Goal: Task Accomplishment & Management: Complete application form

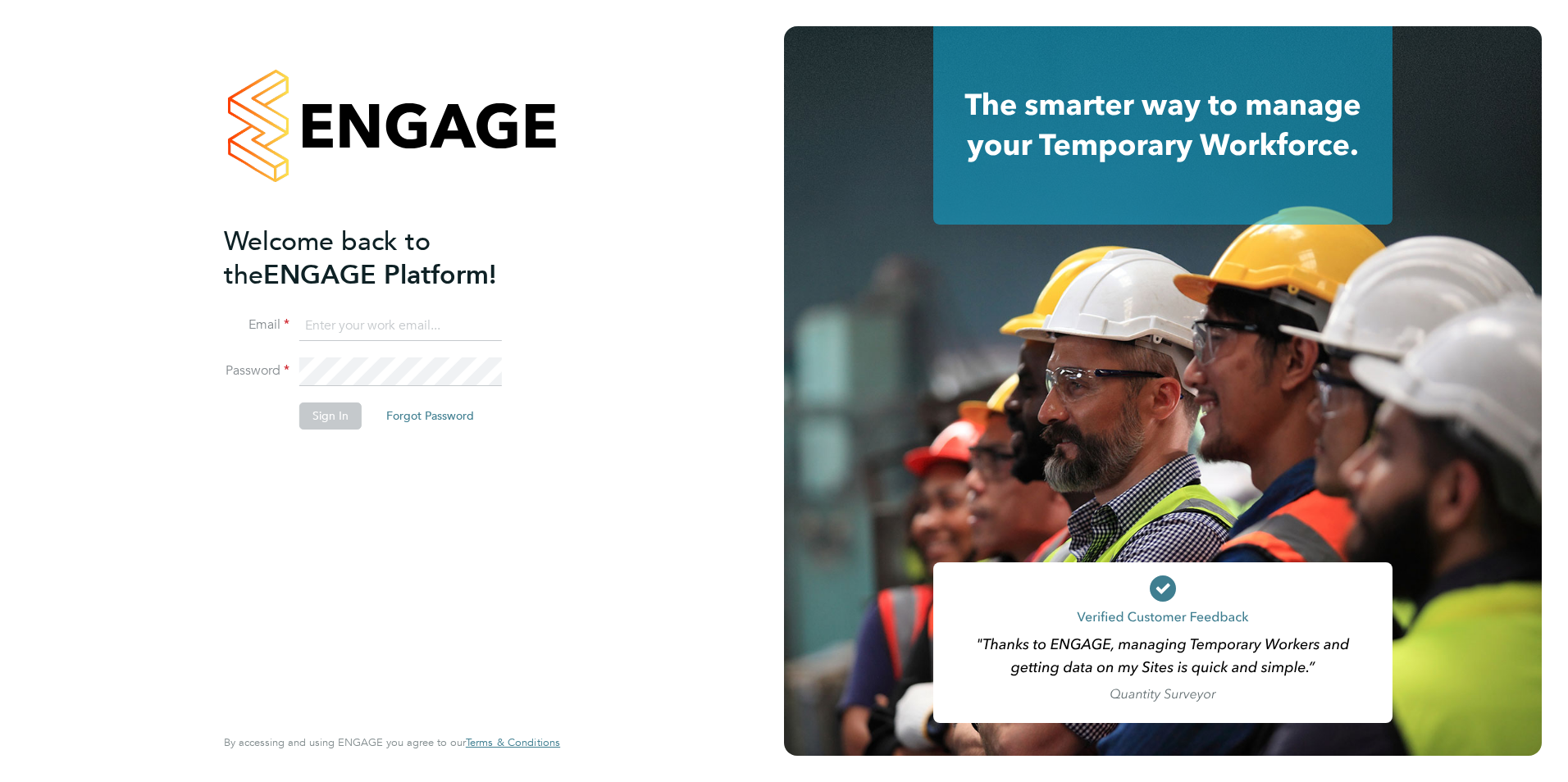
type input "[EMAIL_ADDRESS][DOMAIN_NAME]"
click at [308, 420] on button "Sign In" at bounding box center [330, 416] width 62 height 26
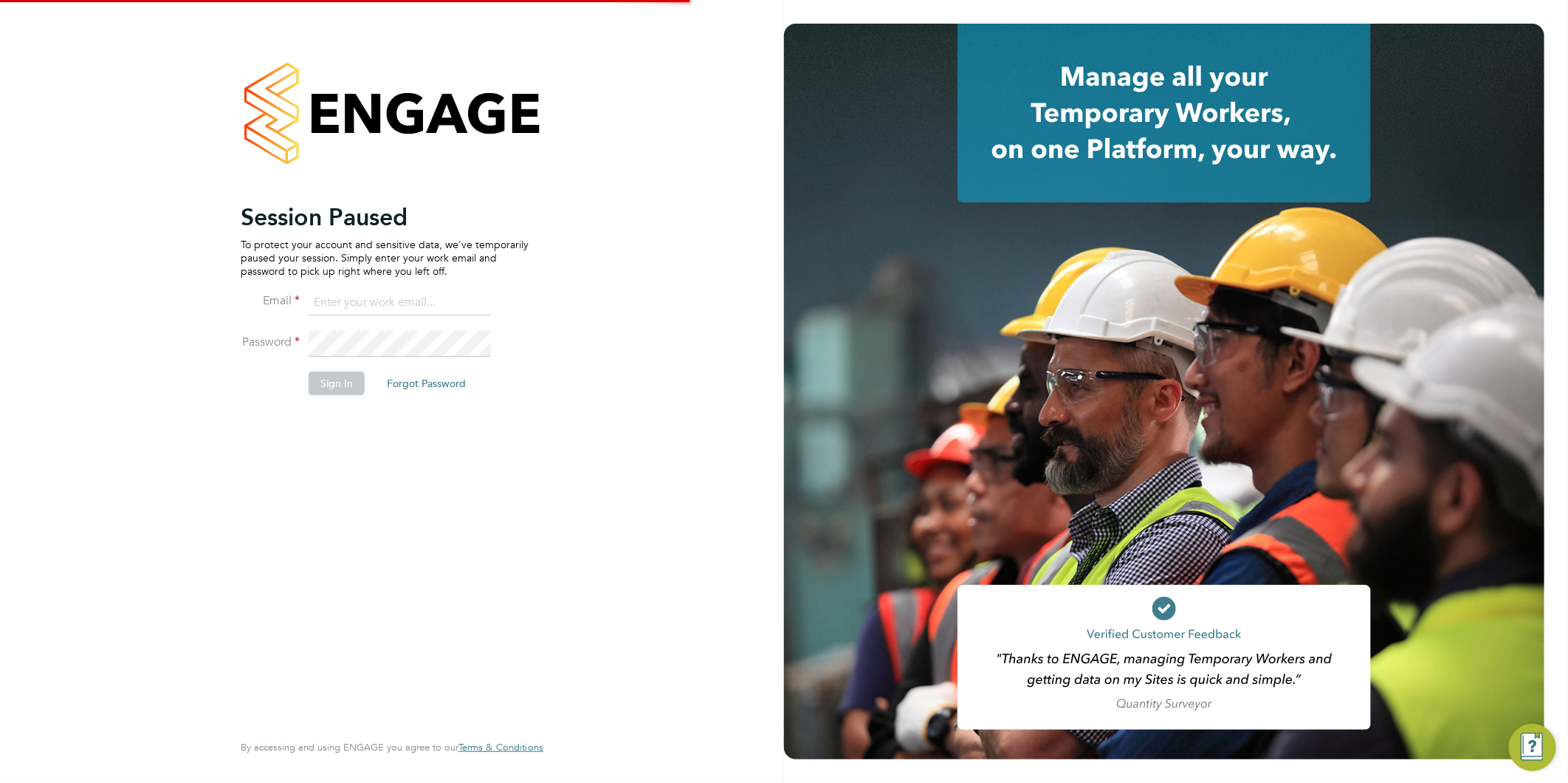
type input "claire@alliancemsp.co.uk"
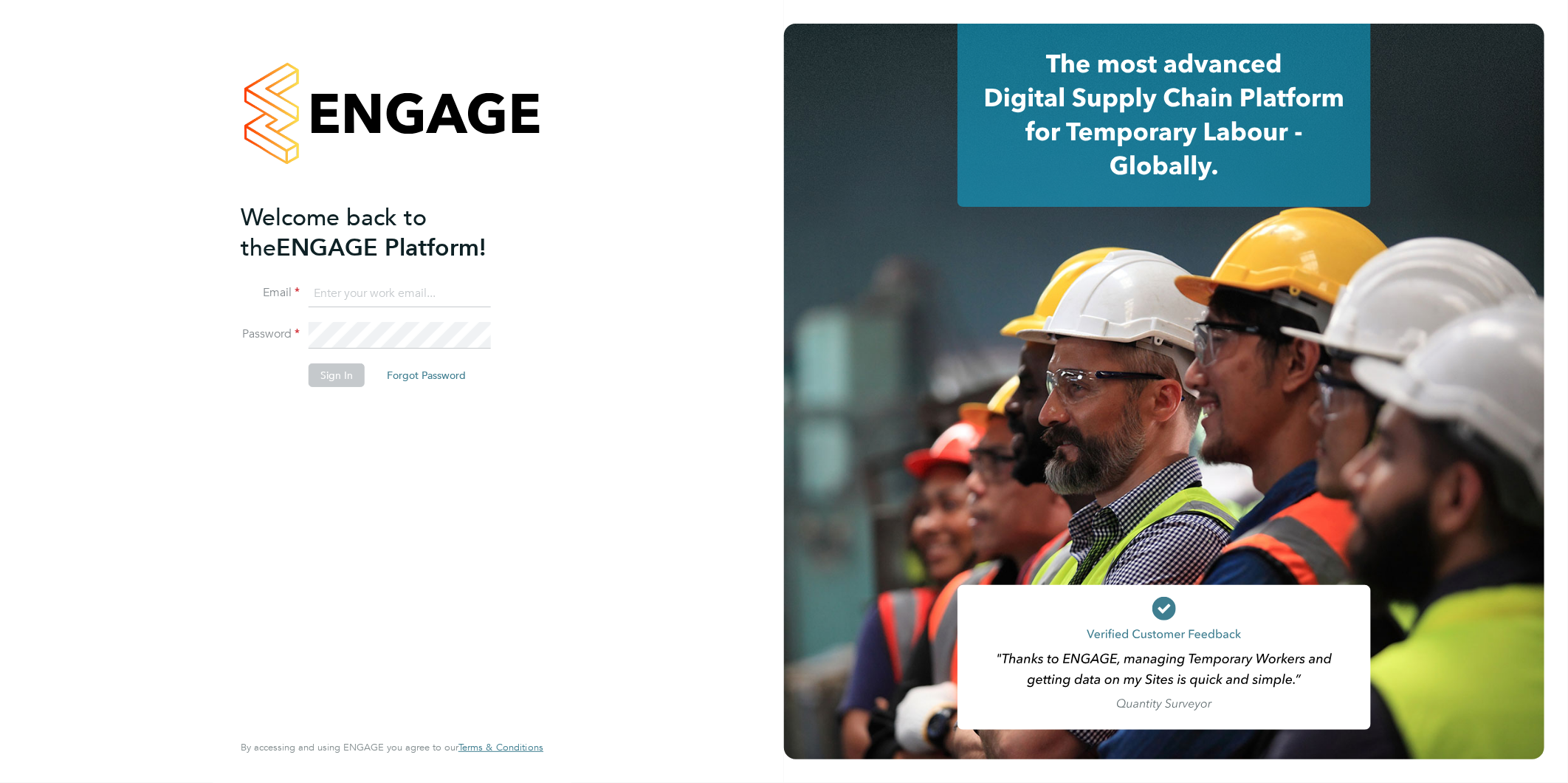
type input "claire@alliancemsp.co.uk"
click at [333, 373] on button "Sign In" at bounding box center [336, 375] width 56 height 24
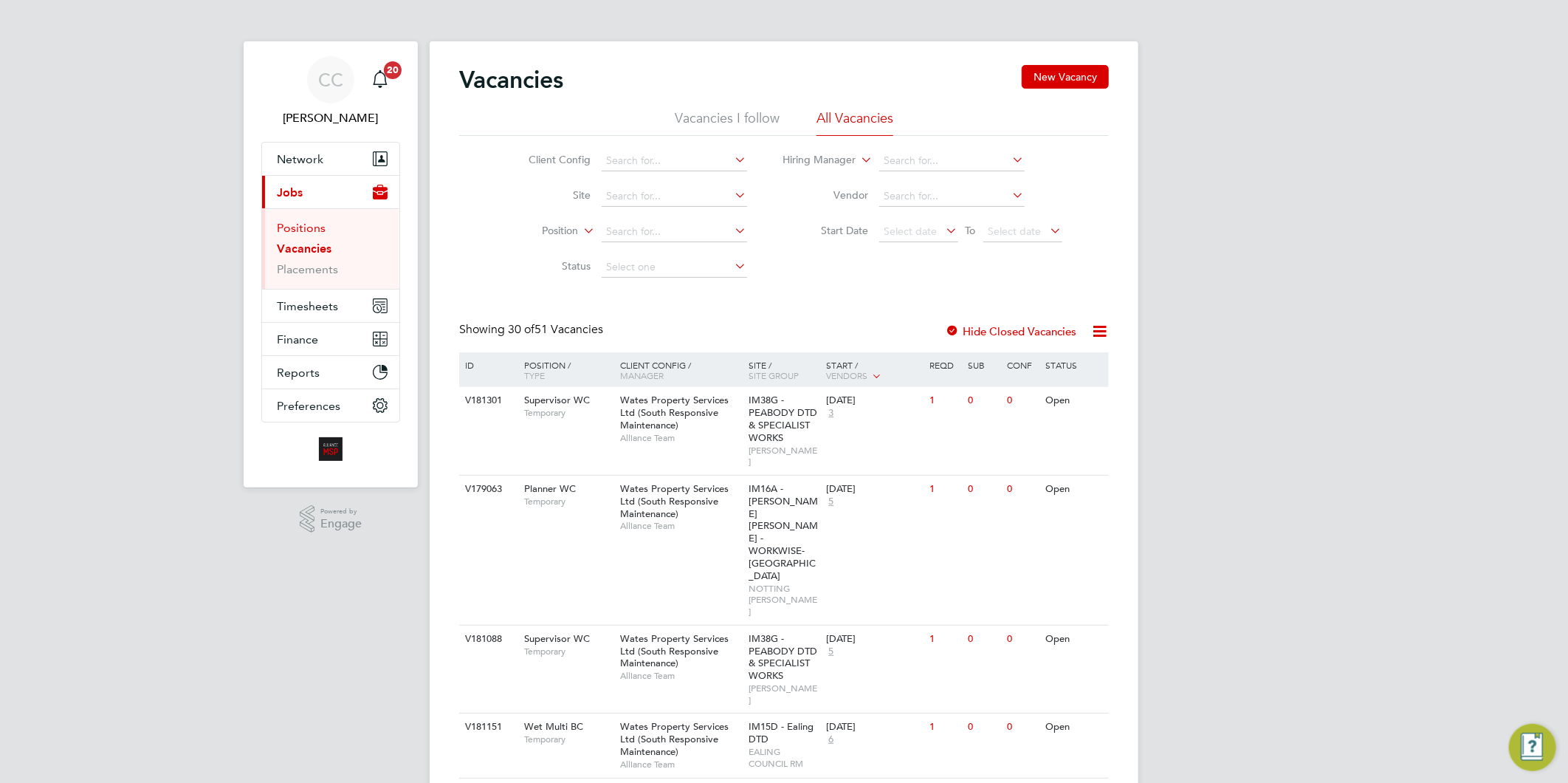
click at [305, 226] on link "Positions" at bounding box center [301, 227] width 48 height 14
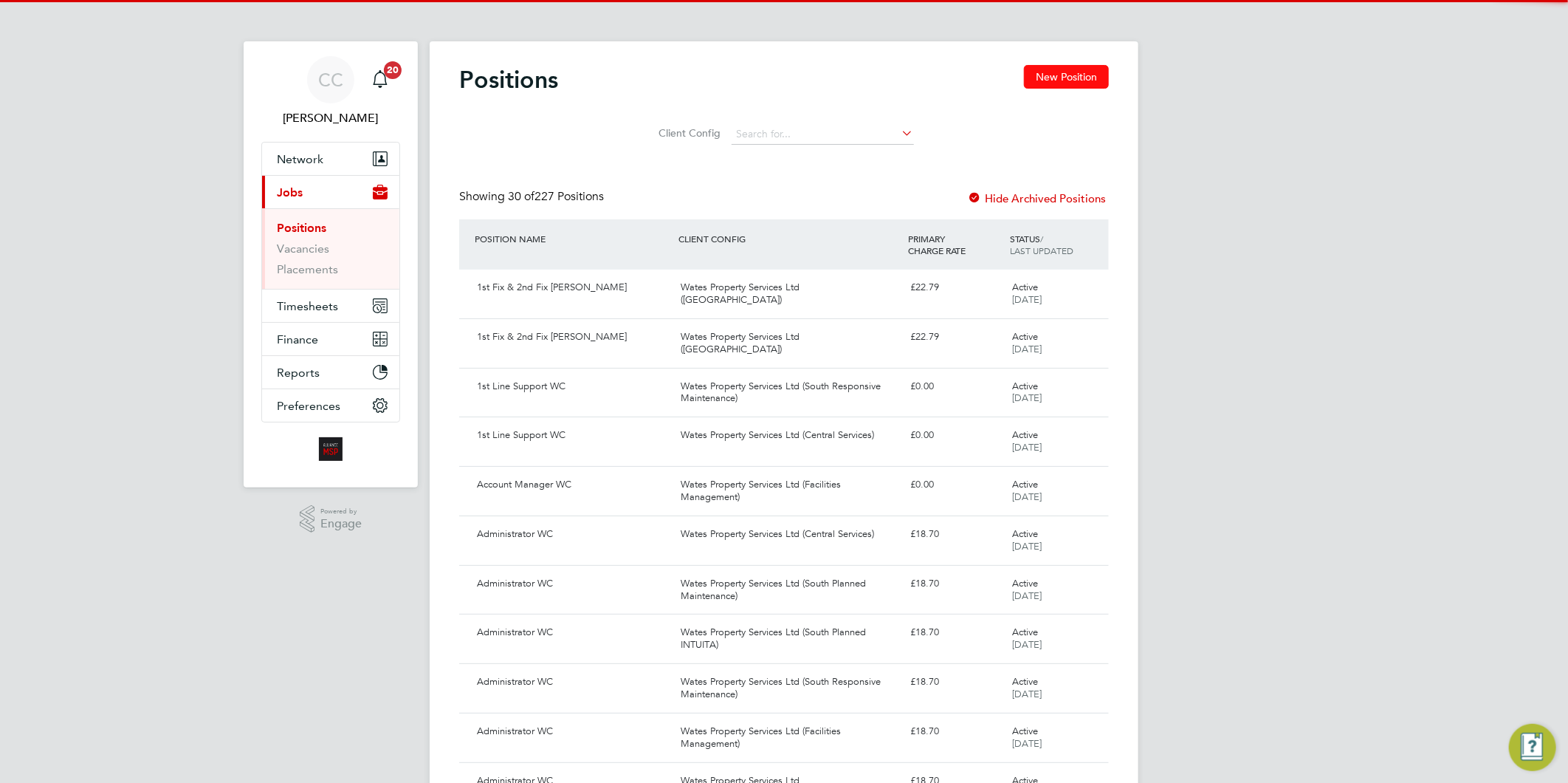
click at [1051, 78] on button "New Position" at bounding box center [1066, 77] width 85 height 24
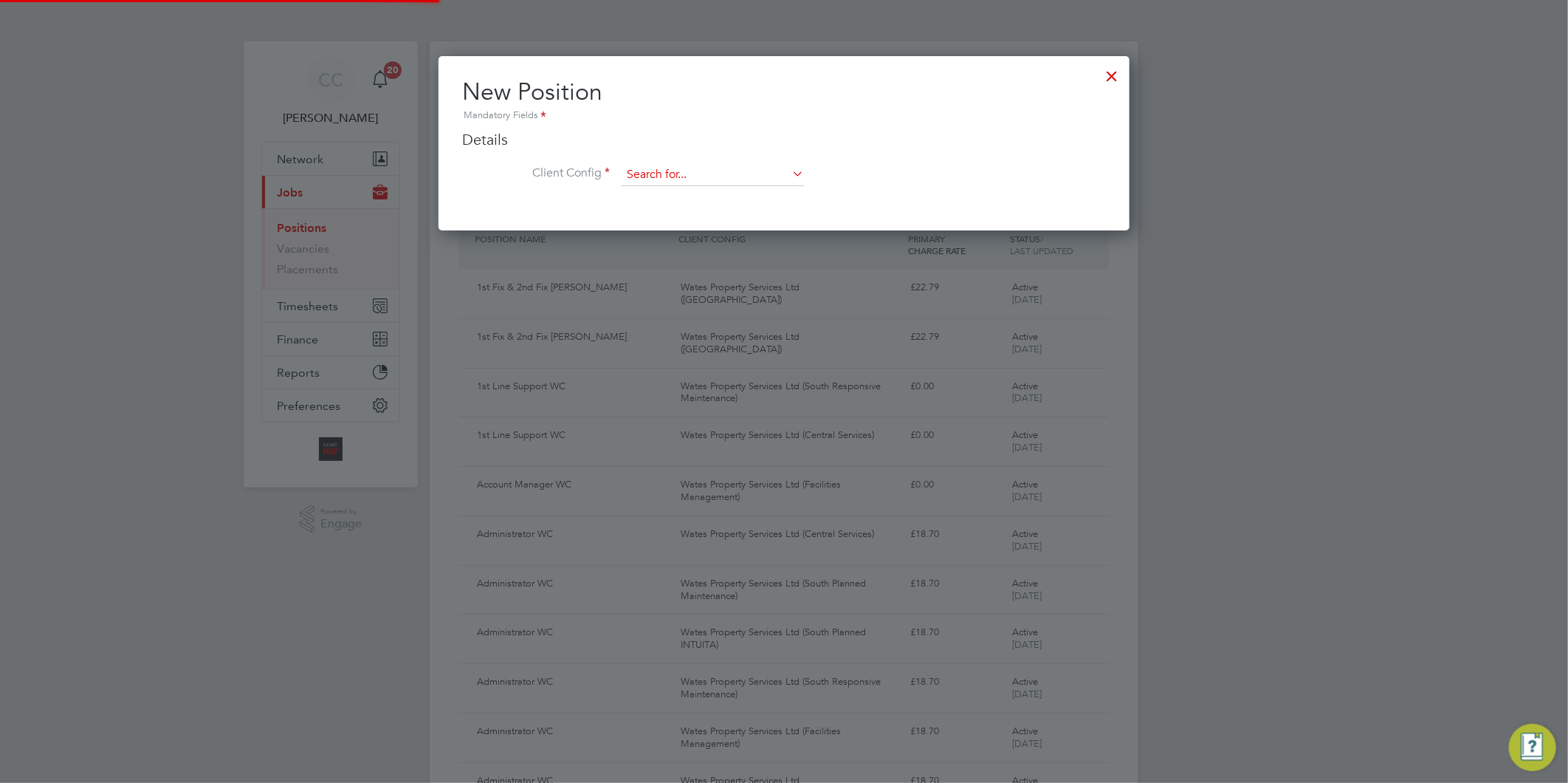
scroll to position [174, 692]
click at [707, 176] on input at bounding box center [713, 175] width 182 height 22
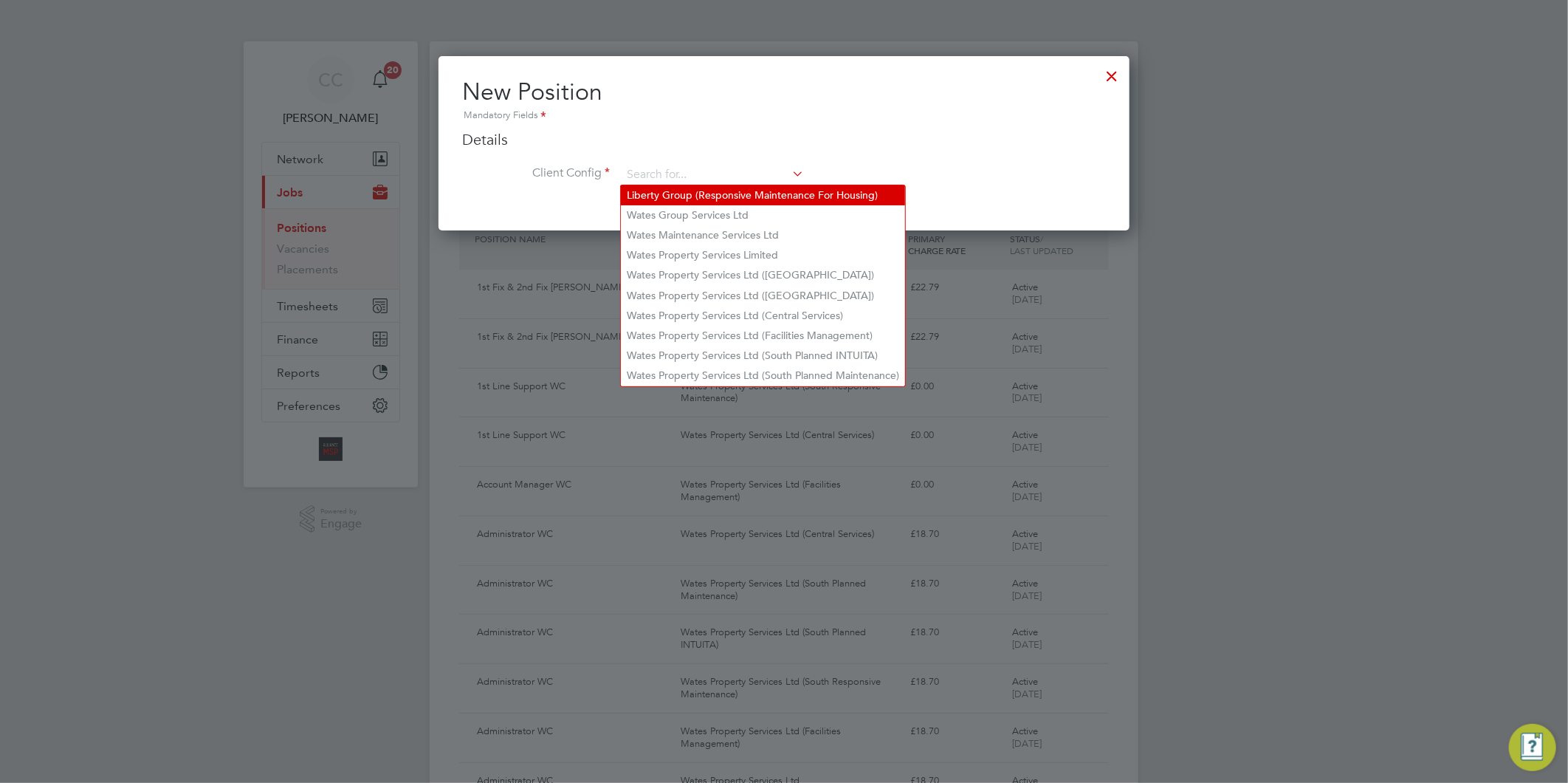
click at [709, 190] on li "Liberty Group (Responsive Maintenance For Housing)" at bounding box center [763, 195] width 284 height 20
type input "Liberty Group (Responsive Maintenance For Housing)"
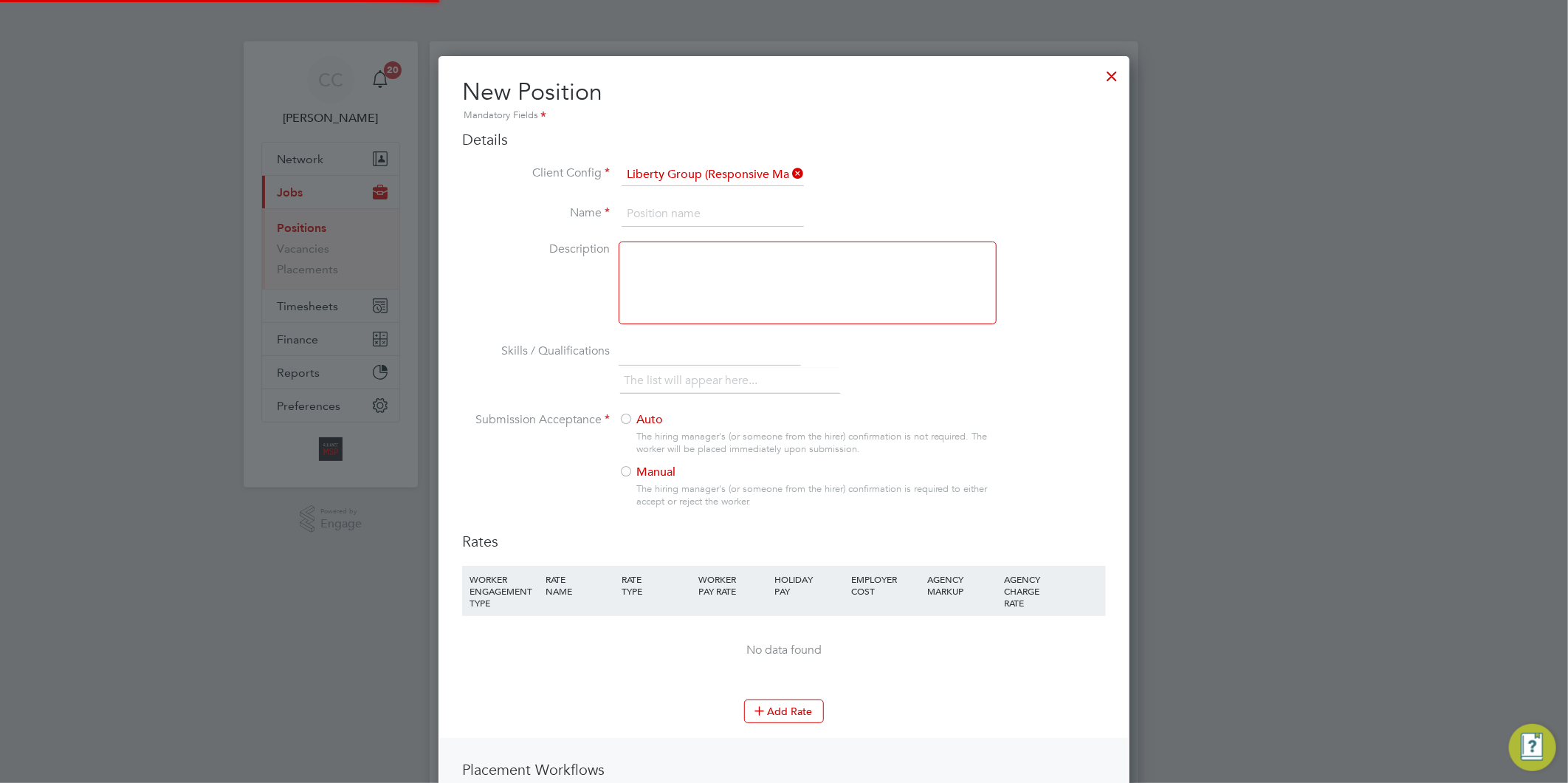
scroll to position [965, 692]
click at [704, 210] on input at bounding box center [713, 215] width 182 height 27
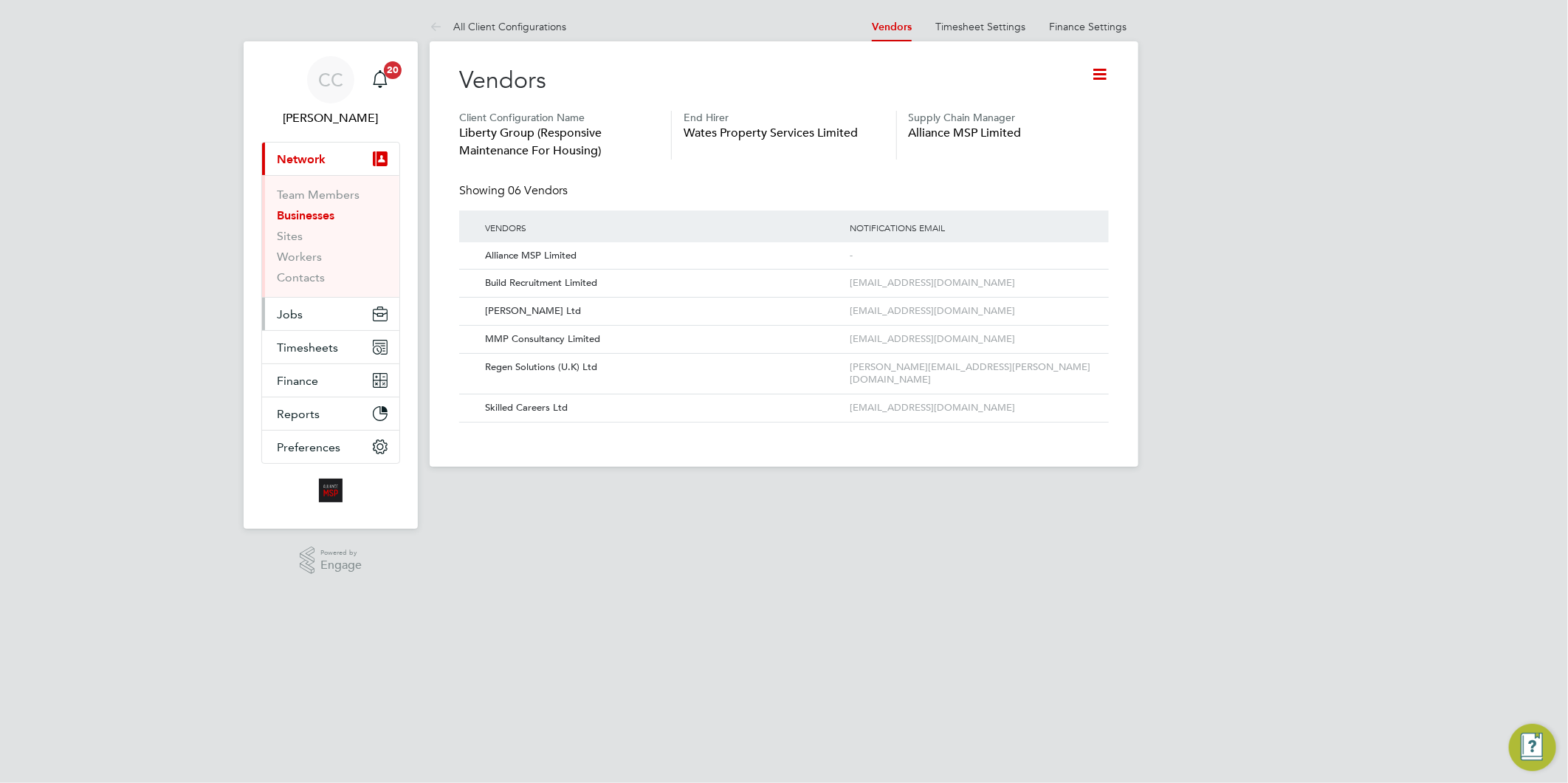
click at [290, 311] on span "Jobs" at bounding box center [290, 314] width 26 height 14
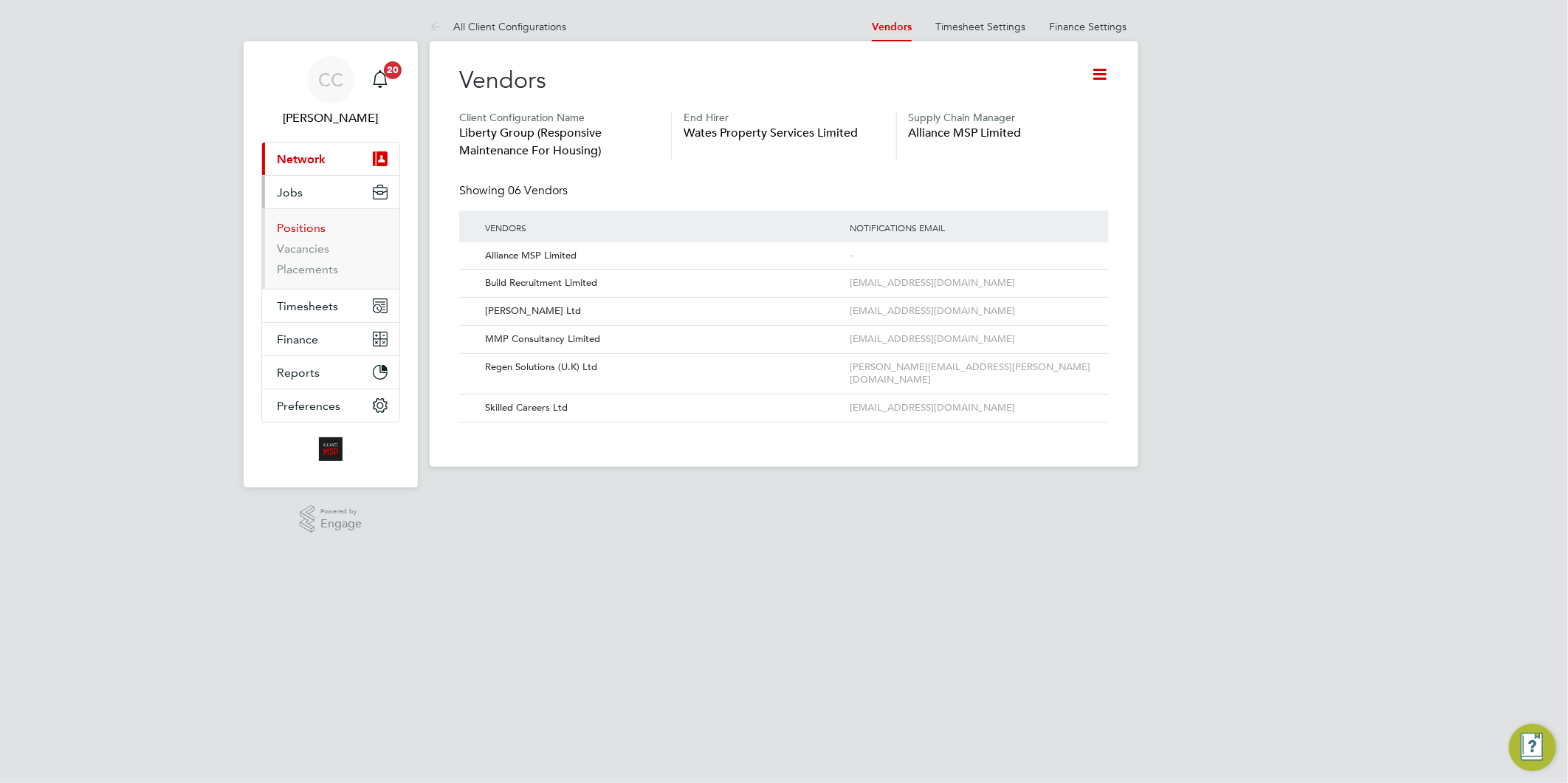
click at [306, 221] on link "Positions" at bounding box center [301, 227] width 48 height 14
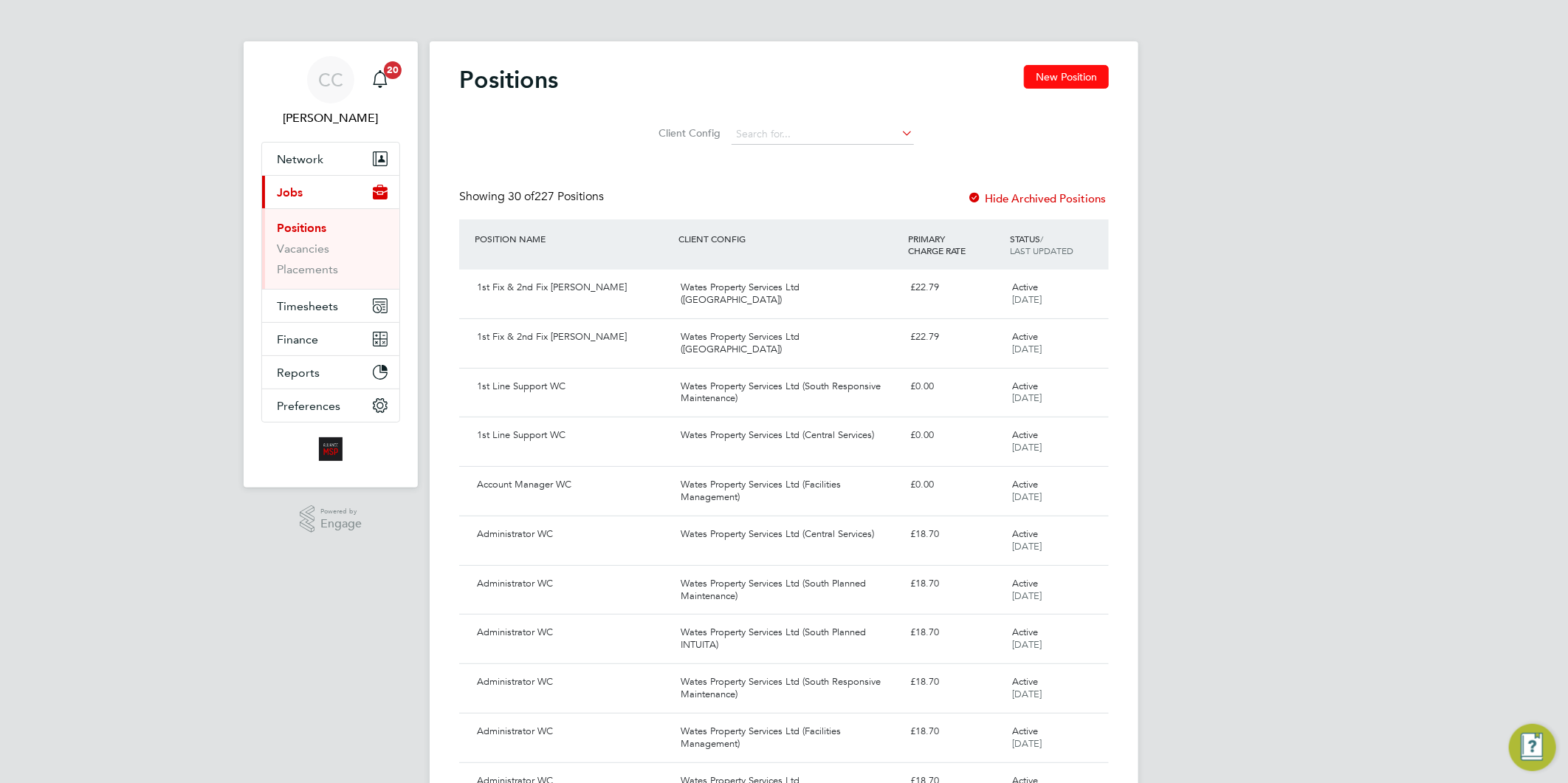
click at [1043, 81] on button "New Position" at bounding box center [1066, 77] width 85 height 24
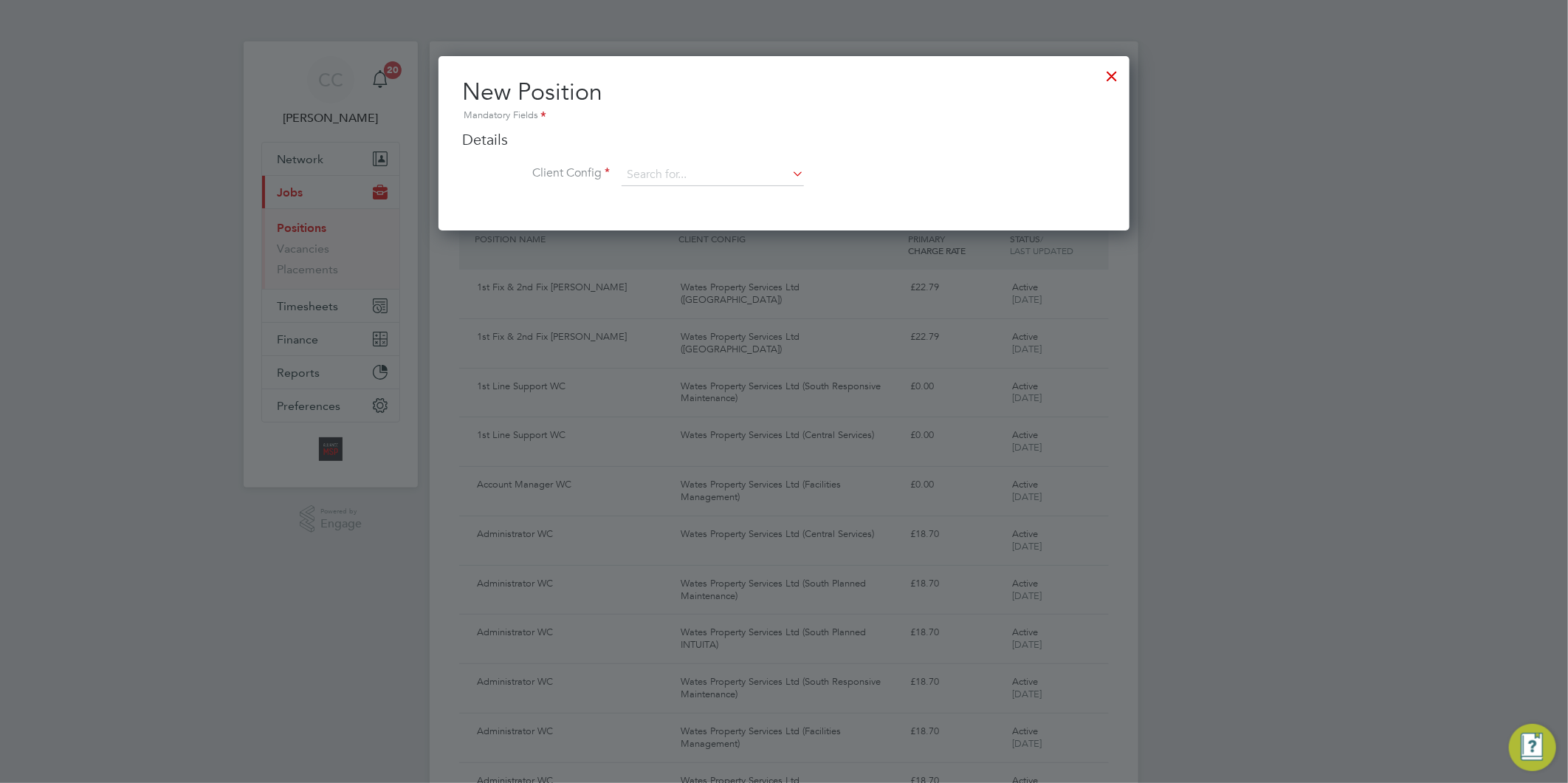
scroll to position [174, 692]
click at [659, 157] on ng-form "Details Client Config Name Description Skills / Qualifications The list will ap…" at bounding box center [784, 165] width 644 height 71
click at [662, 166] on input at bounding box center [713, 175] width 182 height 22
click at [736, 196] on li "Liberty Group (Responsive Maintenance For Housing)" at bounding box center [763, 195] width 284 height 20
type input "Liberty Group (Responsive Maintenance For Housing)"
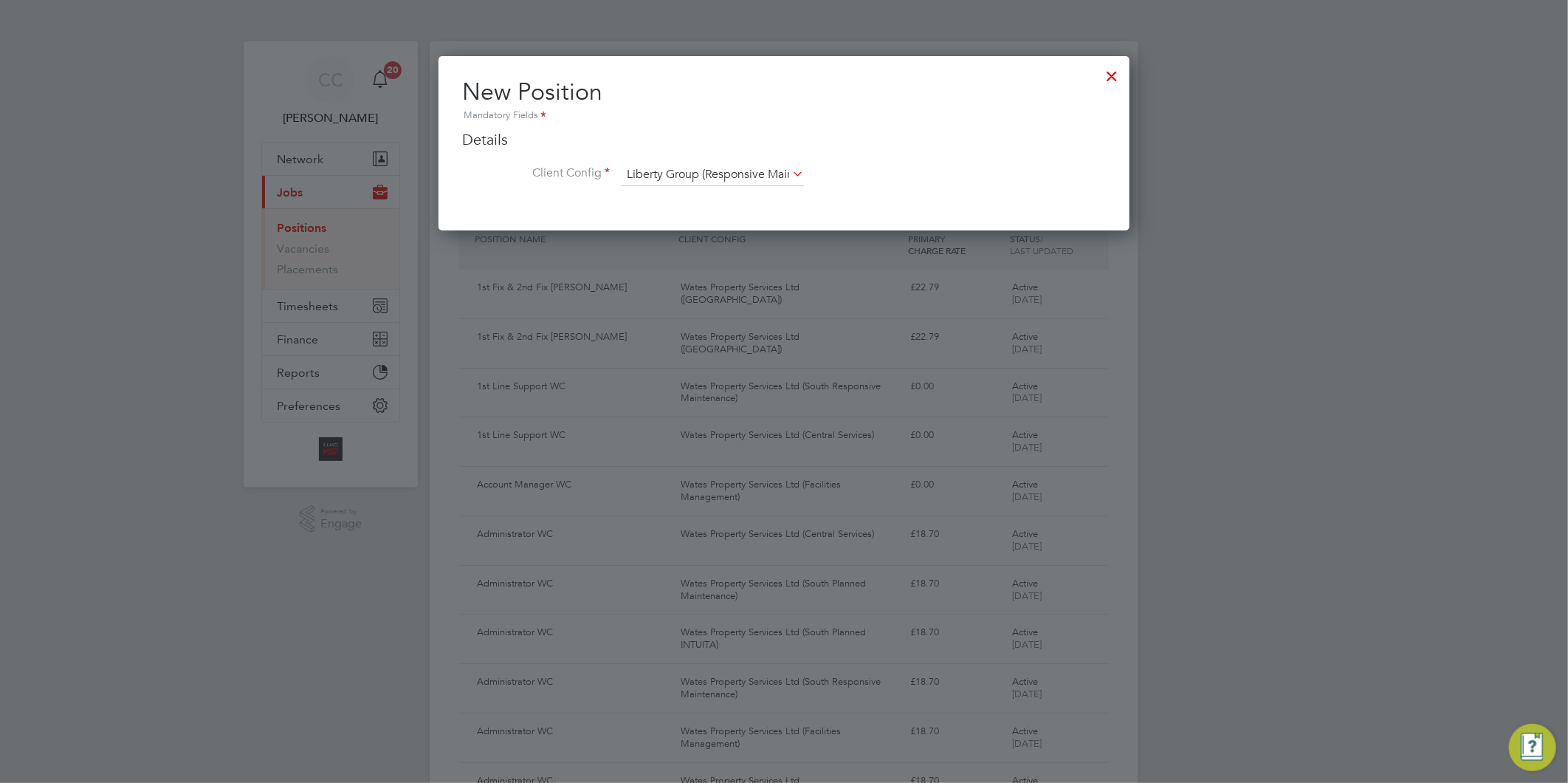
scroll to position [965, 692]
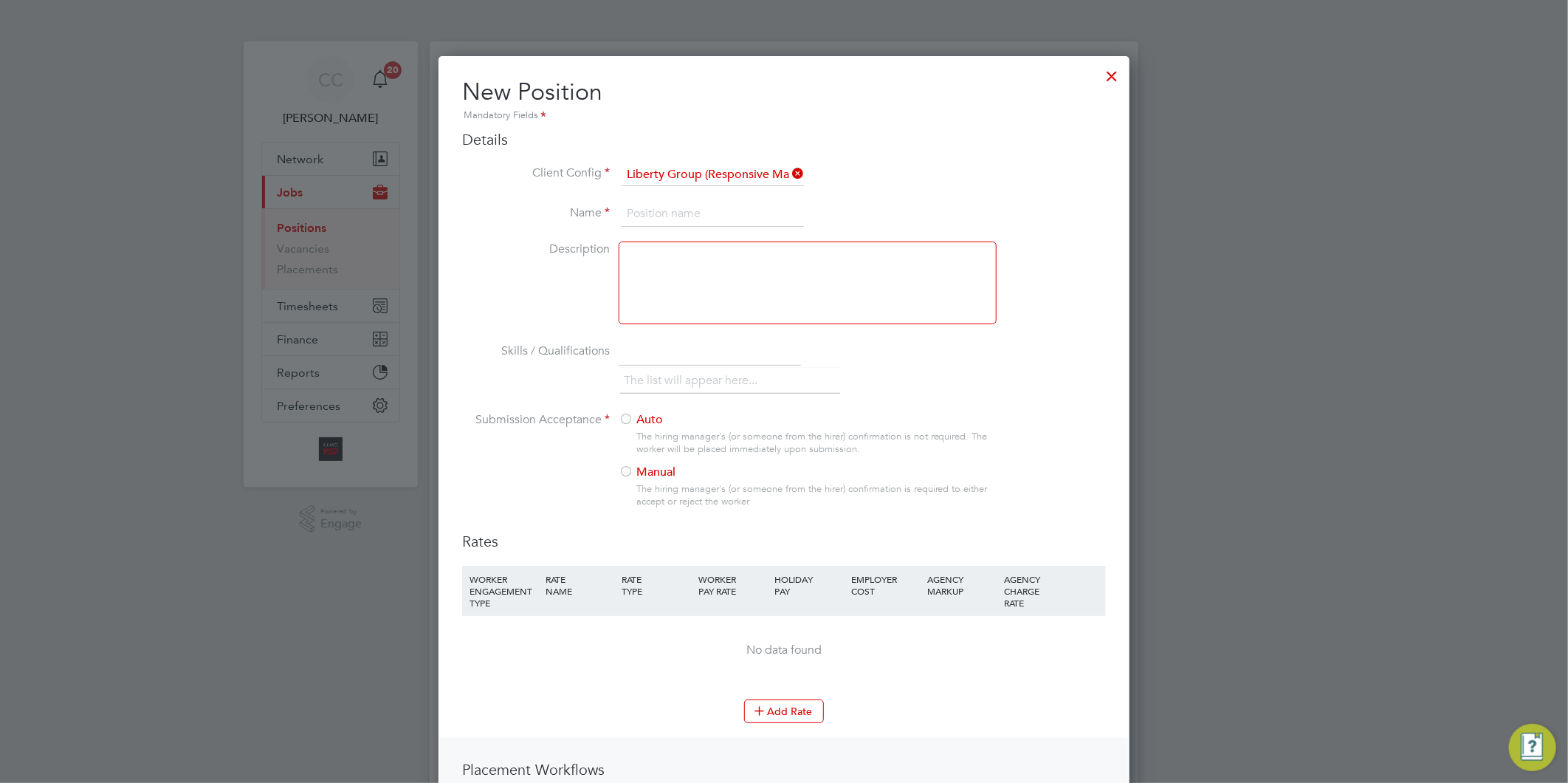
click at [732, 212] on input at bounding box center [713, 215] width 182 height 27
click at [657, 207] on input at bounding box center [713, 215] width 182 height 27
paste input "Multi Skilled Operative"
type input "Multi Skilled Operative"
click at [637, 264] on div at bounding box center [808, 282] width 378 height 83
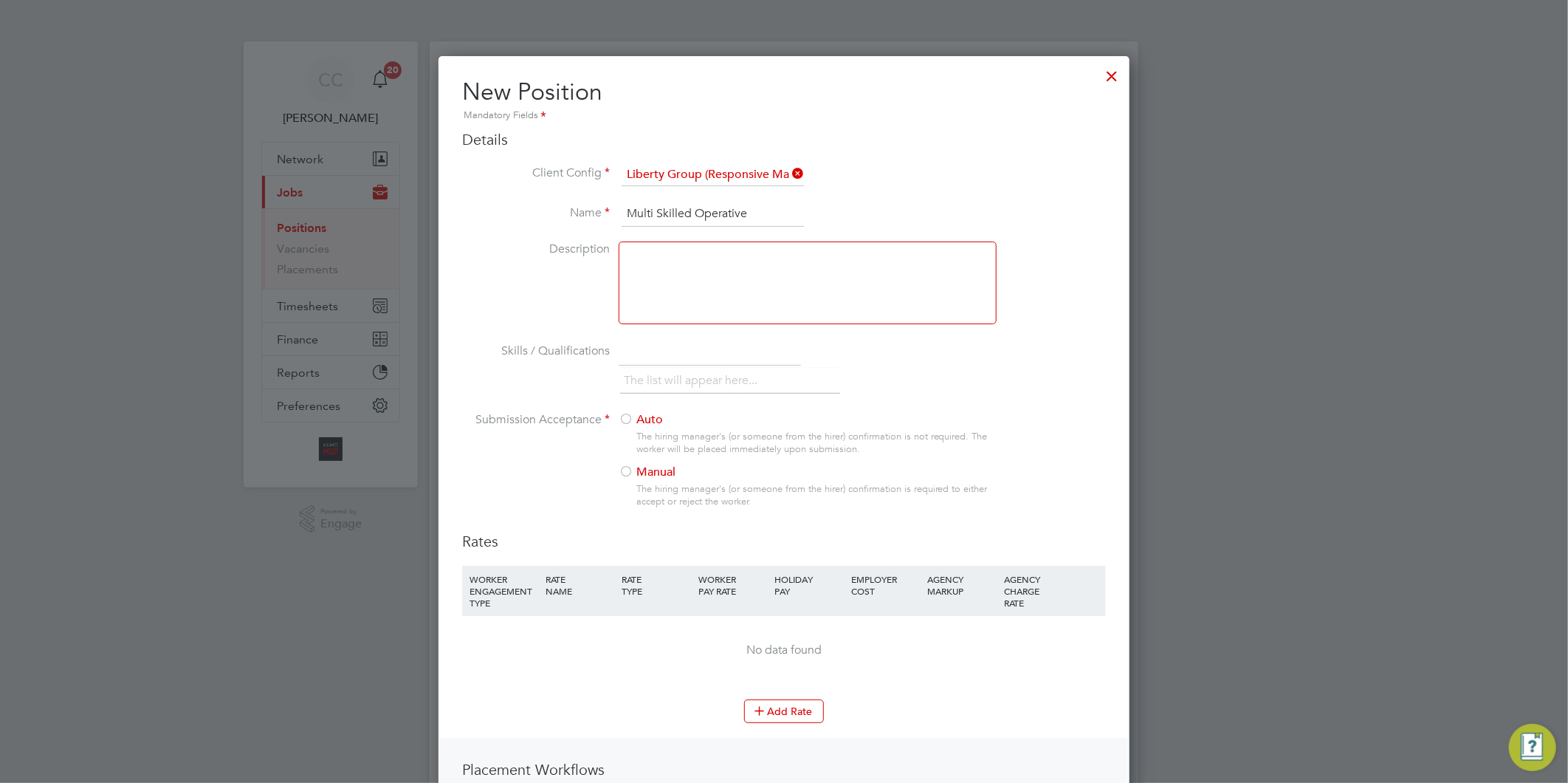
paste div
click at [666, 349] on input "text" at bounding box center [710, 352] width 182 height 27
type input "DBS"
click at [633, 353] on input "text" at bounding box center [710, 352] width 182 height 27
paste input "Qualification / Apprenticeship in primary trade OR NVQ Diploma in Building Main…"
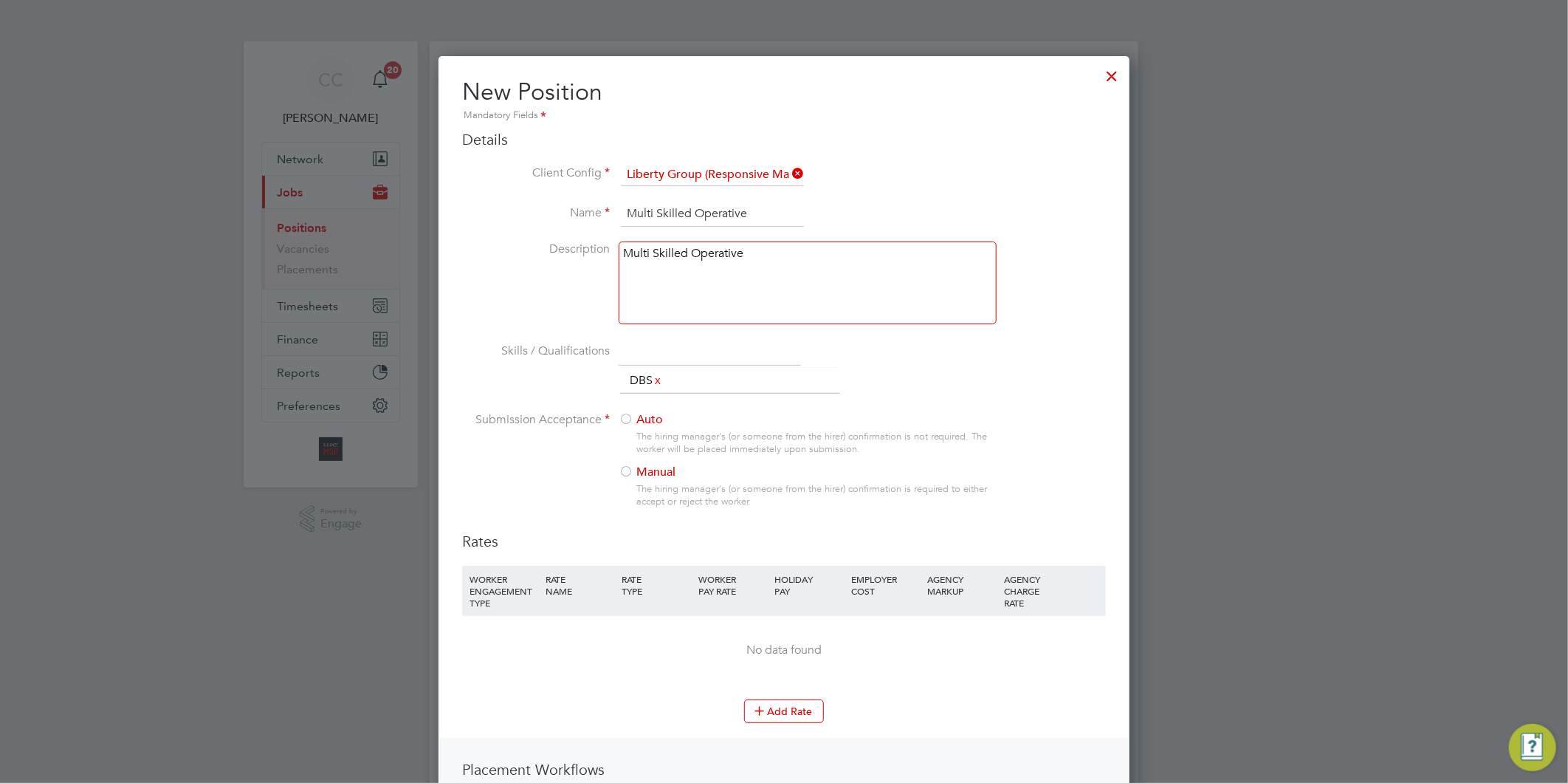
type input "Qualification / Apprenticeship in primary trade OR NVQ Diploma in Building Main…"
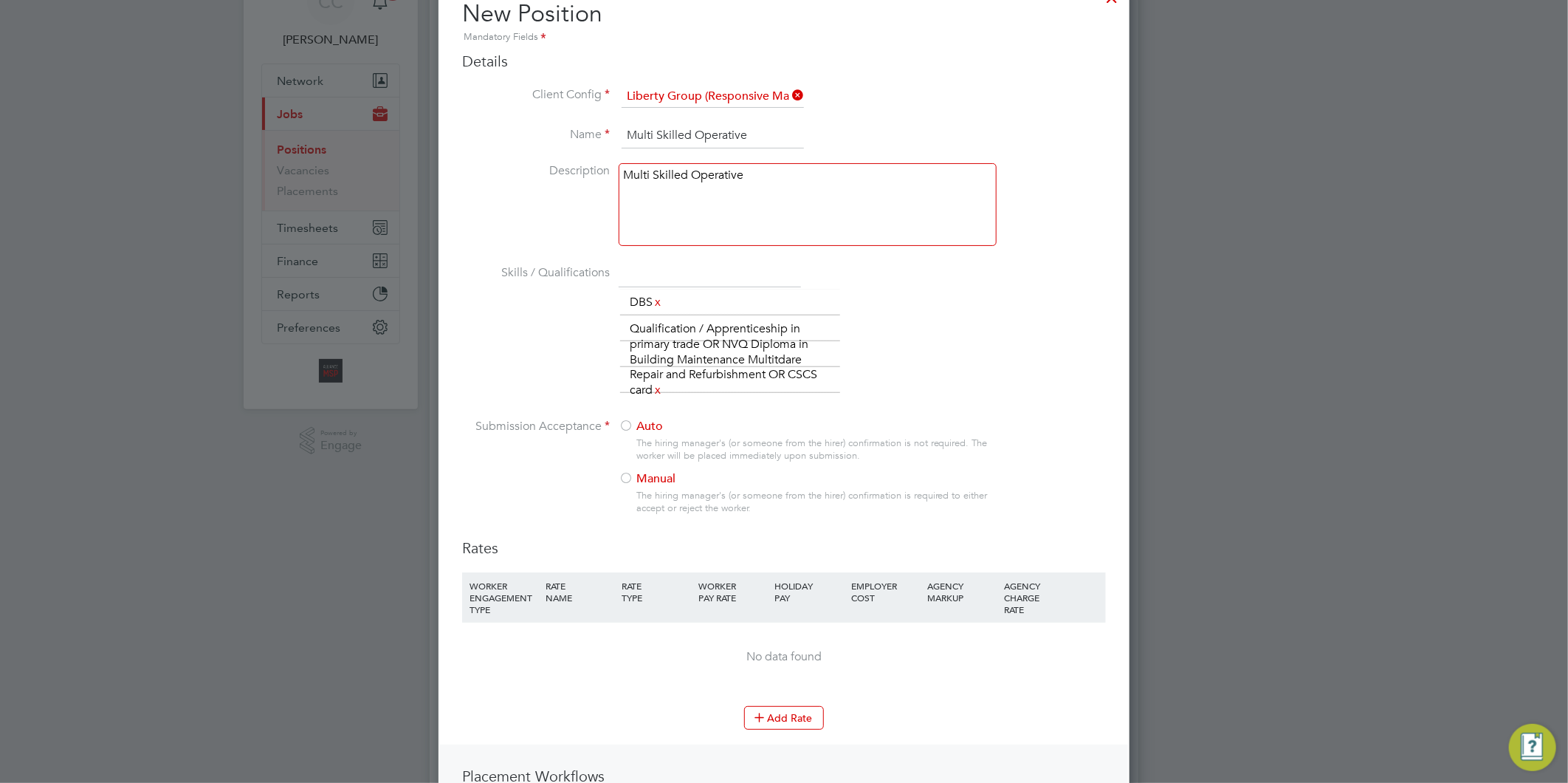
scroll to position [164, 0]
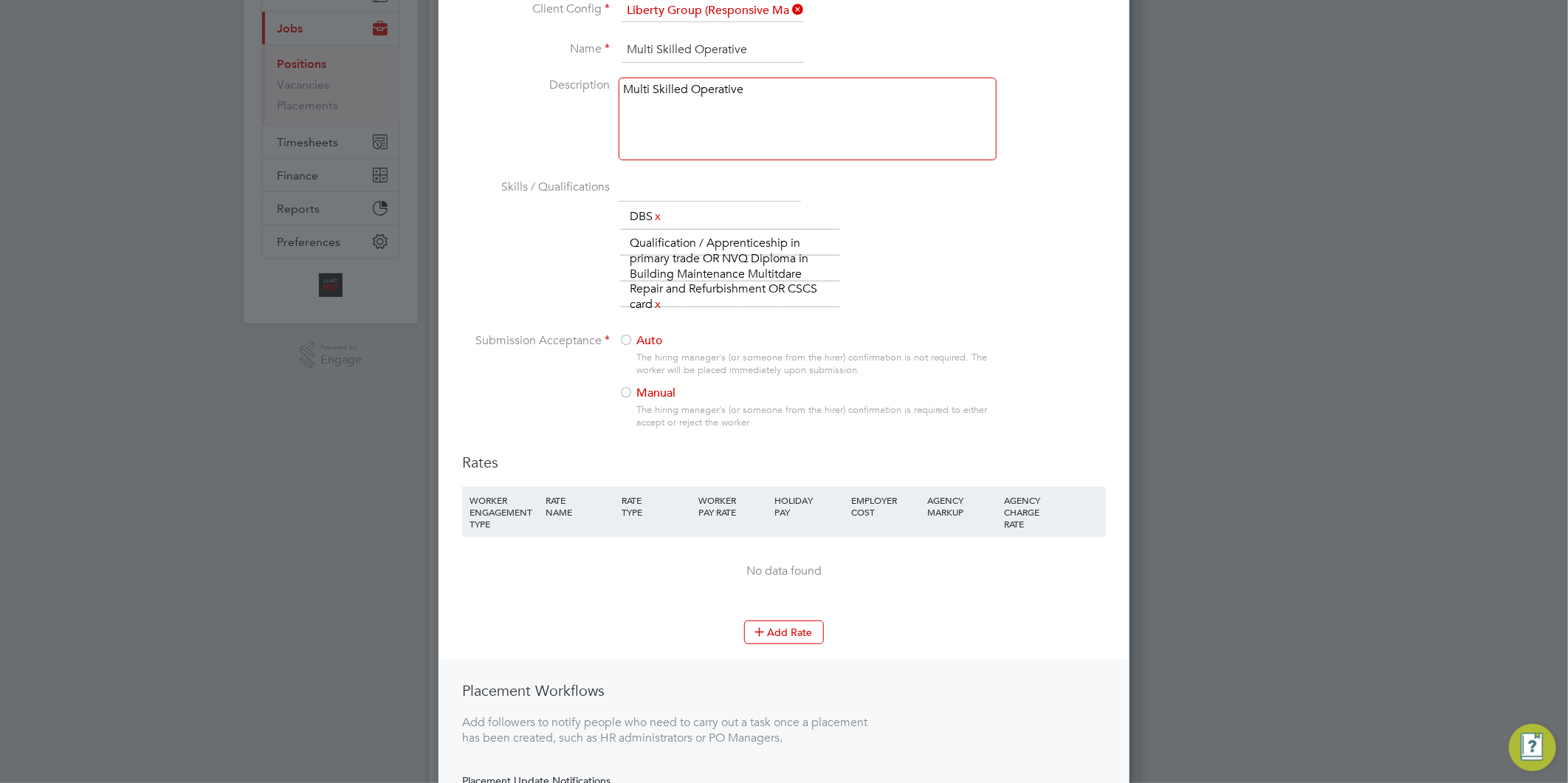
click at [657, 387] on label "Manual" at bounding box center [801, 393] width 366 height 16
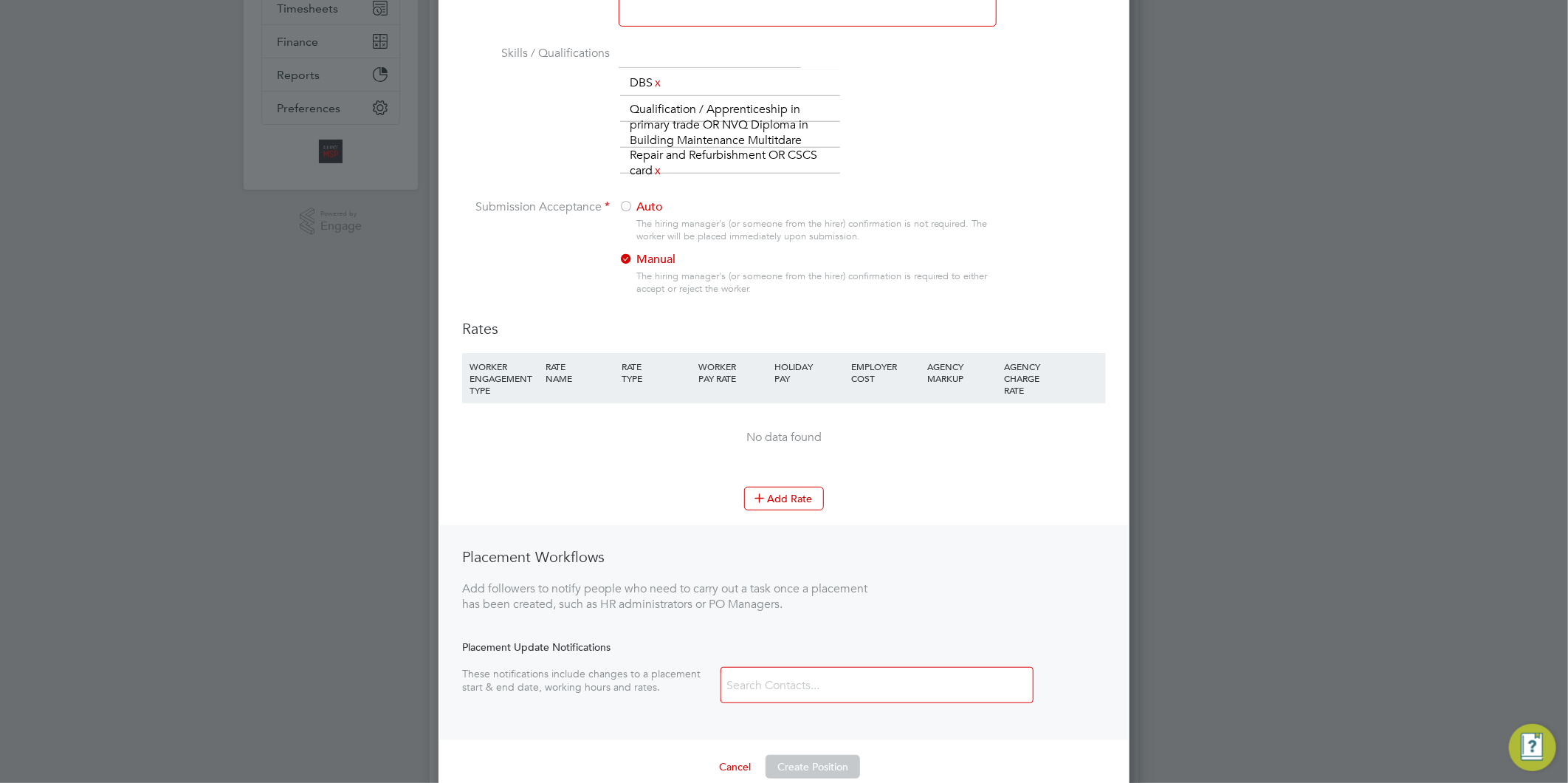
scroll to position [328, 0]
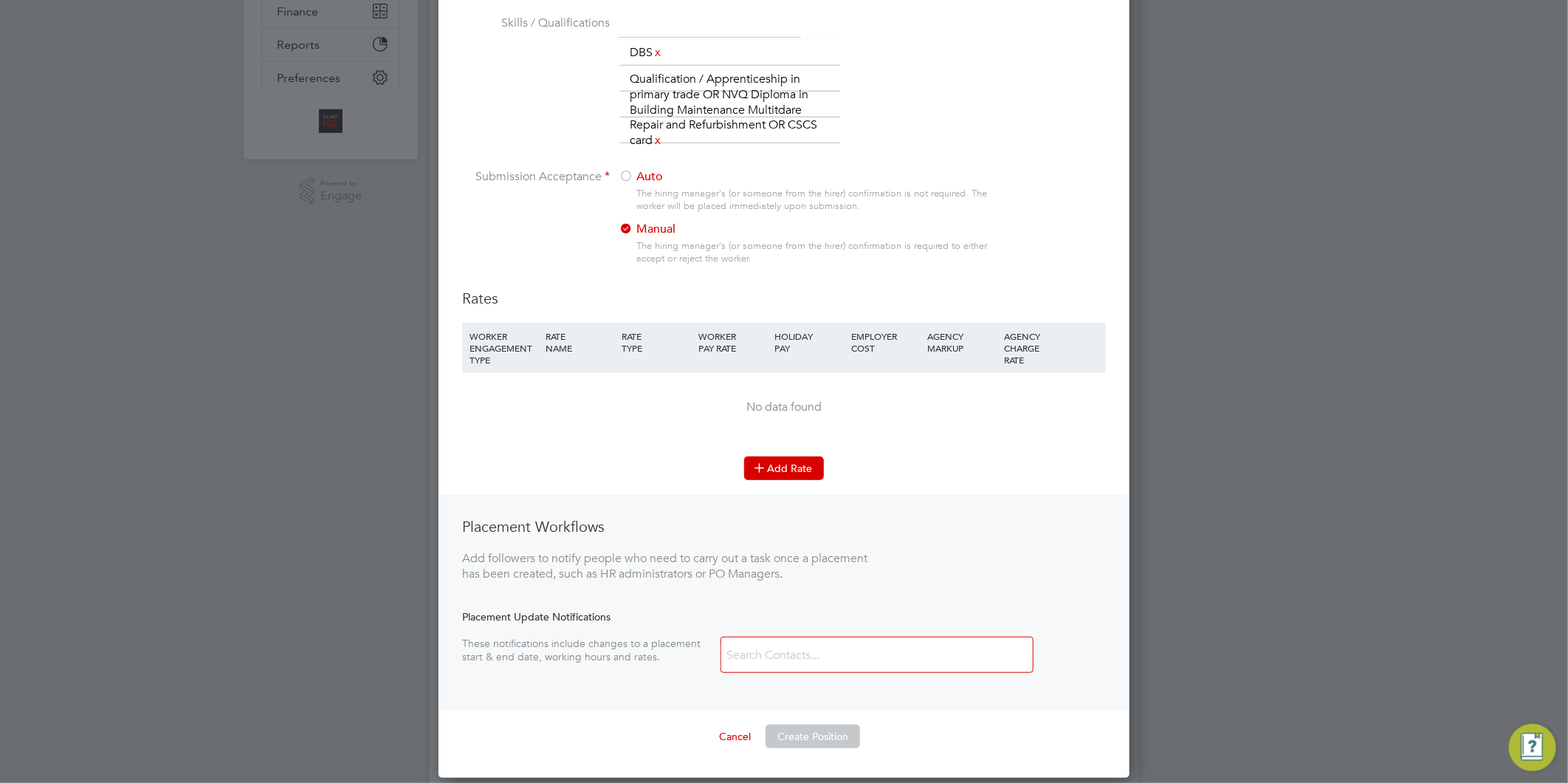
click at [777, 460] on button "Add Rate" at bounding box center [783, 469] width 80 height 24
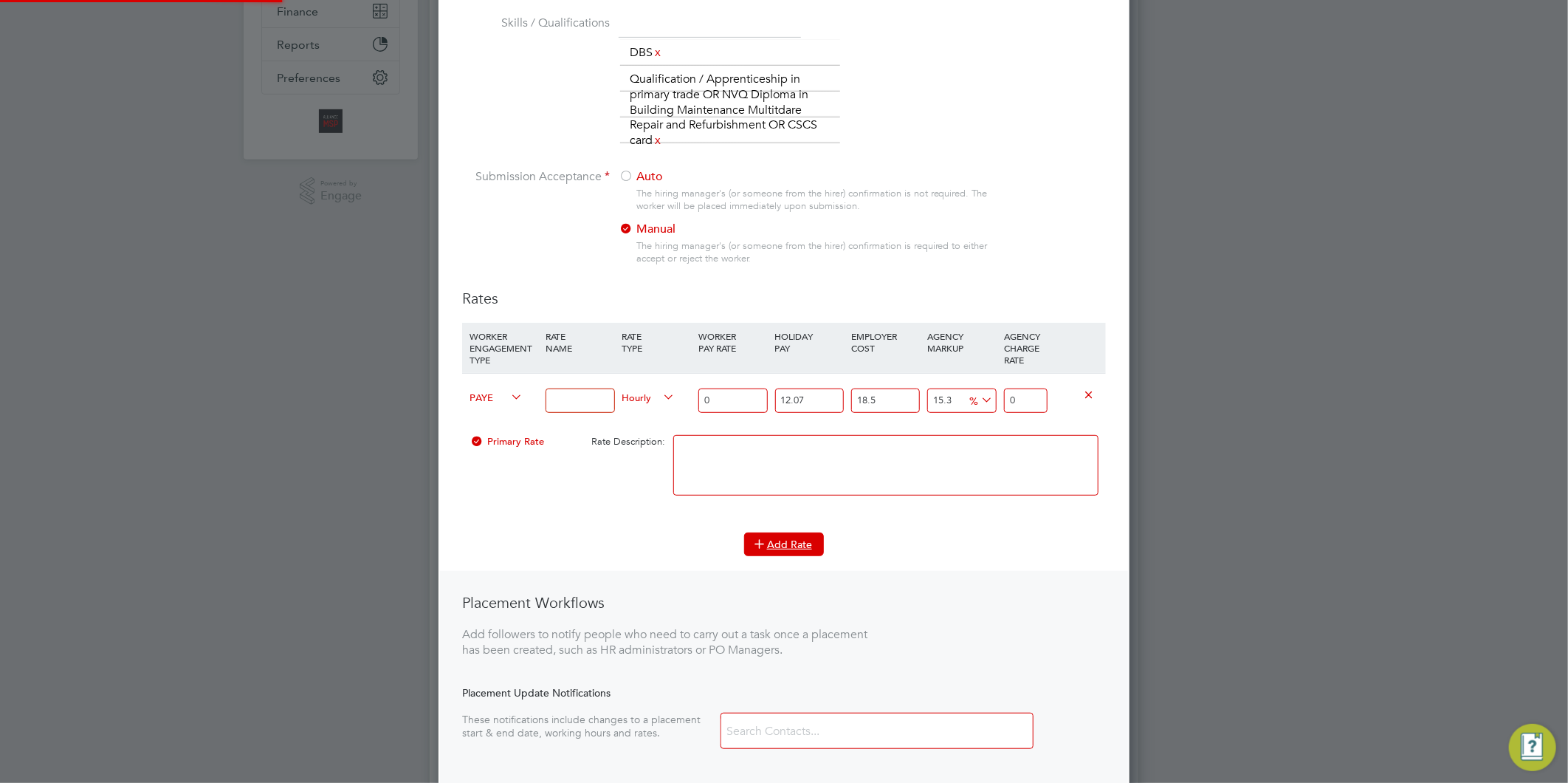
scroll to position [1126, 692]
click at [508, 393] on icon at bounding box center [508, 398] width 0 height 21
click at [505, 406] on li "Contract" at bounding box center [494, 413] width 60 height 19
click at [570, 397] on input at bounding box center [580, 401] width 68 height 25
click at [564, 395] on input at bounding box center [580, 401] width 68 height 25
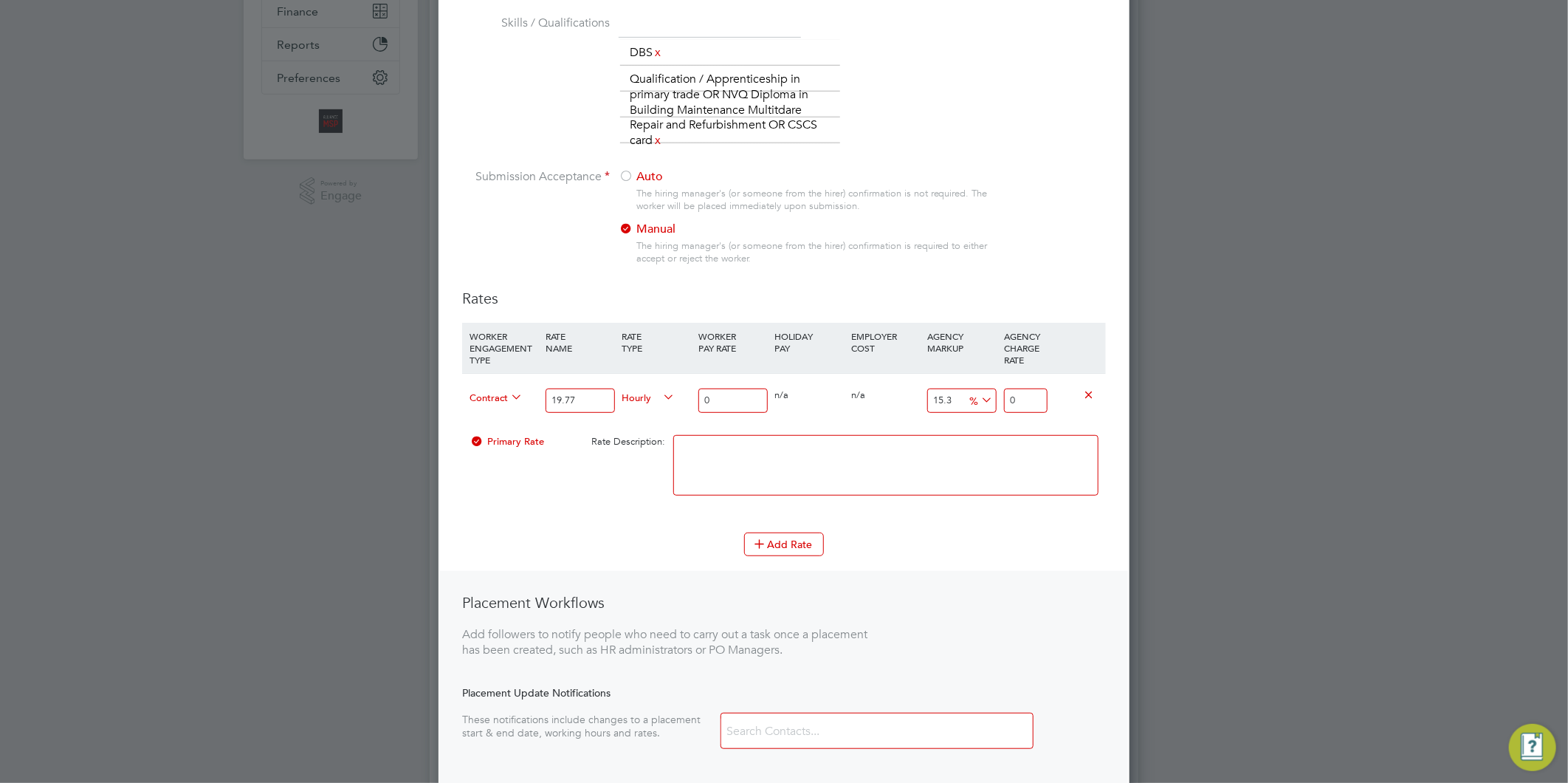
type input "19.77"
click at [732, 395] on input "0" at bounding box center [733, 401] width 68 height 25
drag, startPoint x: 588, startPoint y: 403, endPoint x: 456, endPoint y: 402, distance: 132.0
click at [456, 402] on div "New Position Mandatory Fields Details Client Config Liberty Group (Responsive M…" at bounding box center [784, 291] width 691 height 1126
type input "Tier 1"
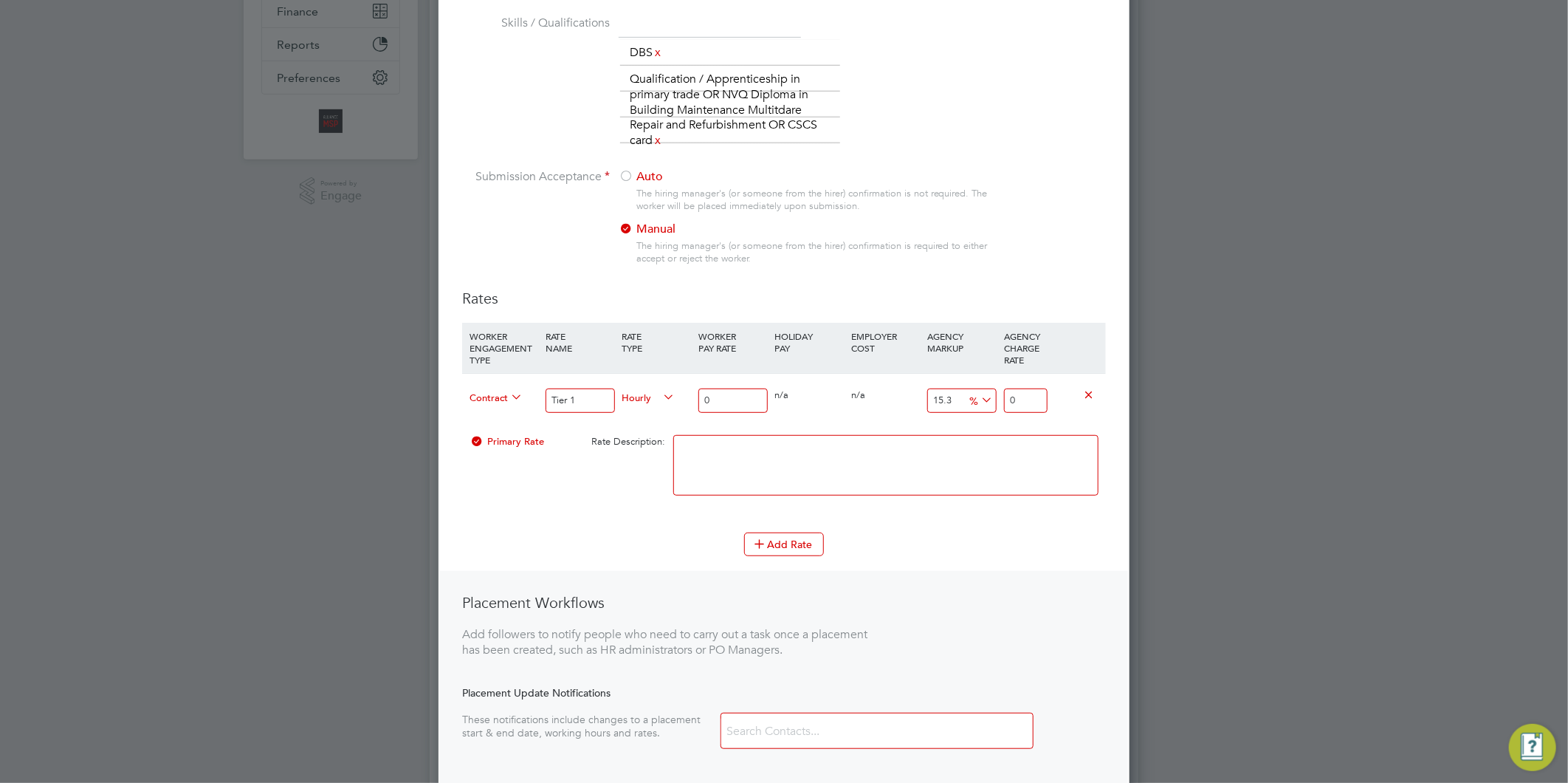
click at [741, 399] on input "0" at bounding box center [733, 401] width 68 height 25
type input "1"
type input "1.153"
type input "19"
type input "21.907"
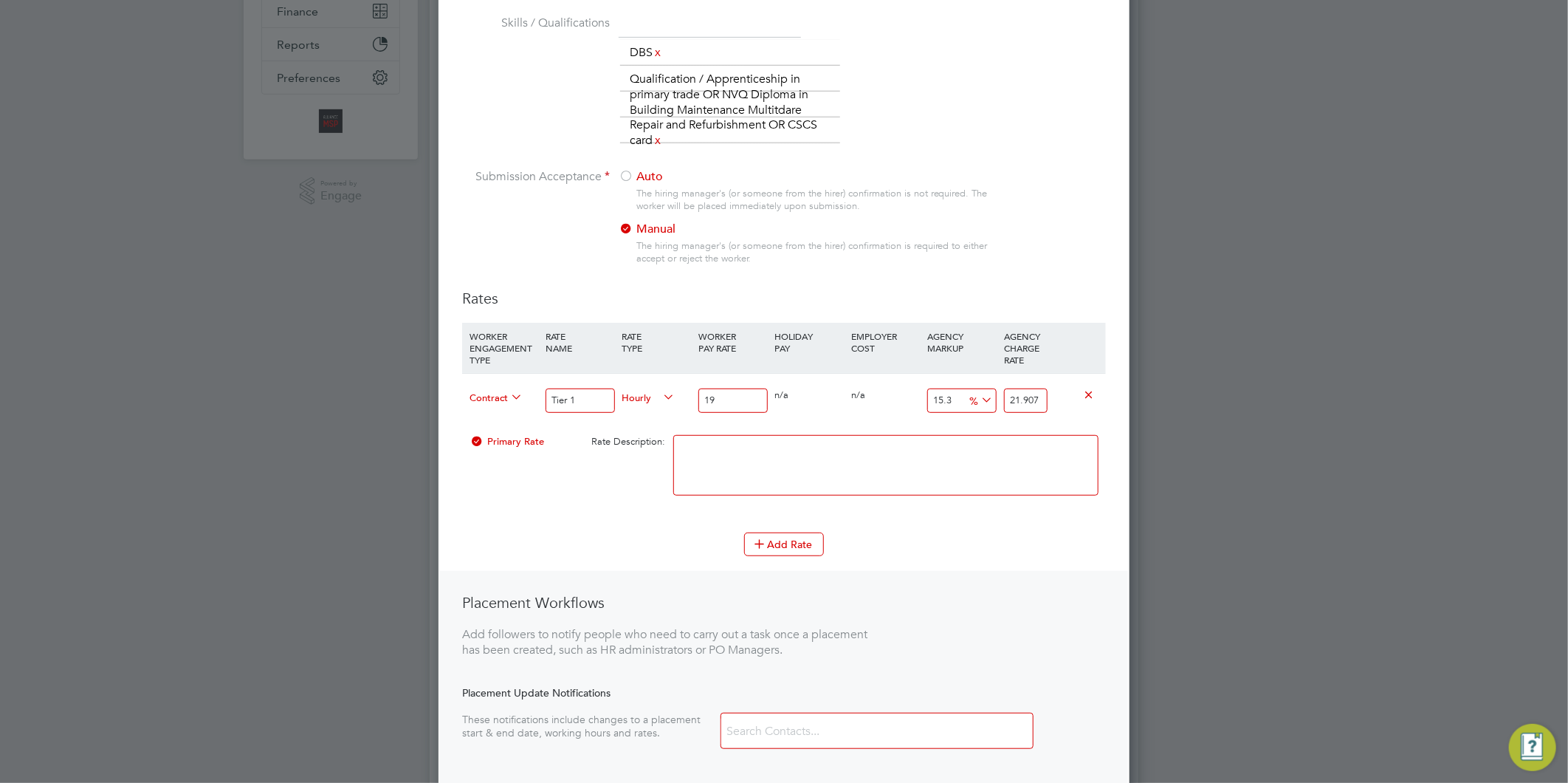
type input "190"
type input "219.07"
type input "1907"
type input "2198.771"
type input "19077"
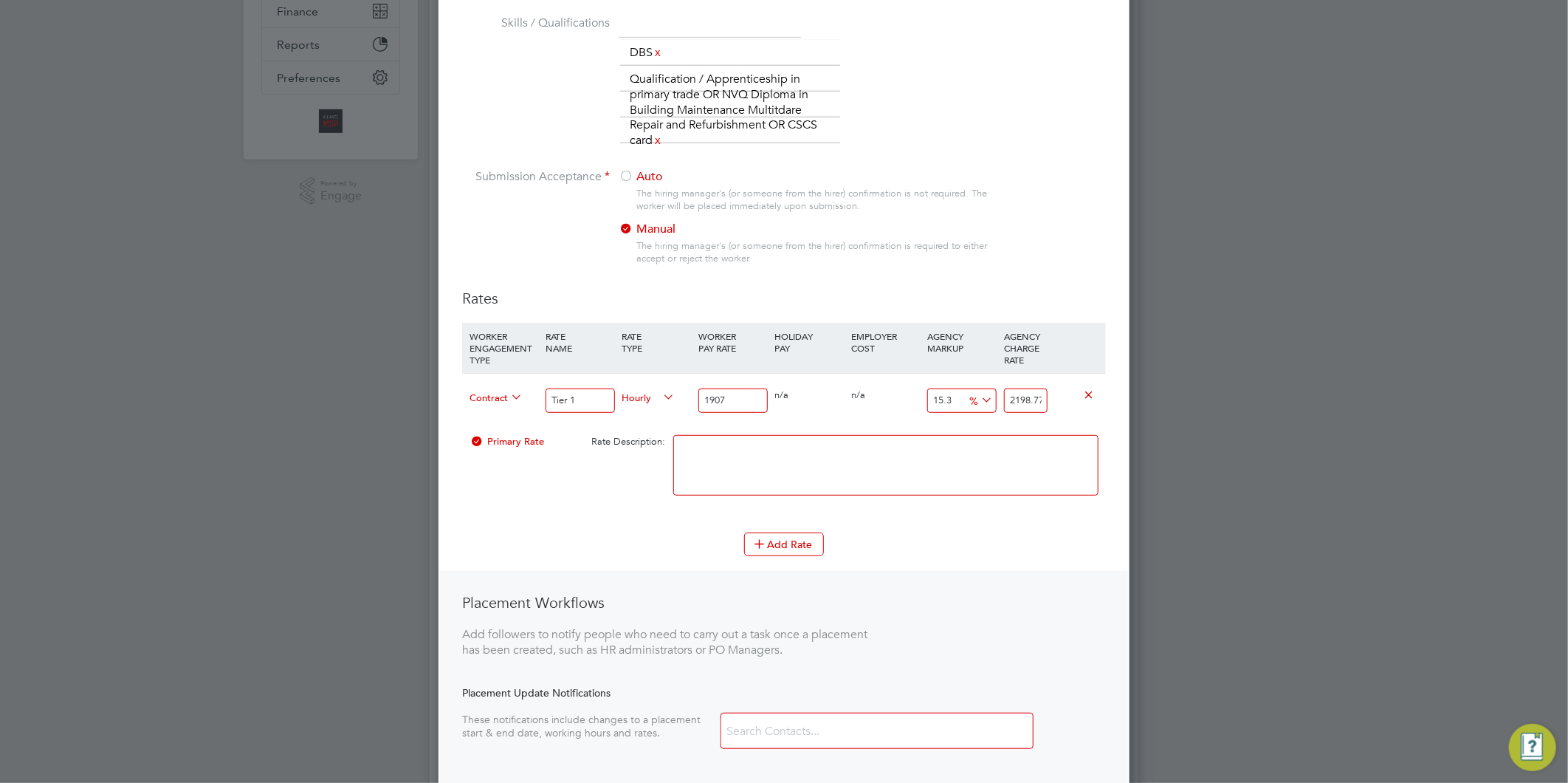
type input "21995.781"
type input "1907"
type input "2198.771"
type input "190"
type input "219.07"
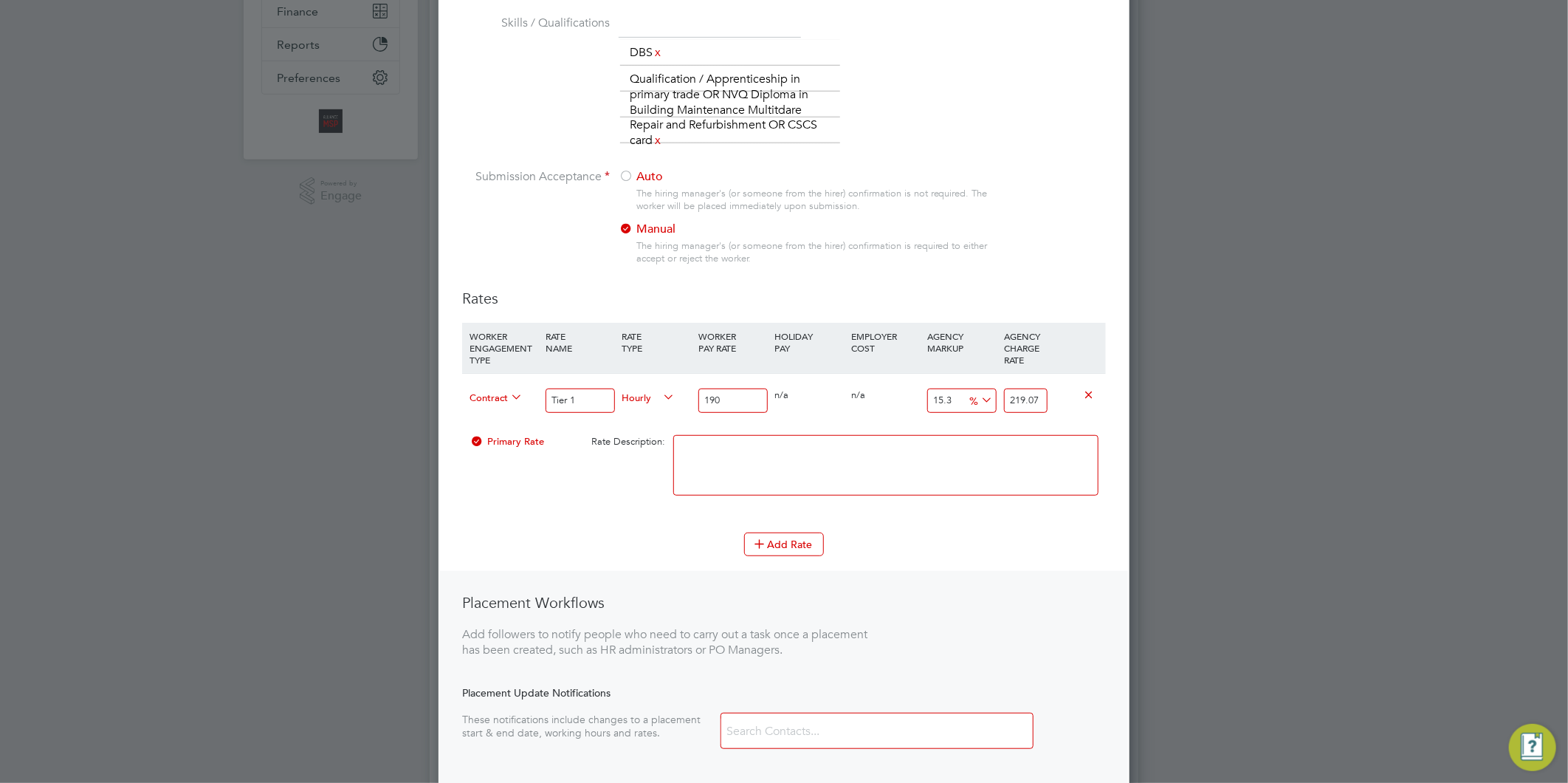
type input "19"
type input "21.907"
type input "19.7"
type input "22.7141"
type input "19.77"
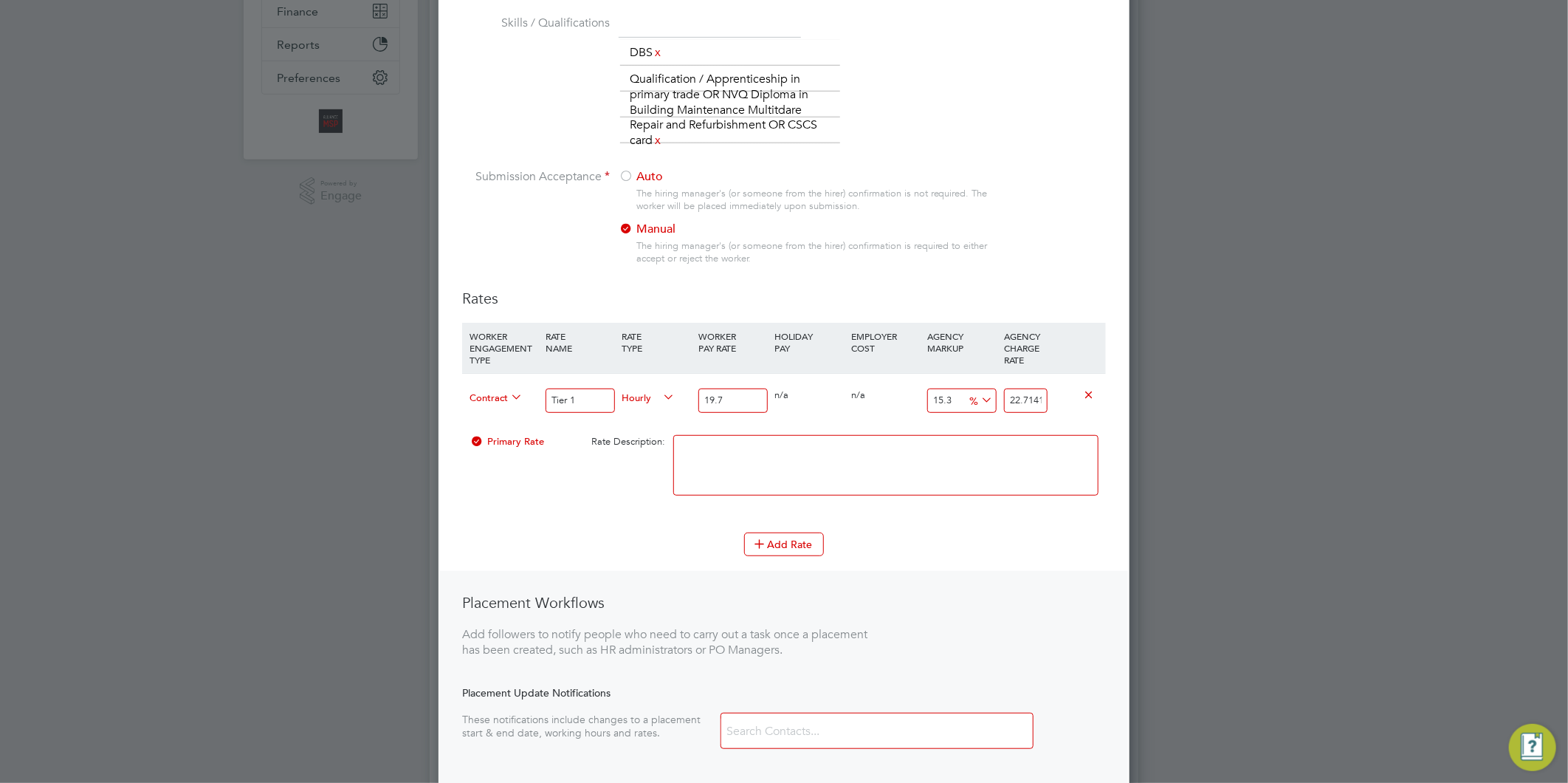
type input "22.79481"
type input "19.77"
click at [884, 455] on textarea at bounding box center [885, 465] width 425 height 60
click at [799, 542] on button "Add Rate" at bounding box center [783, 545] width 80 height 24
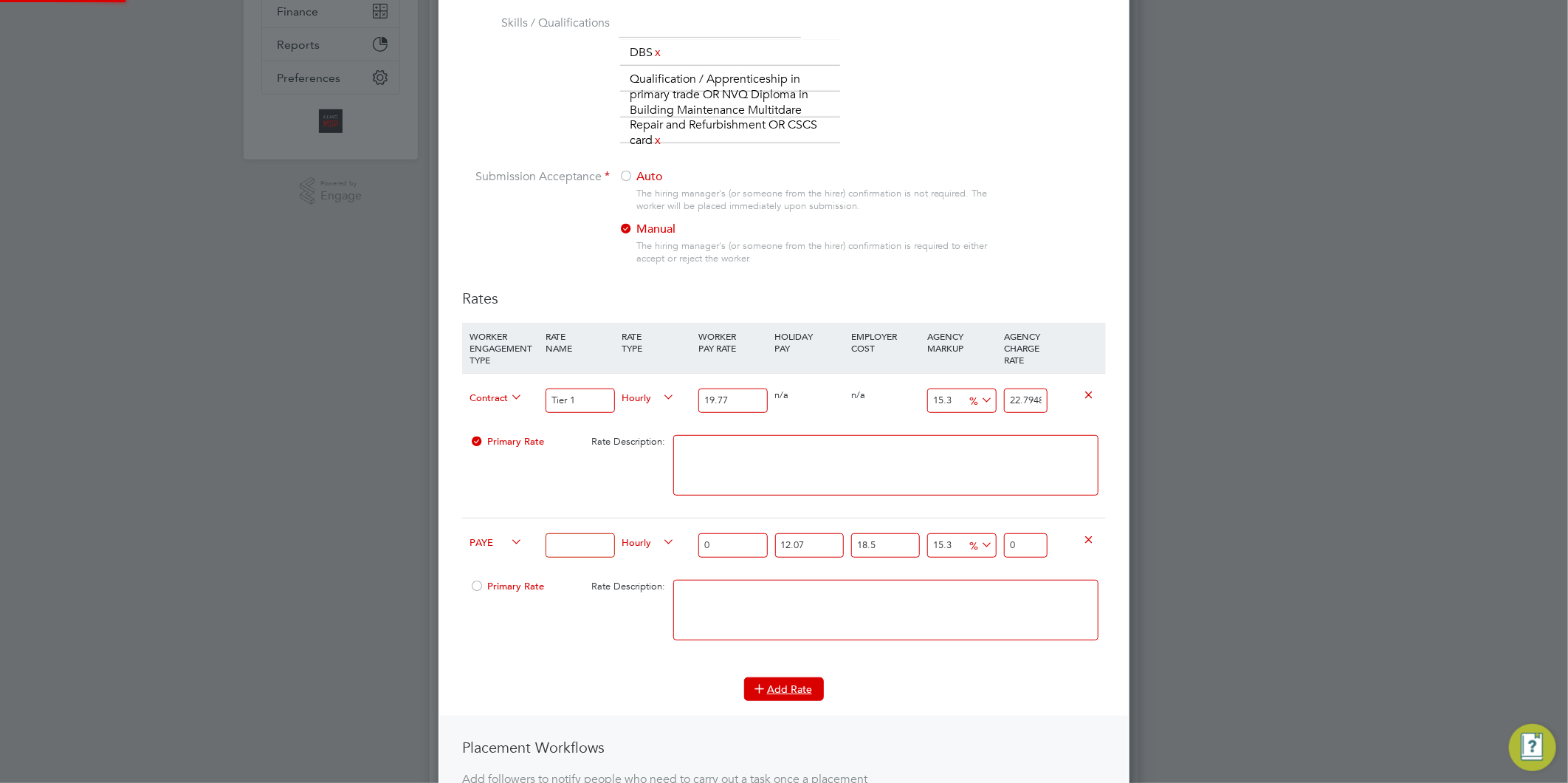
scroll to position [1271, 692]
click at [508, 540] on icon at bounding box center [508, 542] width 0 height 21
click at [487, 559] on li "Contract" at bounding box center [494, 558] width 60 height 19
click at [576, 540] on input at bounding box center [580, 545] width 68 height 25
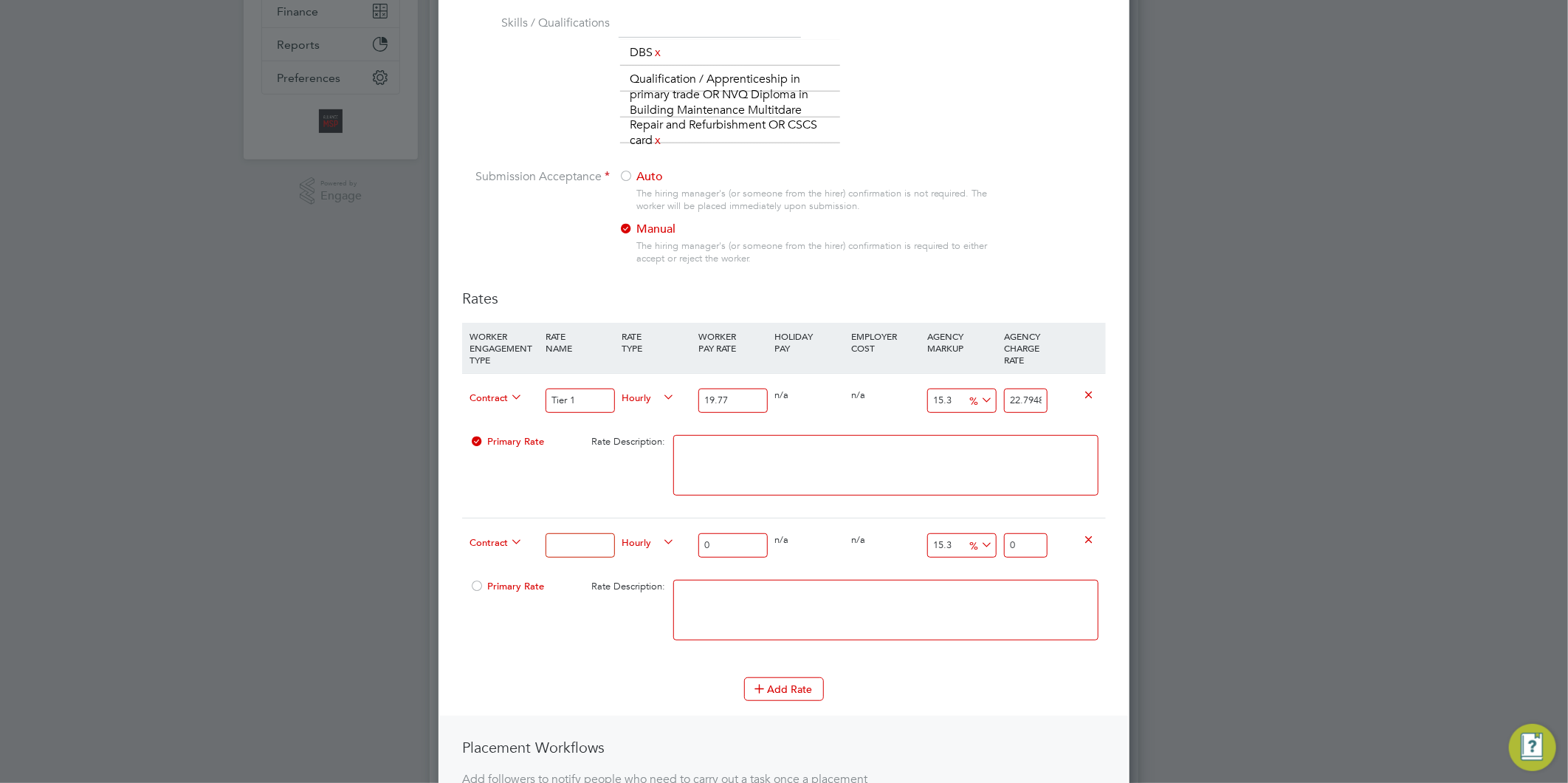
type input "Tier 2"
drag, startPoint x: 654, startPoint y: 536, endPoint x: 645, endPoint y: 534, distance: 9.2
click at [645, 534] on div "Contract Tier 2 Hourly 0 0 n/a 0 n/a 15.3 0 % 0" at bounding box center [784, 545] width 644 height 54
type input "1"
type input "1.153"
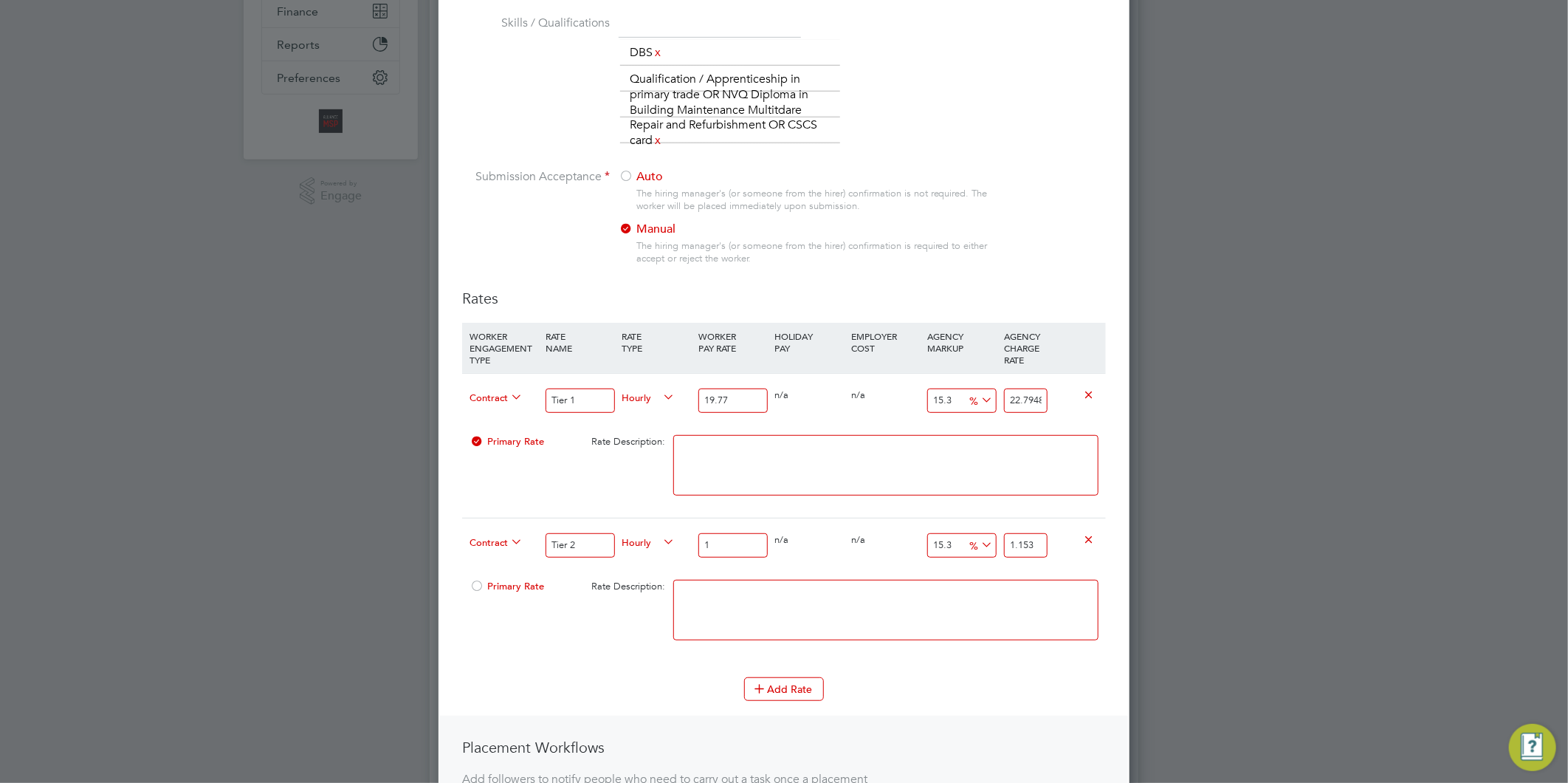
type input "19"
type input "21.907"
type input "19.7"
type input "22.7141"
type input "19.77"
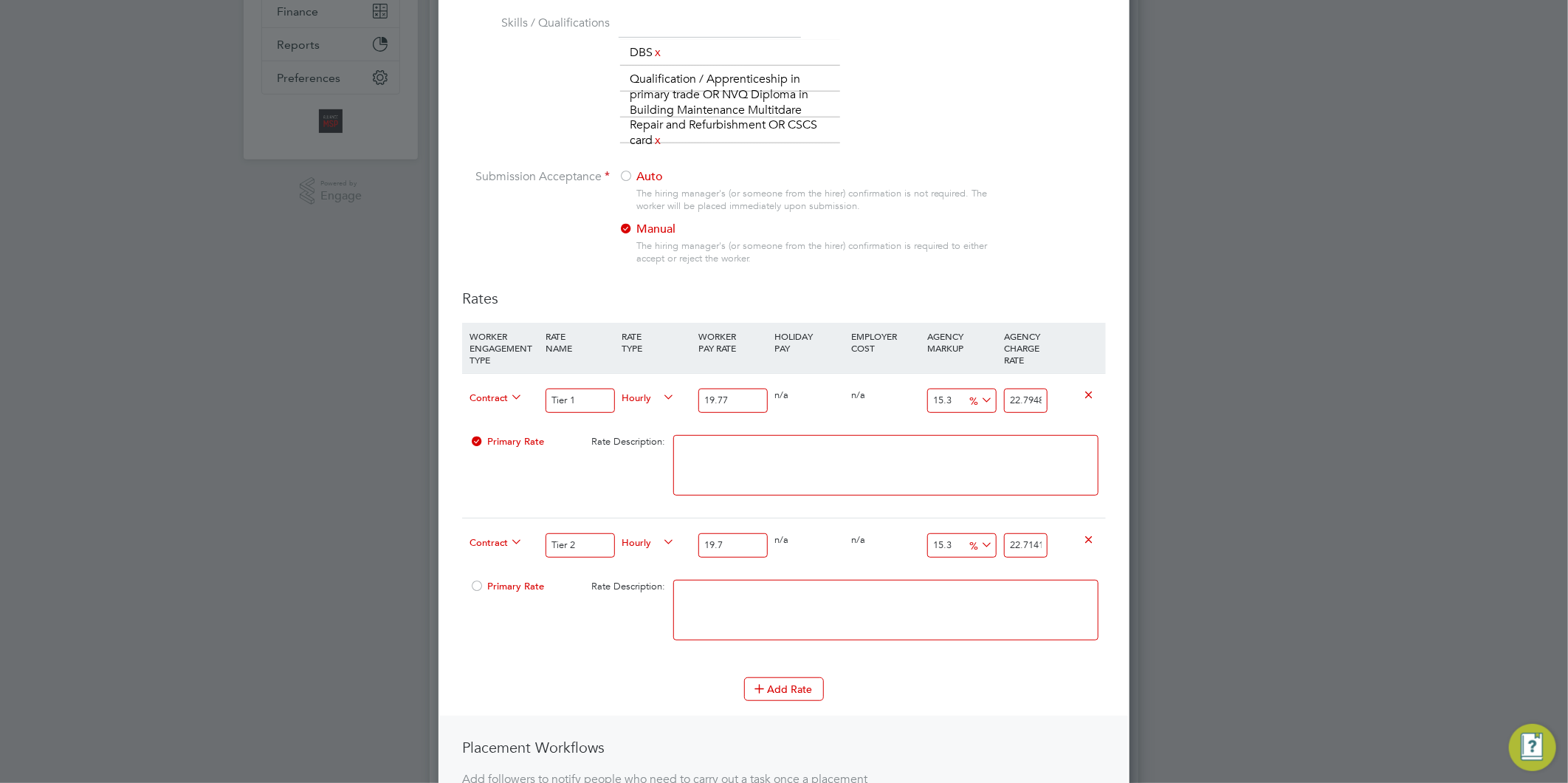
type input "22.79481"
type input "19.77"
click at [763, 598] on textarea at bounding box center [885, 609] width 425 height 60
click at [937, 540] on input "15.3" at bounding box center [961, 545] width 68 height 25
type input "1.3"
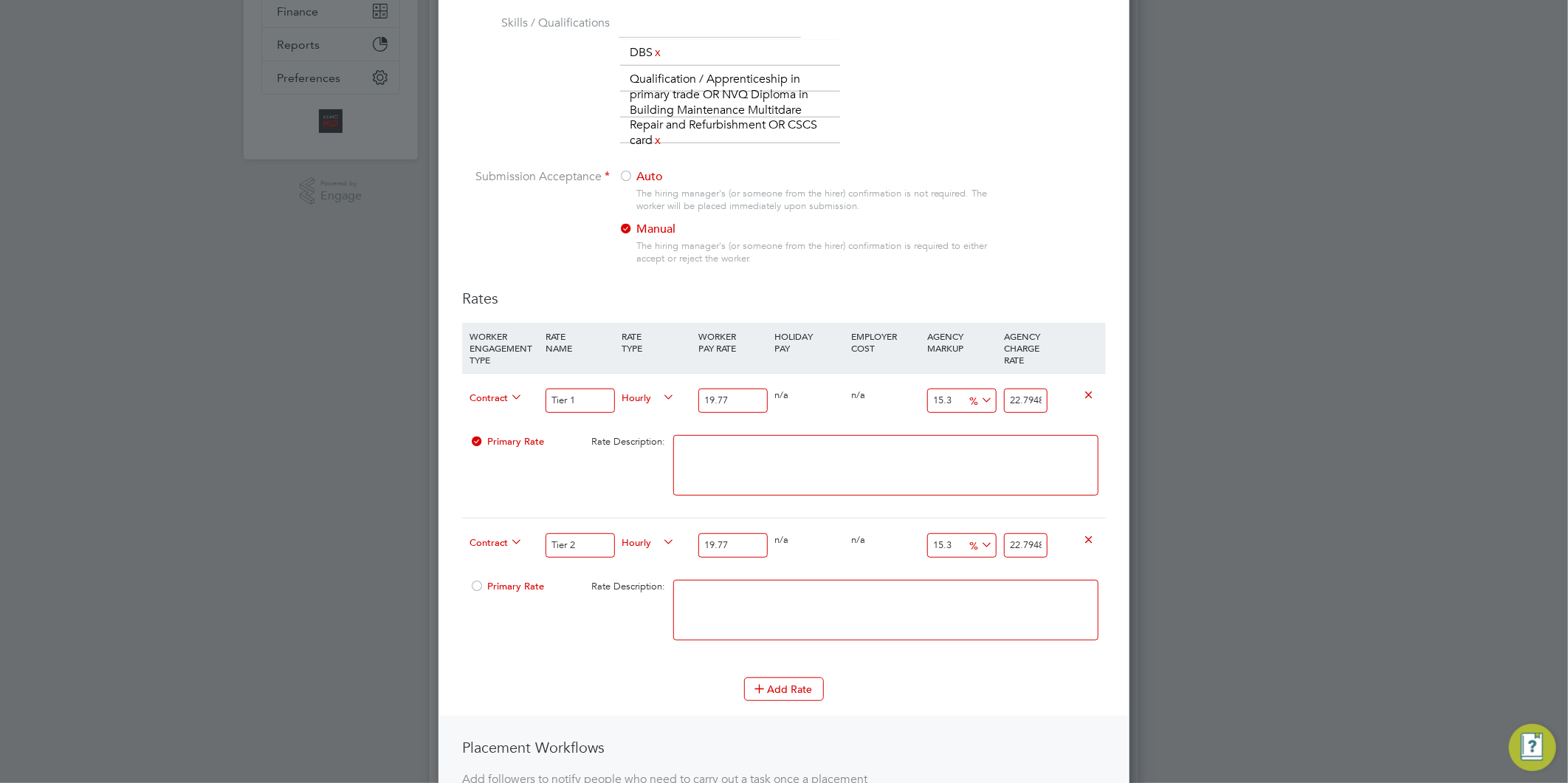
type input "20.02701"
type input "16.3"
type input "22.99251"
type input "16.3"
click at [899, 606] on textarea at bounding box center [885, 609] width 425 height 60
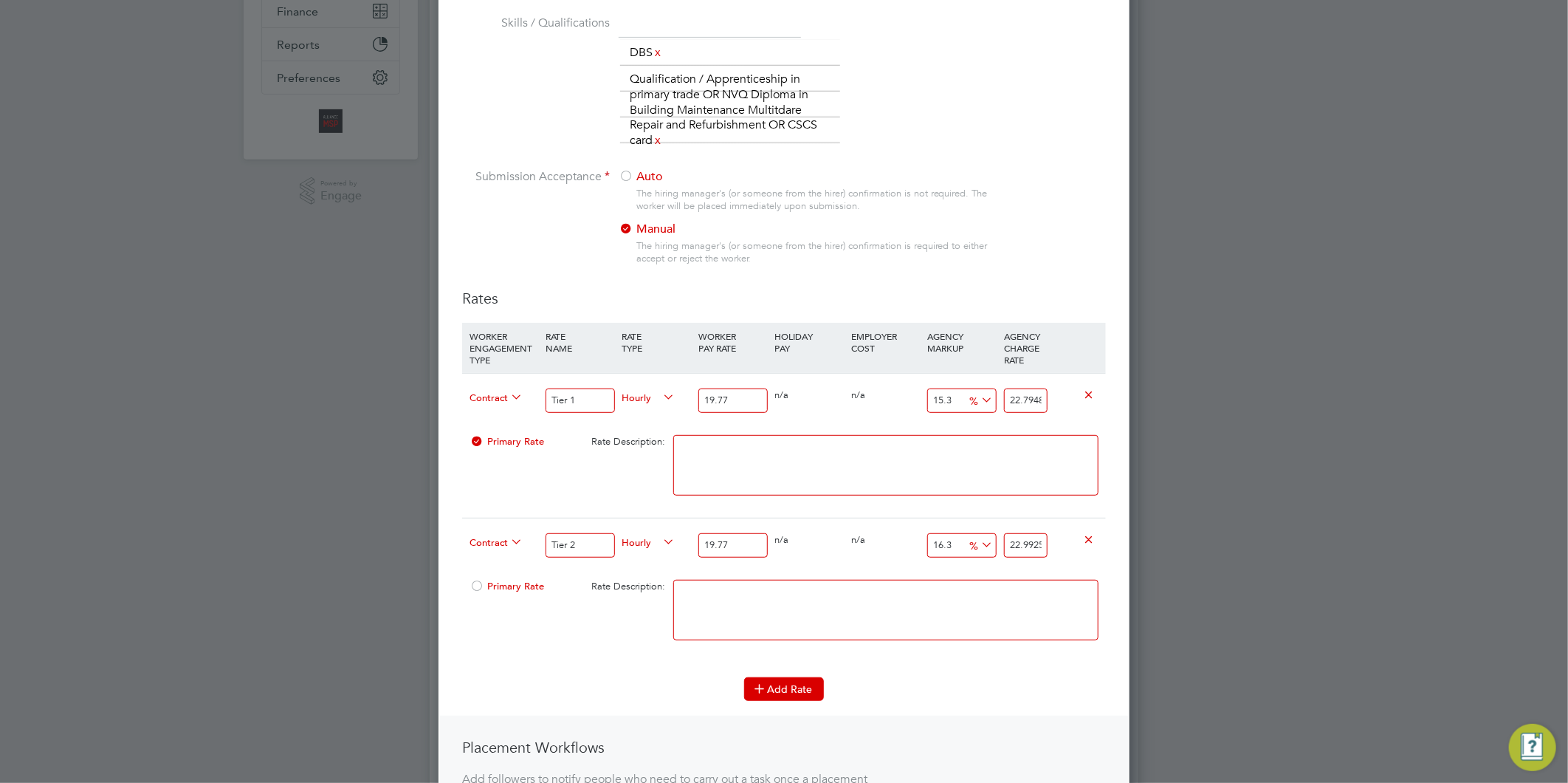
click at [763, 685] on icon at bounding box center [759, 688] width 11 height 11
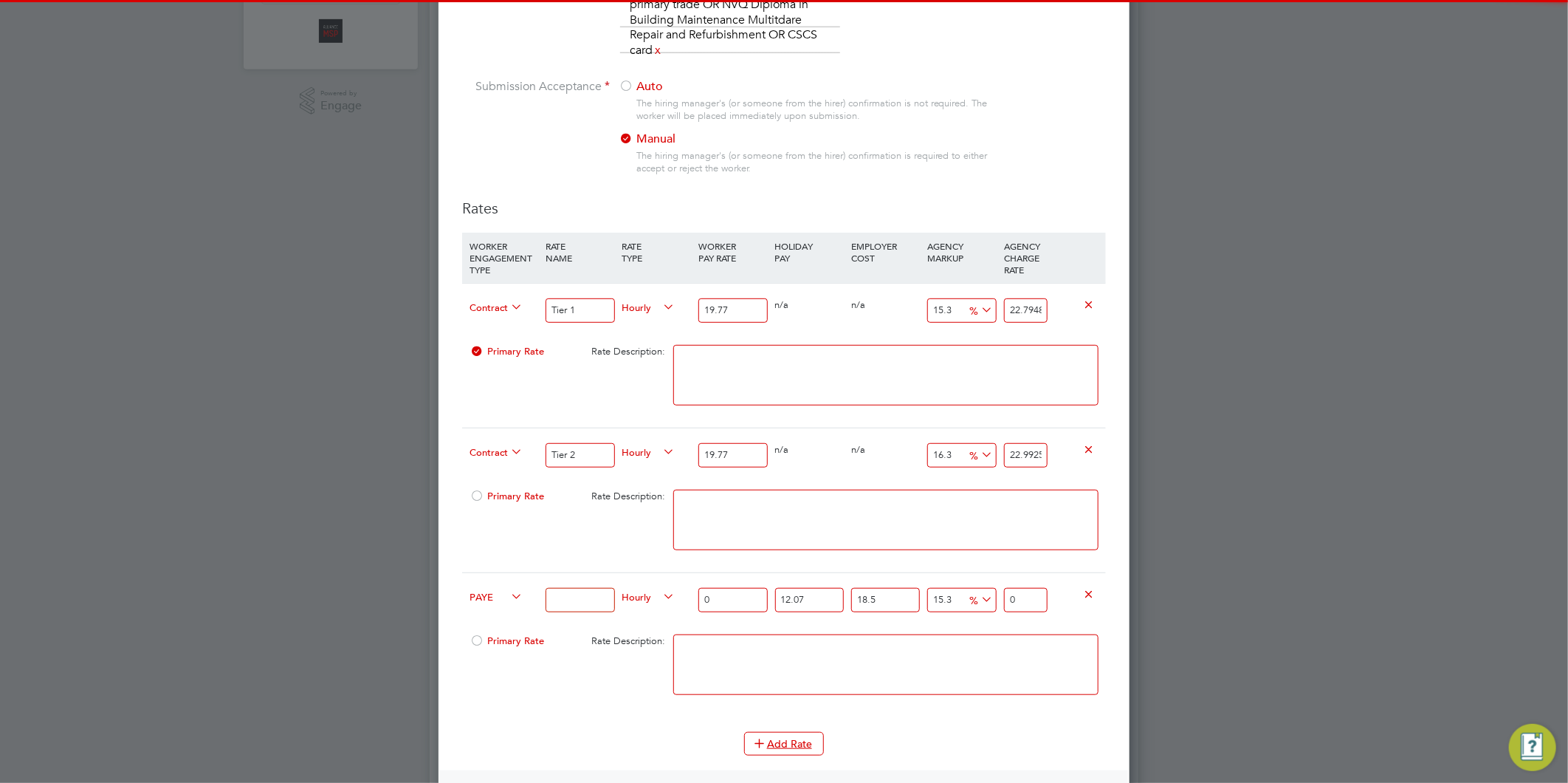
scroll to position [492, 0]
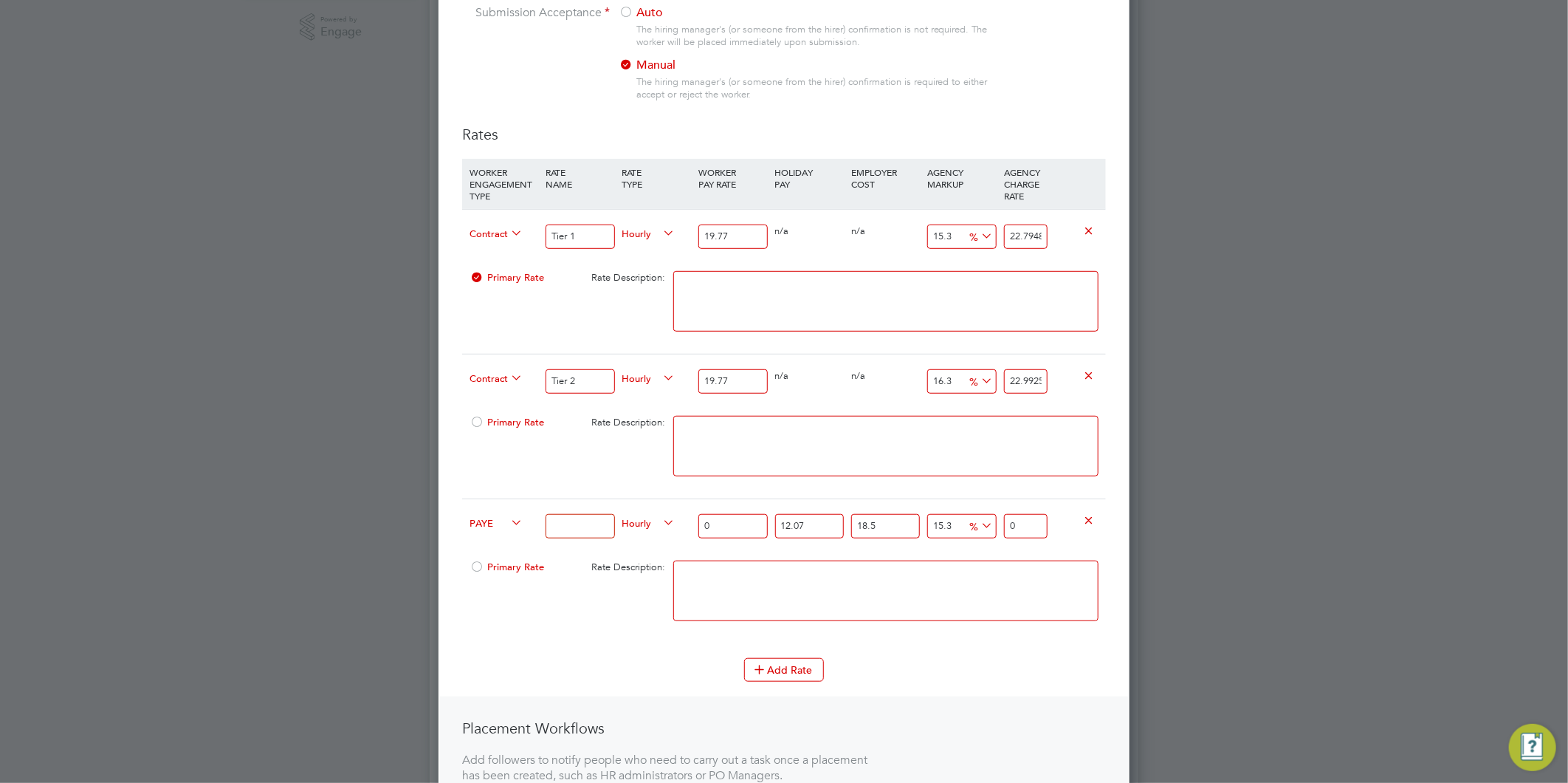
click at [561, 527] on input at bounding box center [580, 526] width 68 height 25
type input "14.89"
drag, startPoint x: 584, startPoint y: 522, endPoint x: 503, endPoint y: 517, distance: 81.2
click at [483, 521] on div "PAYE 14.89 Hourly 0 12.07 n/a 18.5 n/a 15.3 0 % 0" at bounding box center [784, 525] width 644 height 54
type input "Tier 1"
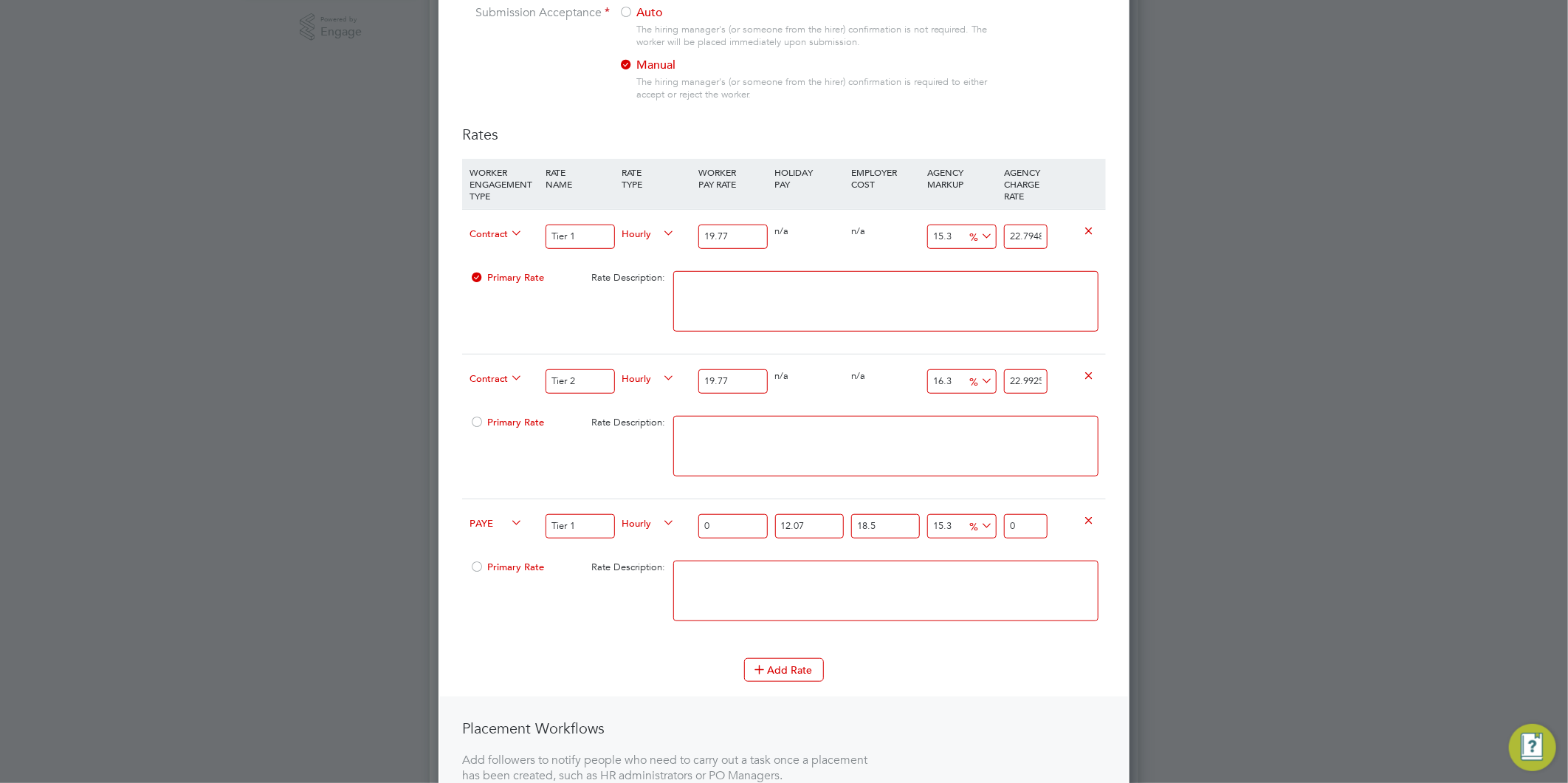
click at [721, 526] on input "0" at bounding box center [733, 526] width 68 height 25
type input "1"
type input "1.5312180135"
type input "14"
type input "21.437052189"
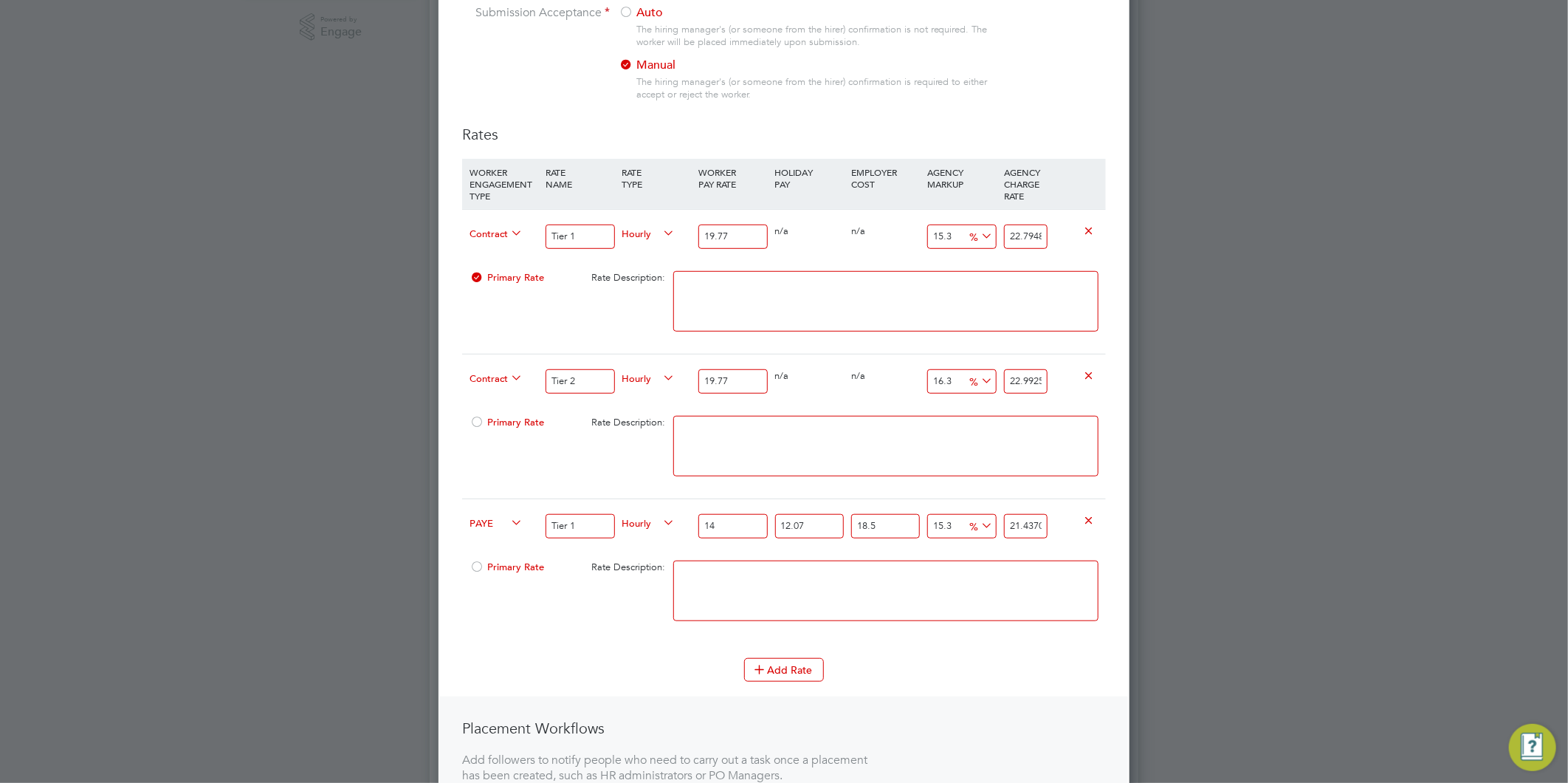
type input "14.8"
type input "22.6620265998"
type input "14.89"
type input "22.799836221015"
type input "14.89"
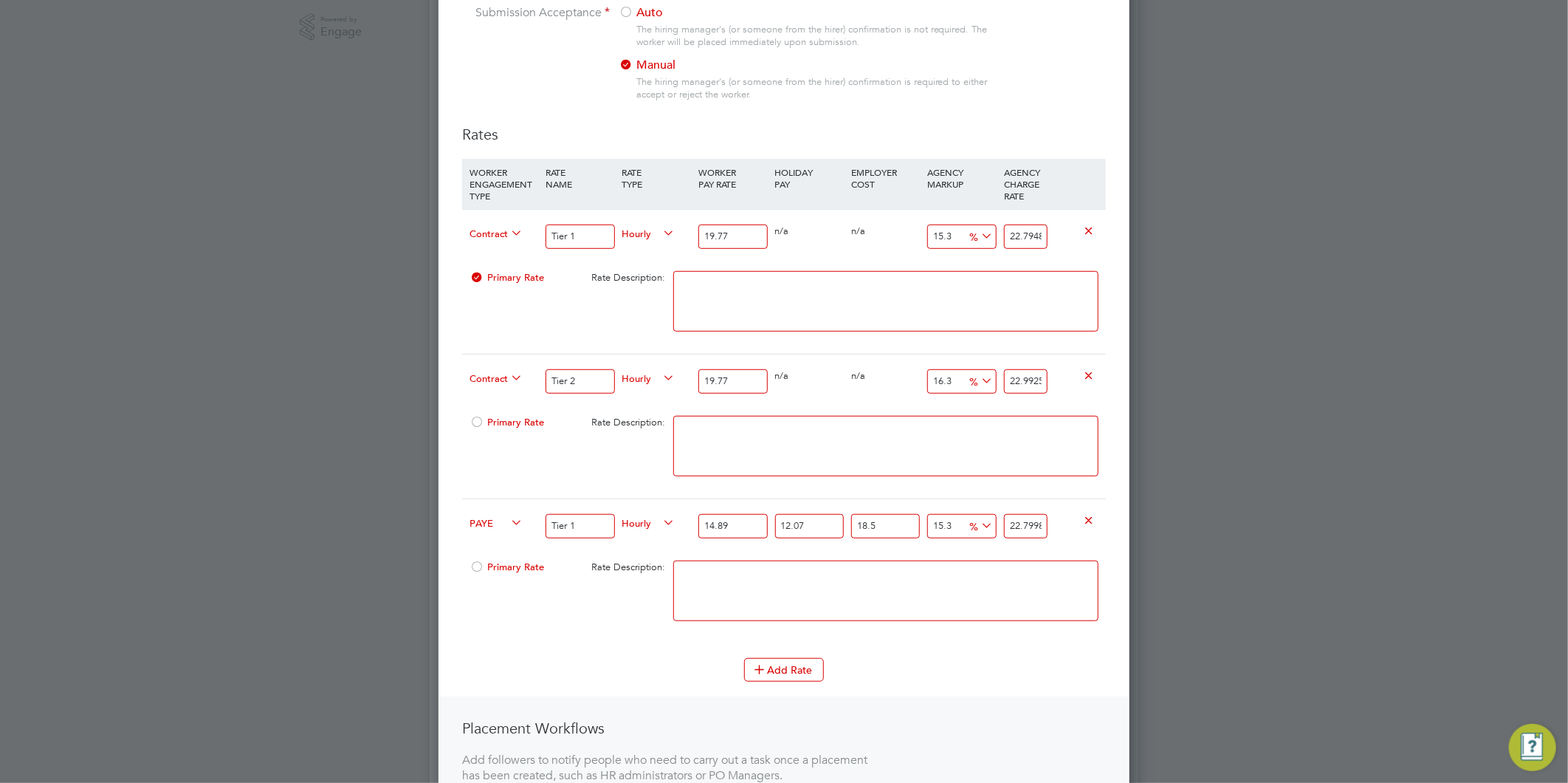
click at [820, 577] on textarea at bounding box center [885, 591] width 425 height 60
click at [798, 673] on button "Add Rate" at bounding box center [783, 670] width 80 height 24
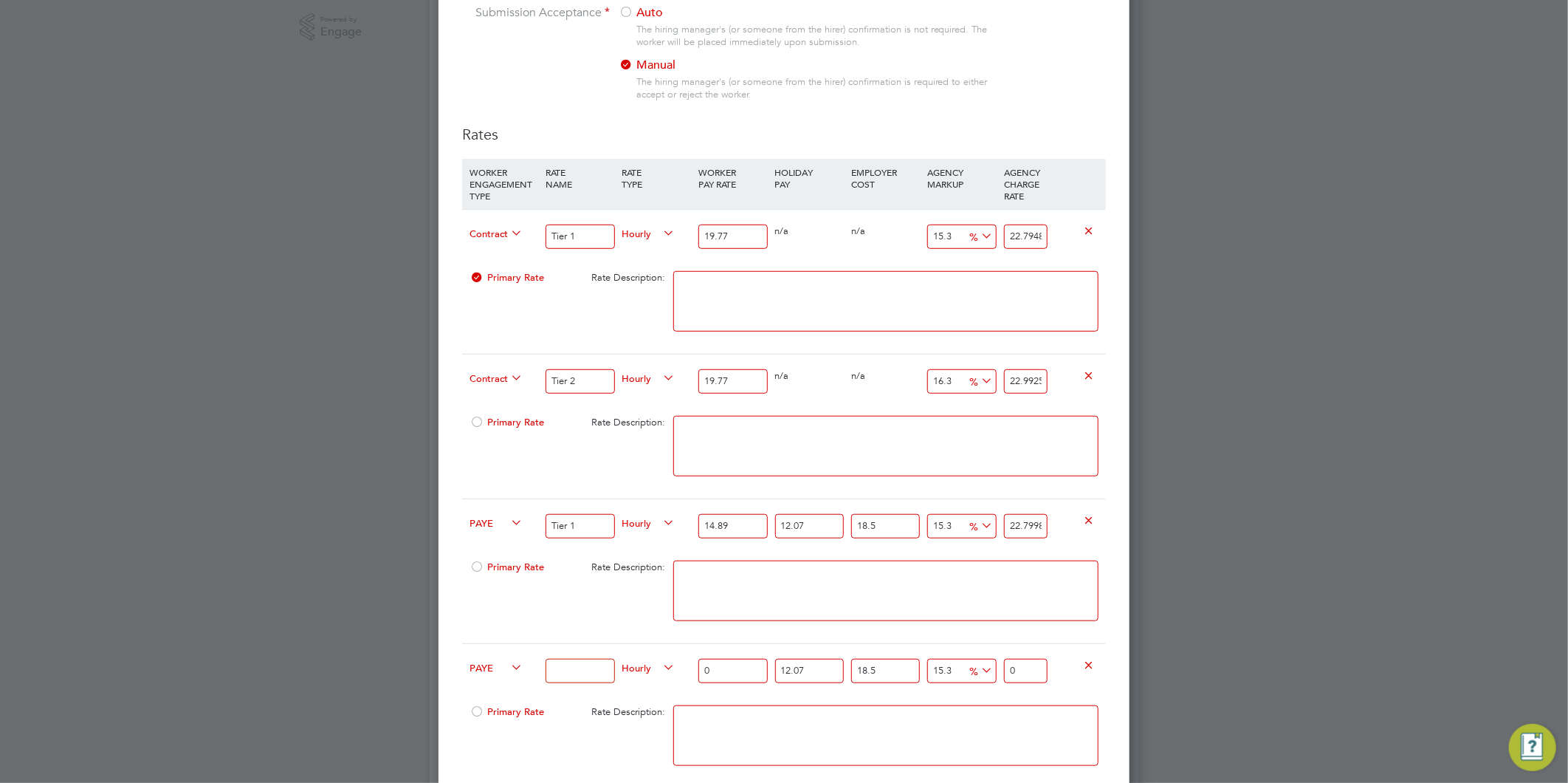
click at [599, 673] on input at bounding box center [580, 671] width 68 height 25
type input "Tier 2"
click at [729, 665] on input "0" at bounding box center [733, 671] width 68 height 25
type input "1"
type input "1.5312180135"
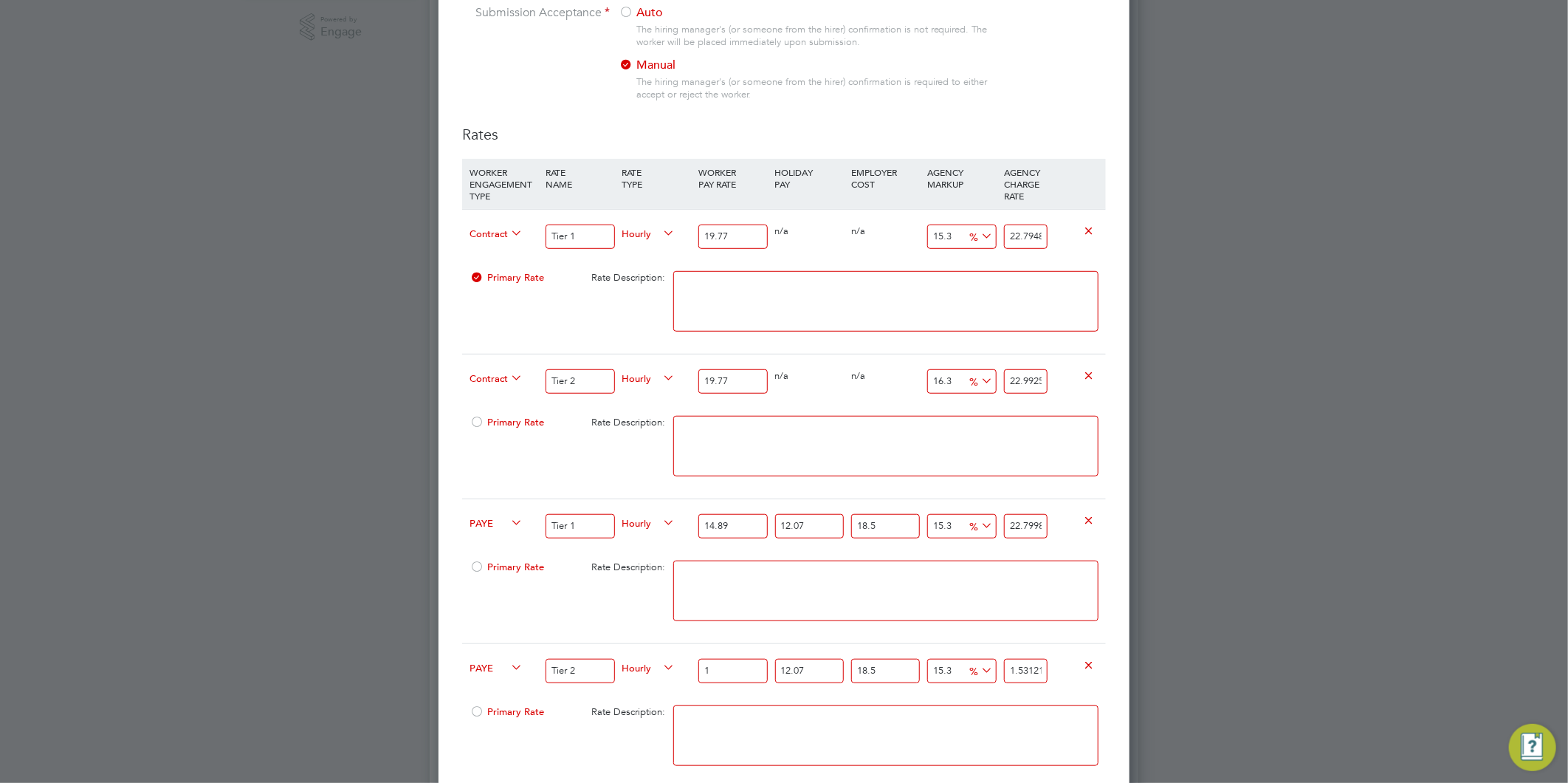
type input "14"
type input "21.437052189"
type input "14.8"
type input "22.6620265998"
type input "14.89"
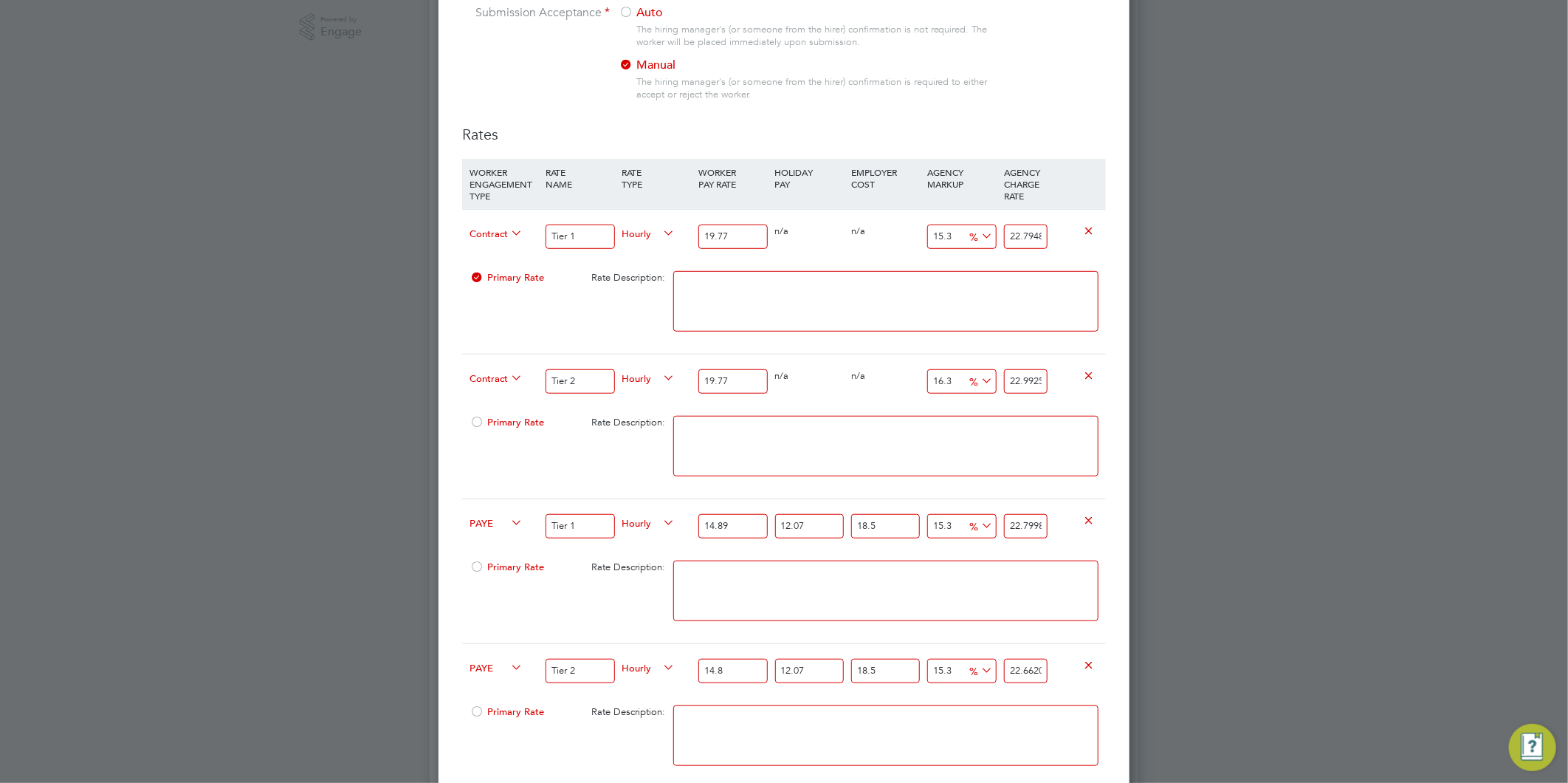
type input "22.799836221015"
type input "14.89"
click at [937, 669] on input "15.3" at bounding box center [961, 671] width 68 height 25
type input "1.3"
type input "20.031425925315"
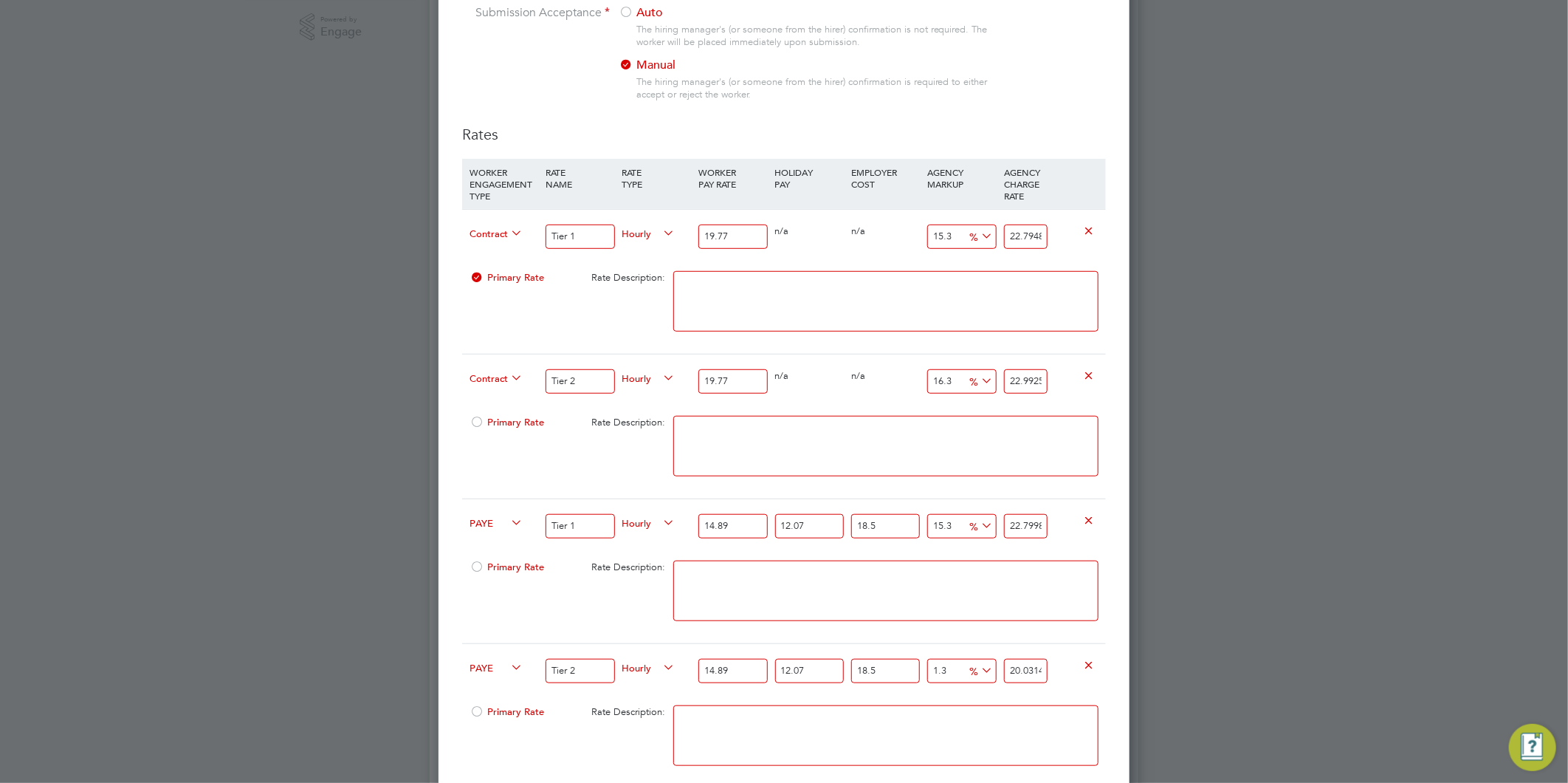
type input "16.3"
type input "22.997579813565"
type input "16.3"
drag, startPoint x: 949, startPoint y: 738, endPoint x: 931, endPoint y: 742, distance: 18.4
click at [948, 747] on textarea at bounding box center [885, 735] width 425 height 60
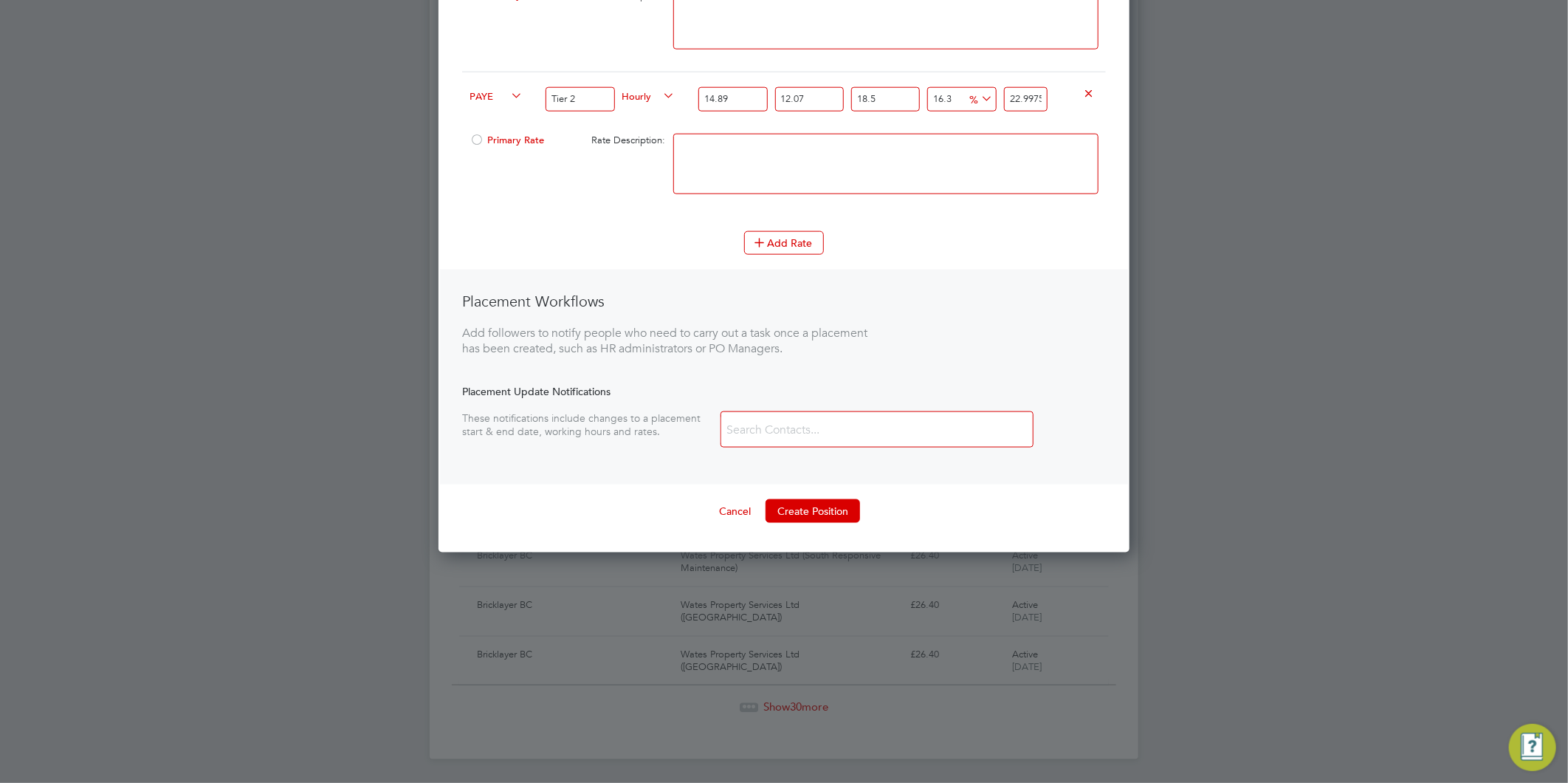
scroll to position [1065, 0]
click at [829, 510] on button "Create Position" at bounding box center [812, 511] width 95 height 24
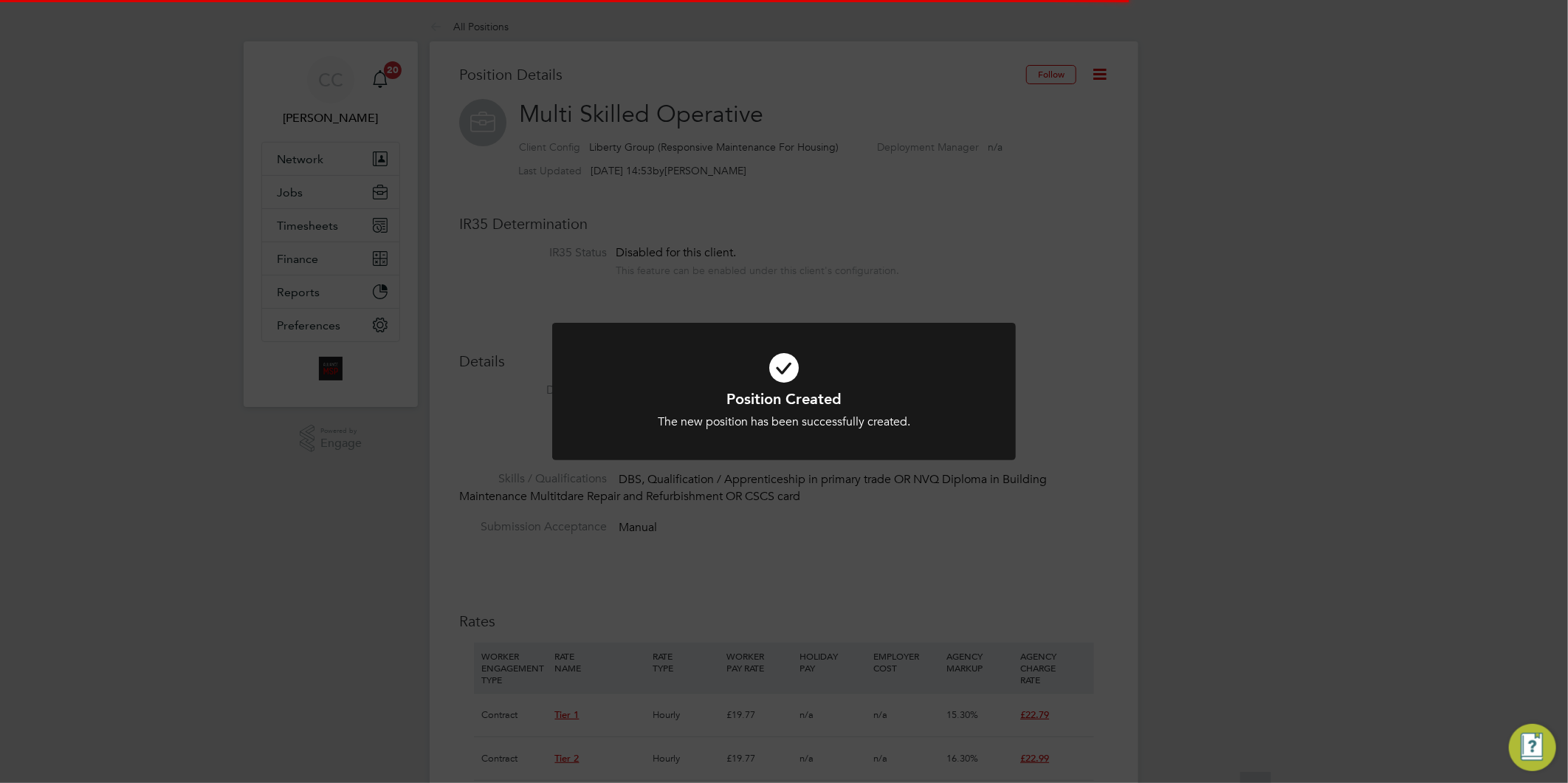
click at [1129, 542] on div "Position Created The new position has been successfully created. Cancel Okay" at bounding box center [784, 391] width 1568 height 783
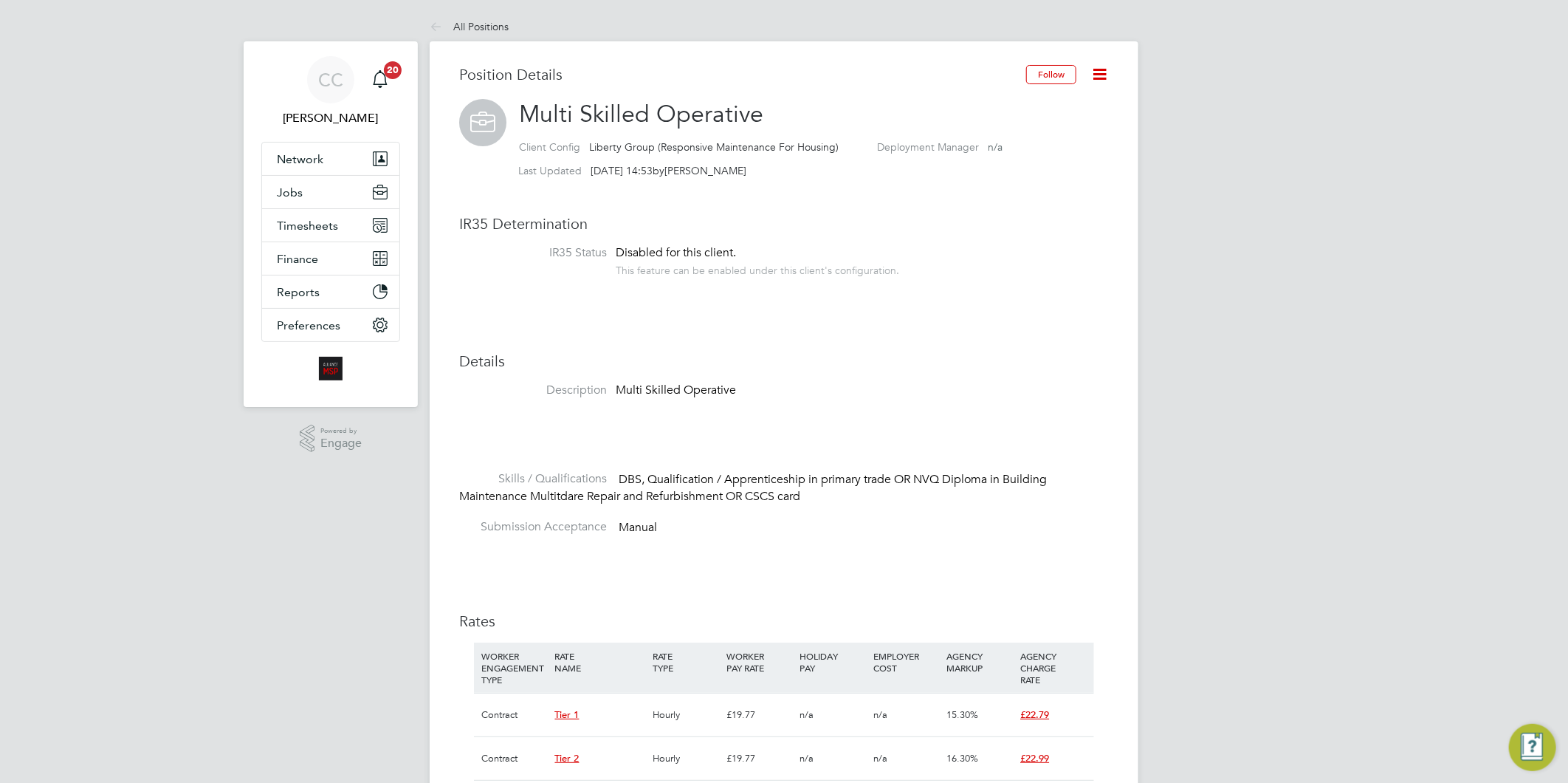
click at [1102, 75] on icon at bounding box center [1099, 74] width 19 height 19
click at [1045, 105] on li "Edit Position e" at bounding box center [1052, 110] width 109 height 21
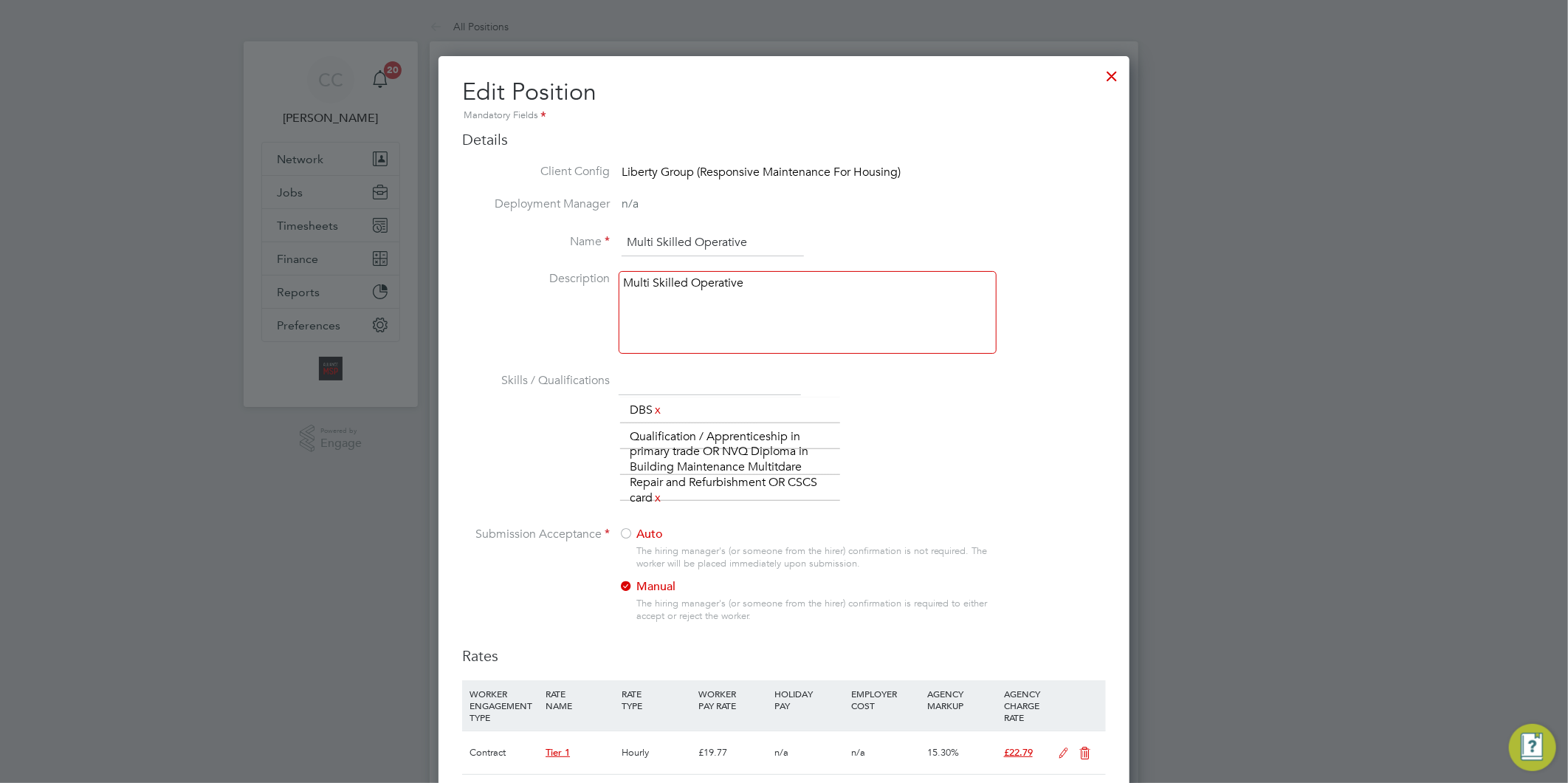
click at [756, 239] on input "Multi Skilled Operative" at bounding box center [713, 243] width 182 height 27
click at [710, 236] on input "Multi Trader" at bounding box center [713, 243] width 182 height 27
type input "Multi Trader BC"
click at [689, 316] on div "Multi Skilled Operative" at bounding box center [808, 312] width 378 height 83
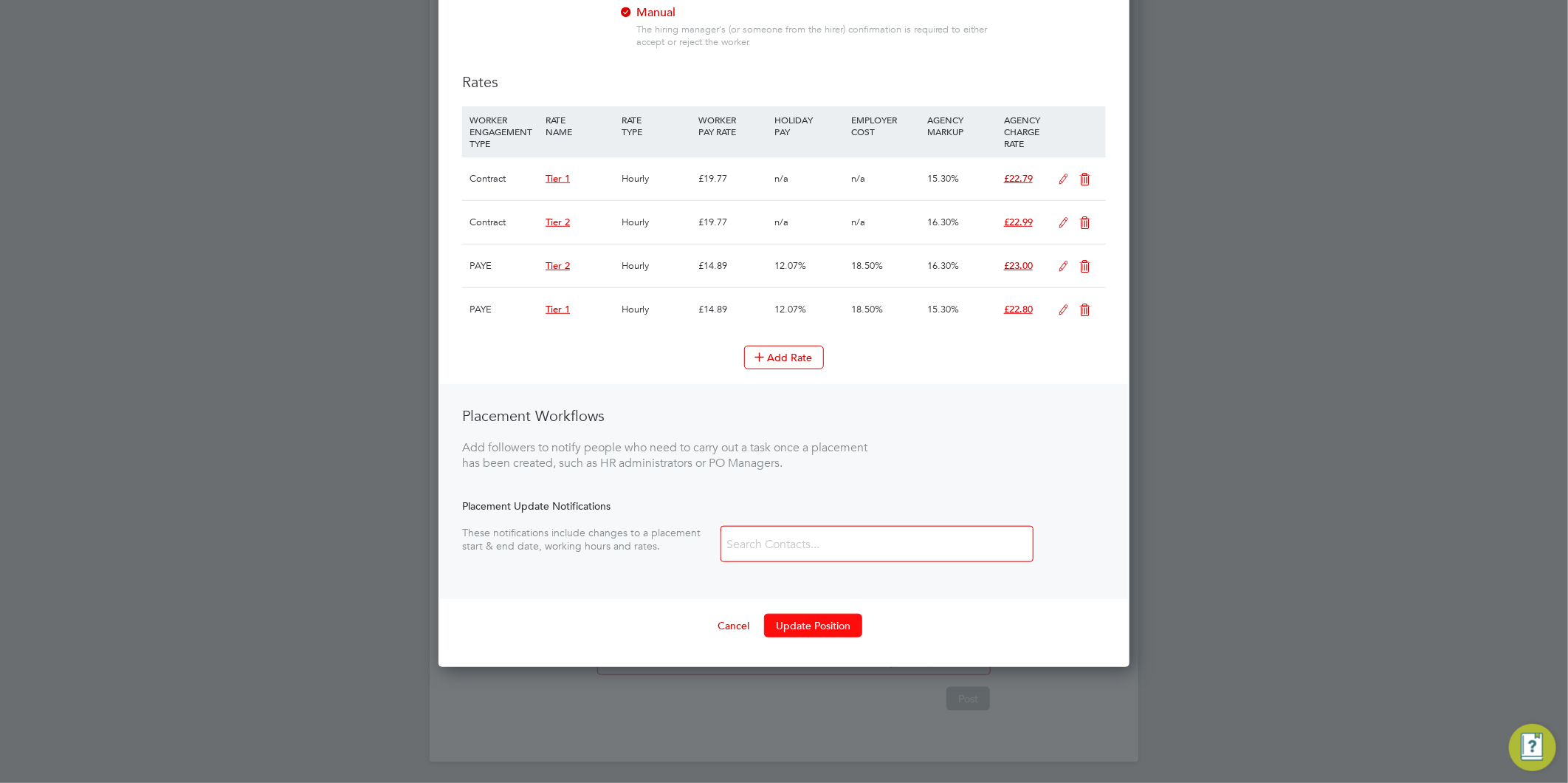
click at [771, 619] on button "Update Position" at bounding box center [813, 626] width 98 height 24
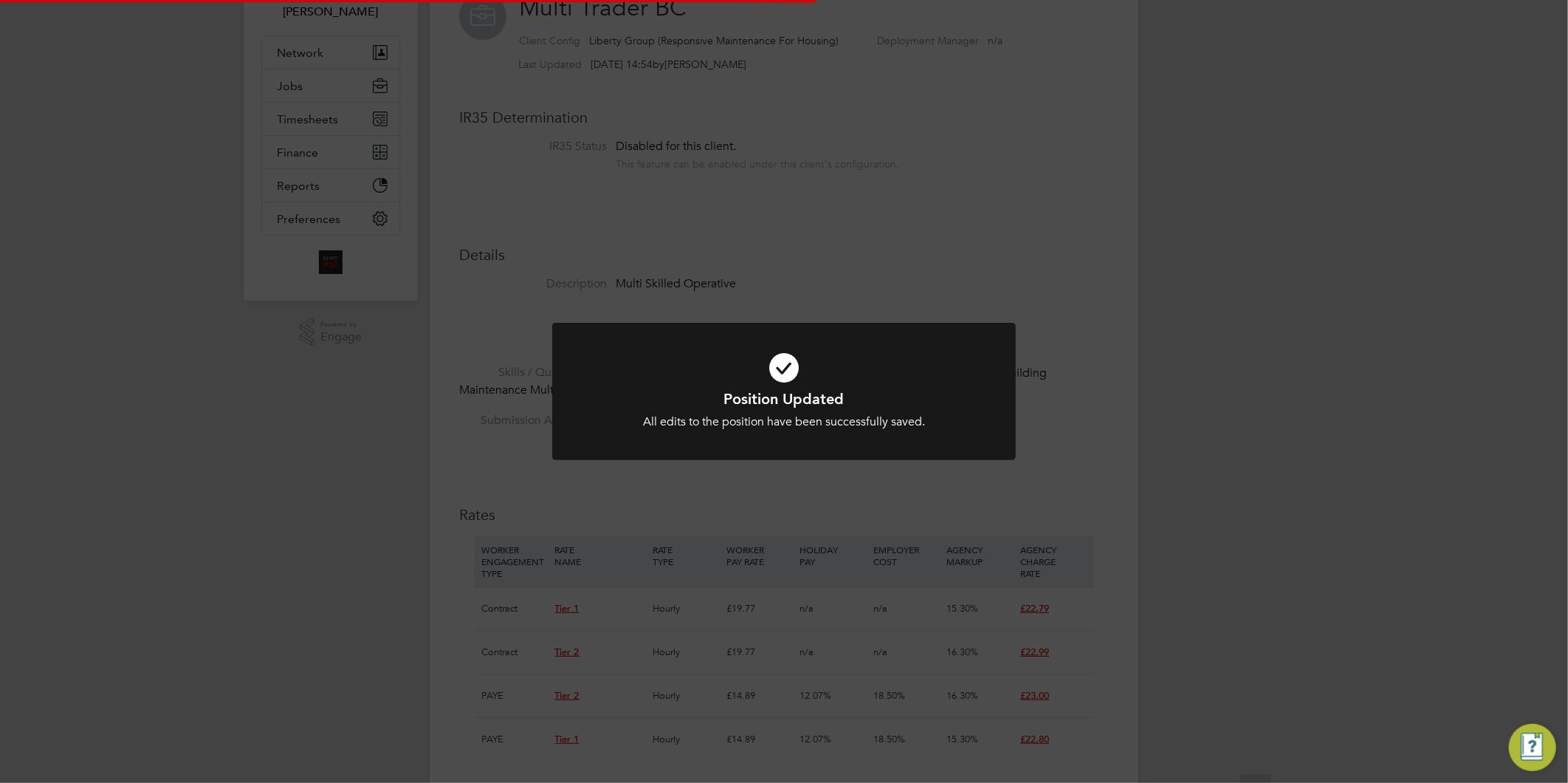
scroll to position [4, 0]
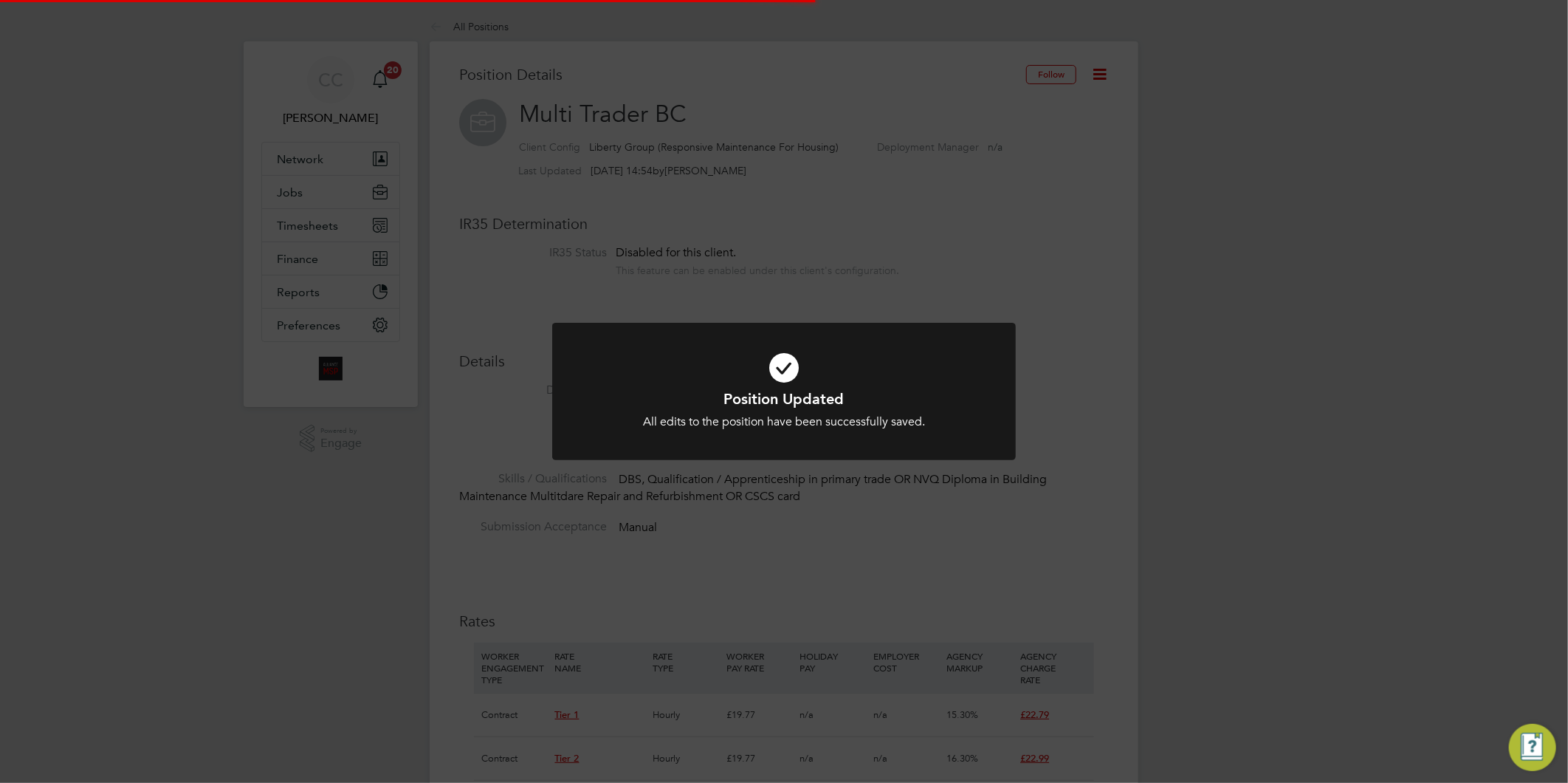
click at [1342, 393] on div "Position Updated All edits to the position have been successfully saved. Cancel…" at bounding box center [784, 391] width 1568 height 783
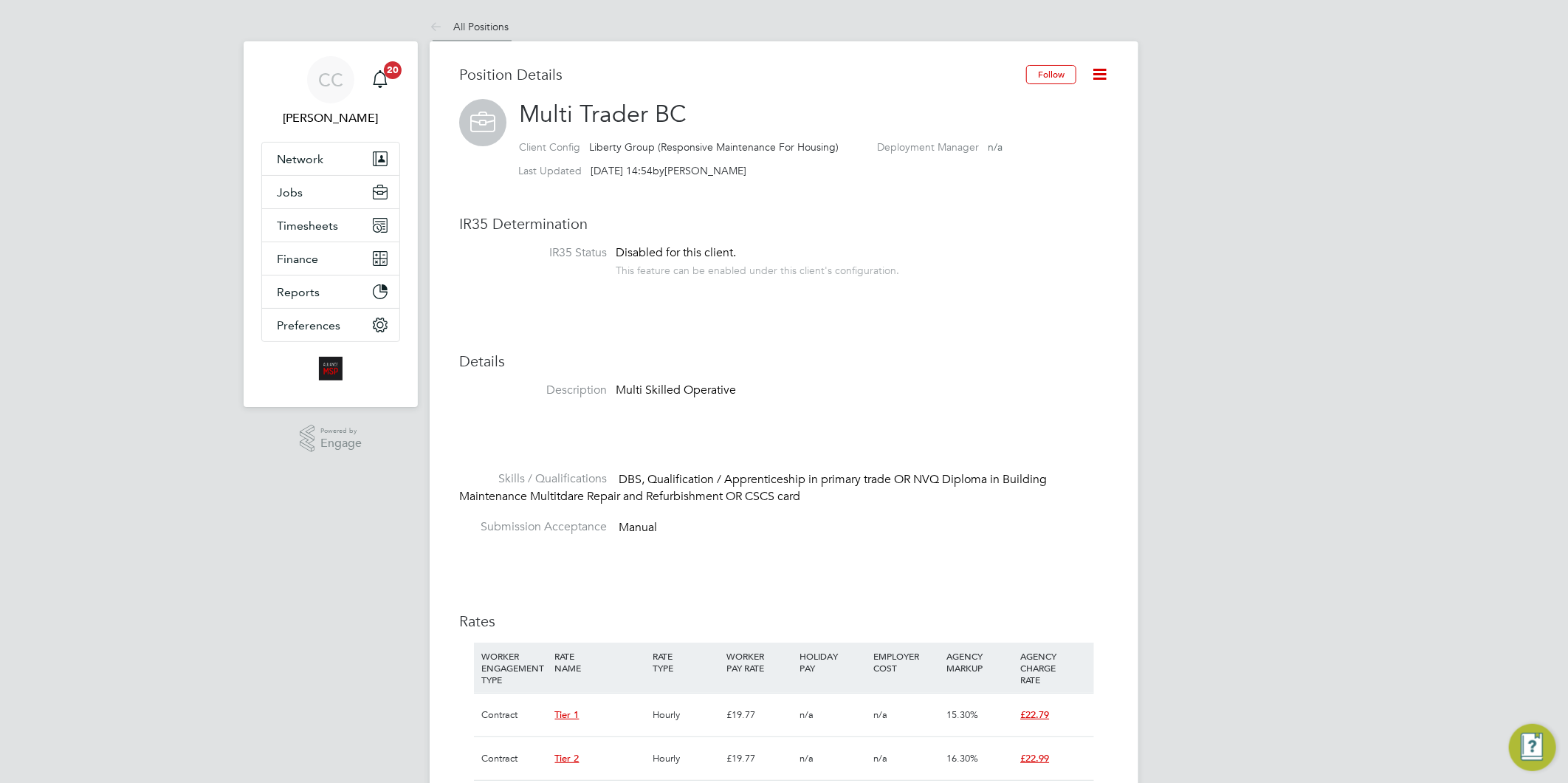
click at [483, 28] on link "All Positions" at bounding box center [469, 27] width 79 height 13
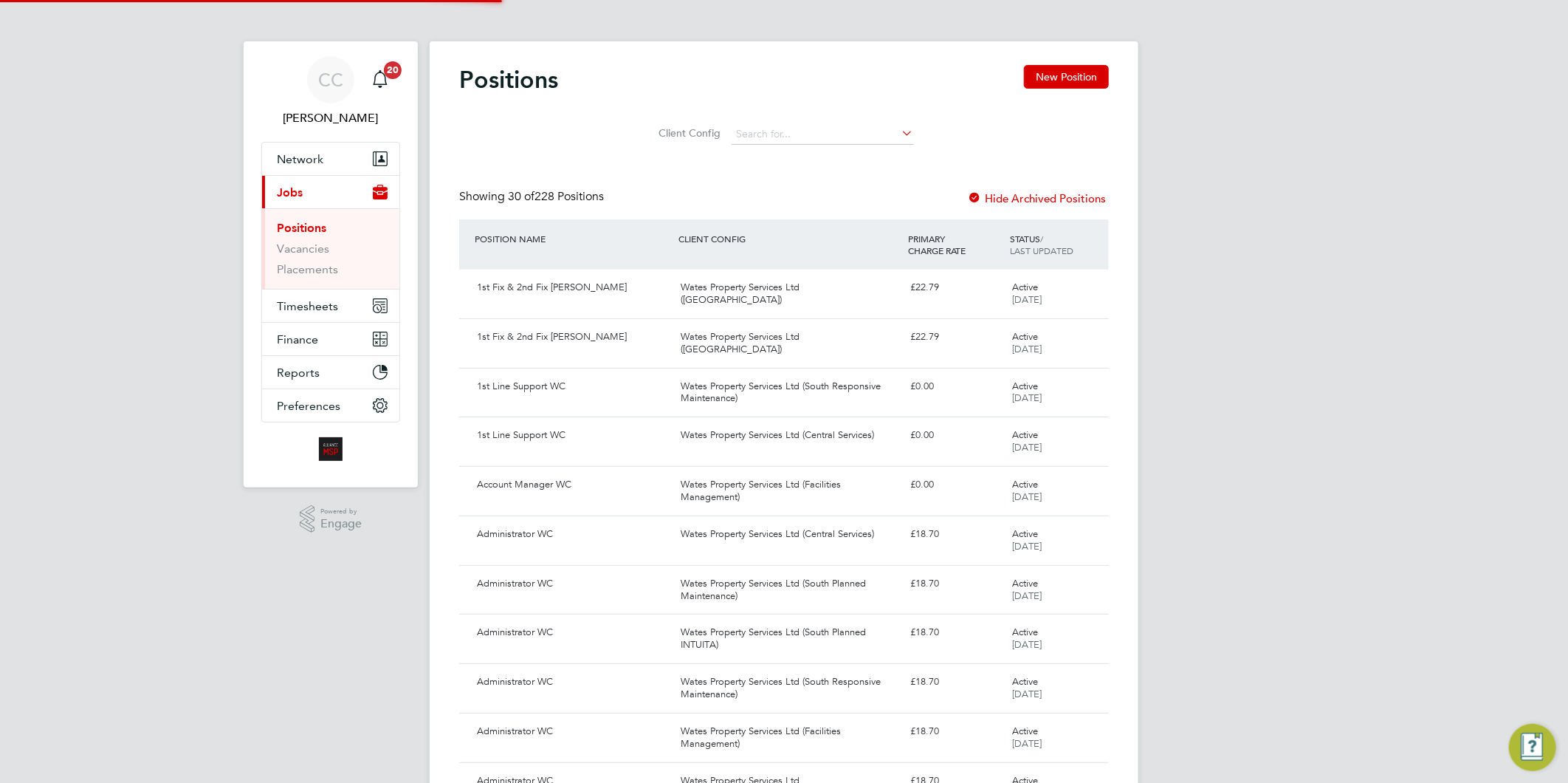
click at [765, 121] on li "Client Config" at bounding box center [785, 135] width 296 height 36
click at [772, 133] on input at bounding box center [823, 135] width 182 height 21
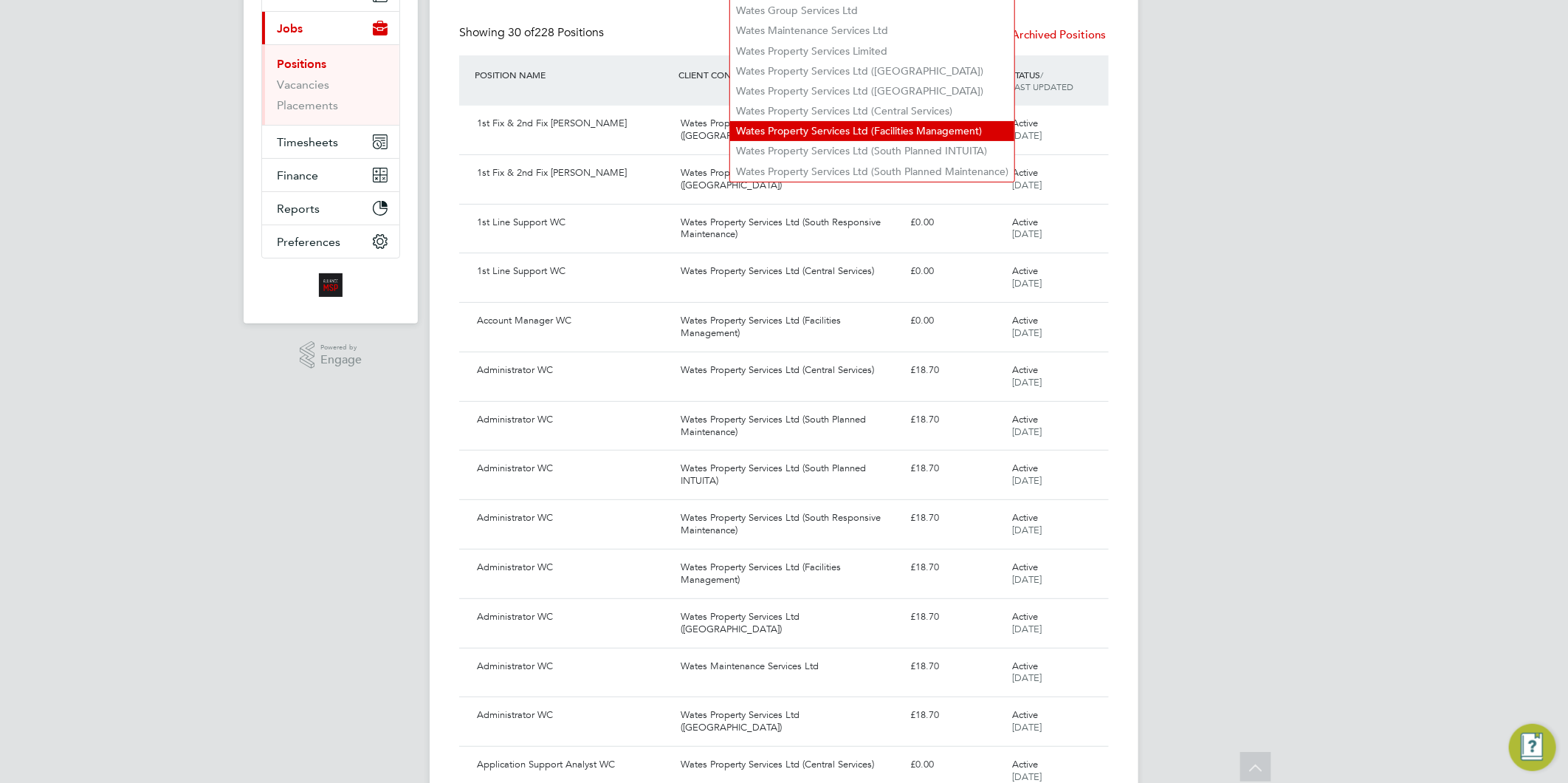
scroll to position [82, 0]
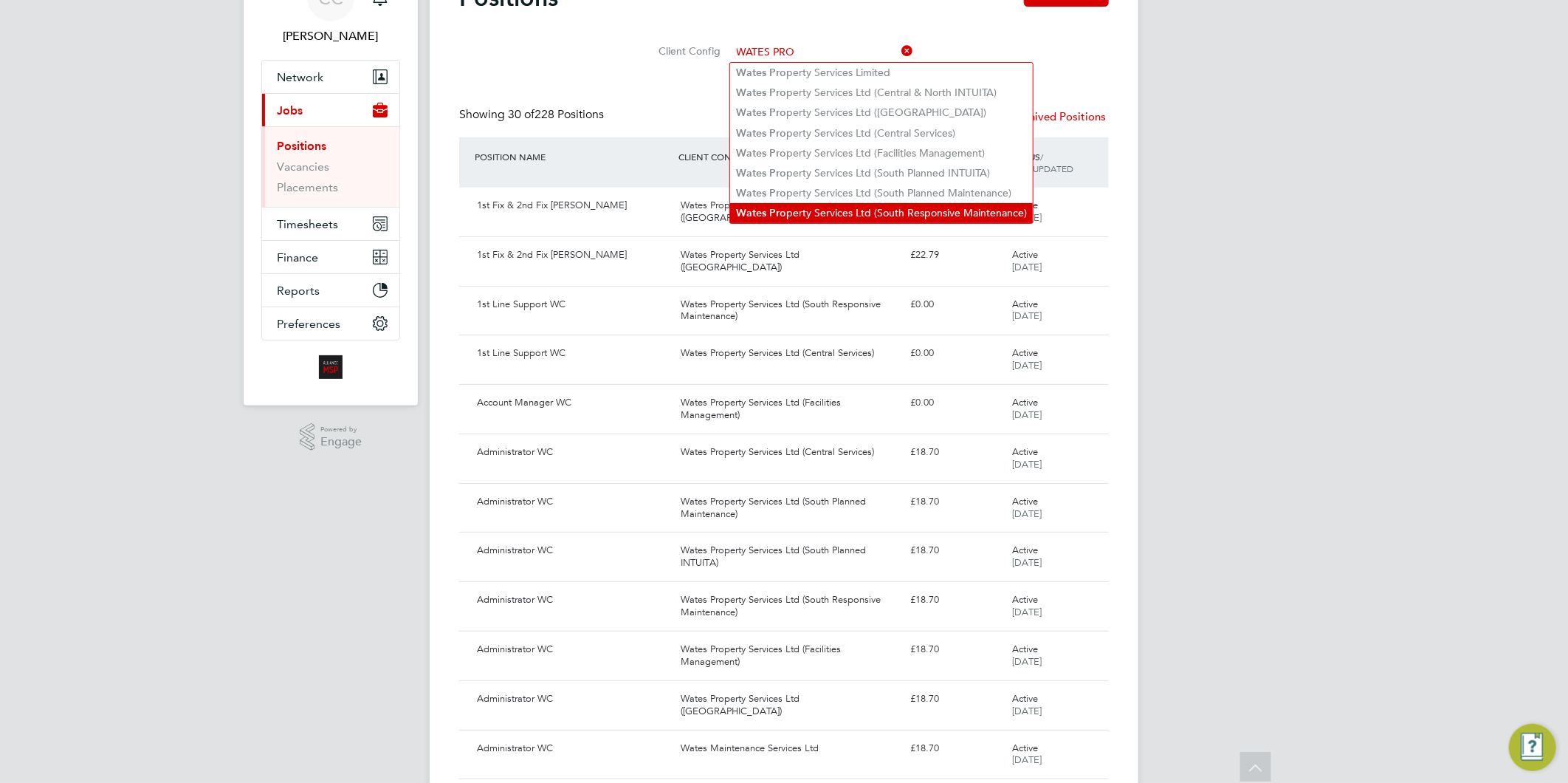
click at [935, 203] on li "Wates Pro perty Services Ltd (South Responsive Maintenance)" at bounding box center [882, 213] width 303 height 20
type input "Wates Property Services Ltd (South Responsive Maintenance)"
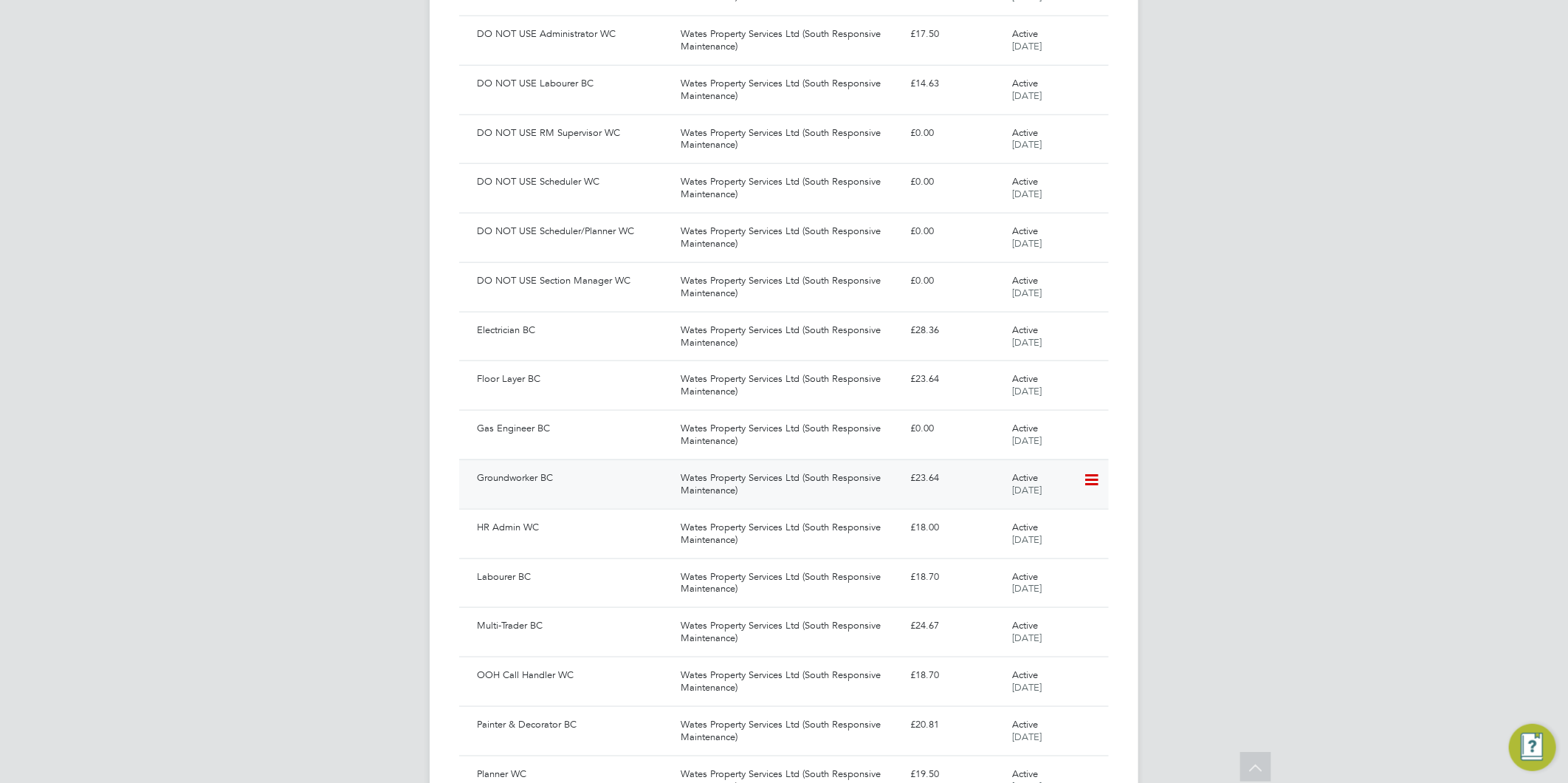
scroll to position [1065, 0]
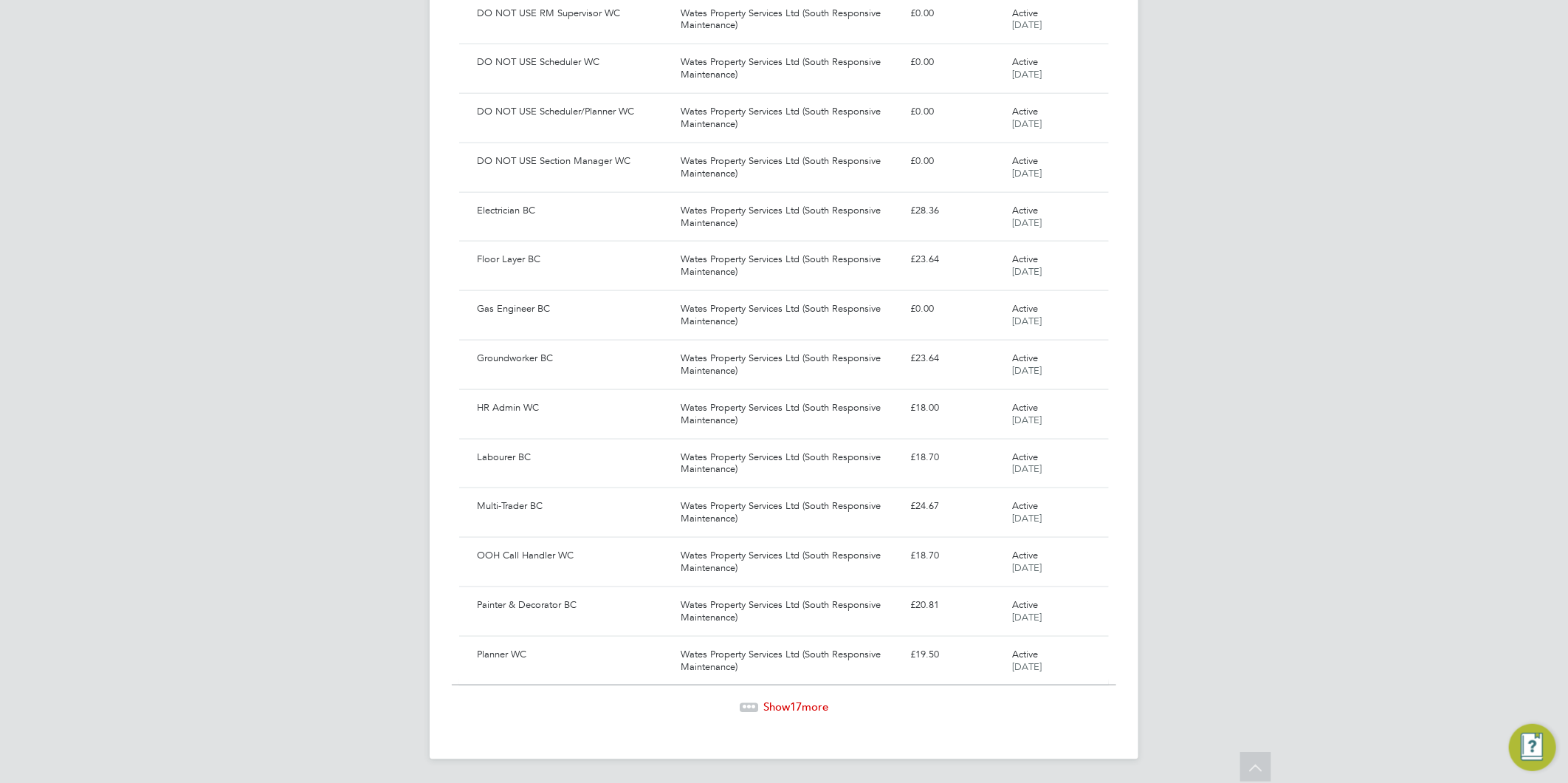
click at [820, 704] on span "Show 17 more" at bounding box center [795, 707] width 65 height 14
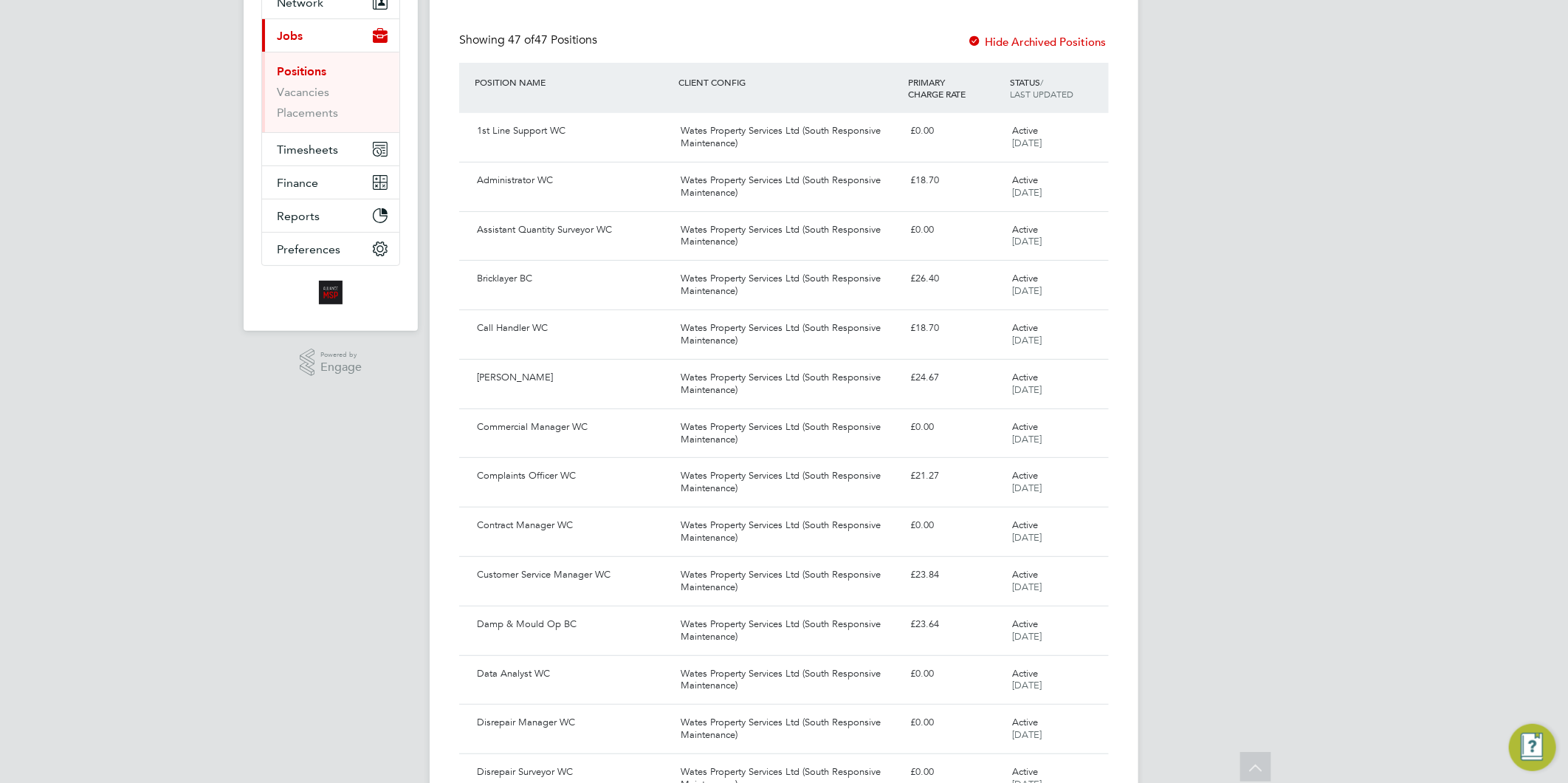
scroll to position [0, 0]
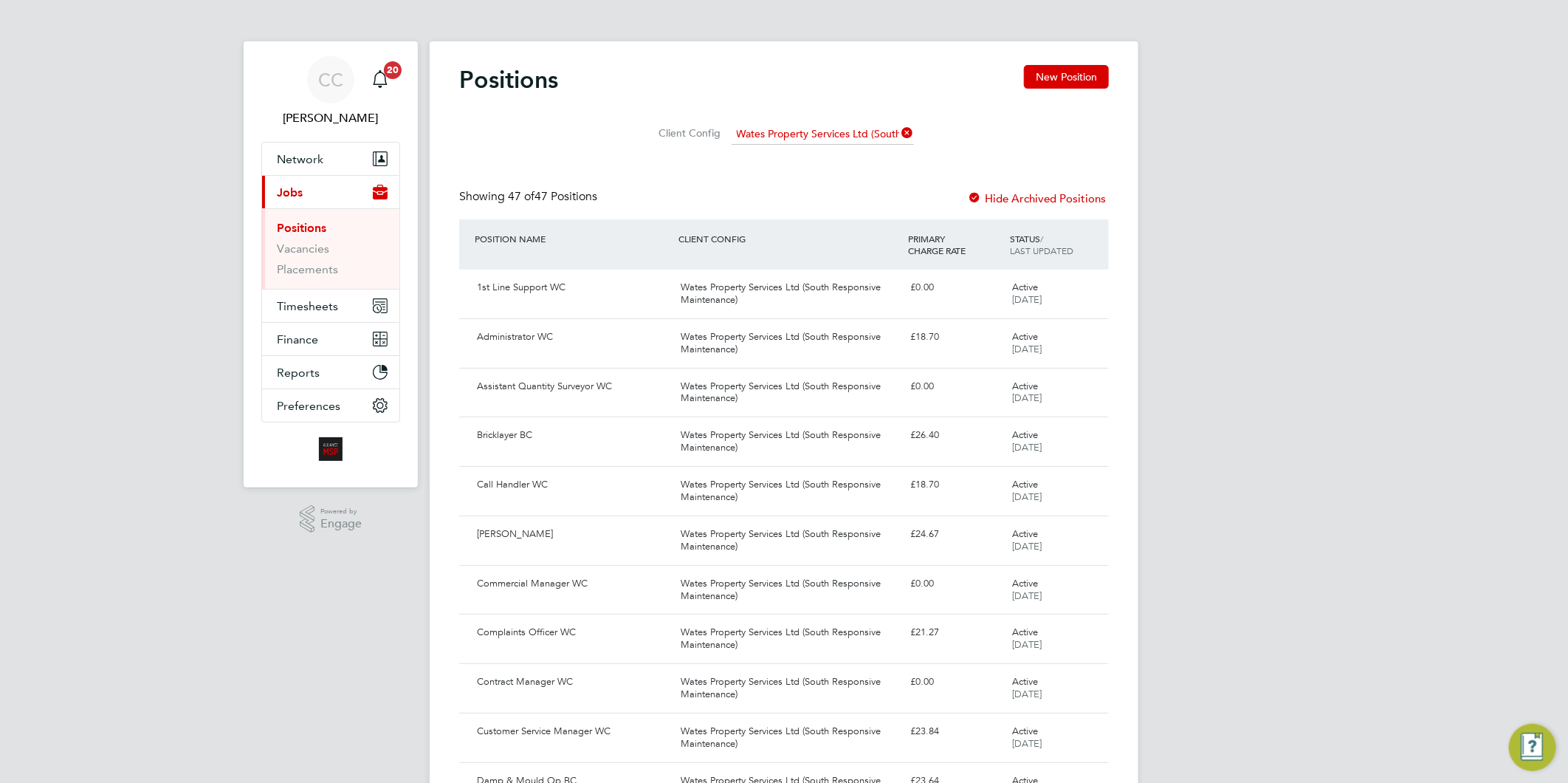
click at [899, 129] on icon at bounding box center [899, 133] width 0 height 21
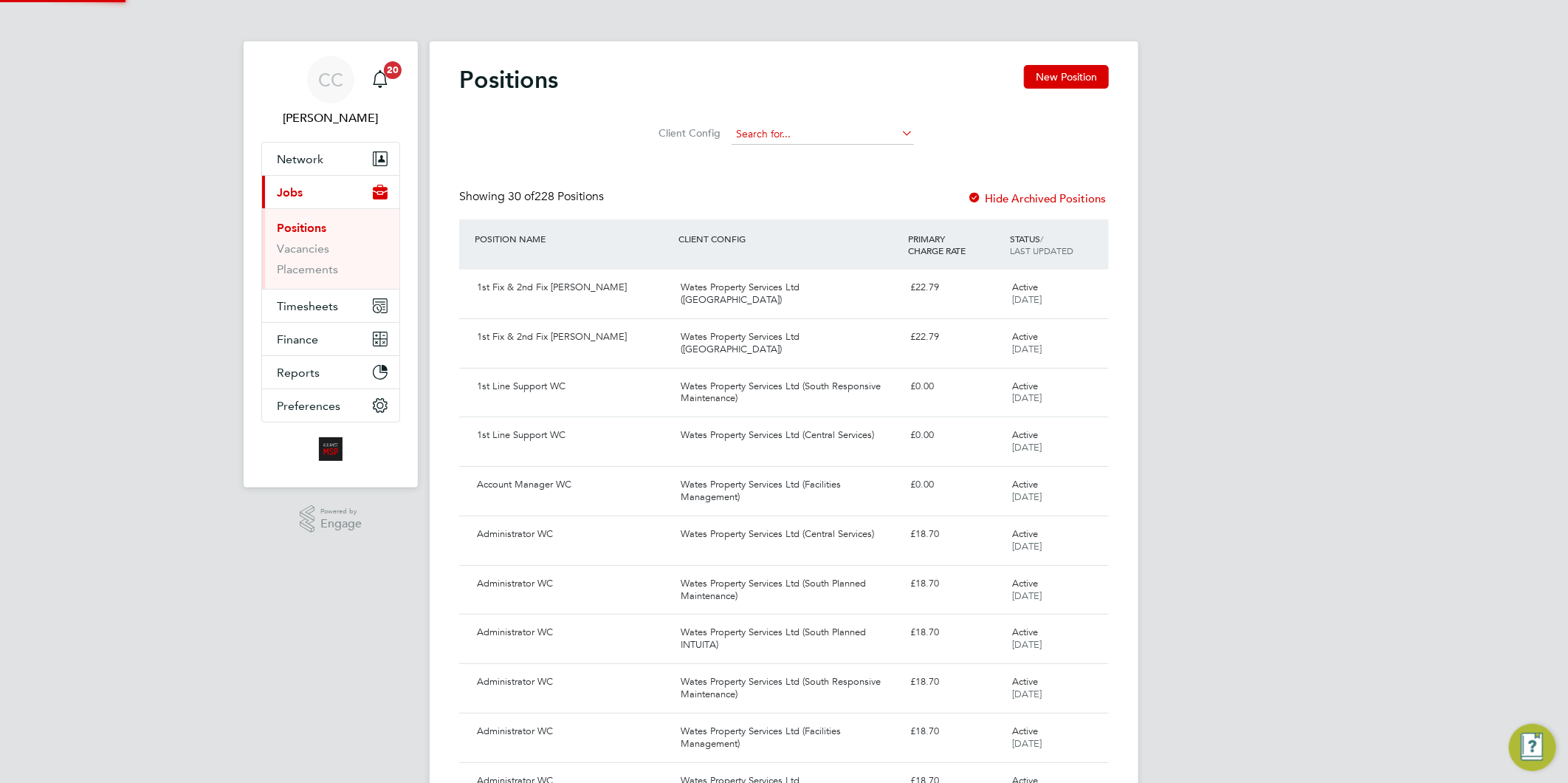
click at [794, 130] on input at bounding box center [823, 135] width 182 height 21
click at [864, 153] on li "Liberty Group (Responsive Maintenance For Housing)" at bounding box center [873, 154] width 284 height 20
type input "Liberty Group (Responsive Maintenance For Housing)"
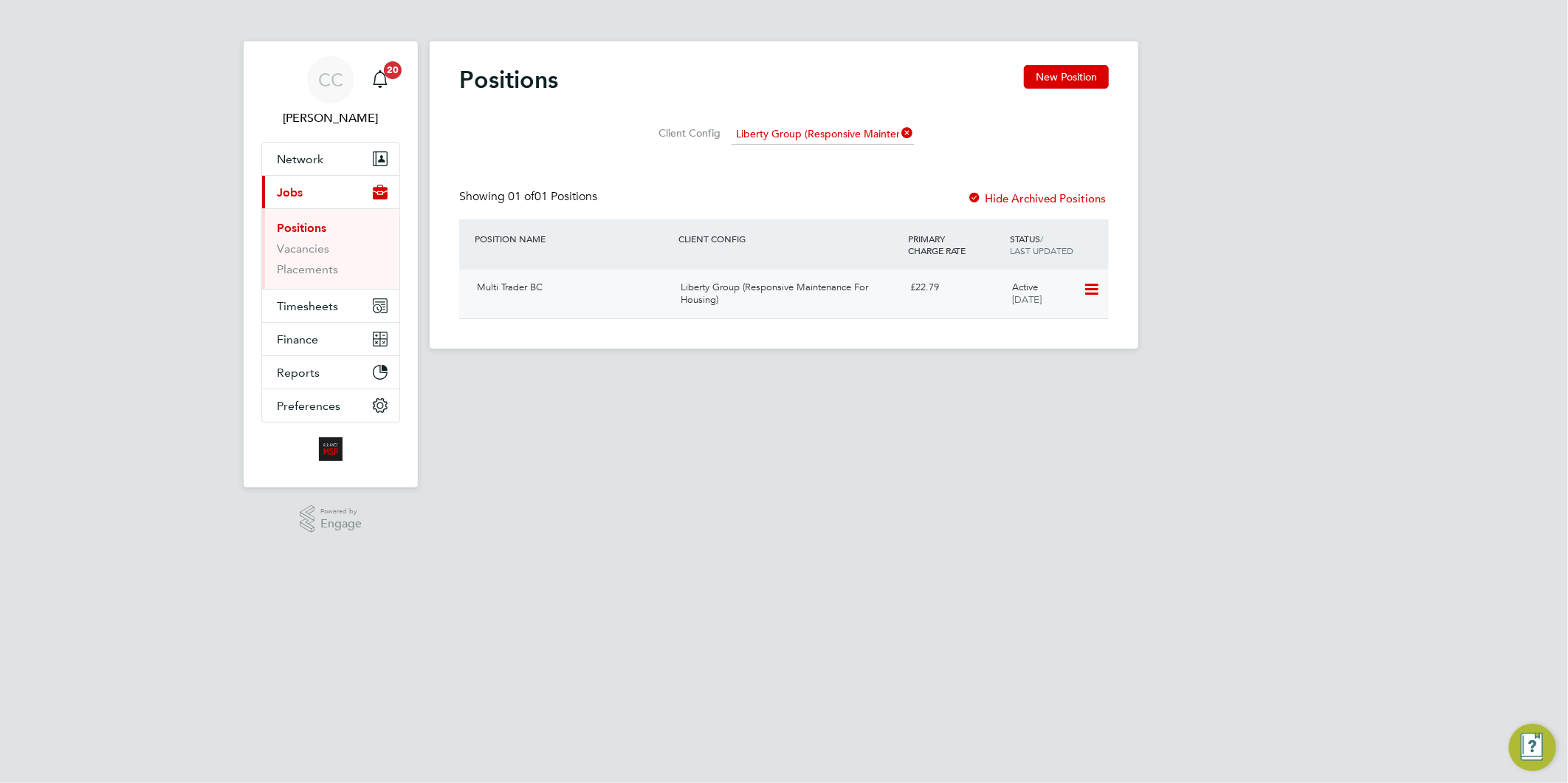
click at [745, 291] on div "Liberty Group (Responsive Maintenance For Housing)" at bounding box center [789, 294] width 229 height 37
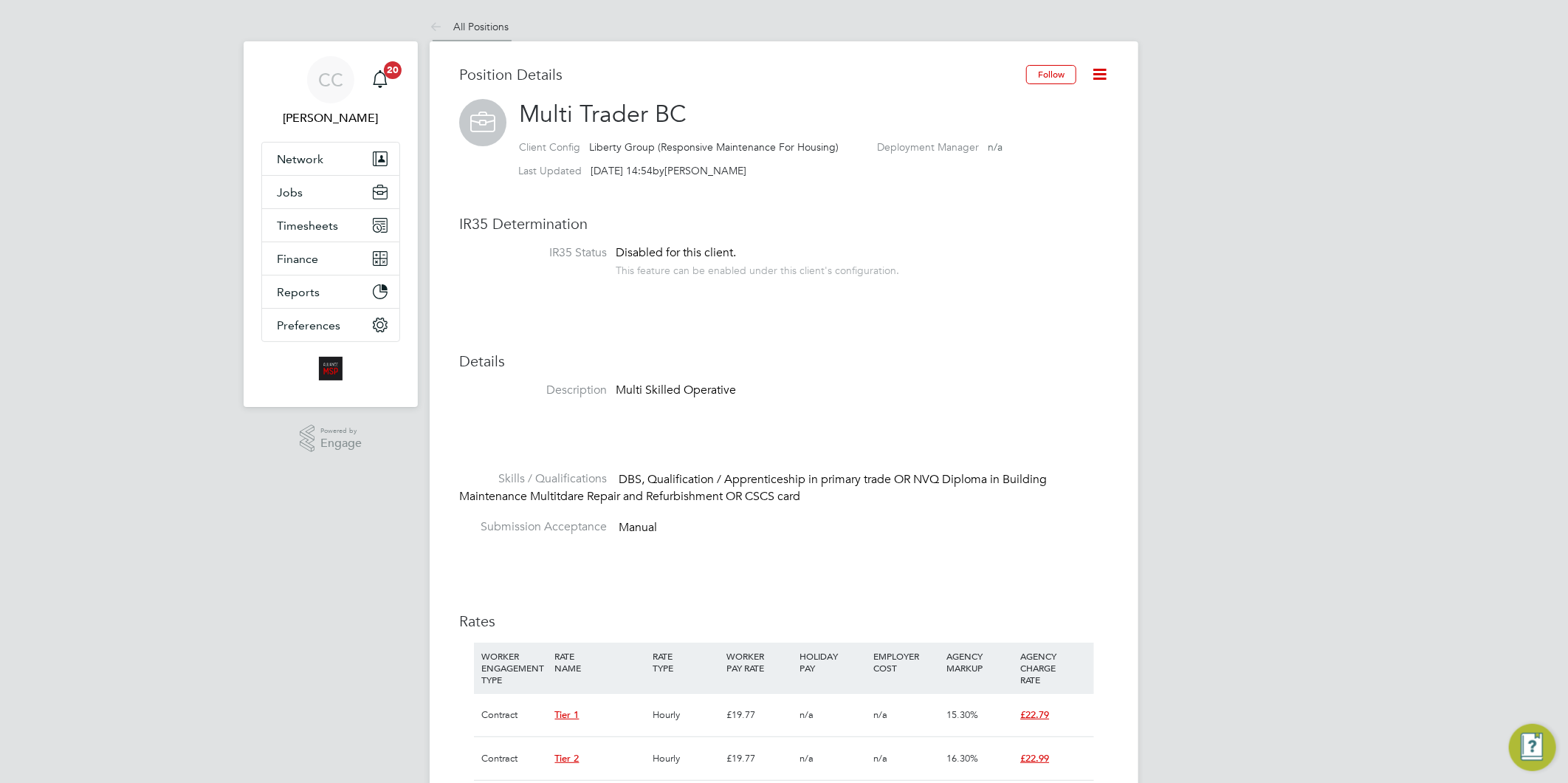
click at [491, 25] on link "All Positions" at bounding box center [469, 27] width 79 height 13
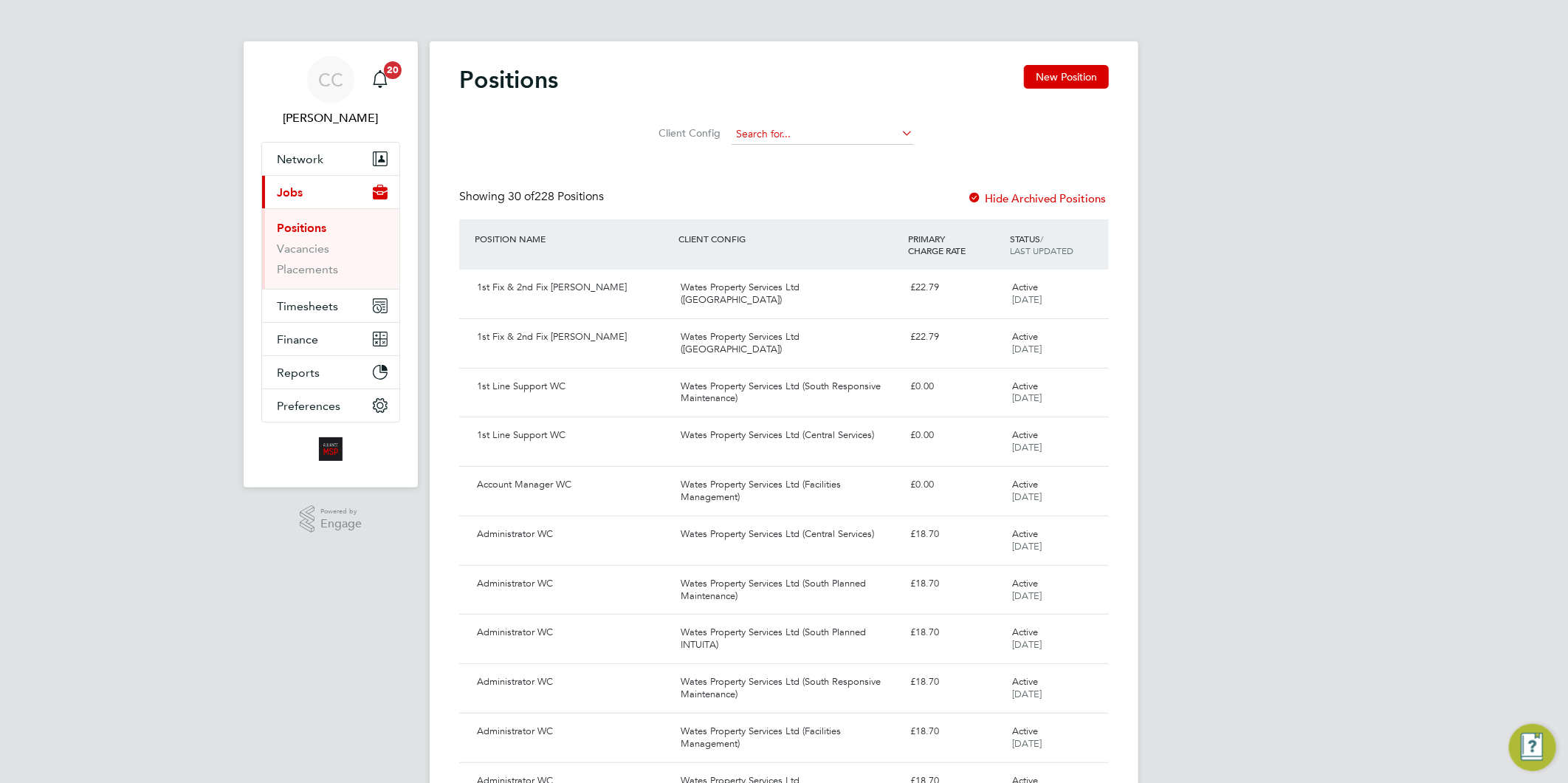
click at [790, 128] on input at bounding box center [823, 135] width 182 height 21
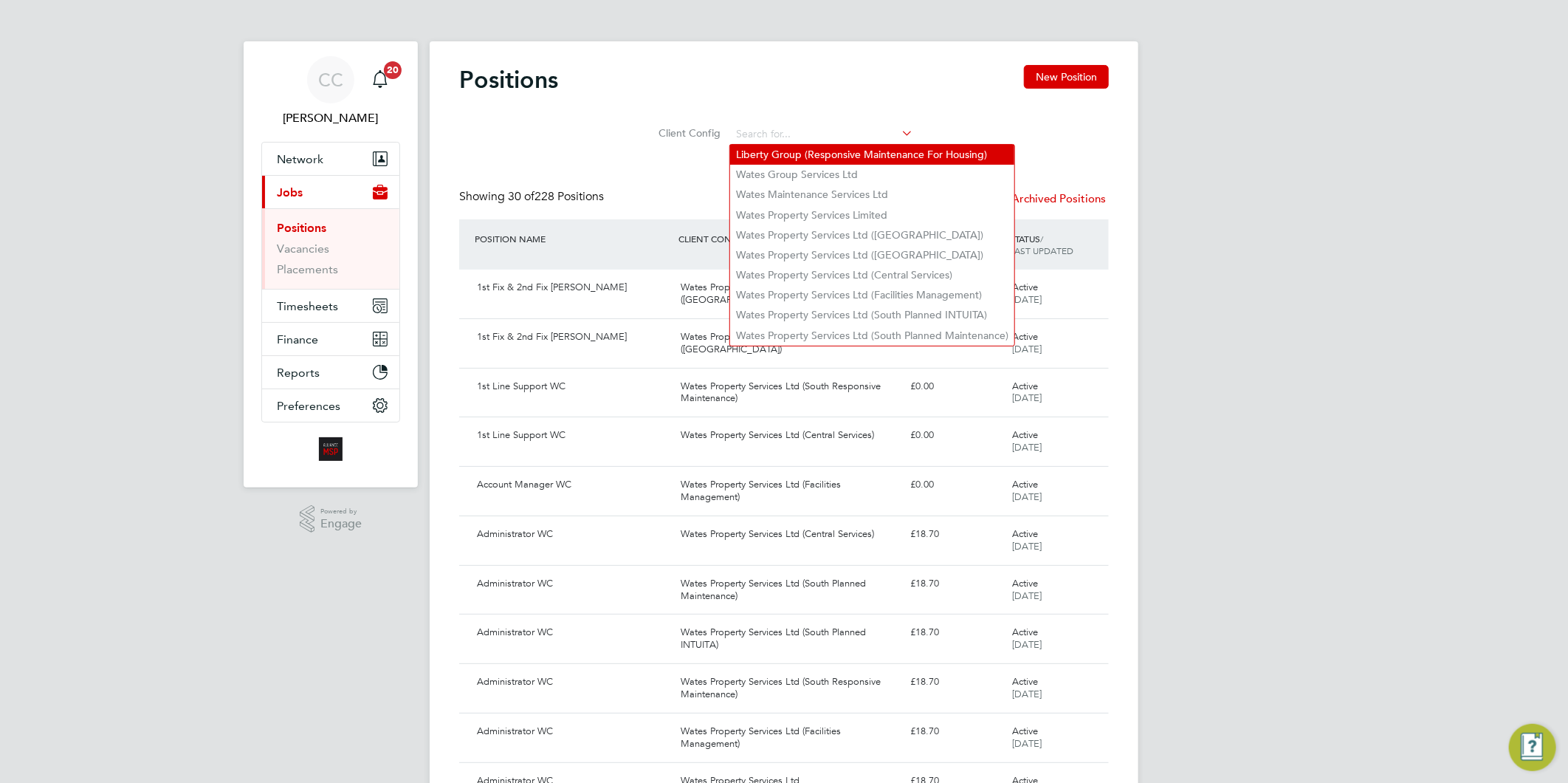
click at [827, 157] on li "Liberty Group (Responsive Maintenance For Housing)" at bounding box center [873, 154] width 284 height 20
type input "Liberty Group (Responsive Maintenance For Housing)"
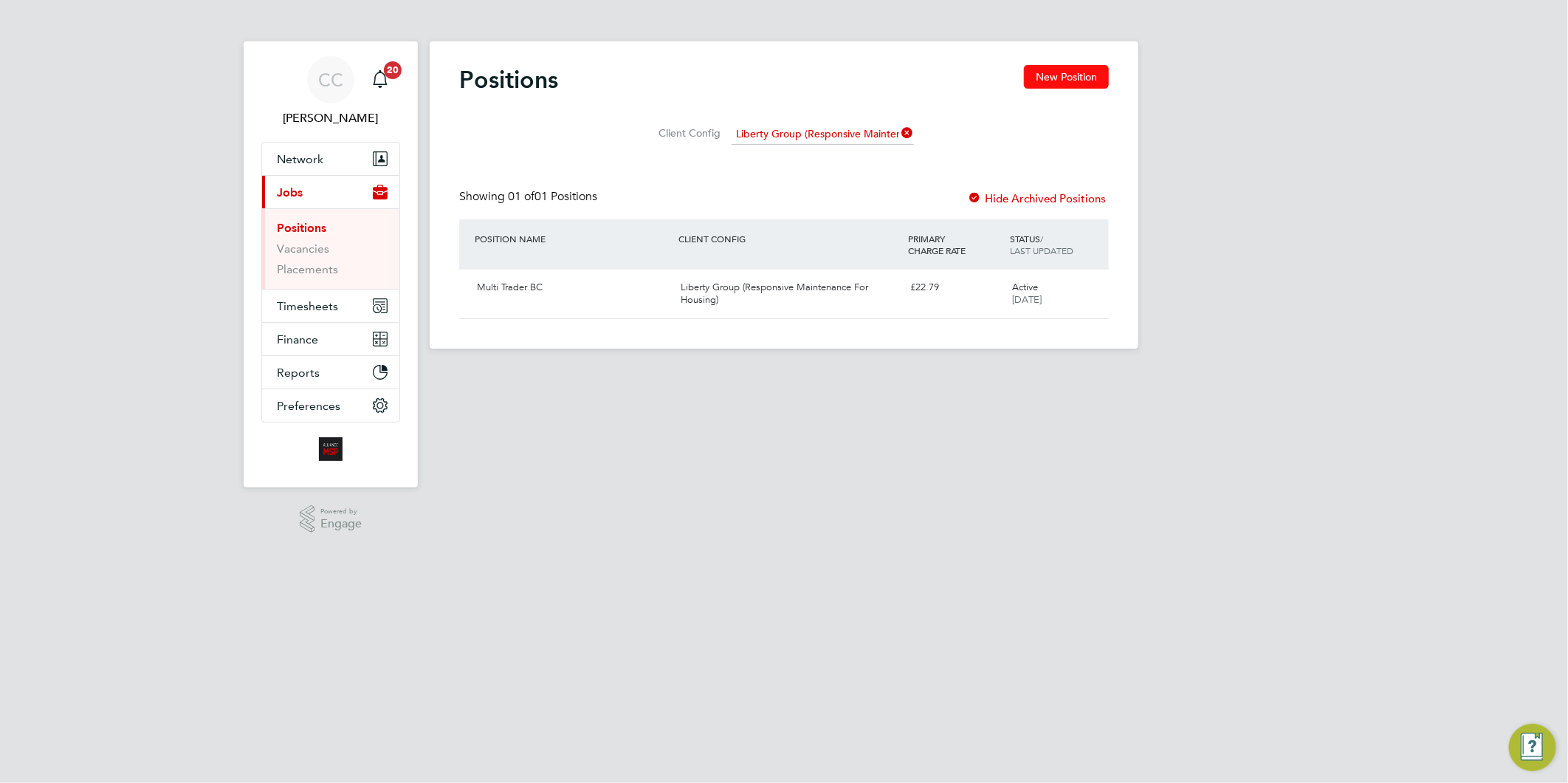
click at [1042, 68] on button "New Position" at bounding box center [1066, 77] width 85 height 24
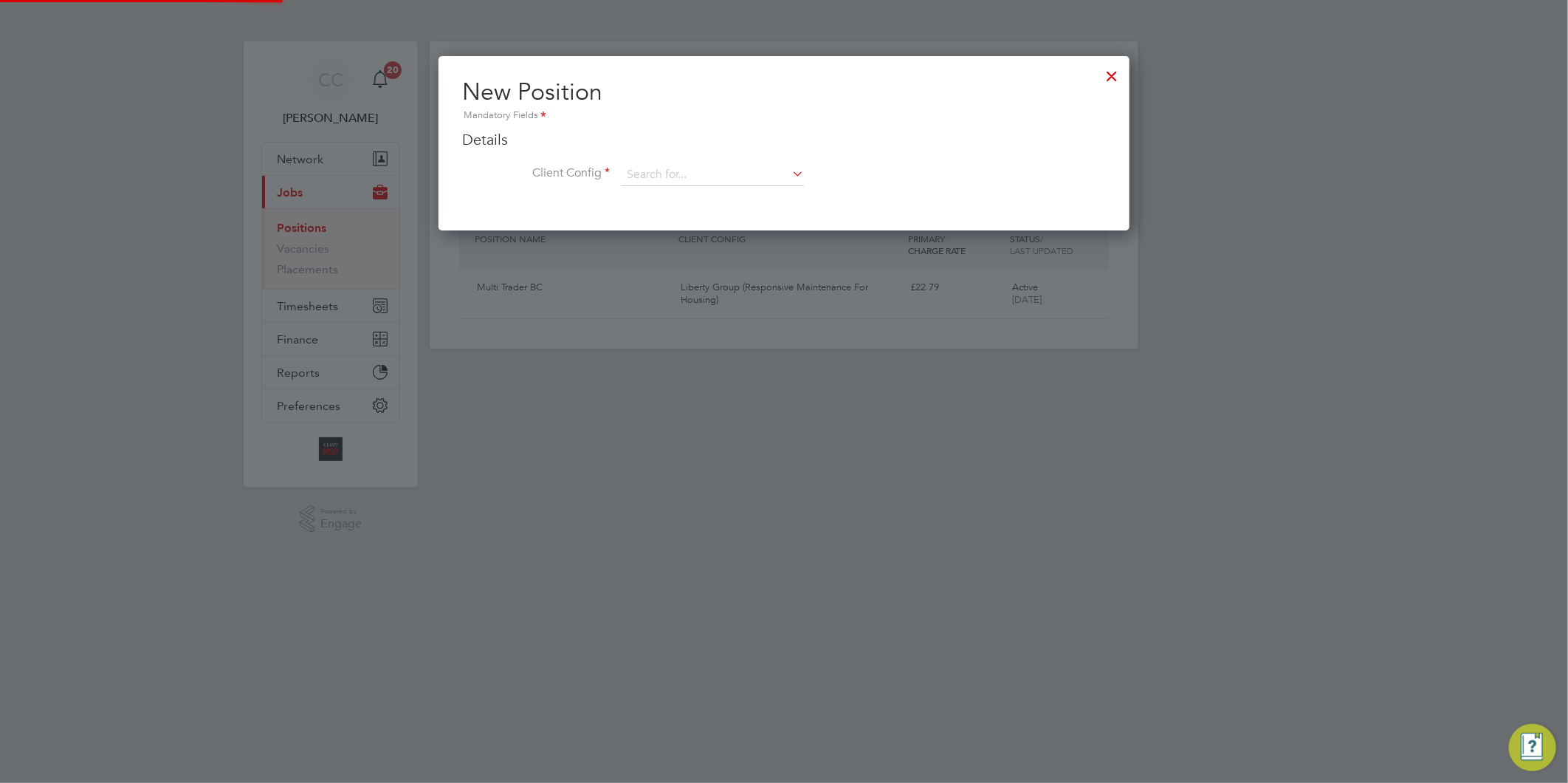
scroll to position [174, 692]
click at [670, 166] on input at bounding box center [713, 175] width 182 height 22
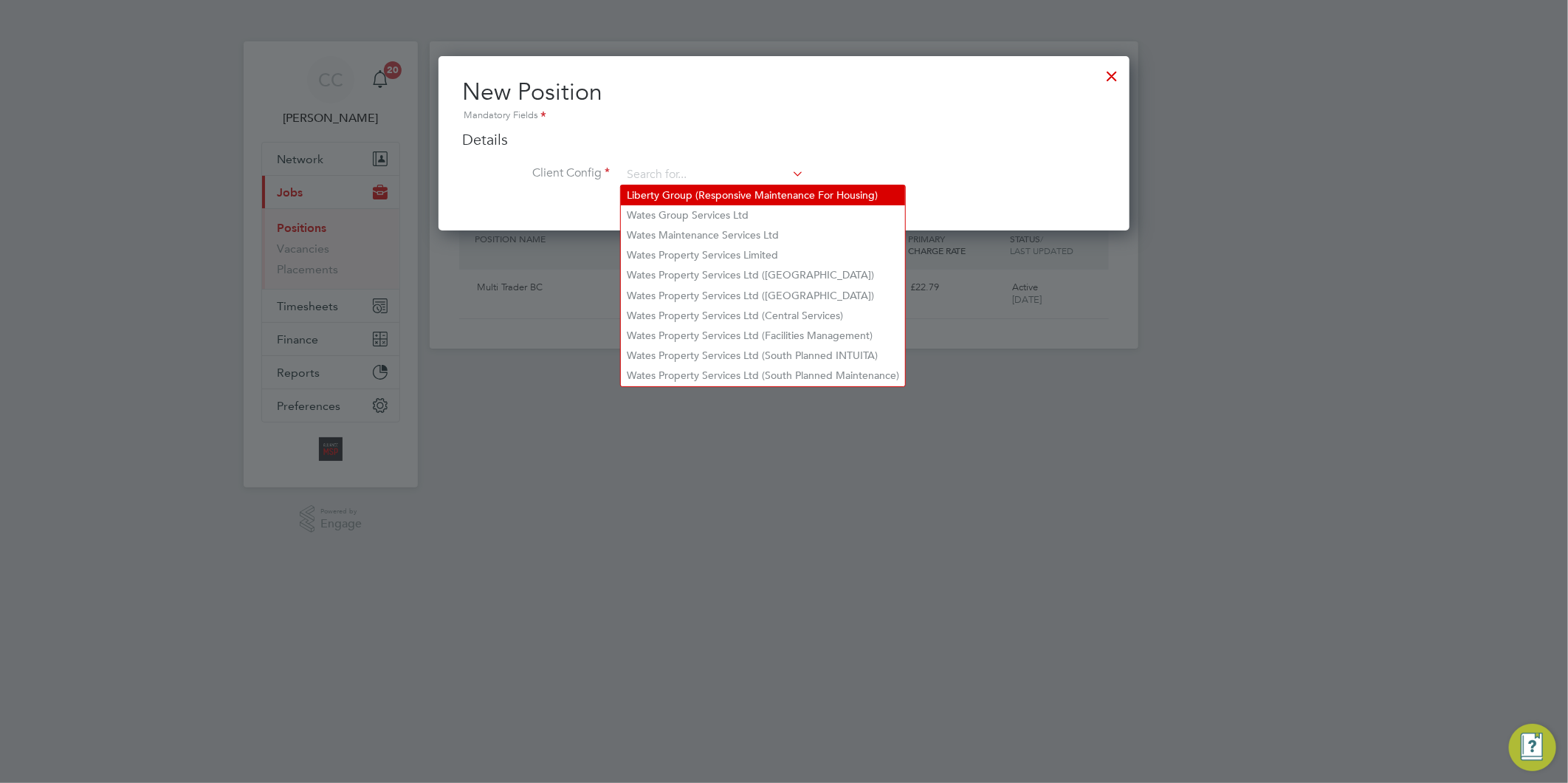
click at [691, 201] on li "Liberty Group (Responsive Maintenance For Housing)" at bounding box center [763, 195] width 284 height 20
type input "Liberty Group (Responsive Maintenance For Housing)"
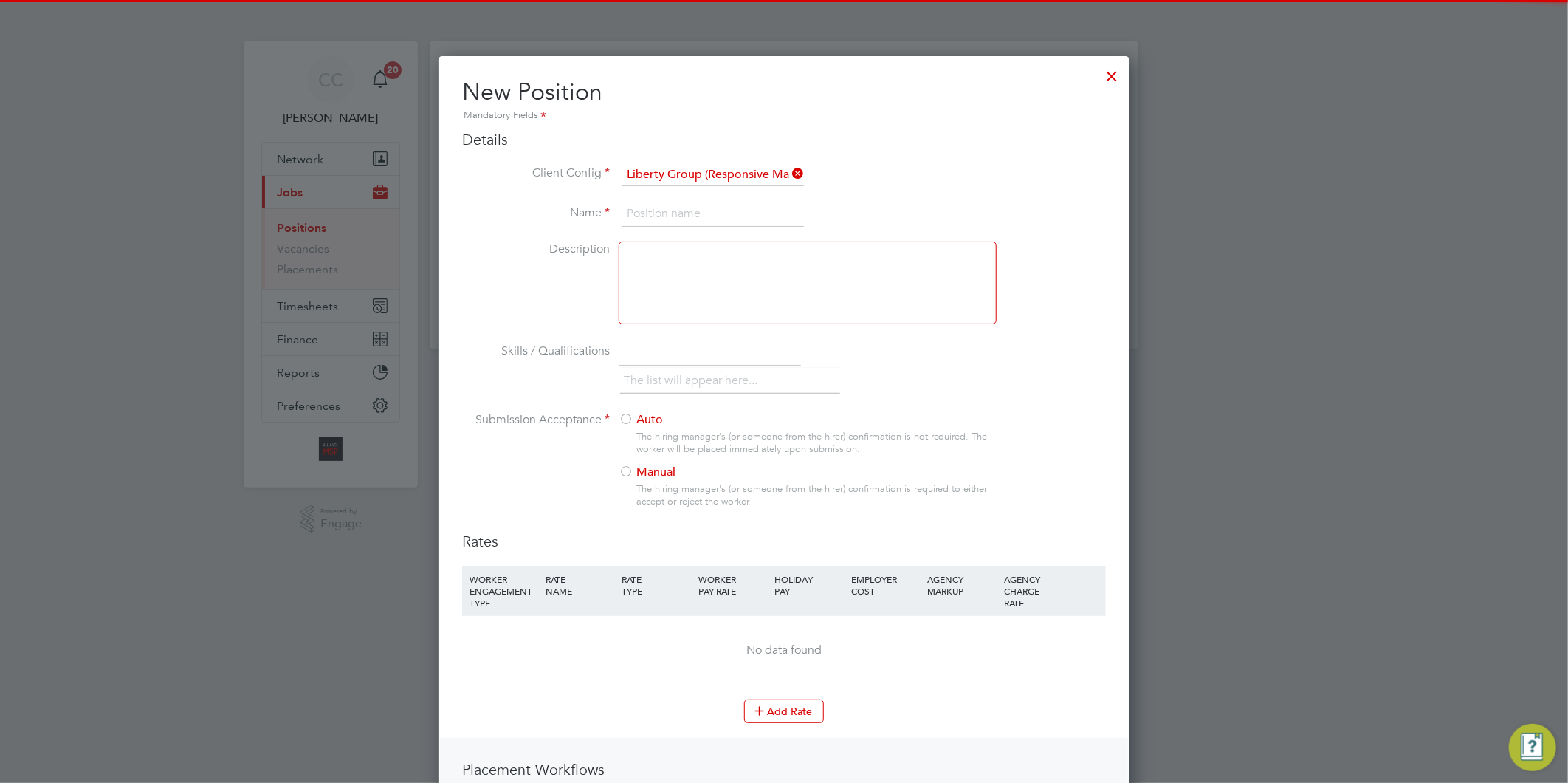
click at [691, 216] on input at bounding box center [713, 215] width 182 height 27
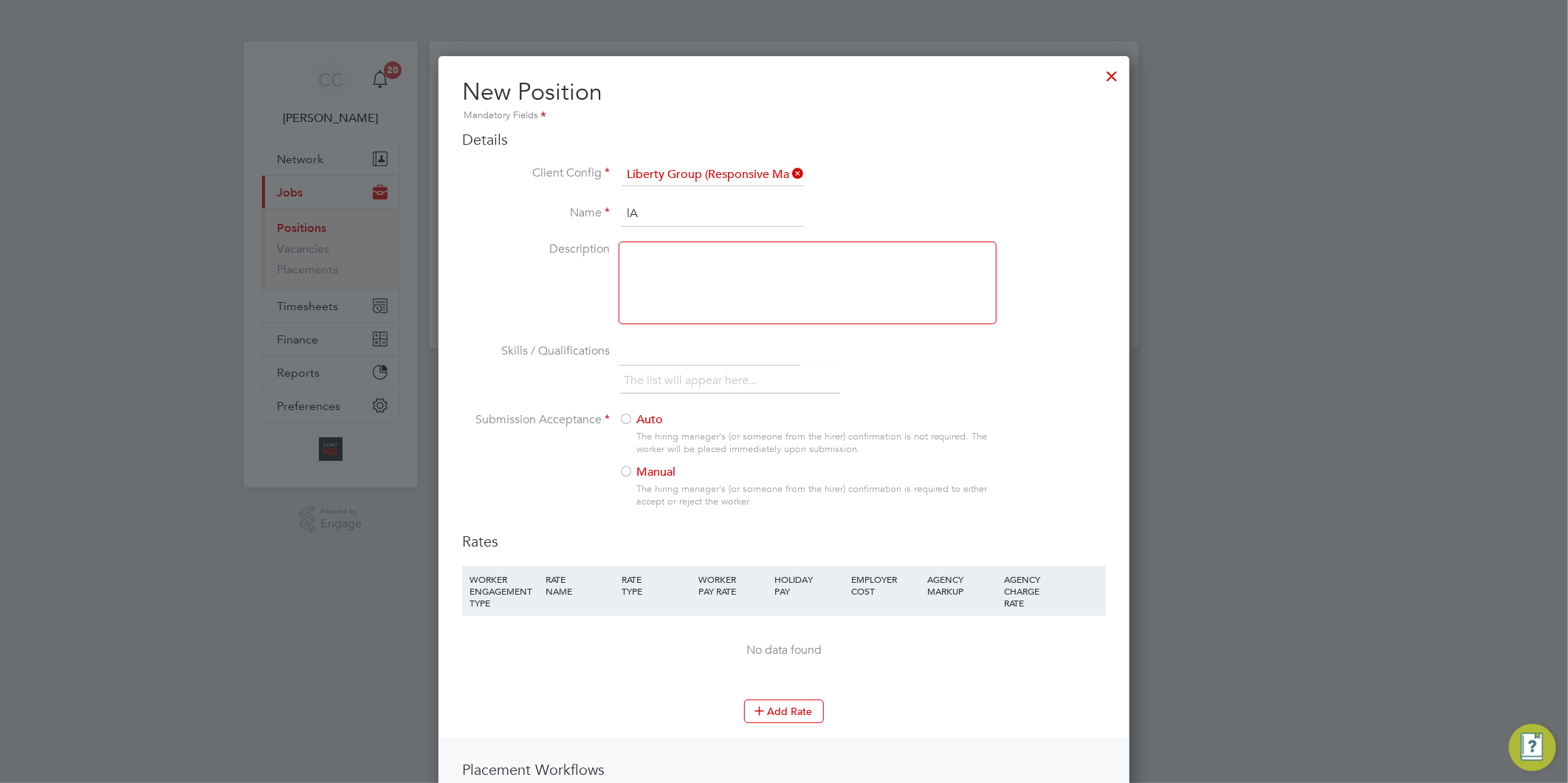
type input "l"
type input "Labourer BC"
click at [685, 241] on div at bounding box center [808, 282] width 378 height 83
drag, startPoint x: 695, startPoint y: 212, endPoint x: 625, endPoint y: 205, distance: 70.3
click at [625, 205] on input "Labourer BC" at bounding box center [713, 215] width 182 height 27
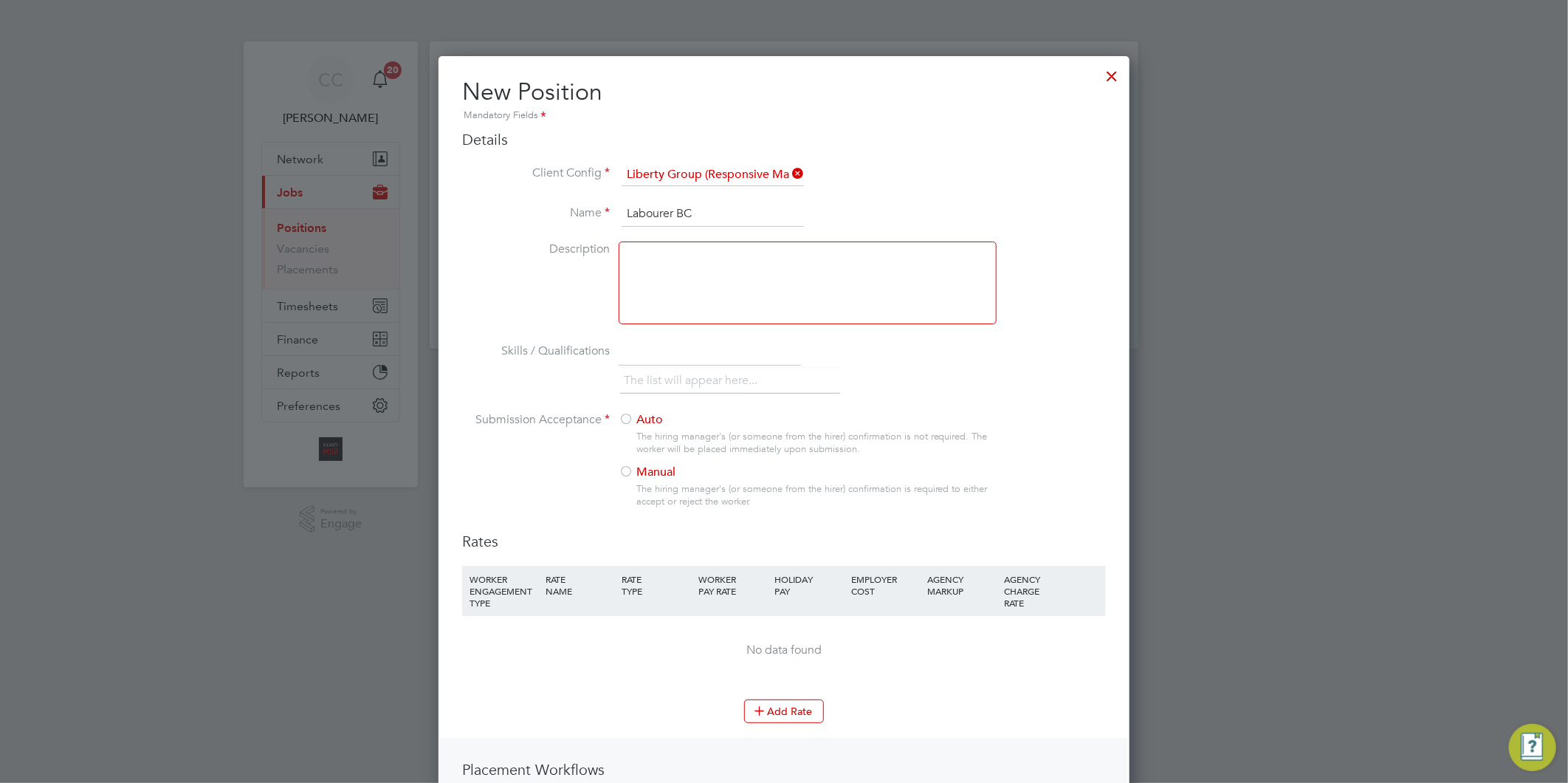
click at [698, 281] on div at bounding box center [808, 282] width 378 height 83
paste div
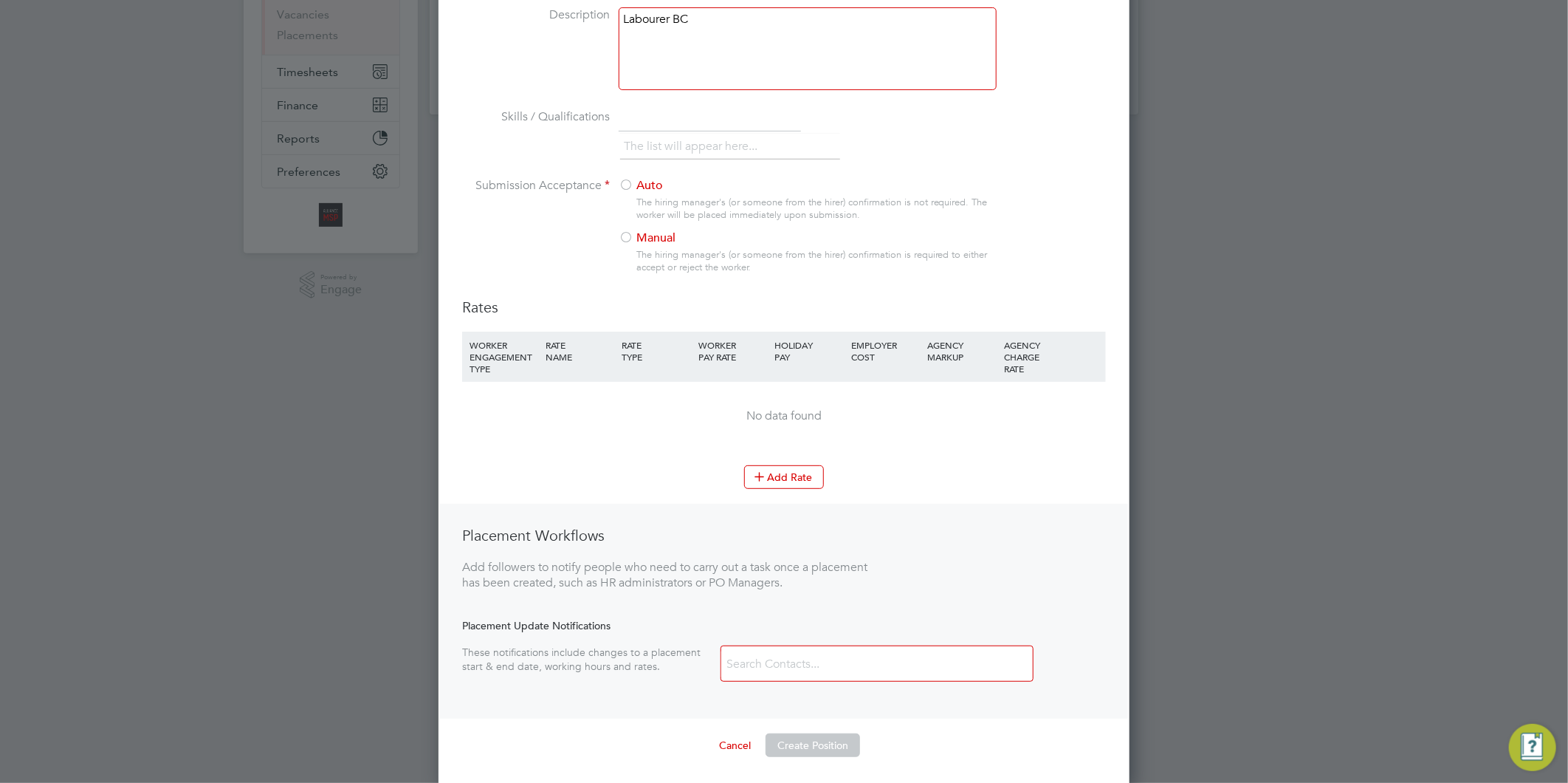
scroll to position [237, 0]
click at [660, 121] on input "text" at bounding box center [710, 115] width 182 height 27
type input "Basic DBS"
paste input "Level 1 Health & Safety in Construction Skills"
type input "Level 1 Health & Safety in Construction Skills"
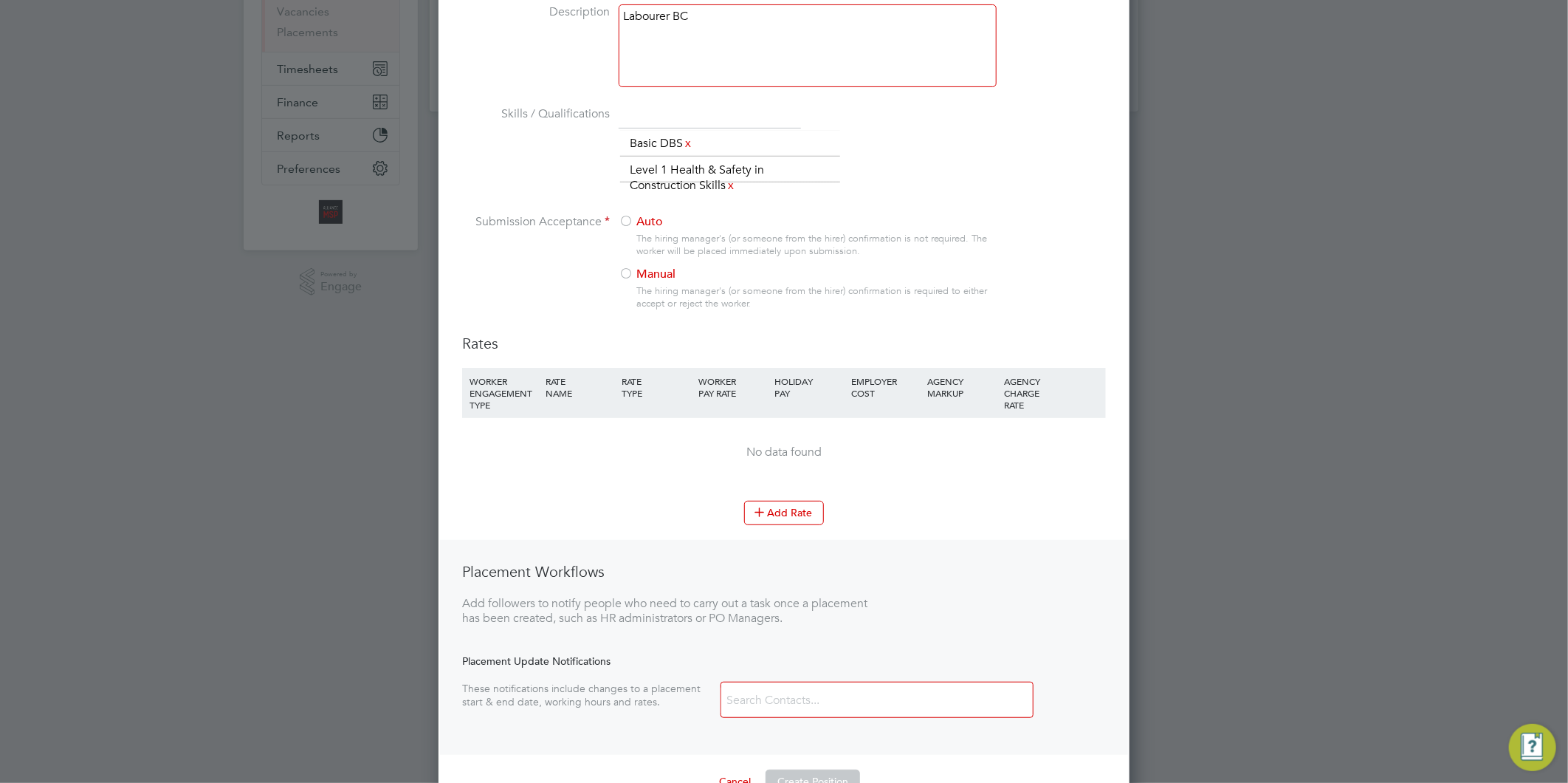
scroll to position [0, 0]
click at [639, 275] on label "Manual" at bounding box center [801, 274] width 366 height 16
click at [783, 507] on button "Add Rate" at bounding box center [783, 513] width 80 height 24
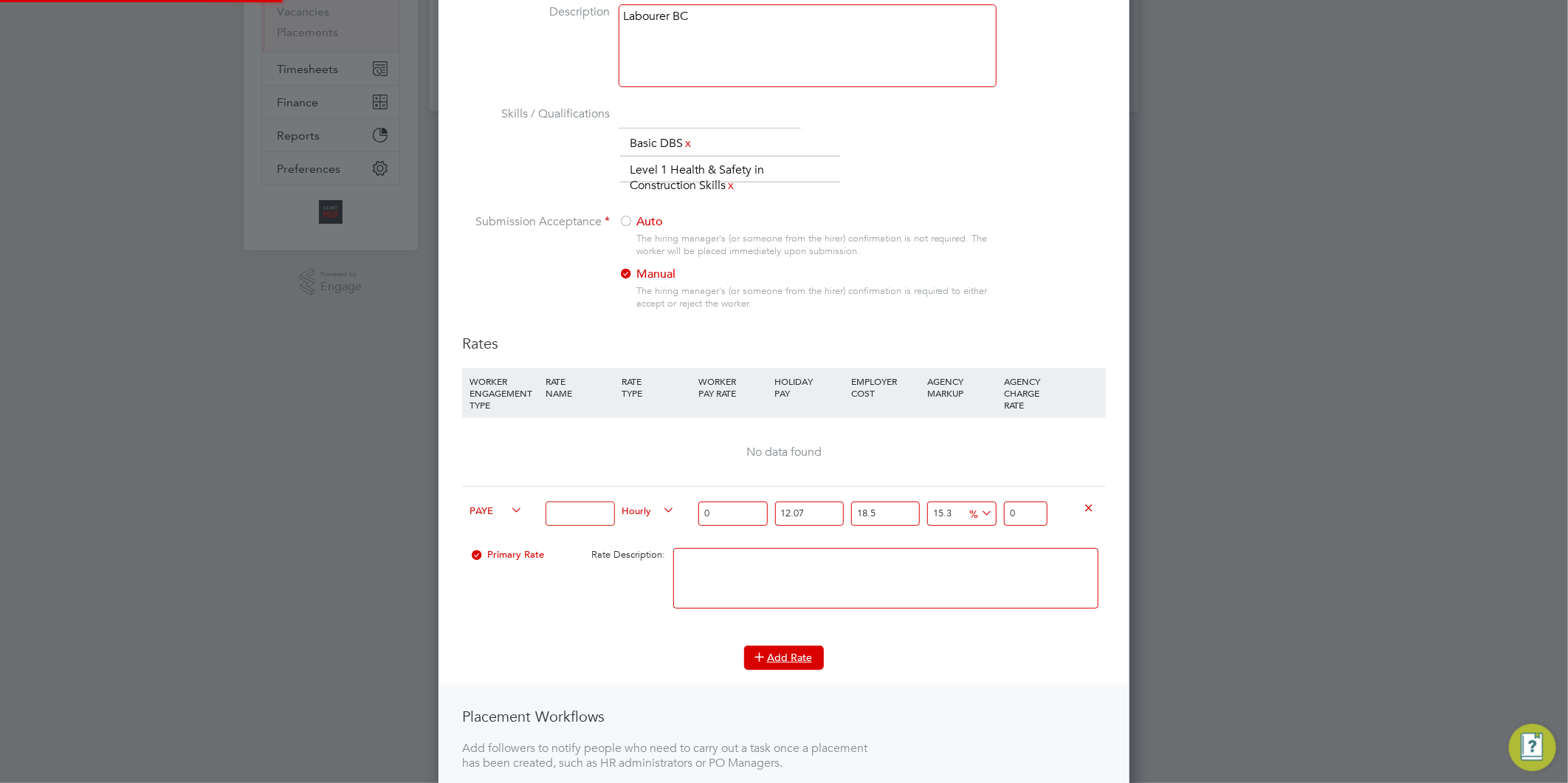
scroll to position [1080, 692]
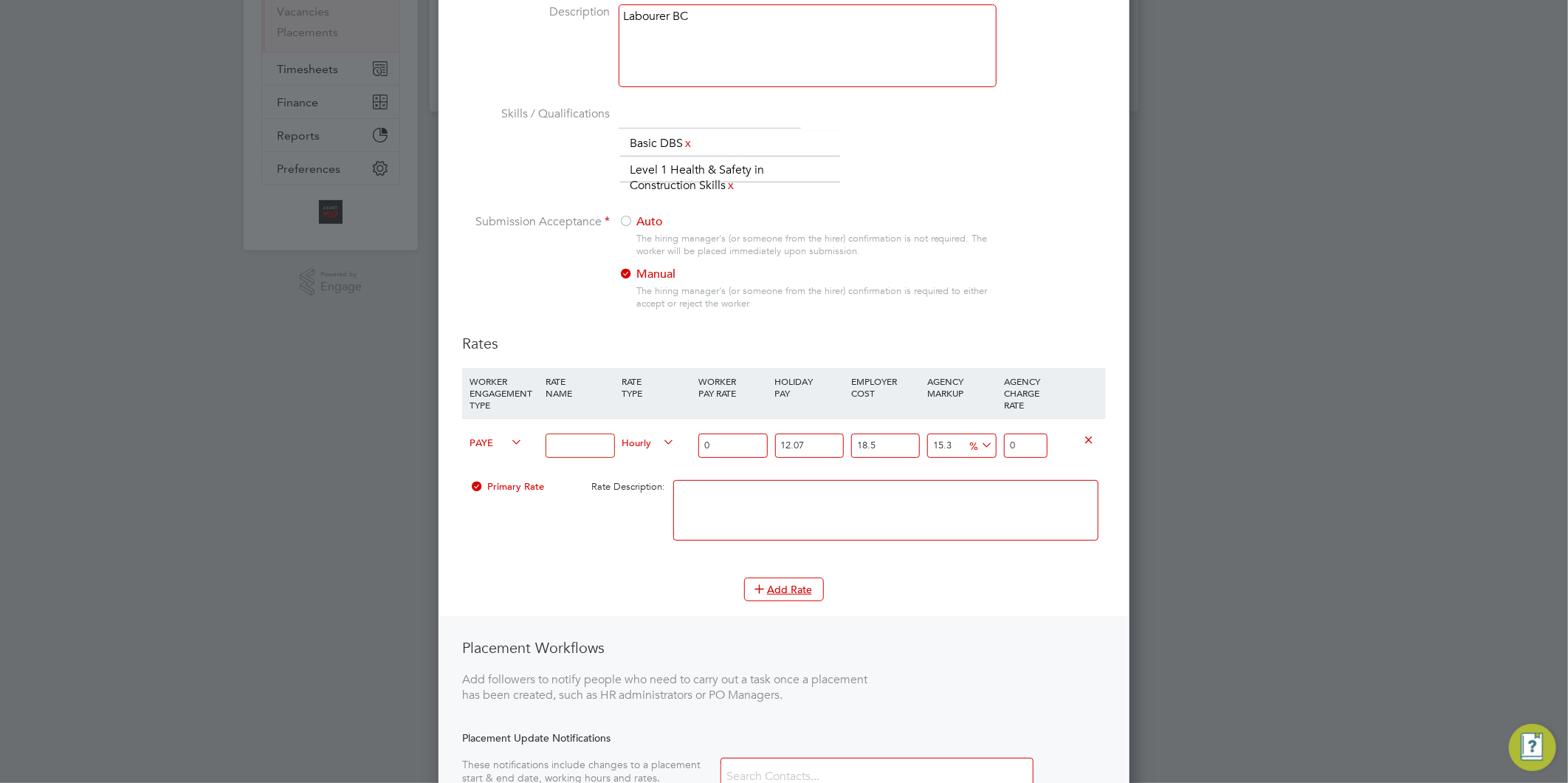
click at [508, 437] on icon at bounding box center [508, 443] width 0 height 21
click at [504, 454] on li "Contract" at bounding box center [494, 457] width 60 height 19
click at [570, 447] on input at bounding box center [580, 446] width 68 height 25
type input "16.22"
drag, startPoint x: 573, startPoint y: 446, endPoint x: 492, endPoint y: 440, distance: 81.2
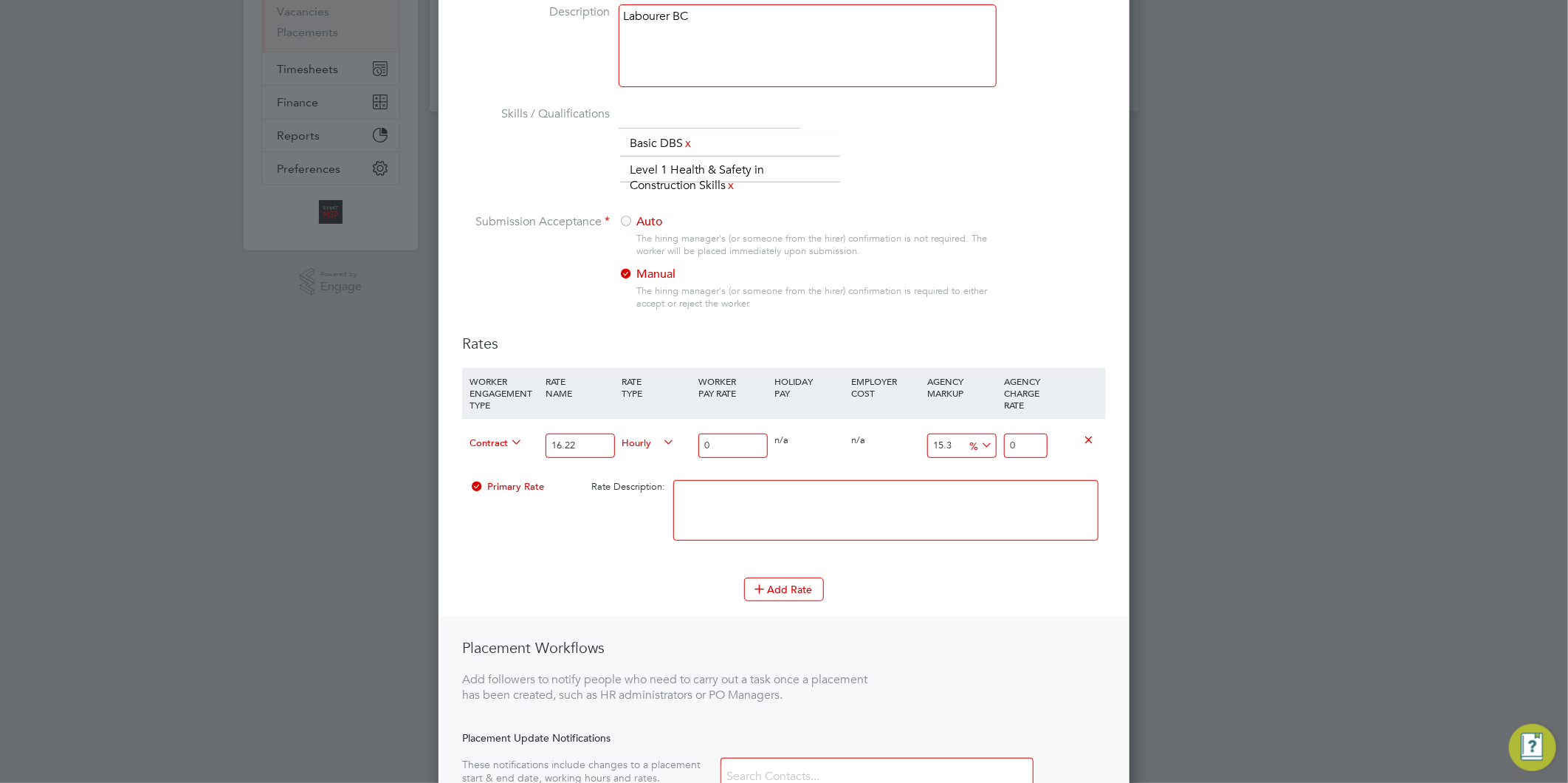
click at [494, 440] on div "Contract 16.22 Hourly 0 0 n/a 0 n/a 15.3 0 % 0" at bounding box center [784, 445] width 644 height 54
type input "Tier 1"
click at [725, 448] on input "0" at bounding box center [733, 446] width 68 height 25
type input "1"
type input "1.153"
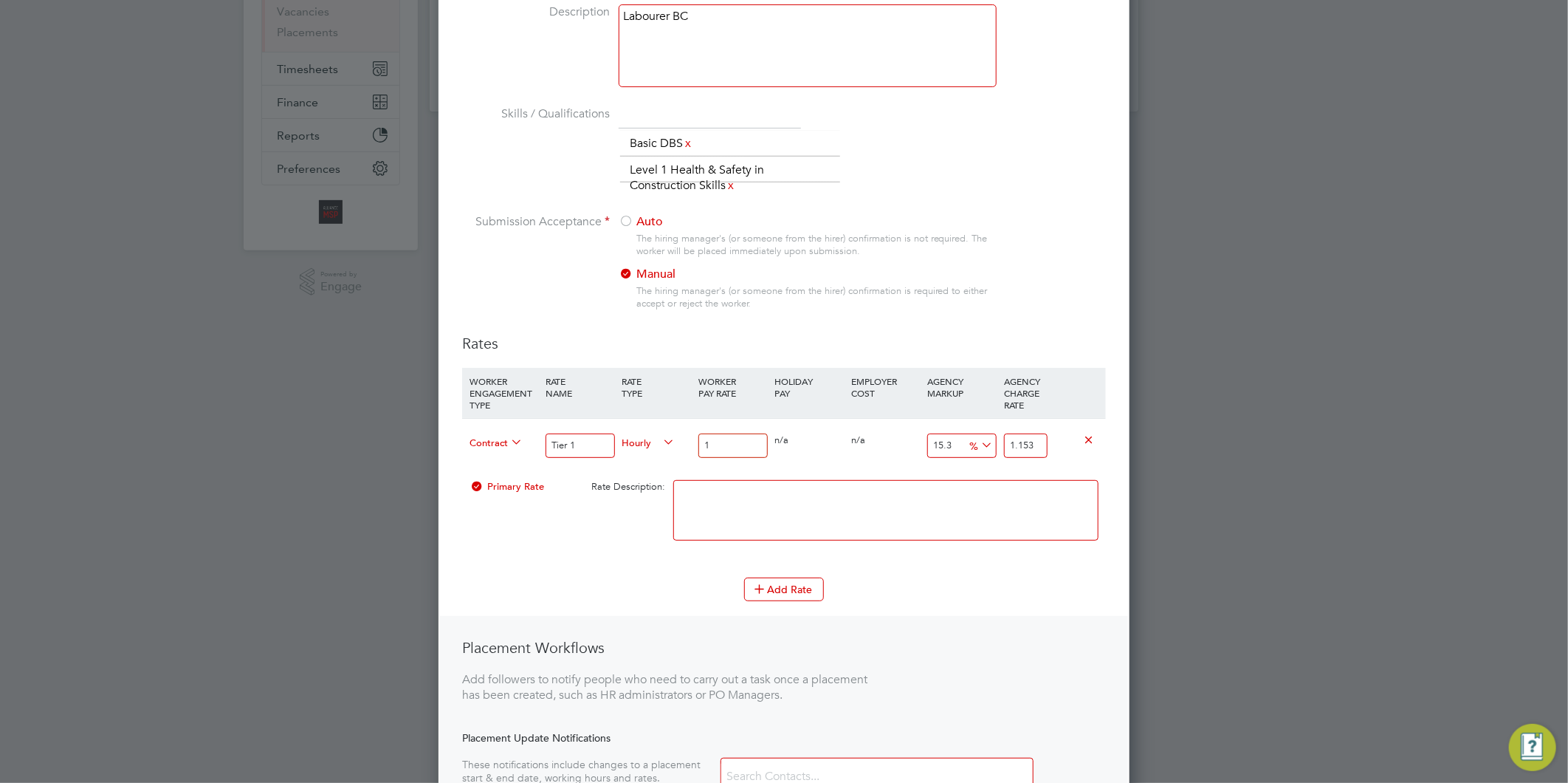
type input "16"
type input "18.448"
type input "16.2"
type input "18.6786"
type input "16.22"
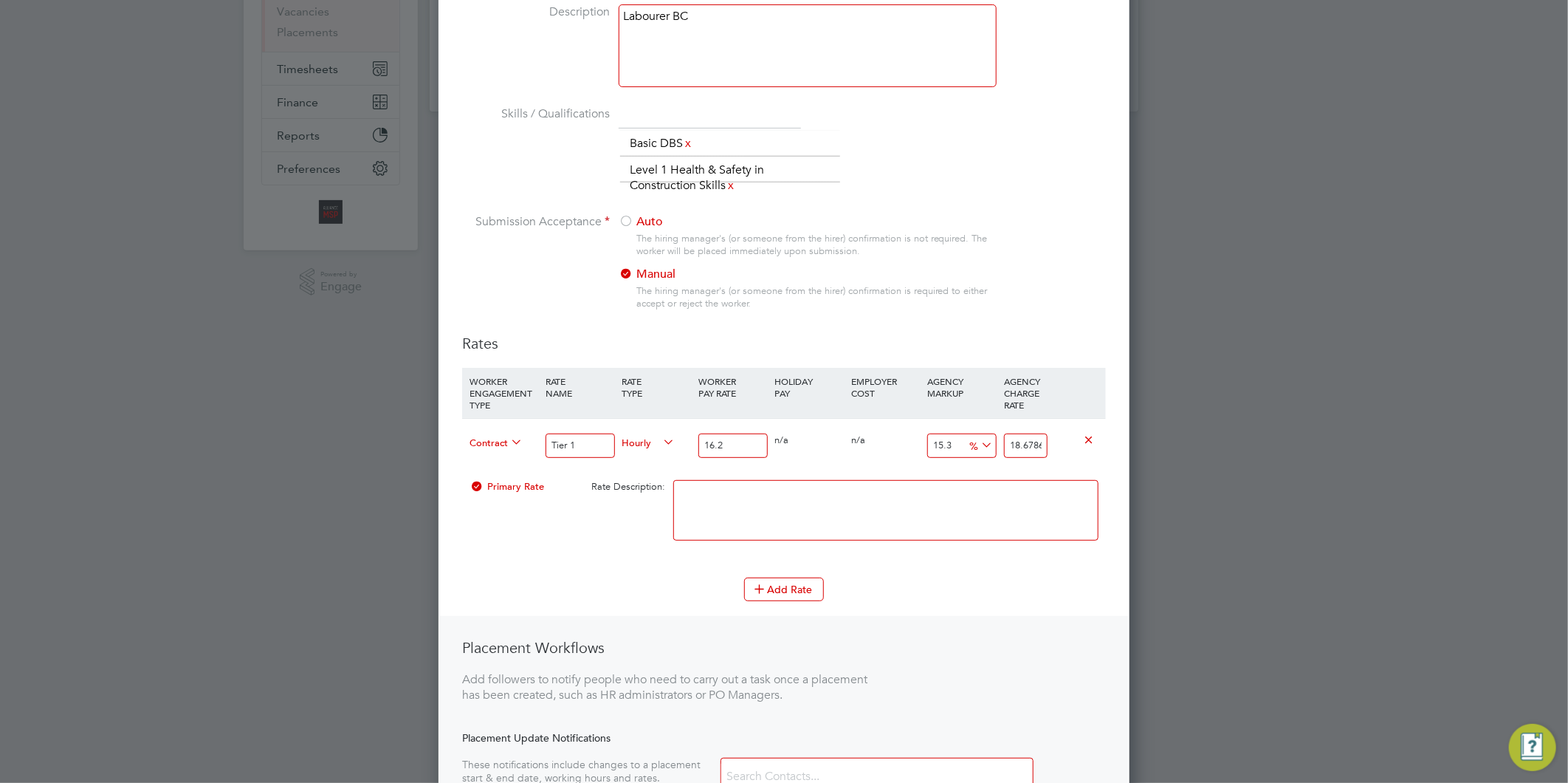
type input "18.70166"
type input "16.22"
click at [983, 508] on textarea at bounding box center [885, 510] width 425 height 60
click at [805, 584] on button "Add Rate" at bounding box center [783, 589] width 80 height 24
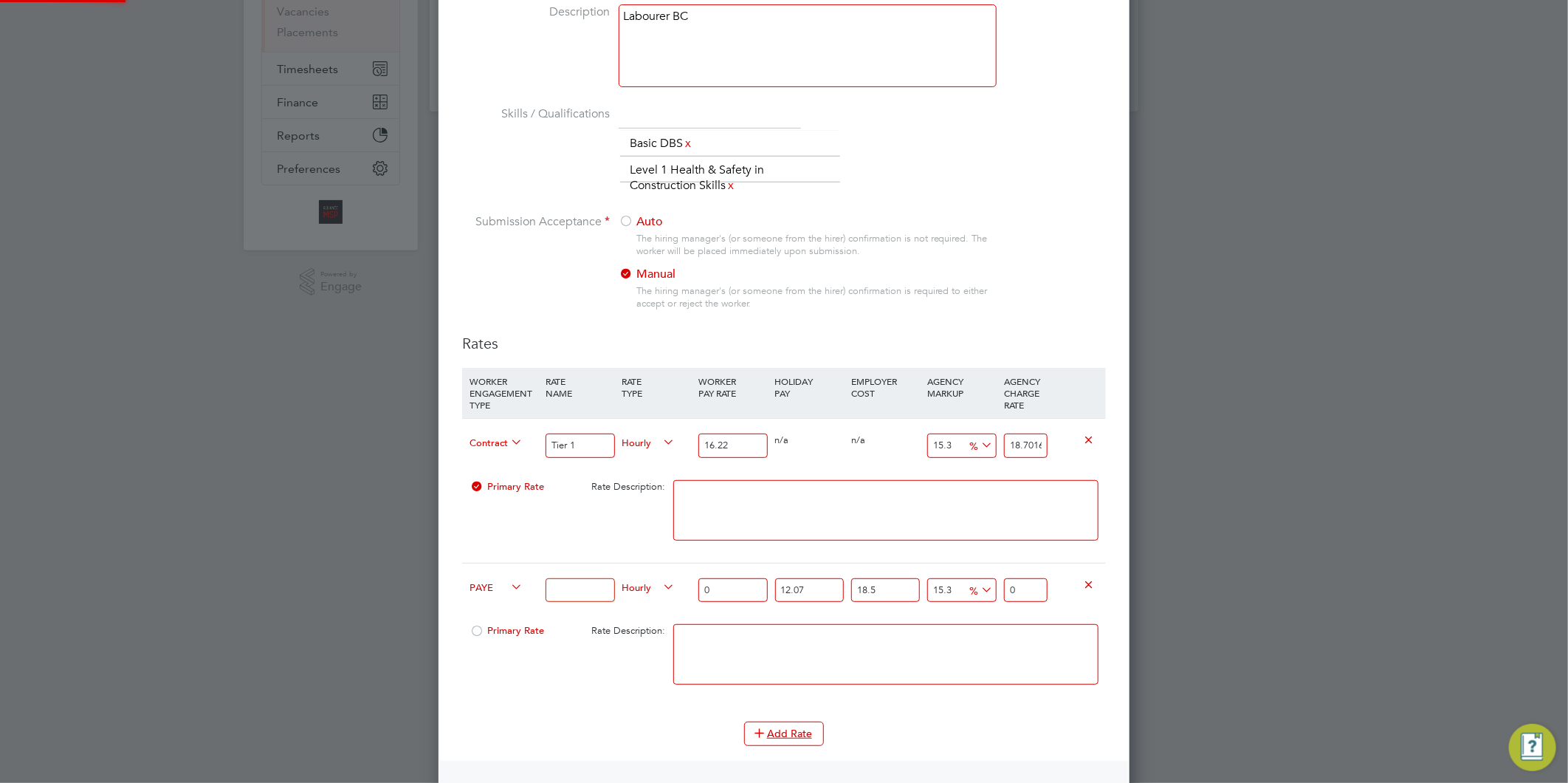
scroll to position [1225, 692]
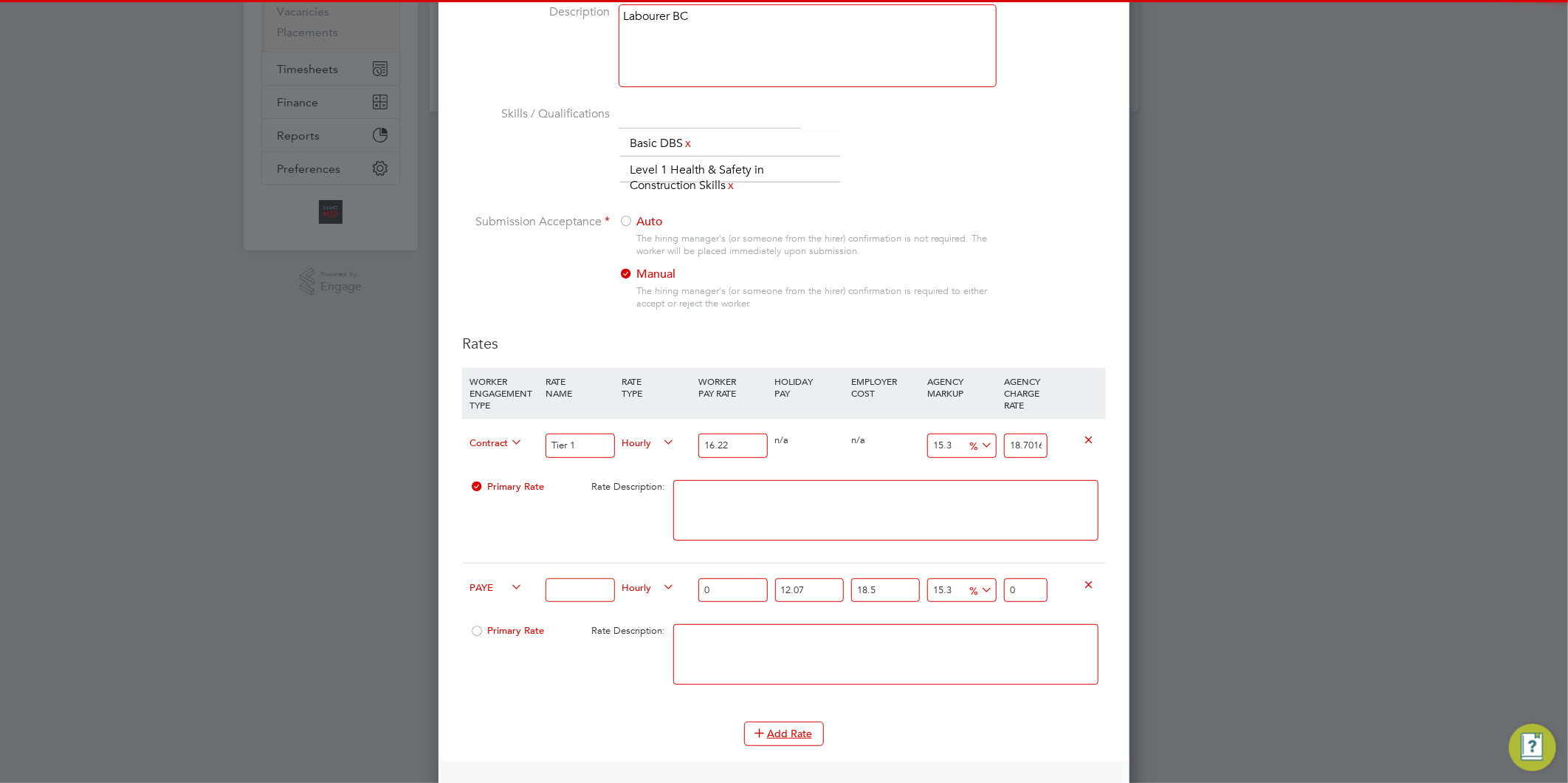
click at [605, 587] on input at bounding box center [580, 590] width 68 height 25
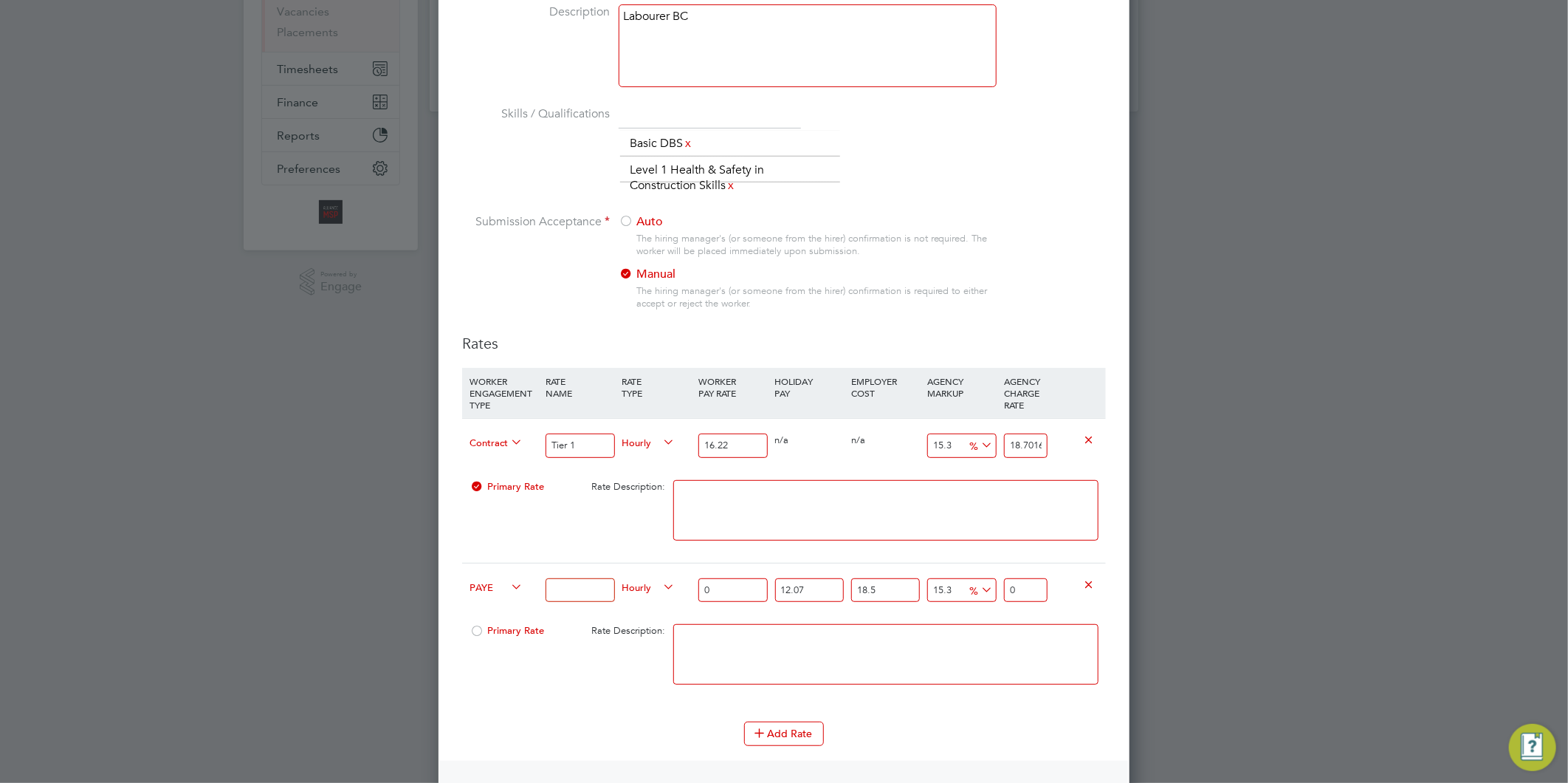
type input "Tier 2"
click at [508, 587] on icon at bounding box center [508, 587] width 0 height 21
click at [487, 603] on li "Contract" at bounding box center [494, 603] width 60 height 19
click at [718, 586] on input "0" at bounding box center [733, 590] width 68 height 25
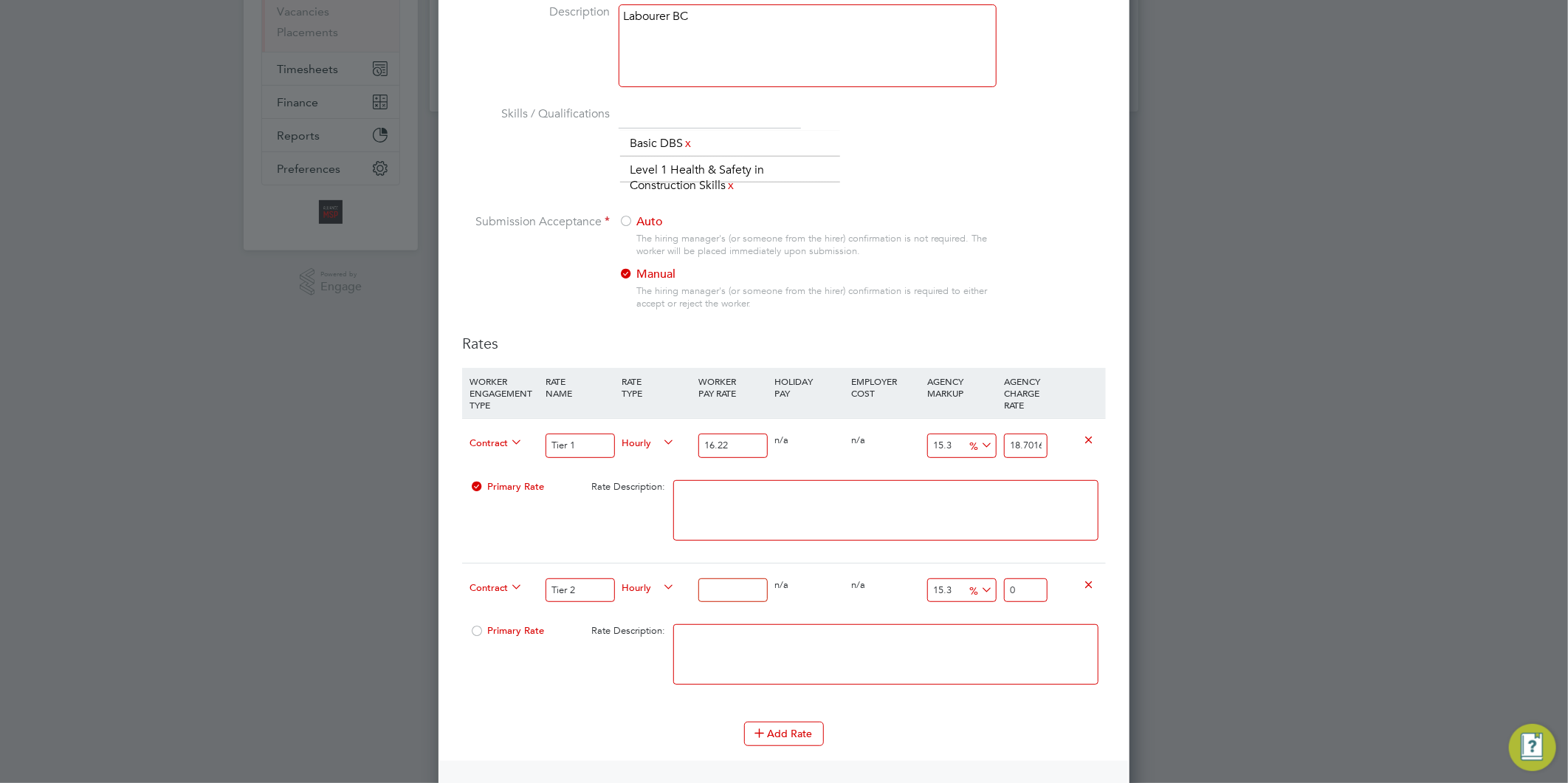
type input "1"
type input "1.153"
type input "16"
type input "18.448"
type input "16.2"
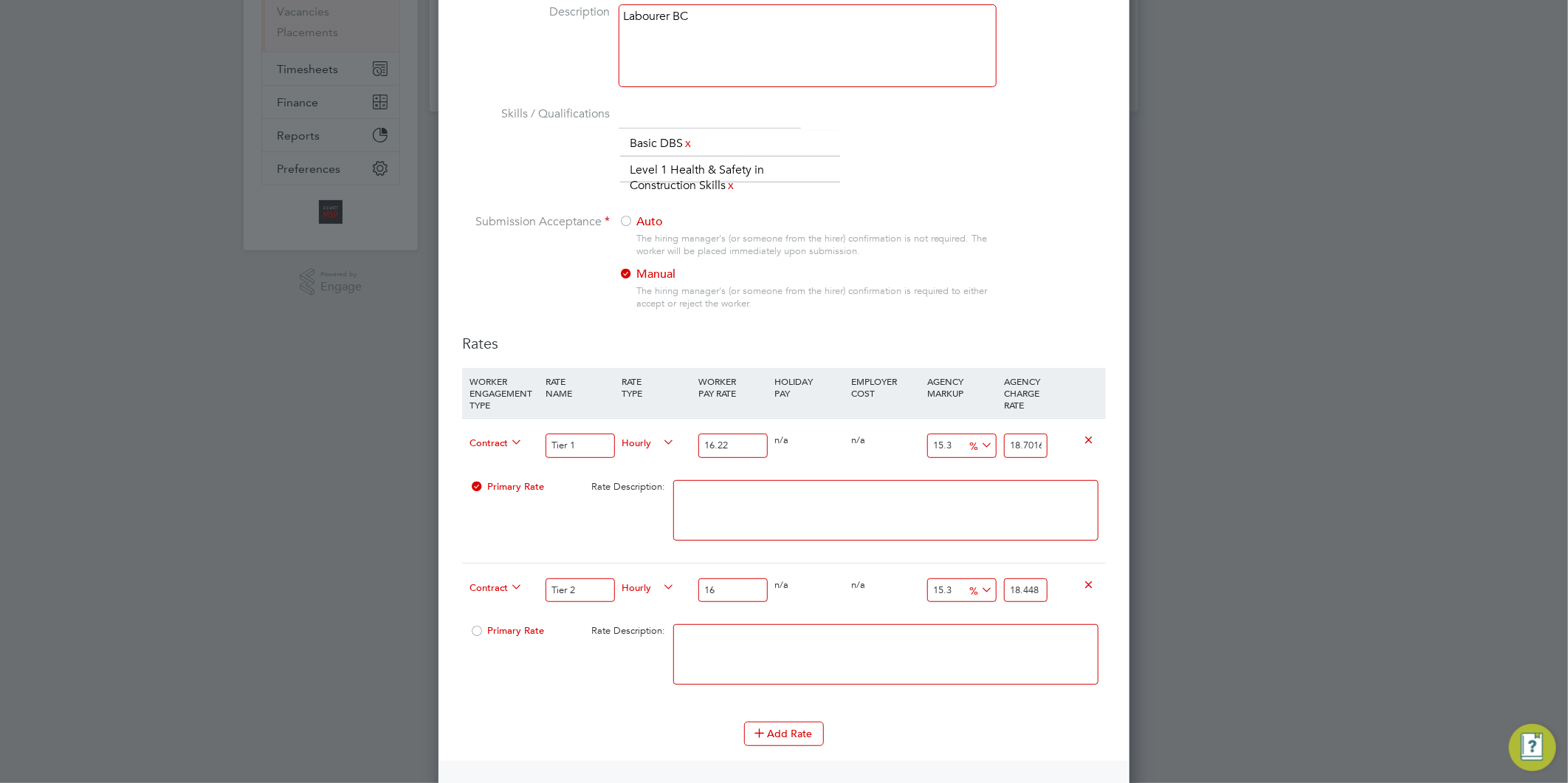
type input "18.6786"
type input "16.22"
type input "18.70166"
type input "16.22"
click at [939, 584] on input "15.3" at bounding box center [961, 590] width 68 height 25
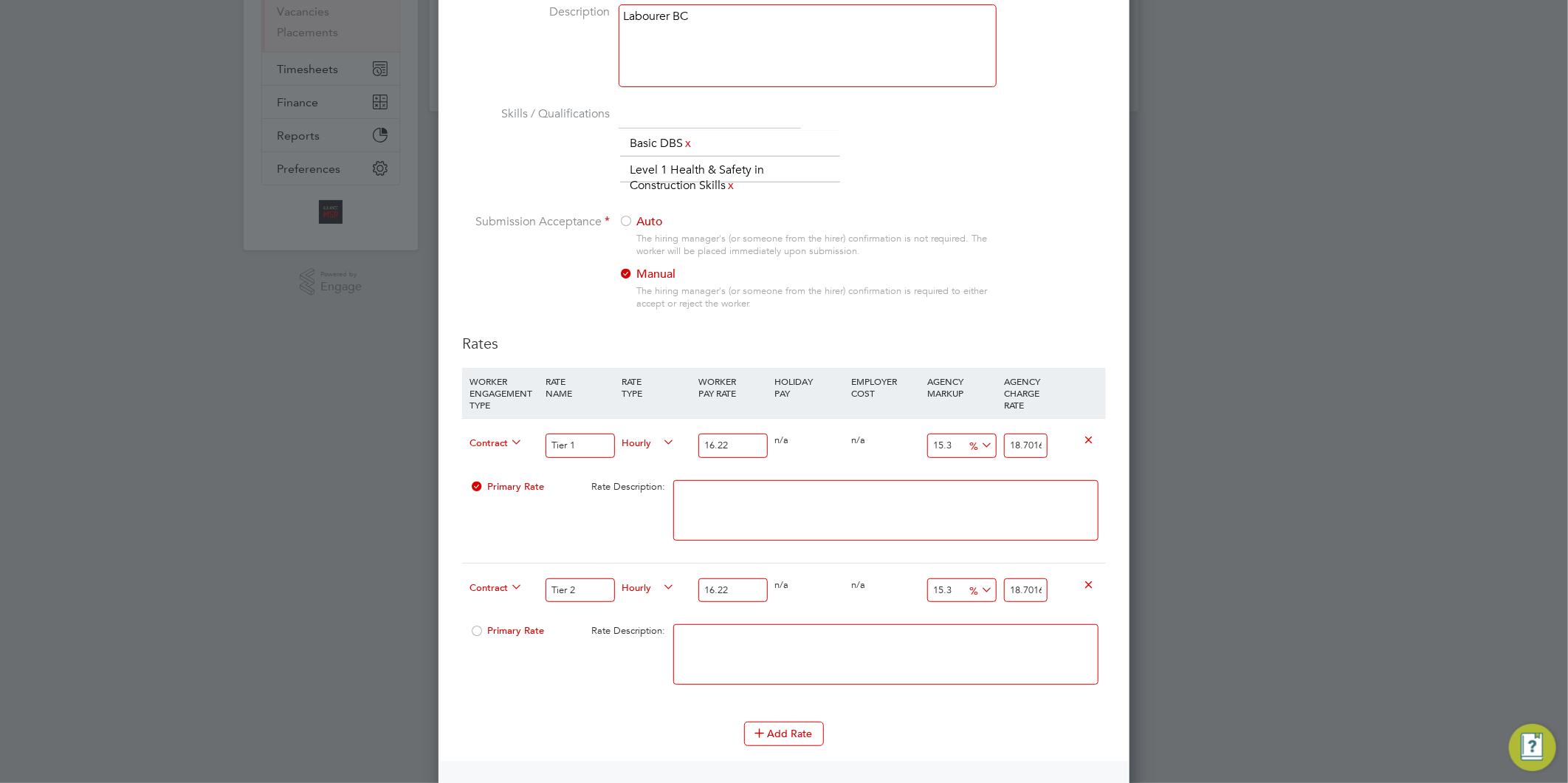
type input "1.3"
type input "16.43086"
type input "16.3"
type input "18.86386"
type input "16.3"
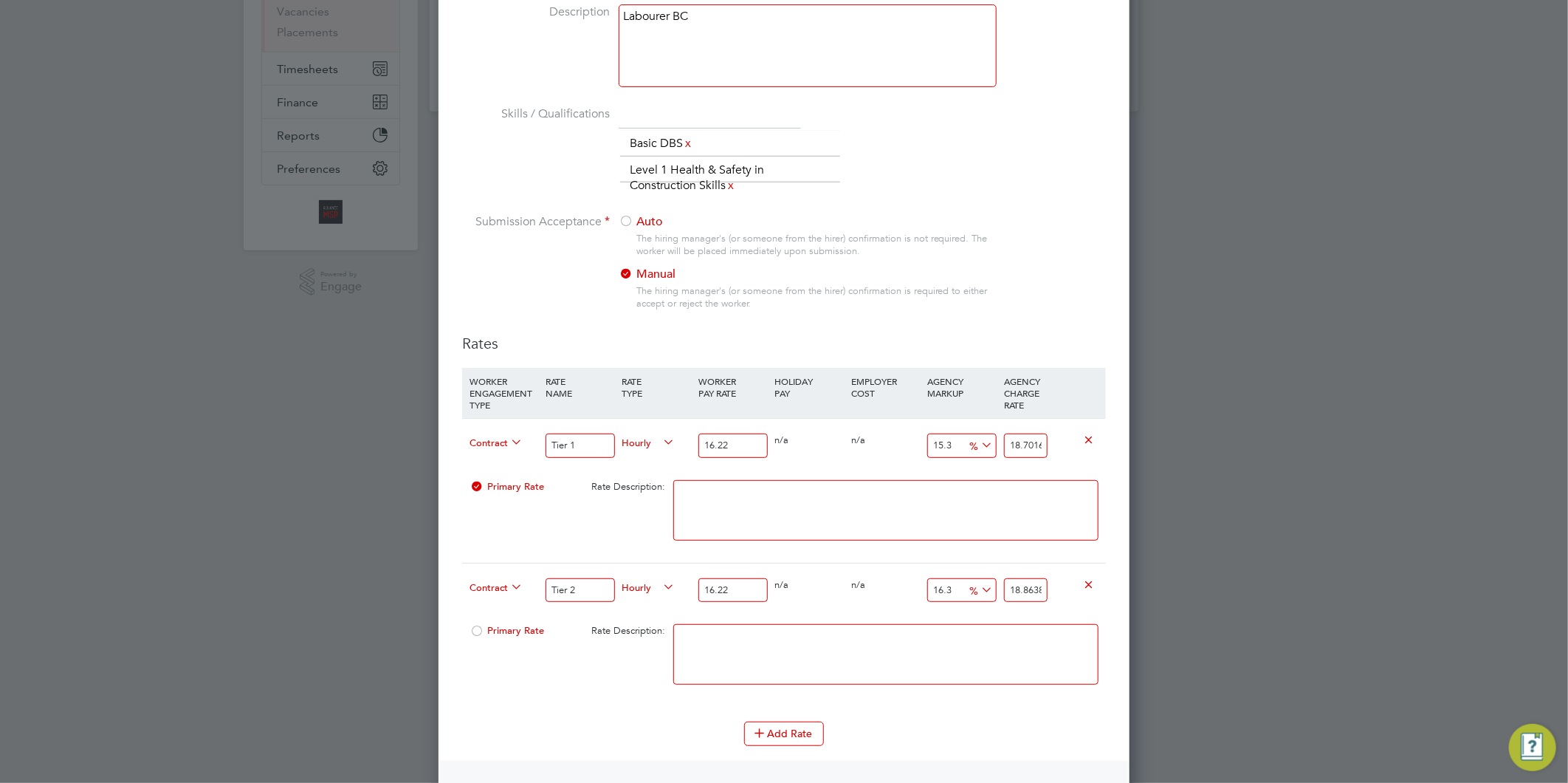
click at [945, 659] on textarea at bounding box center [885, 654] width 425 height 60
click at [786, 723] on button "Add Rate" at bounding box center [783, 734] width 80 height 24
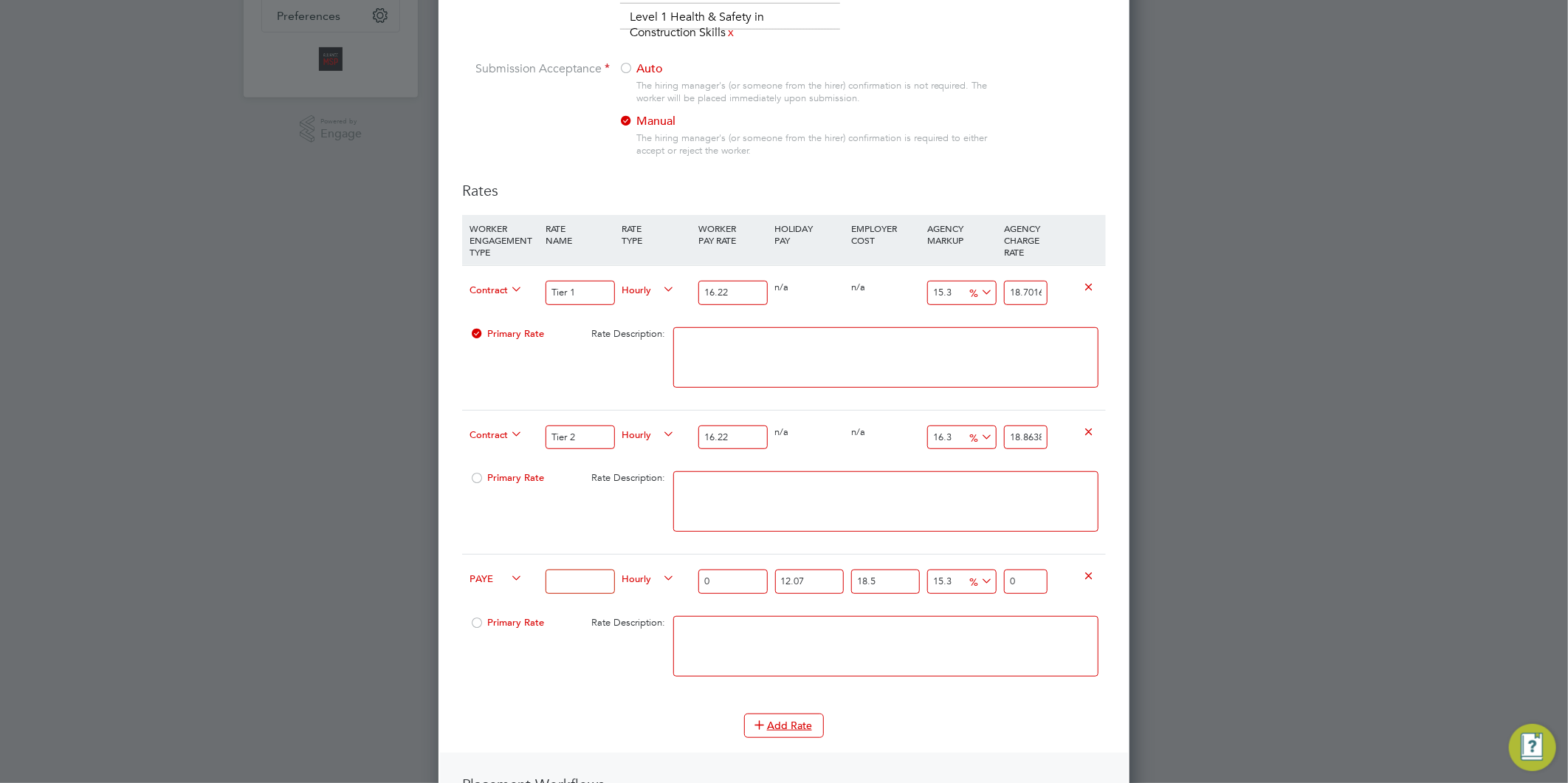
scroll to position [401, 0]
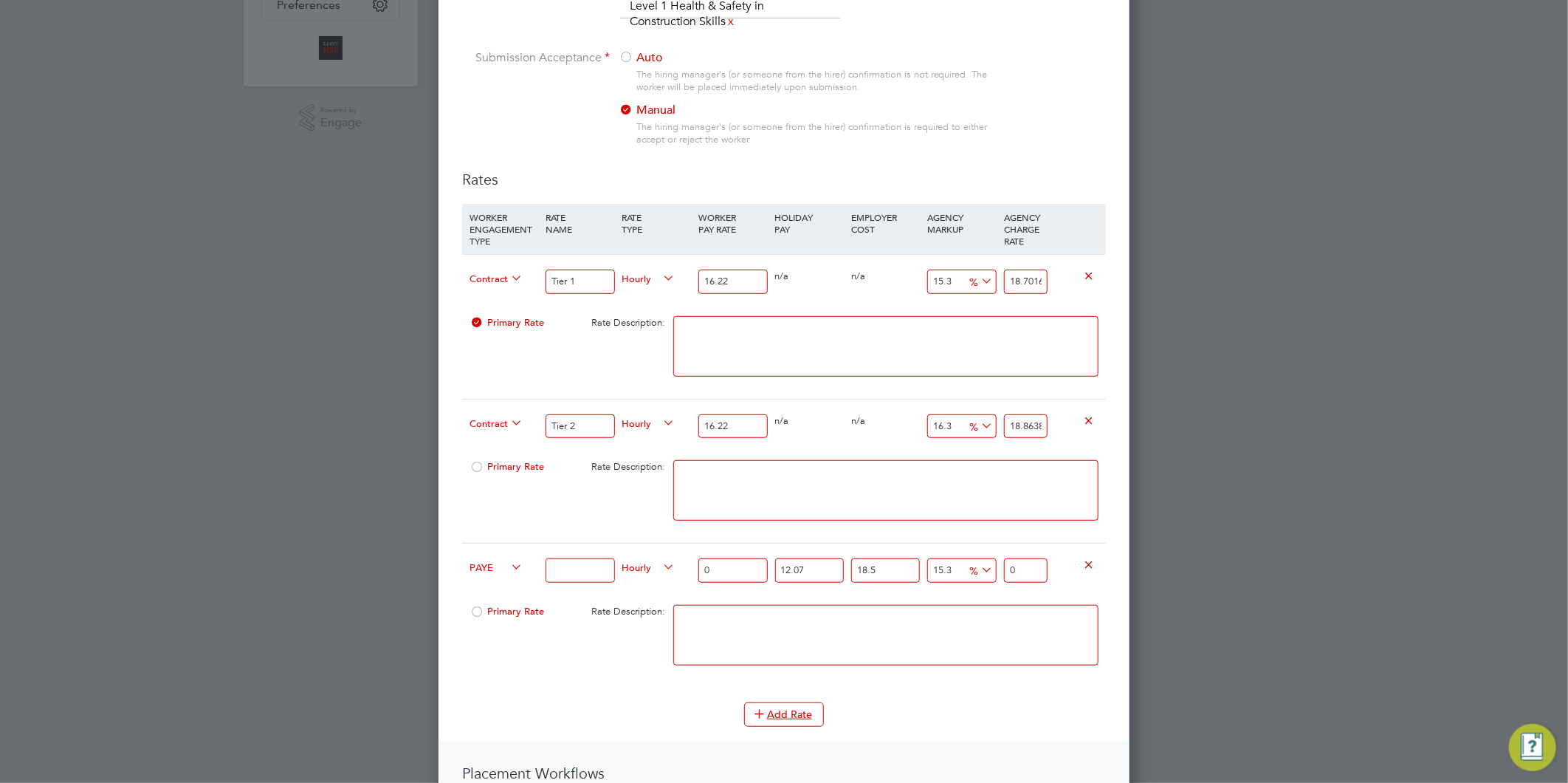
click at [558, 565] on input at bounding box center [580, 571] width 68 height 25
type input "Tier 1"
click at [721, 569] on input "0" at bounding box center [733, 571] width 68 height 25
type input "1"
type input "1.5312180135"
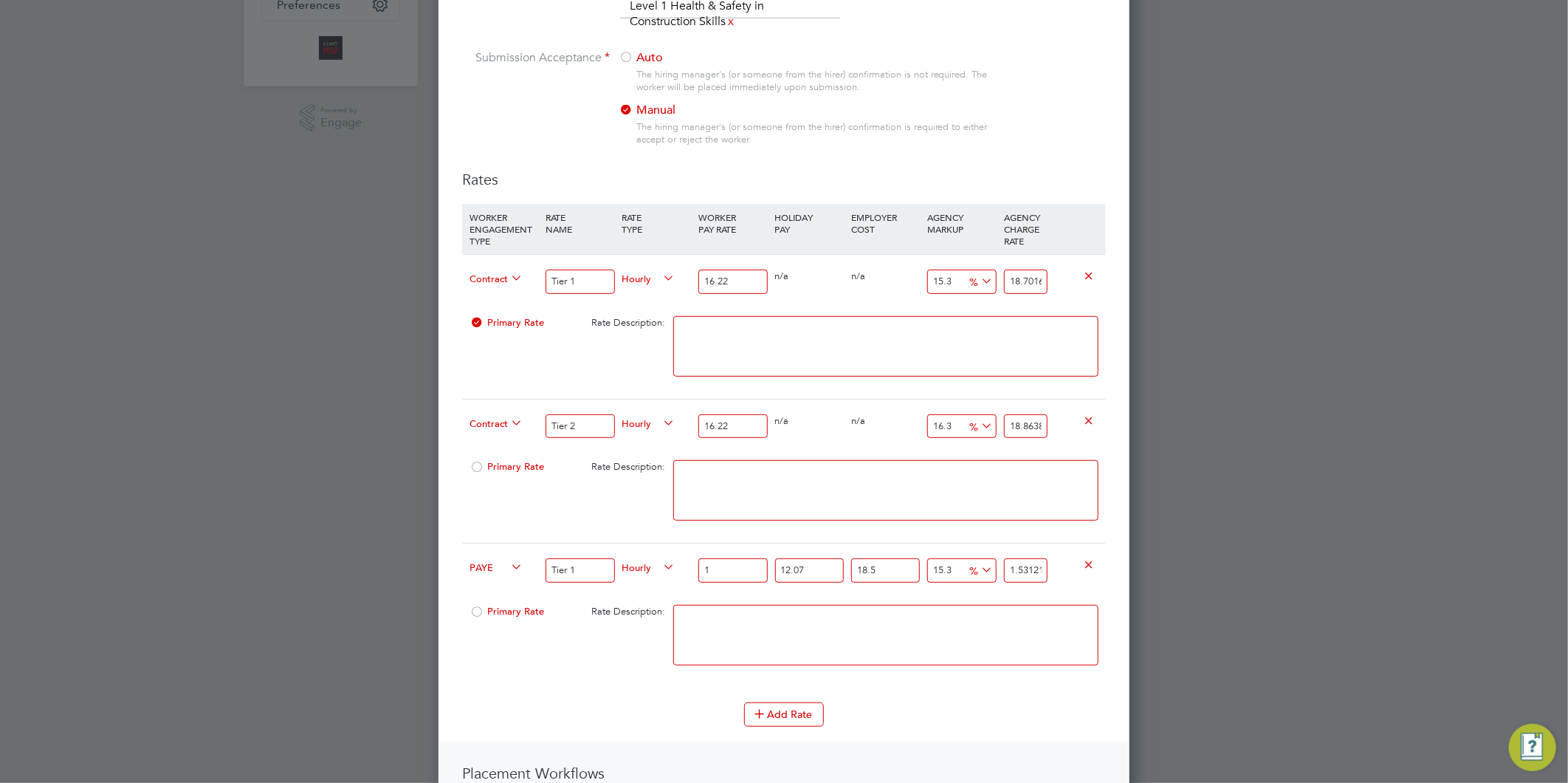
type input "12"
type input "18.374616162"
type input "12.2"
type input "18.6808597647"
type input "12.21"
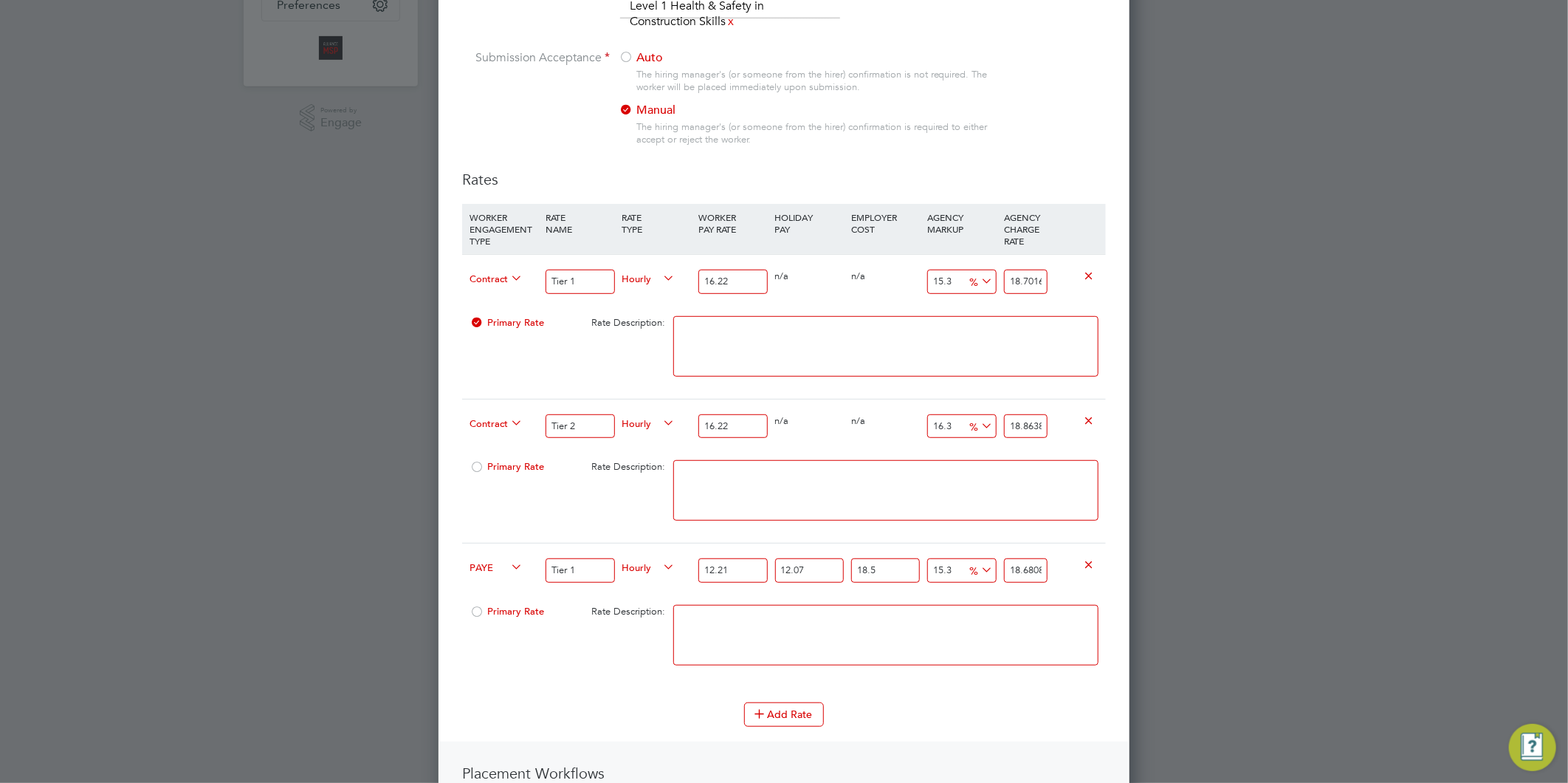
type input "18.696171944835"
type input "12.21"
click at [882, 630] on textarea at bounding box center [885, 635] width 425 height 60
click at [765, 708] on icon at bounding box center [759, 713] width 11 height 11
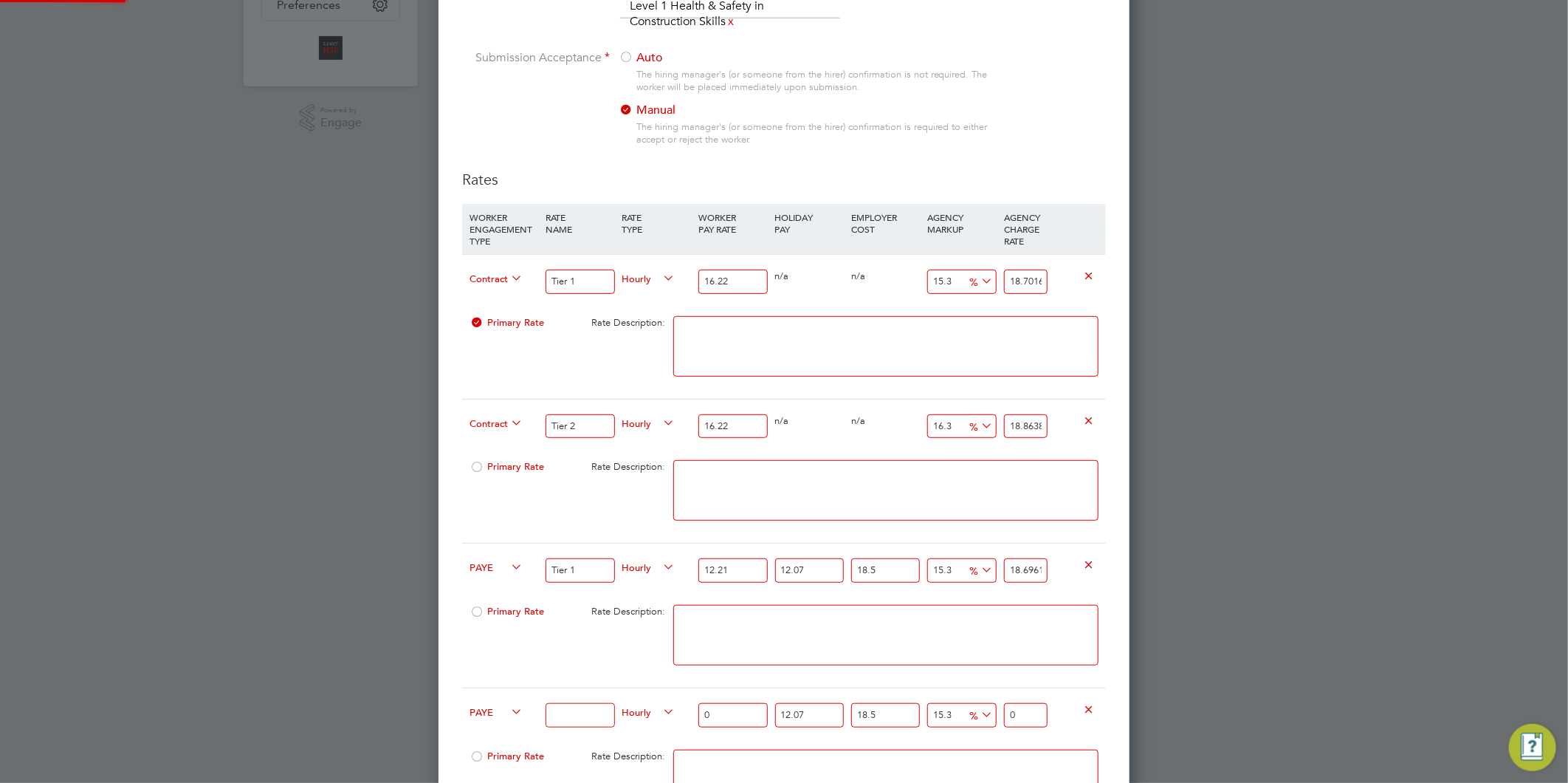
scroll to position [1516, 692]
click at [567, 720] on input at bounding box center [580, 715] width 68 height 25
type input "Tier 2"
click at [727, 711] on input "0" at bounding box center [733, 715] width 68 height 25
type input "1"
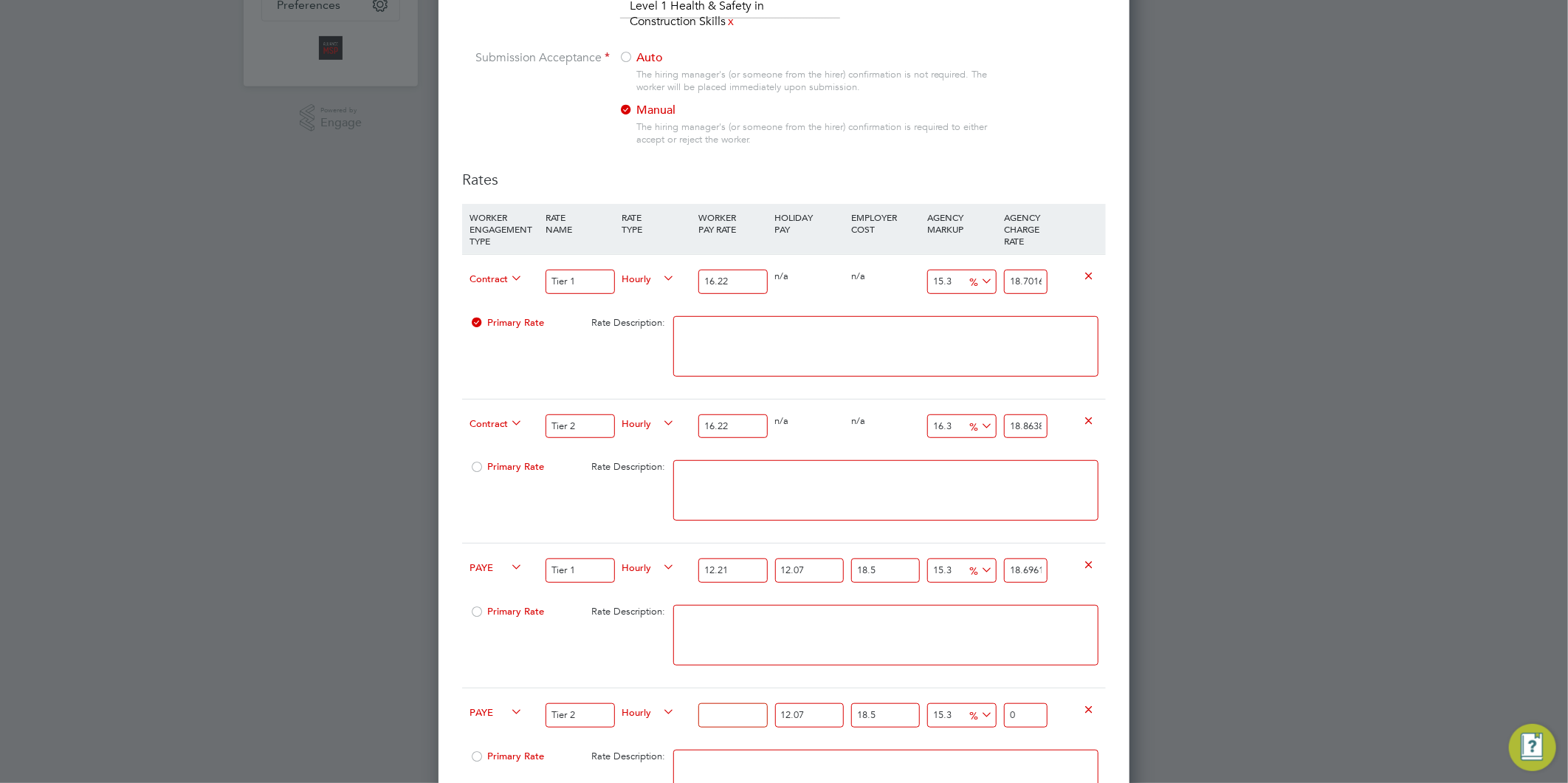
type input "1.5312180135"
type input "12"
type input "18.374616162"
type input "12.2"
type input "18.6808597647"
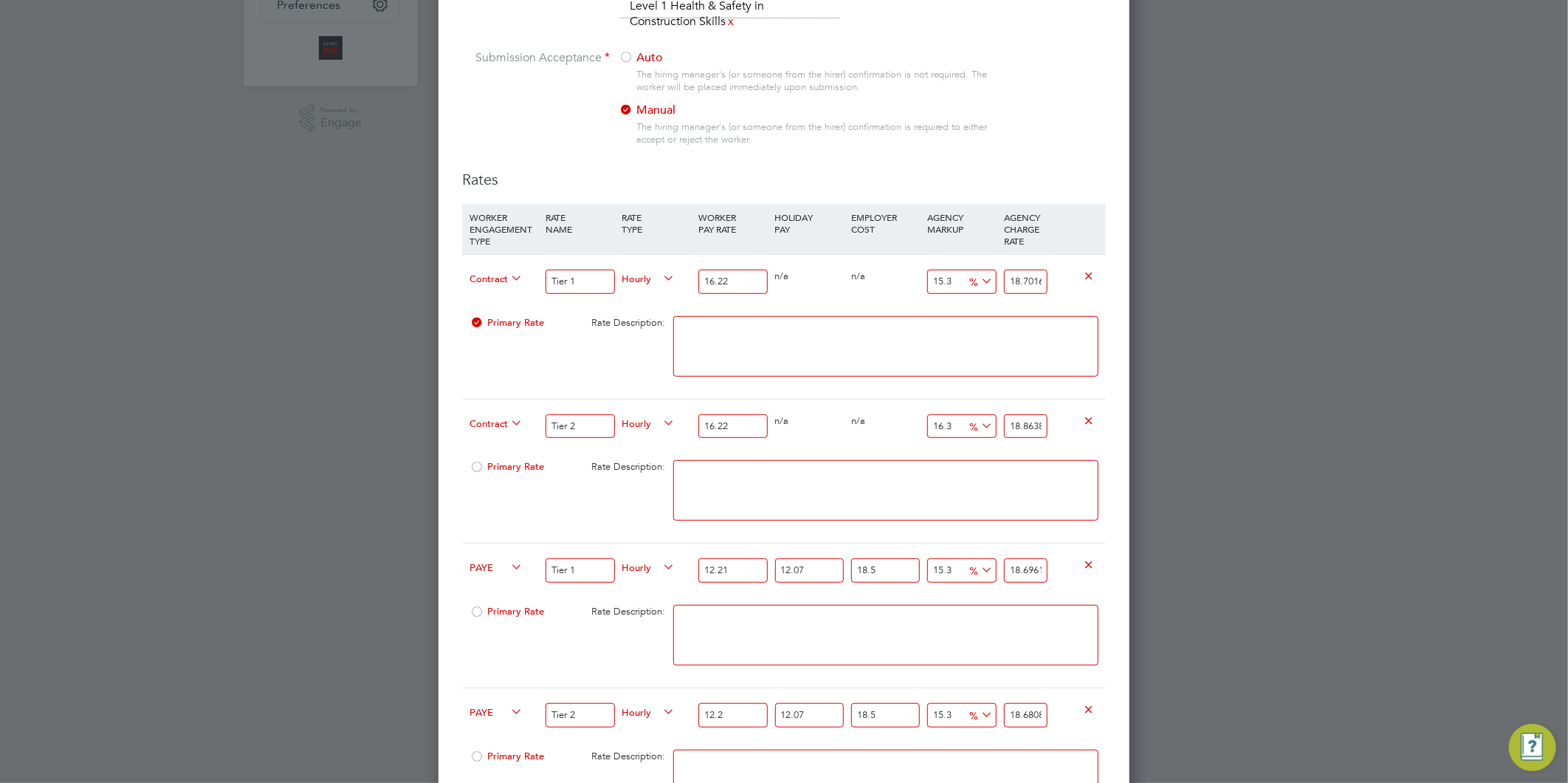
type input "12.21"
type input "18.696171944835"
type input "12.21"
click at [937, 718] on input "15.3" at bounding box center [961, 715] width 68 height 25
type input "1.3"
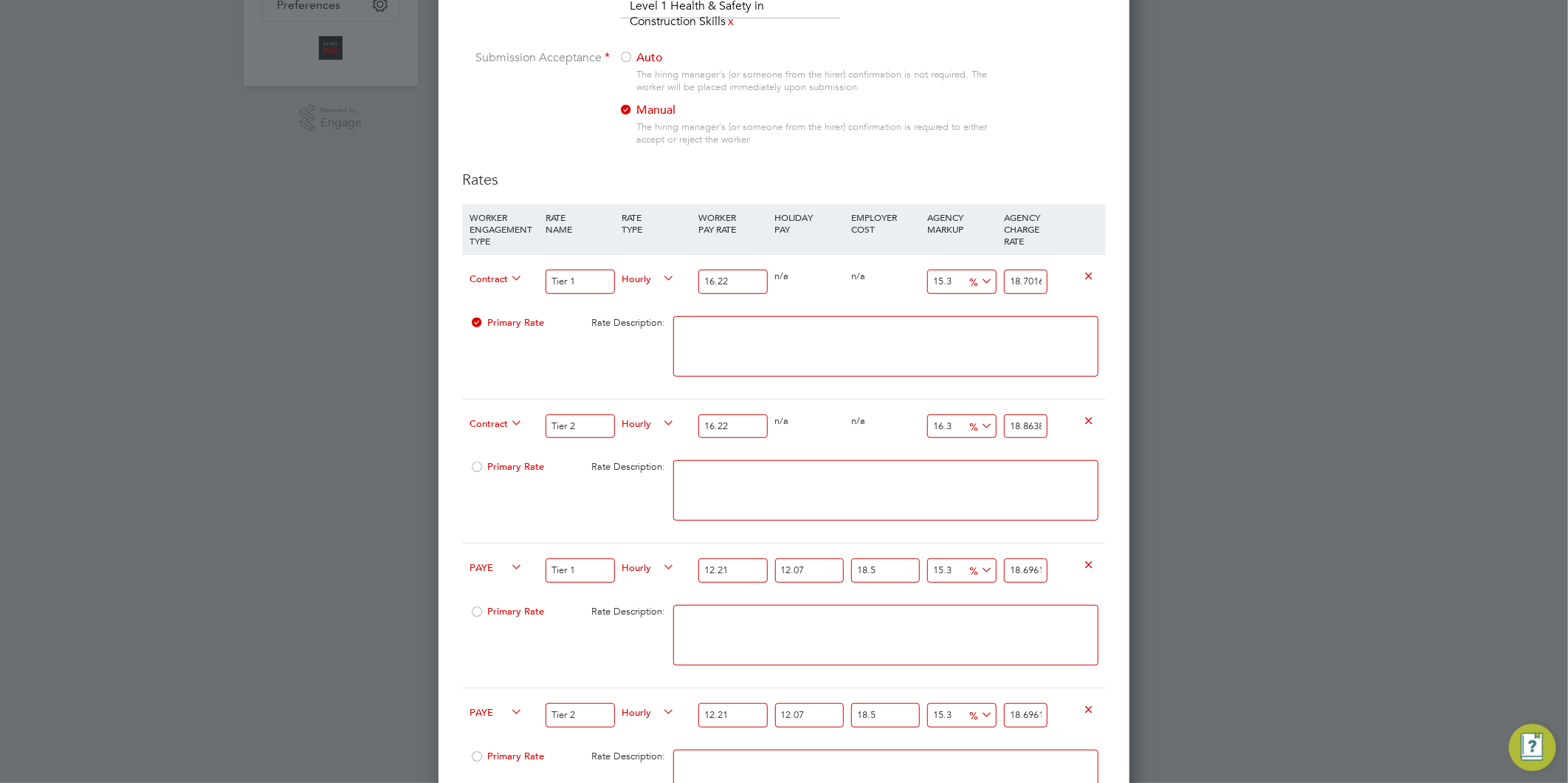
type input "16.426038317535"
type input "16.3"
type input "18.858324346785"
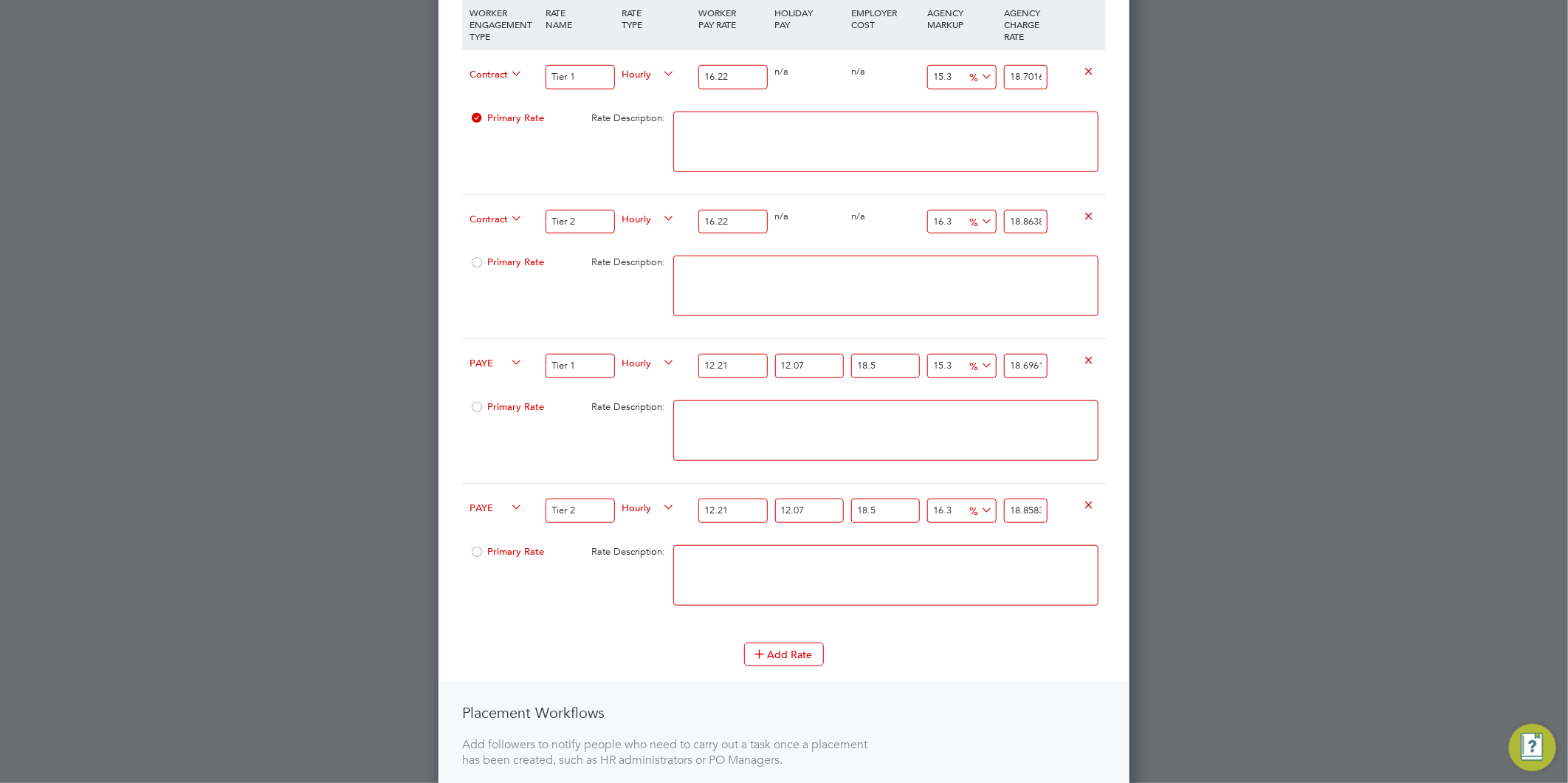
scroll to position [787, 0]
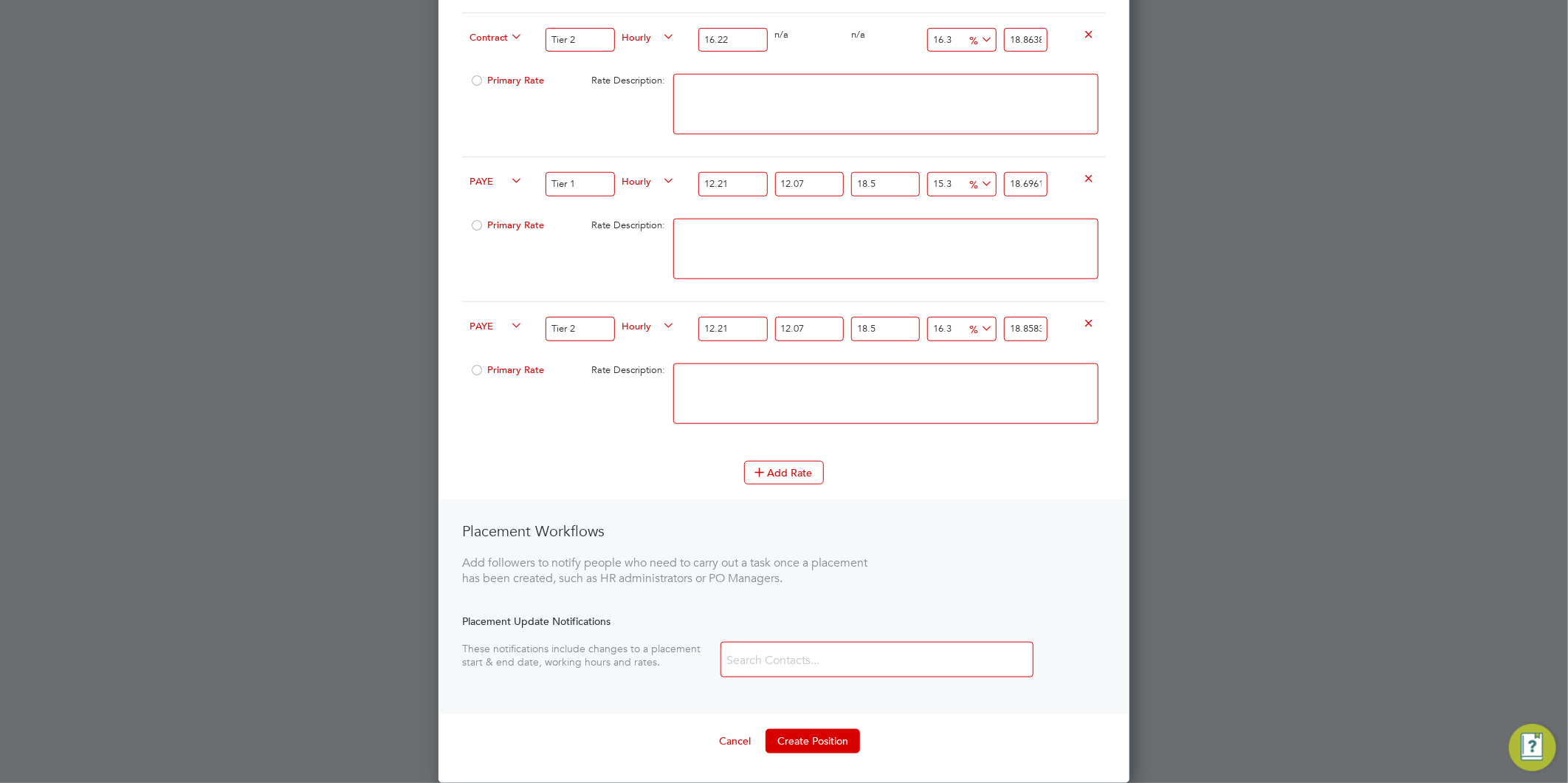
type input "16.3"
click at [716, 387] on textarea at bounding box center [885, 393] width 425 height 60
click at [840, 742] on button "Create Position" at bounding box center [812, 741] width 95 height 24
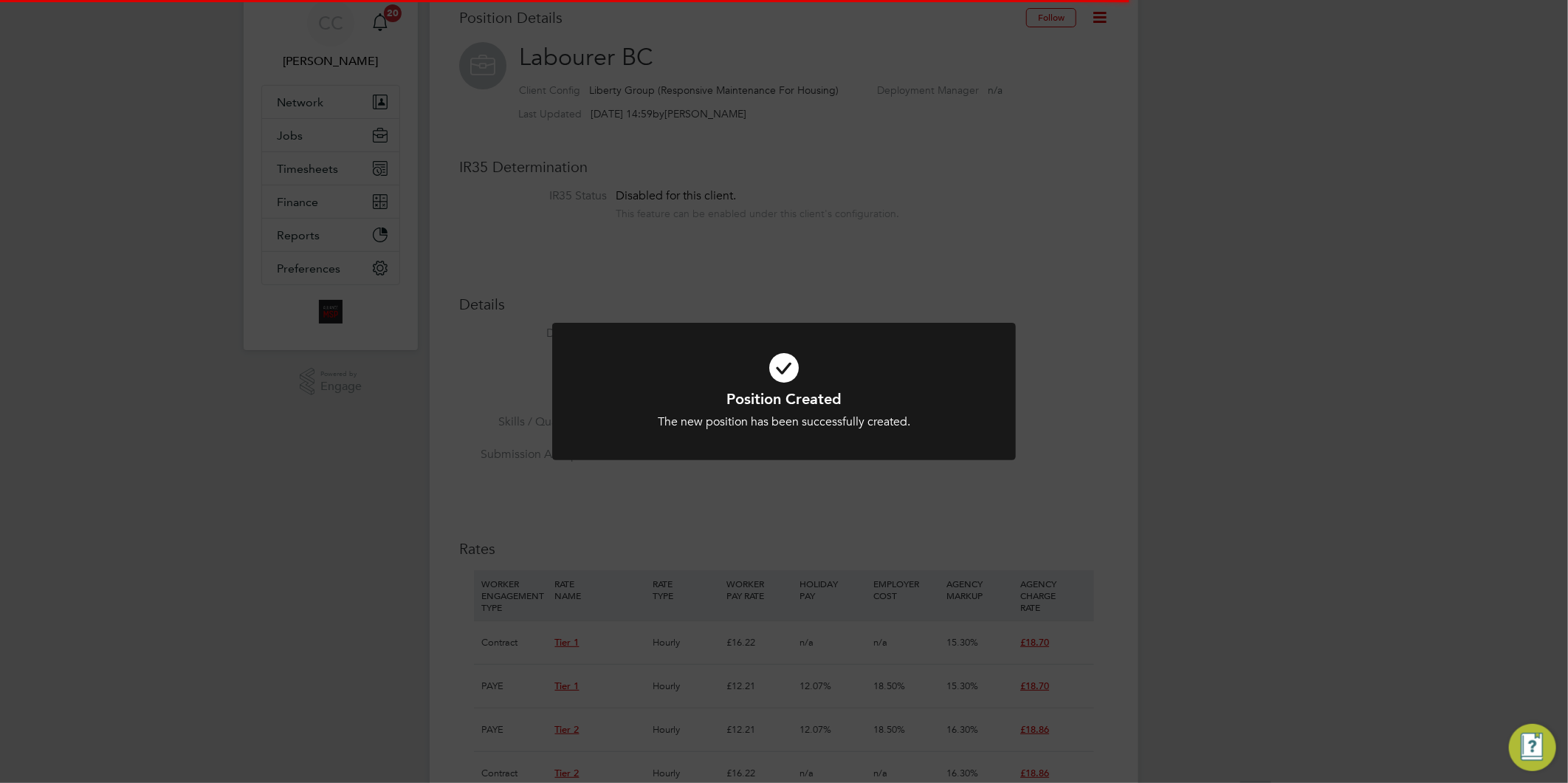
scroll to position [43, 99]
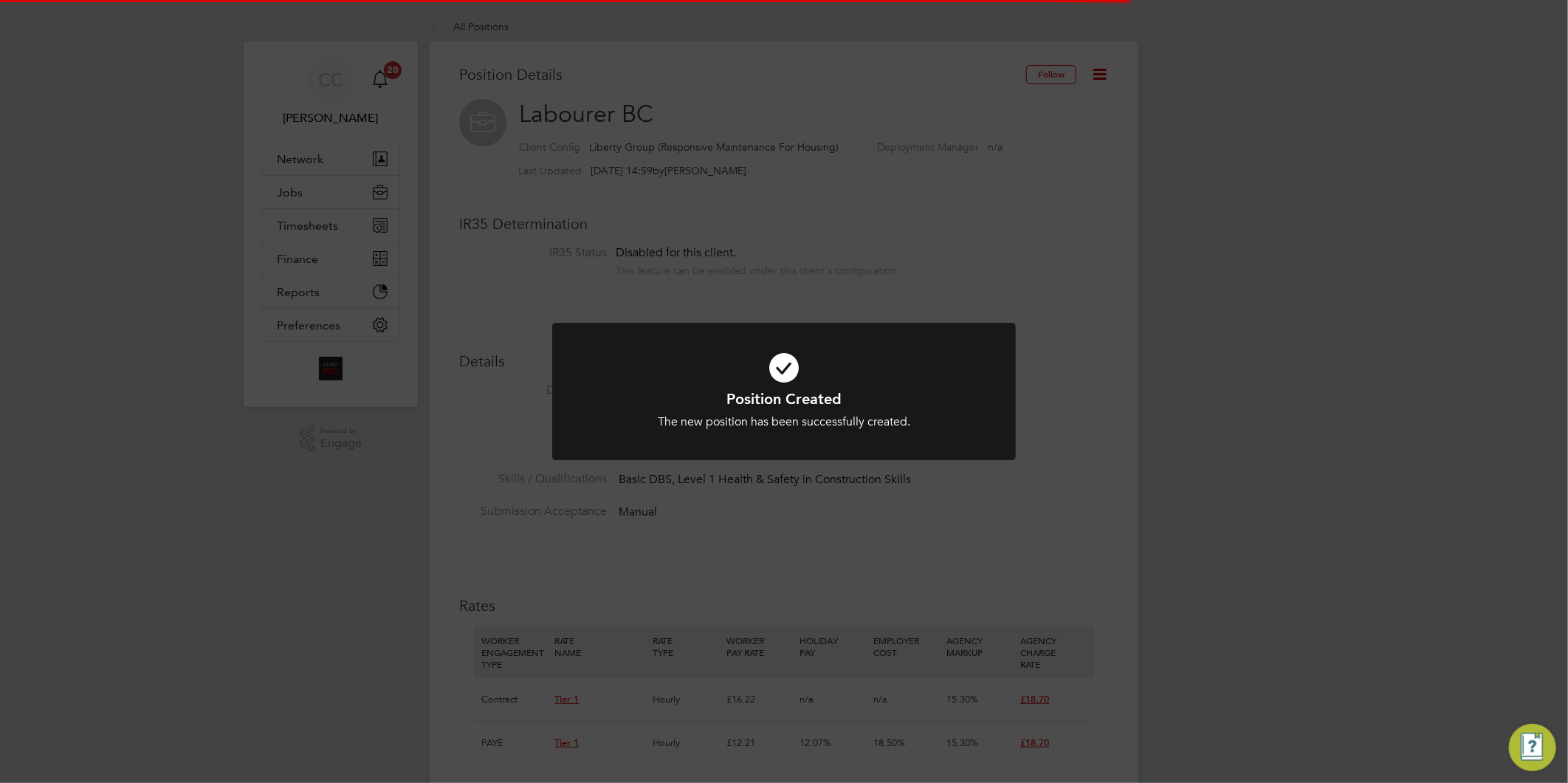
click at [1094, 599] on div "Position Created The new position has been successfully created. Cancel Okay" at bounding box center [784, 391] width 1568 height 783
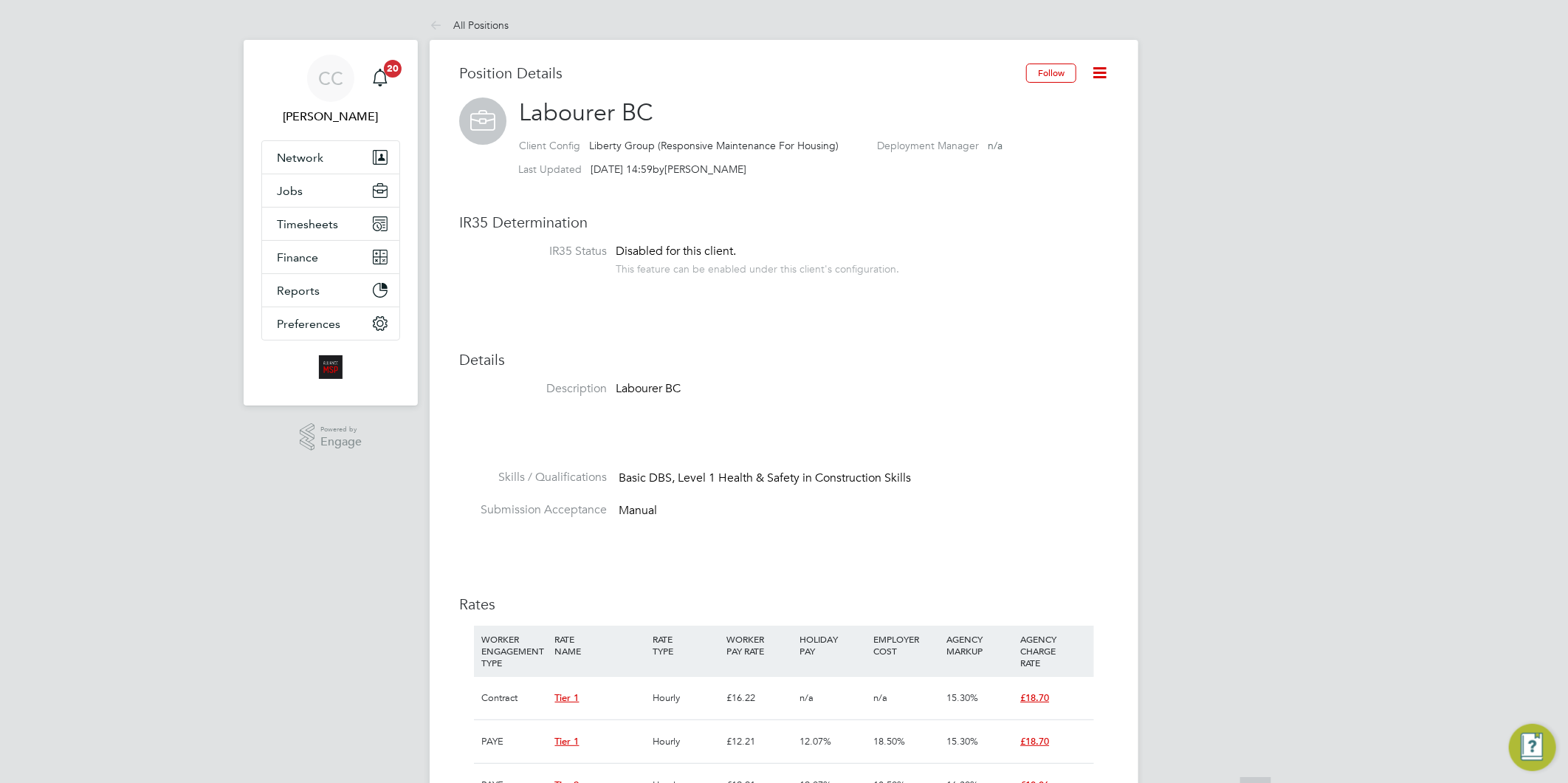
scroll to position [0, 0]
click at [479, 18] on li "All Positions" at bounding box center [469, 27] width 79 height 30
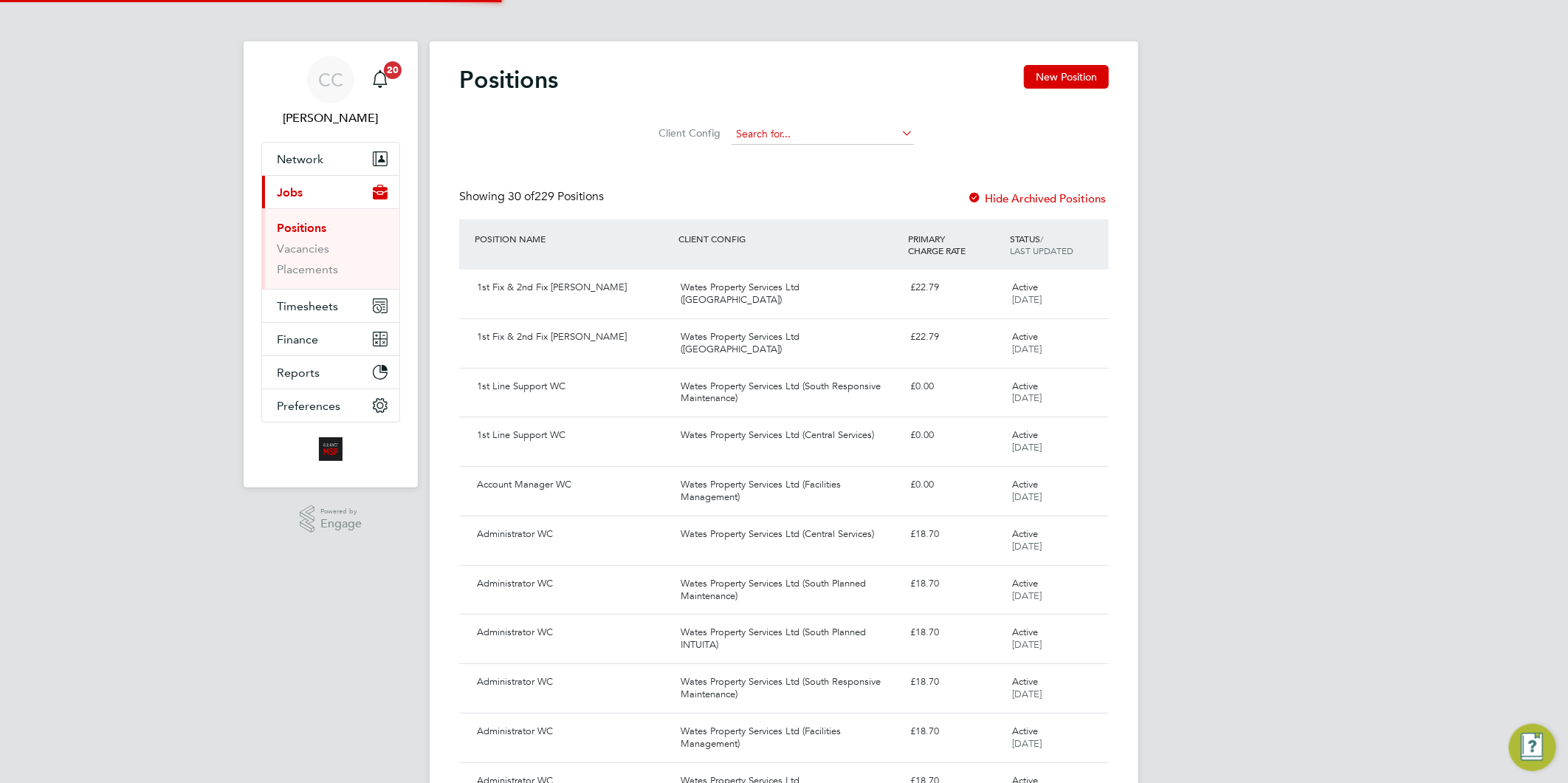
click at [829, 131] on input at bounding box center [823, 135] width 182 height 21
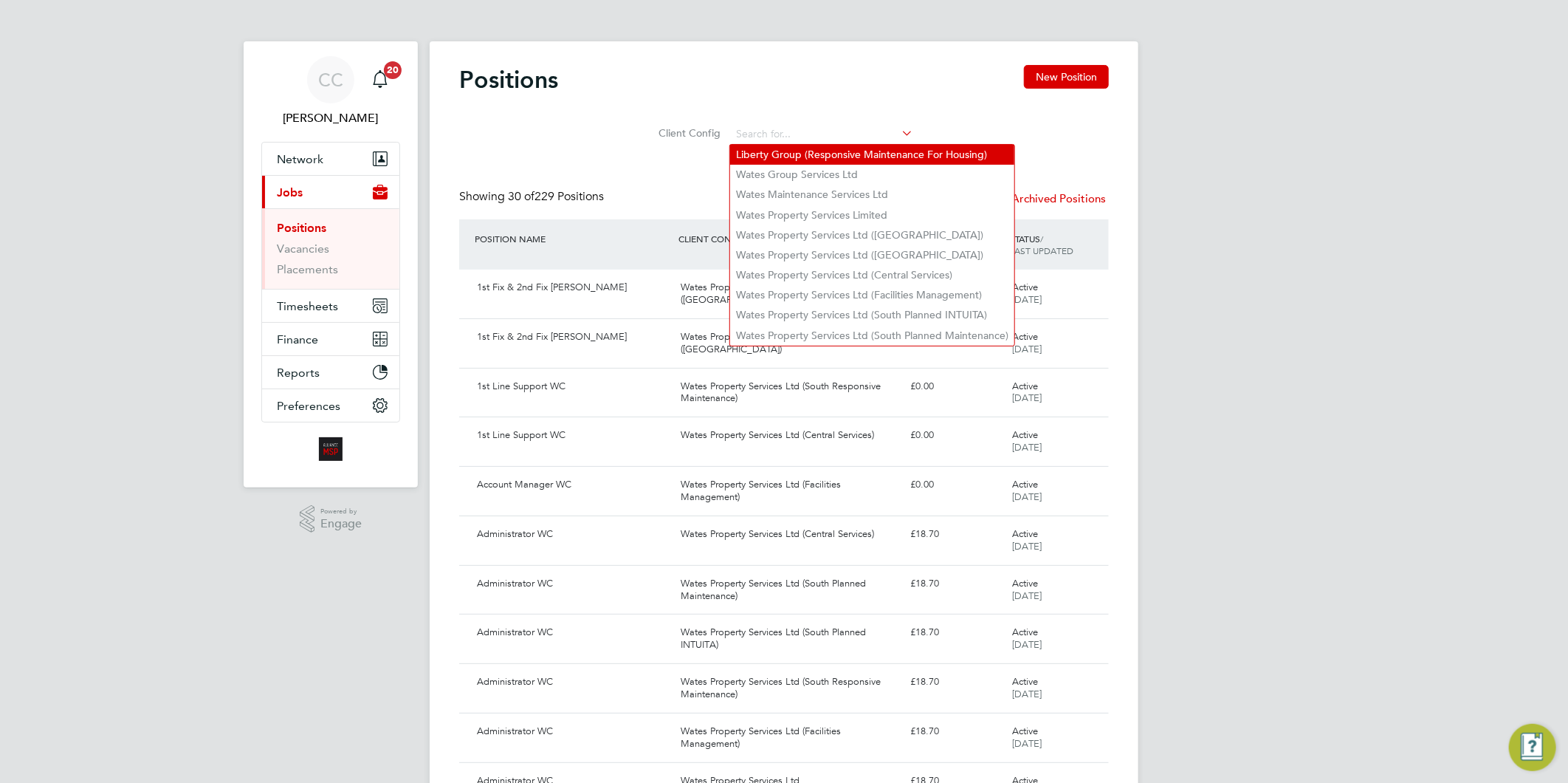
click at [835, 156] on li "Liberty Group (Responsive Maintenance For Housing)" at bounding box center [873, 154] width 284 height 20
type input "Liberty Group (Responsive Maintenance For Housing)"
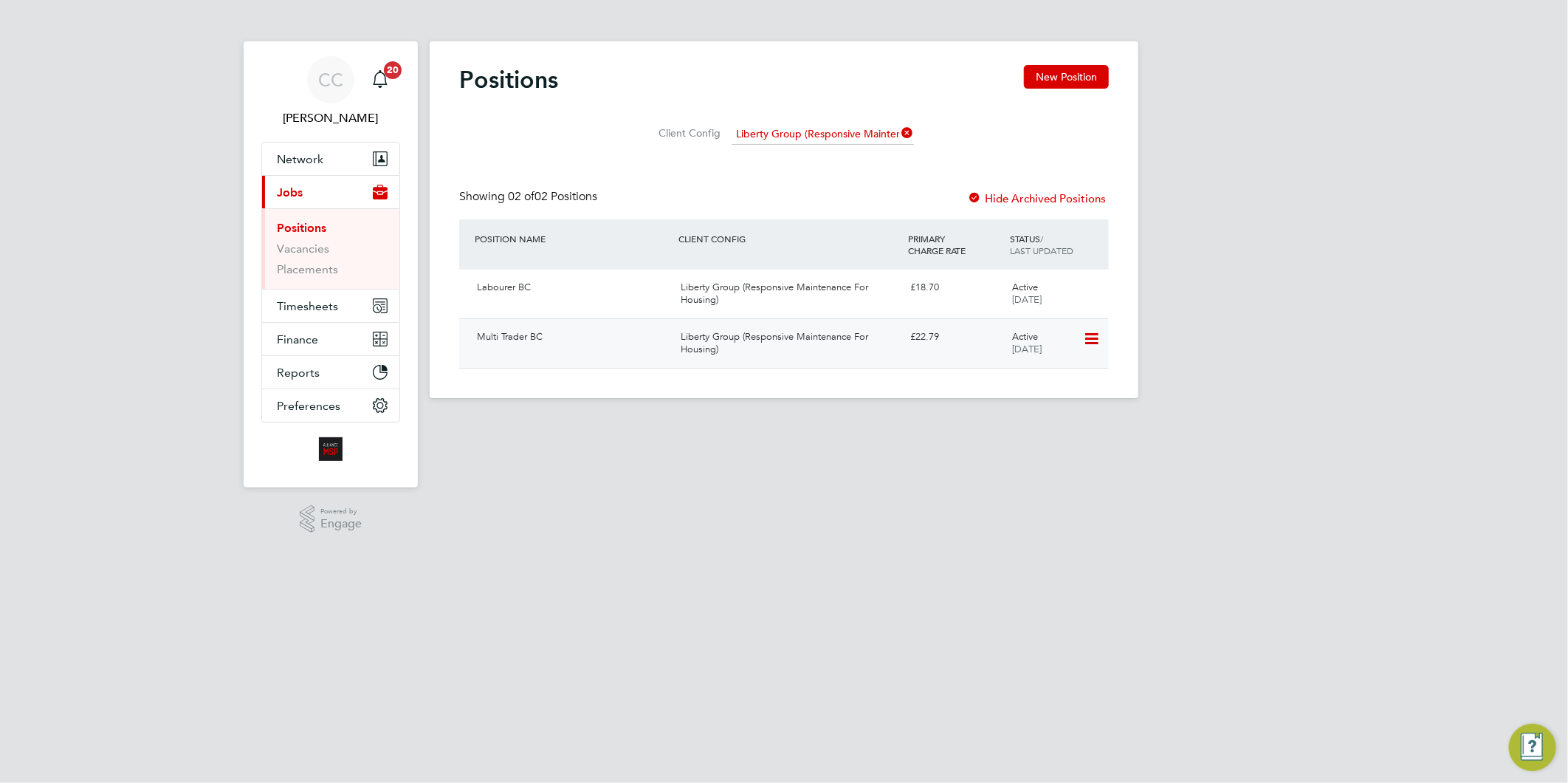
click at [760, 338] on div "Liberty Group (Responsive Maintenance For Housing)" at bounding box center [789, 343] width 229 height 37
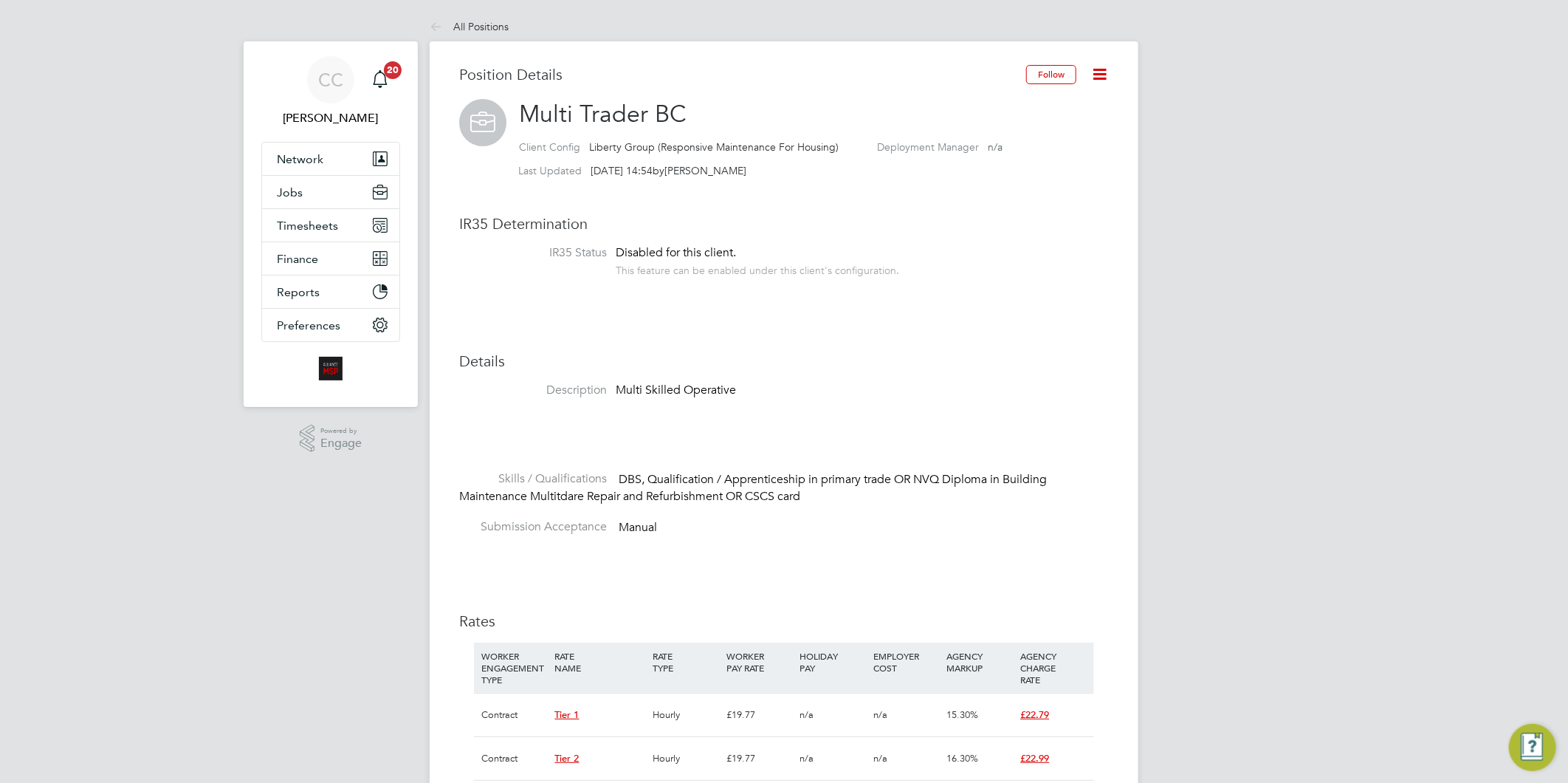
click at [1101, 75] on icon at bounding box center [1099, 74] width 19 height 19
click at [1032, 104] on li "Edit Position e" at bounding box center [1052, 110] width 109 height 21
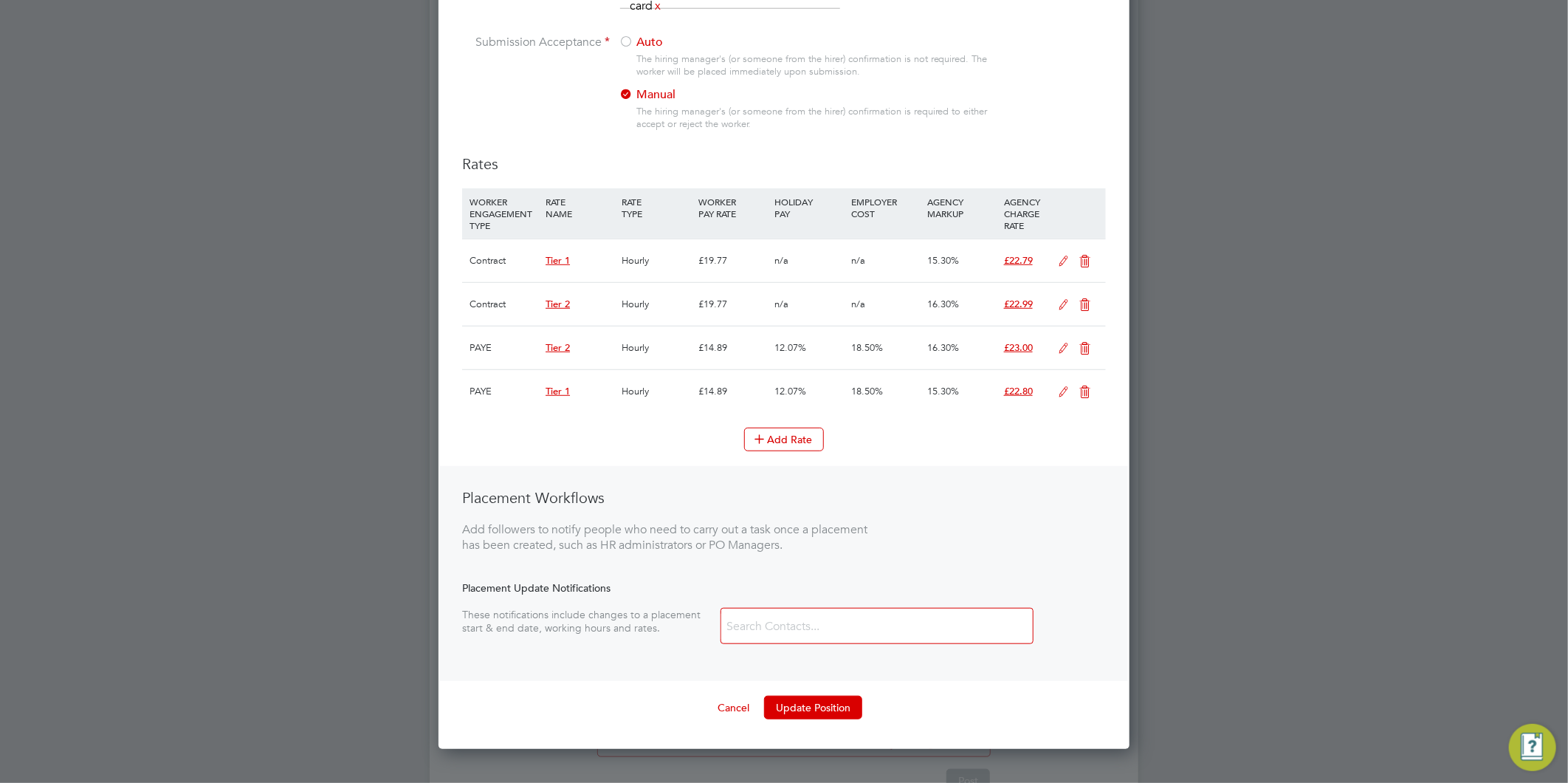
click at [1071, 389] on icon at bounding box center [1064, 393] width 19 height 12
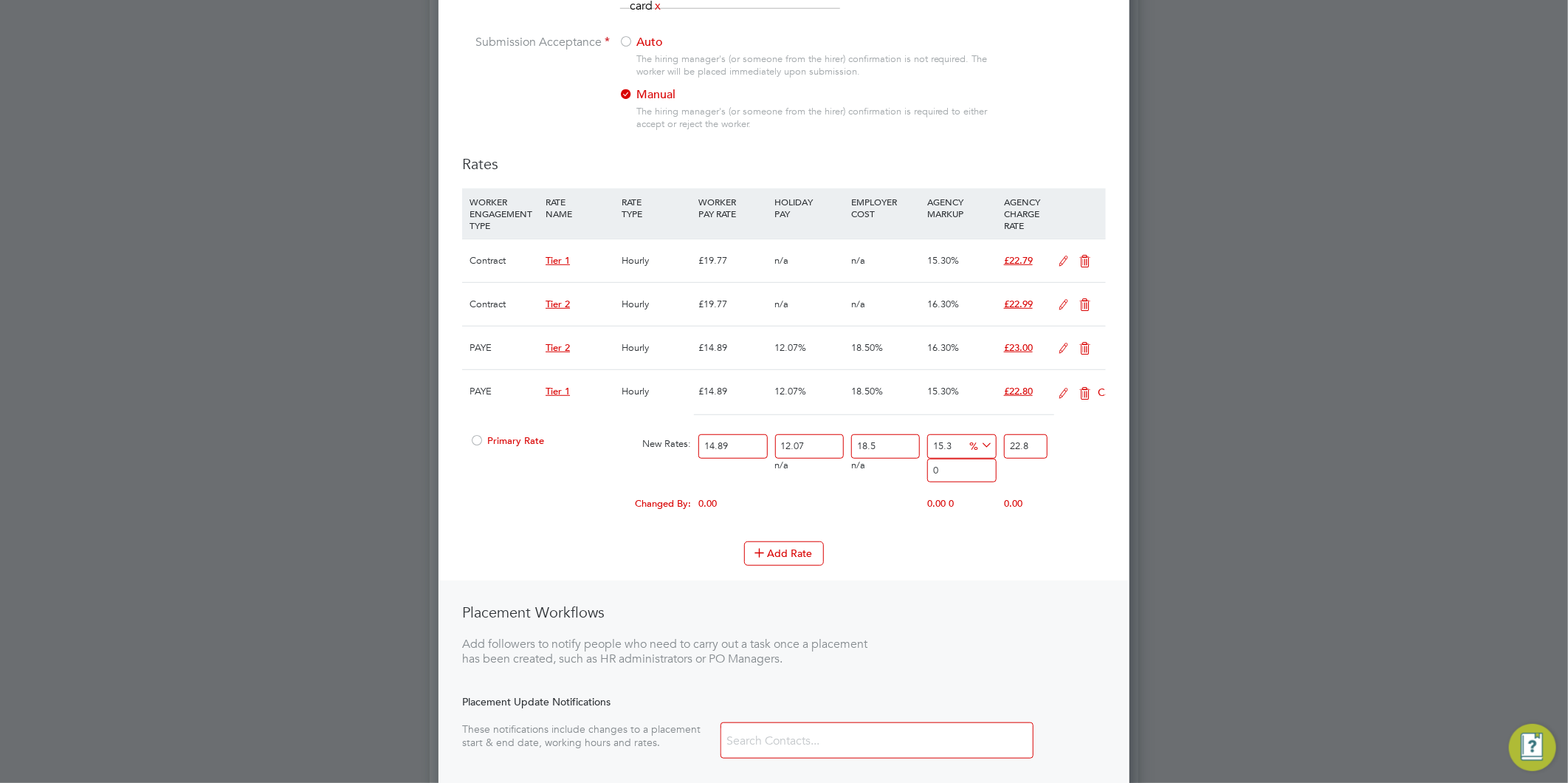
scroll to position [1275, 692]
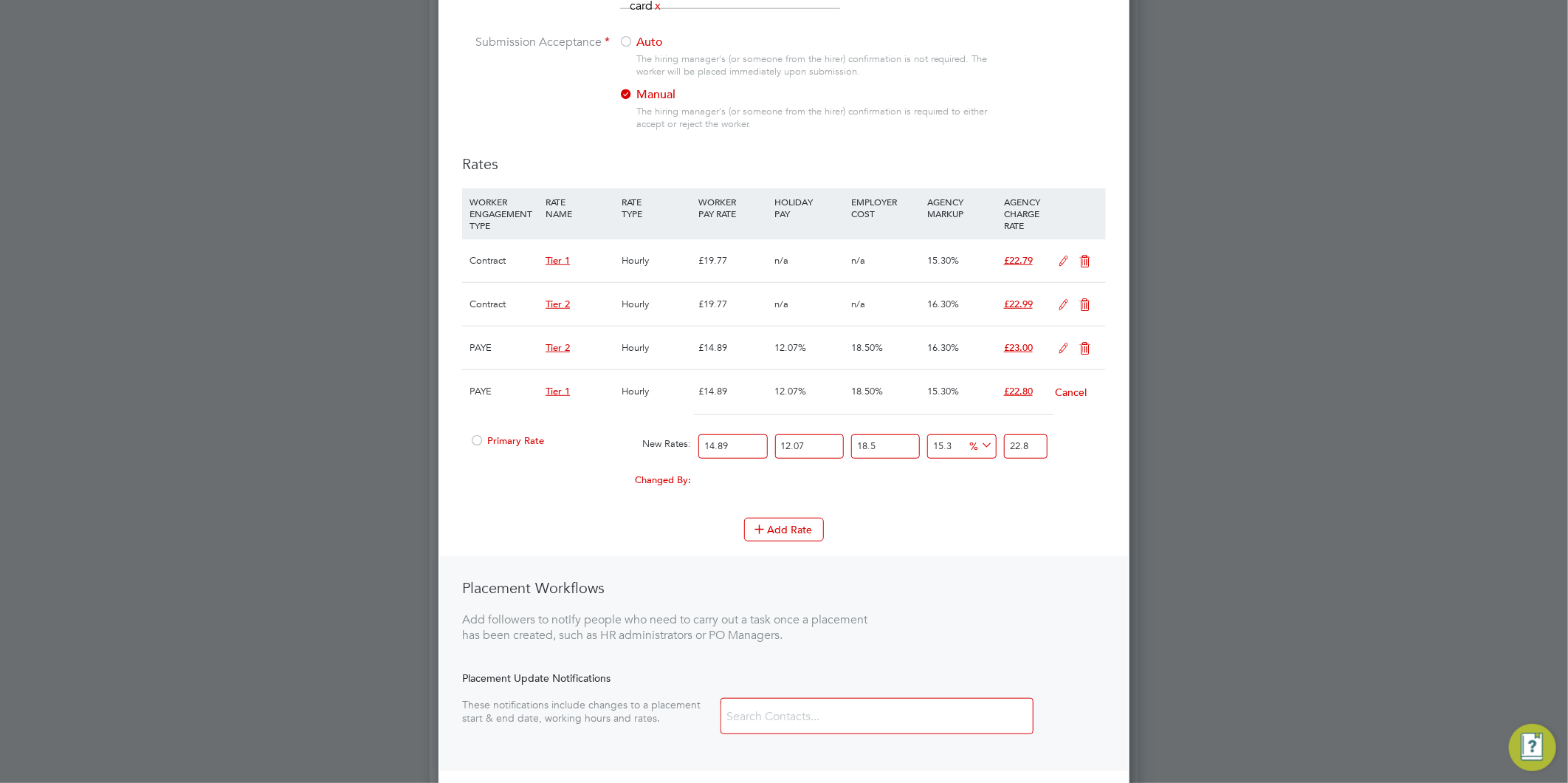
drag, startPoint x: 1036, startPoint y: 439, endPoint x: 954, endPoint y: 440, distance: 82.0
click at [954, 440] on div "Primary Rate New Rates: 14.89 12.07 n/a 18.5 n/a 15.3 0 % 22.8" at bounding box center [784, 446] width 644 height 39
type input "-89.88589225972369"
type input "2"
type input "11.255185143039418"
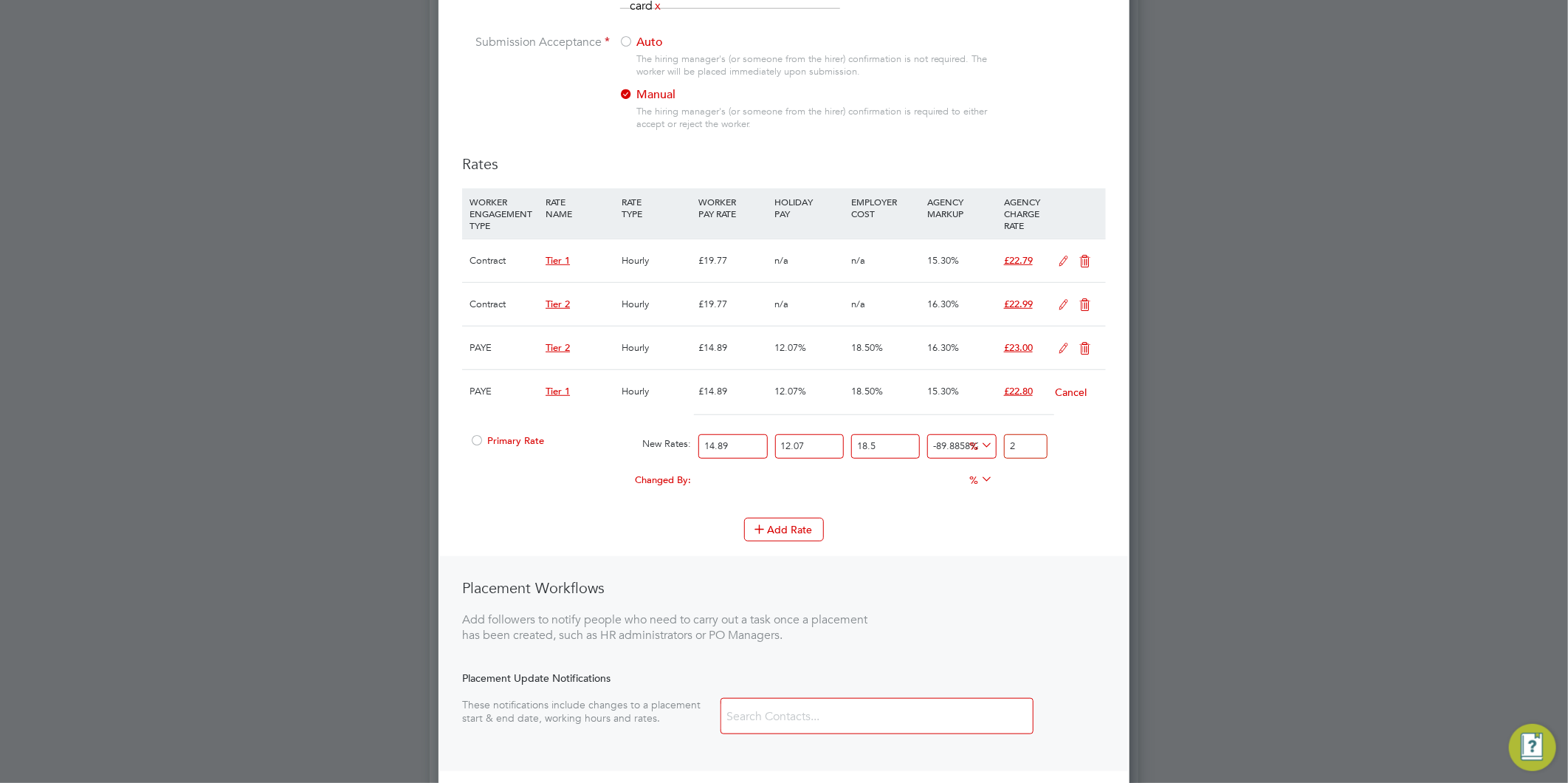
type input "22"
type input "14.795122852136126"
type input "22.7"
type input "15.25025770044856"
type input "22.79"
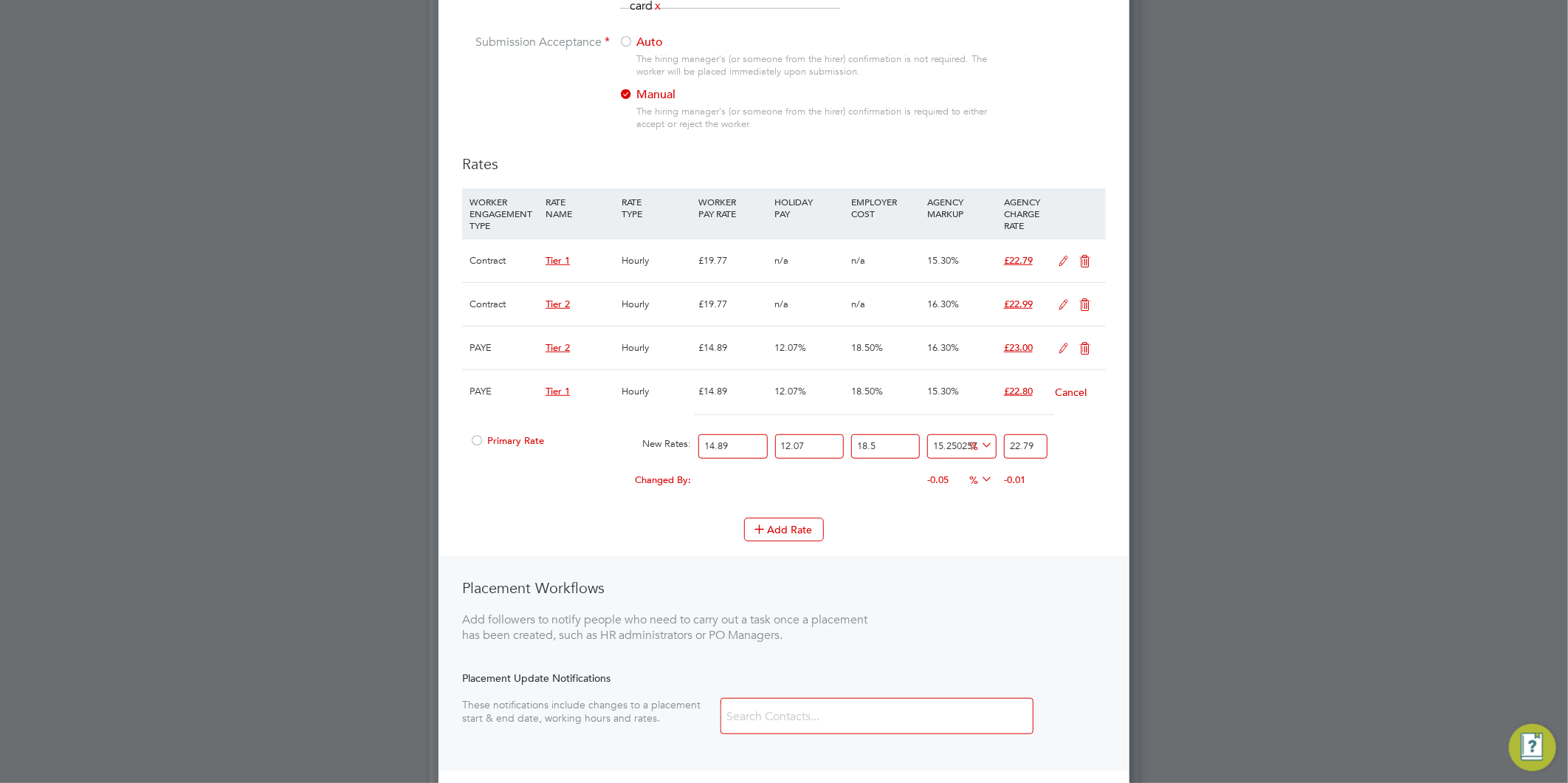
click at [947, 711] on div at bounding box center [877, 716] width 313 height 37
click at [1064, 343] on icon at bounding box center [1064, 349] width 19 height 12
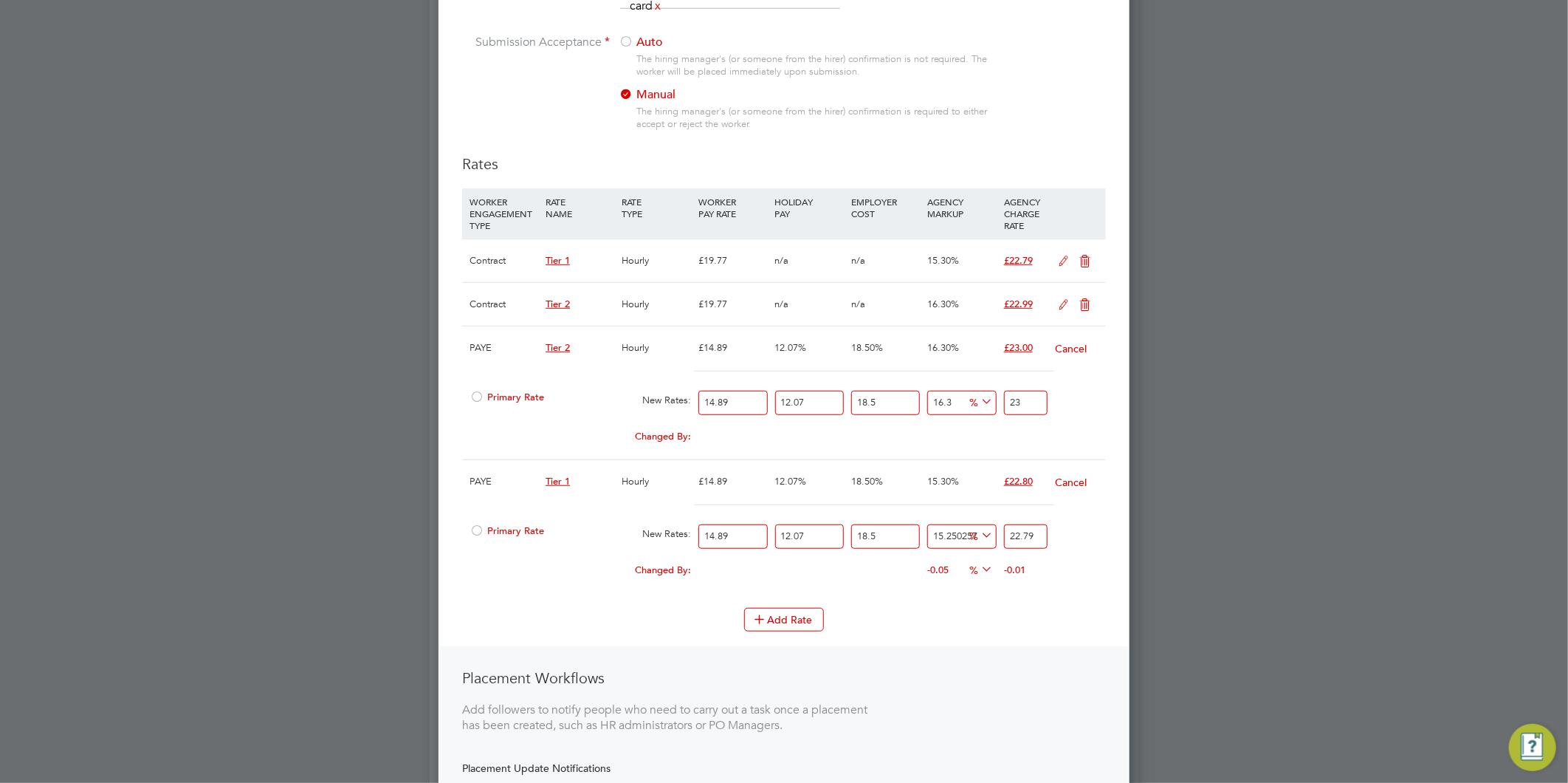
drag, startPoint x: 1035, startPoint y: 401, endPoint x: 957, endPoint y: 406, distance: 78.2
click at [957, 406] on div "Primary Rate New Rates: 14.89 12.07 n/a 18.5 n/a 16.3 0 % 23" at bounding box center [784, 403] width 644 height 39
type input "-89.88589225972369"
type input "2"
type input "11.255185143039418"
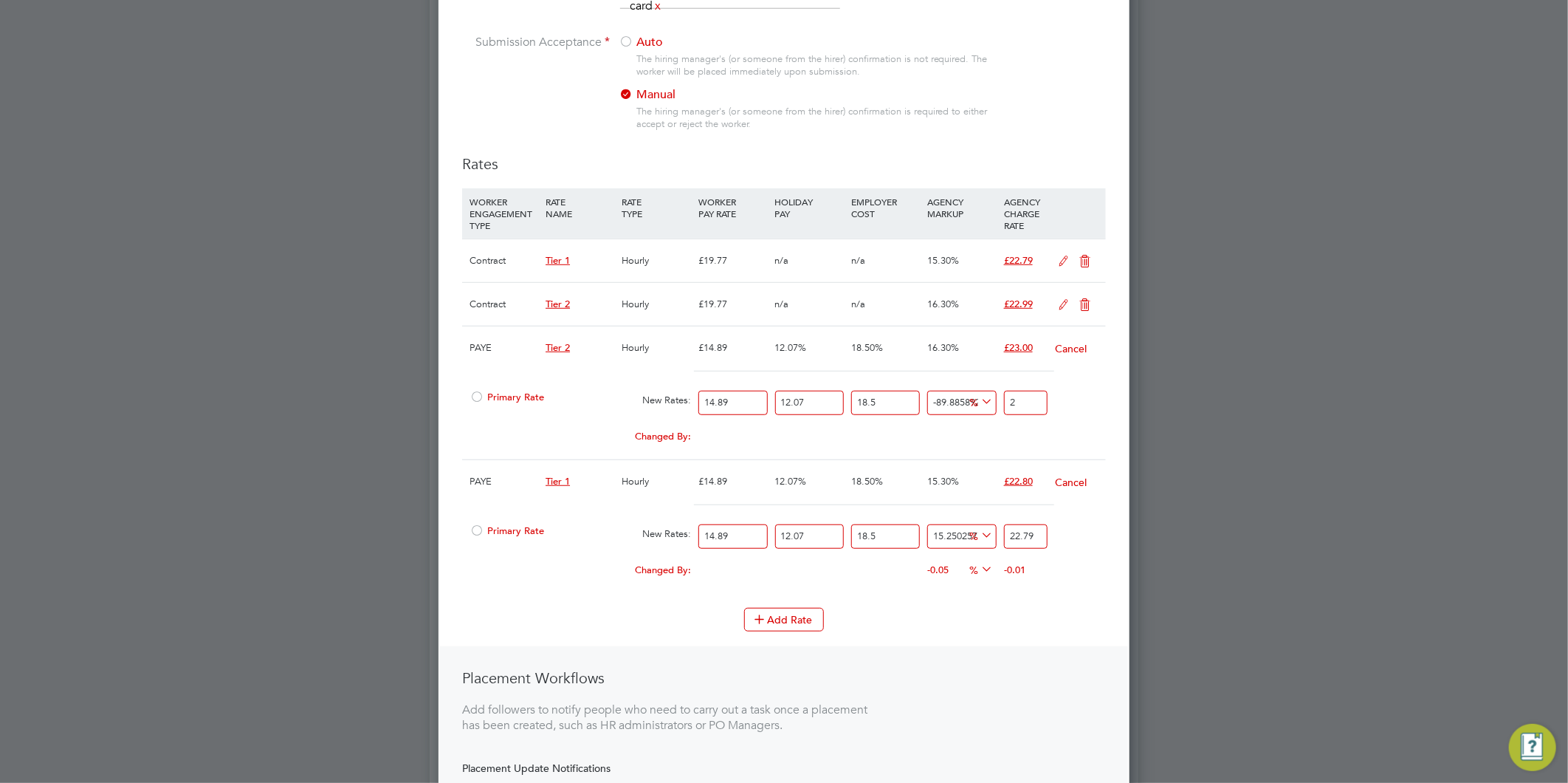
type input "22"
type input "15.806533626163757"
type input "22.9"
type input "16.261668474476192"
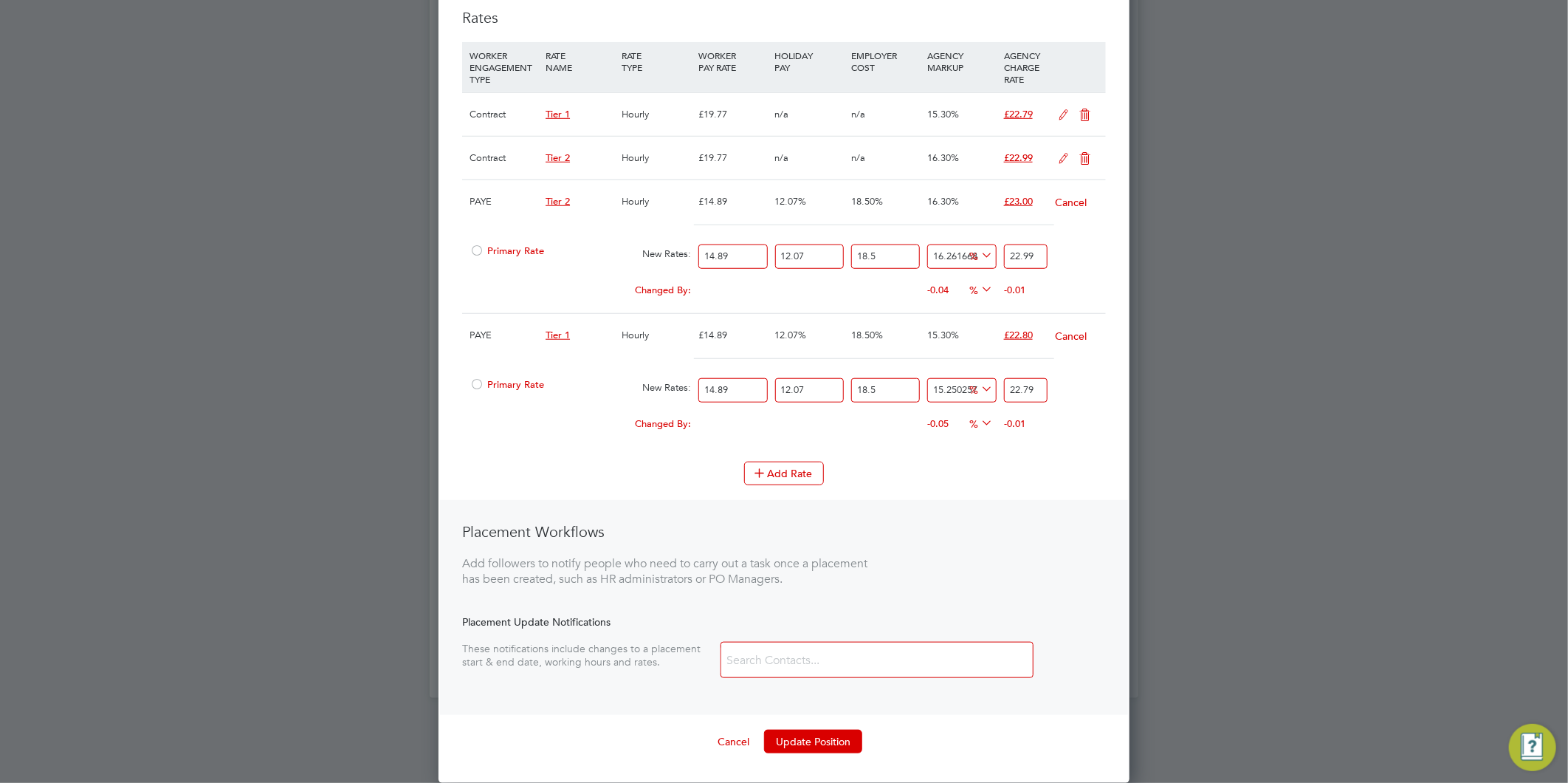
type input "22.99"
click at [864, 653] on input at bounding box center [809, 661] width 176 height 26
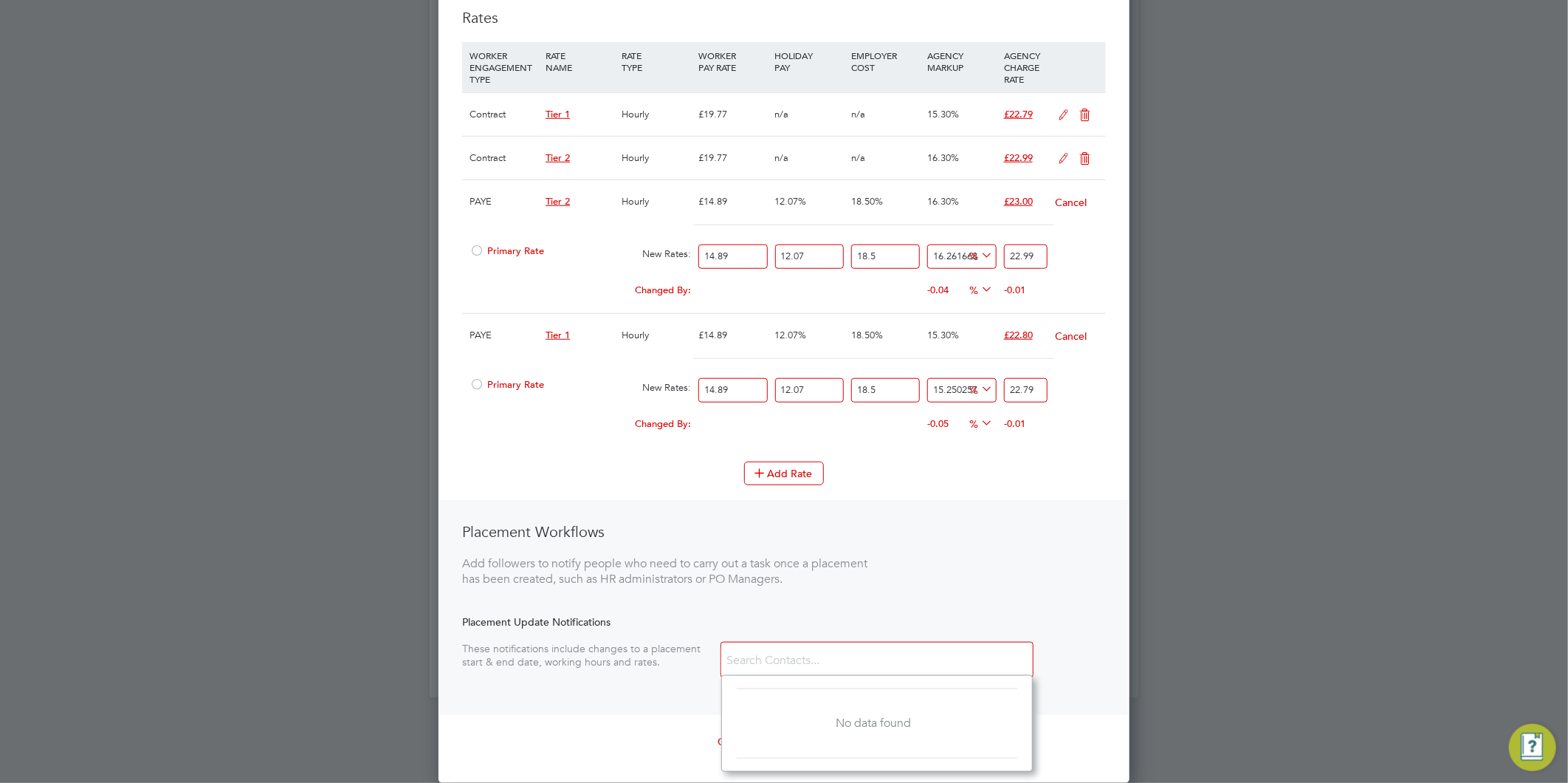
click at [1124, 570] on div "Placement Workflows Add followers to notify people who need to carry out a task…" at bounding box center [784, 607] width 688 height 215
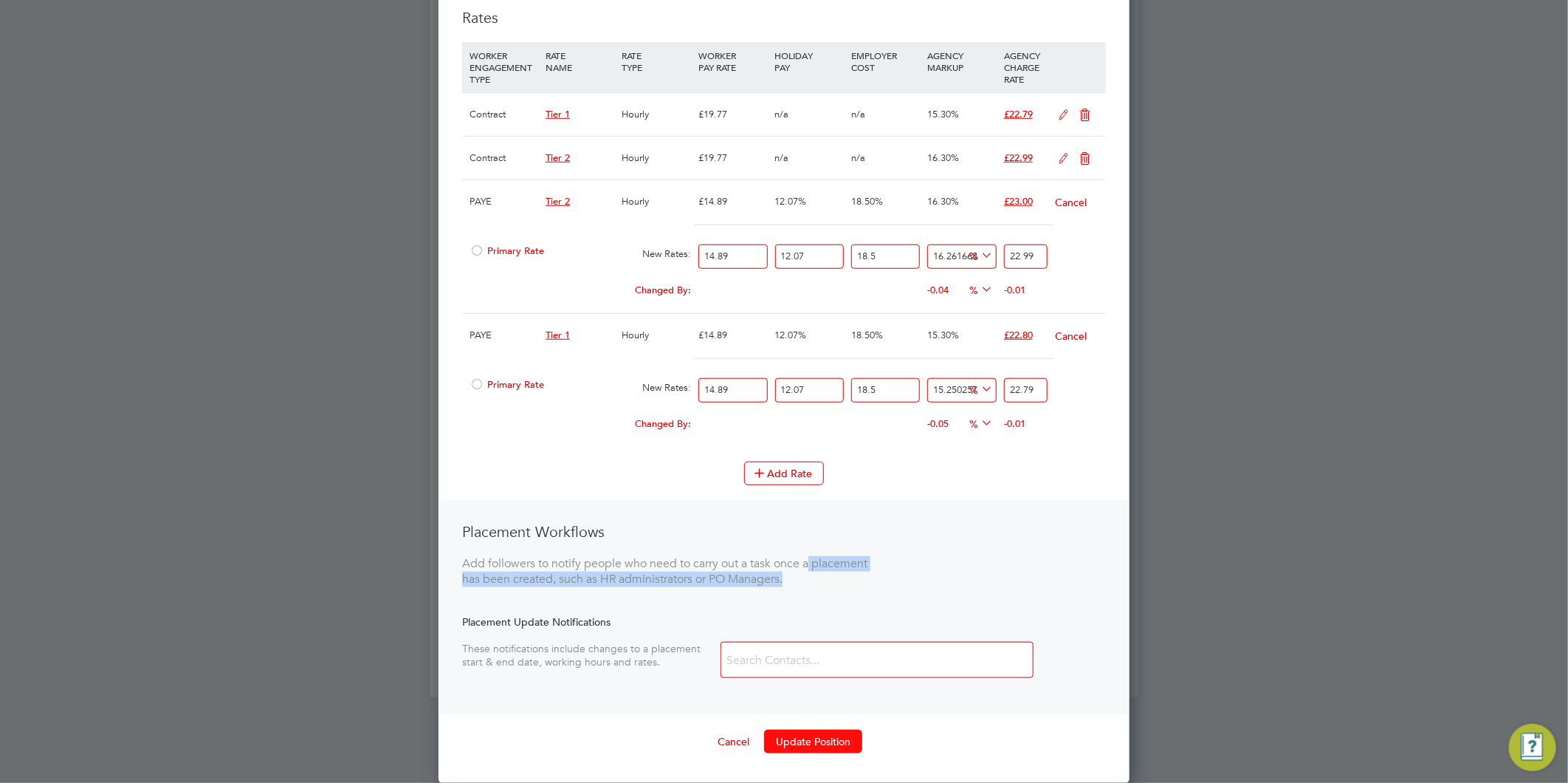
click at [825, 741] on button "Update Position" at bounding box center [813, 742] width 98 height 24
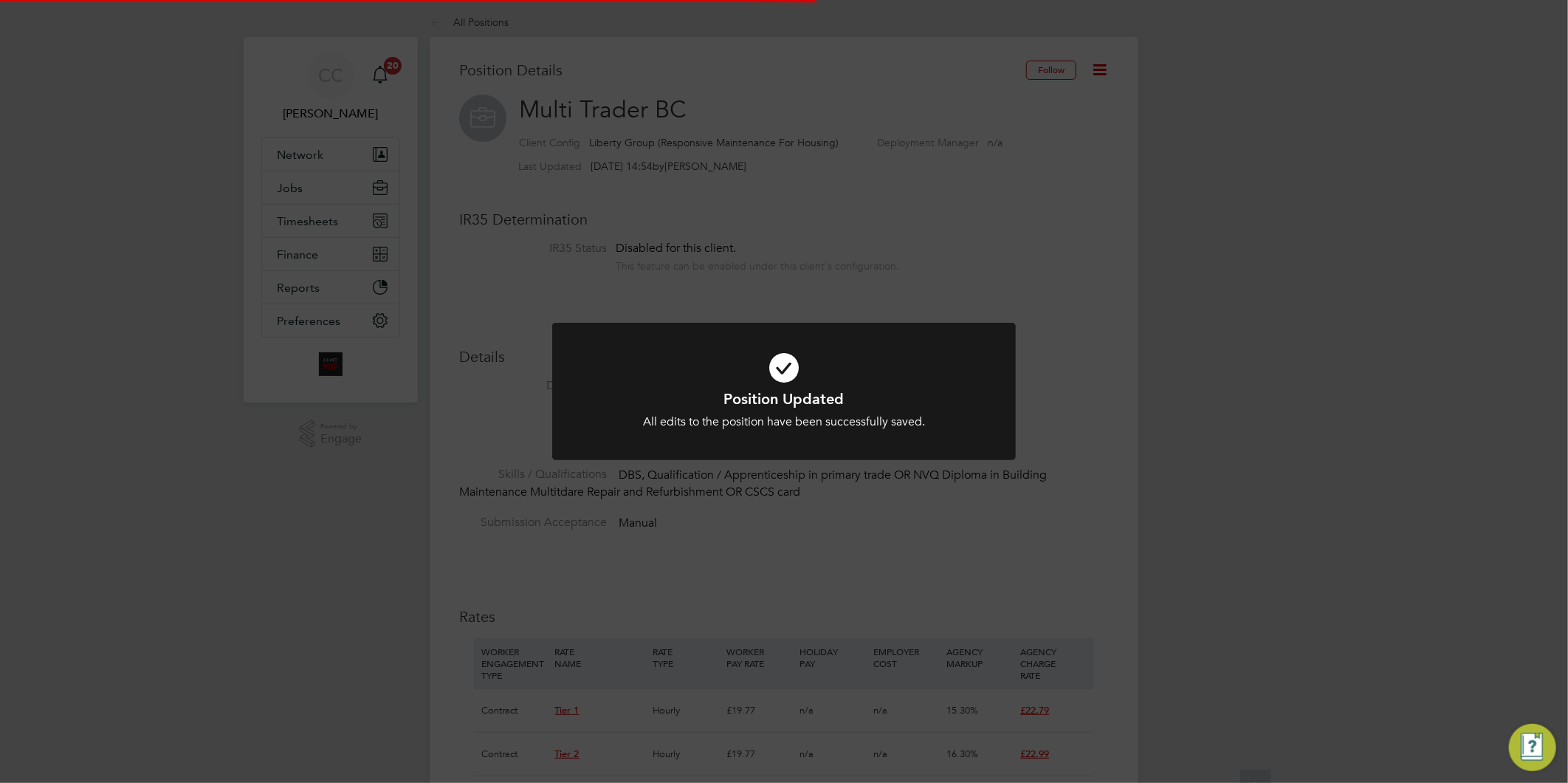
drag, startPoint x: 1386, startPoint y: 411, endPoint x: 1369, endPoint y: 409, distance: 17.1
click at [1380, 411] on div "Position Updated All edits to the position have been successfully saved. Cancel…" at bounding box center [784, 391] width 1568 height 783
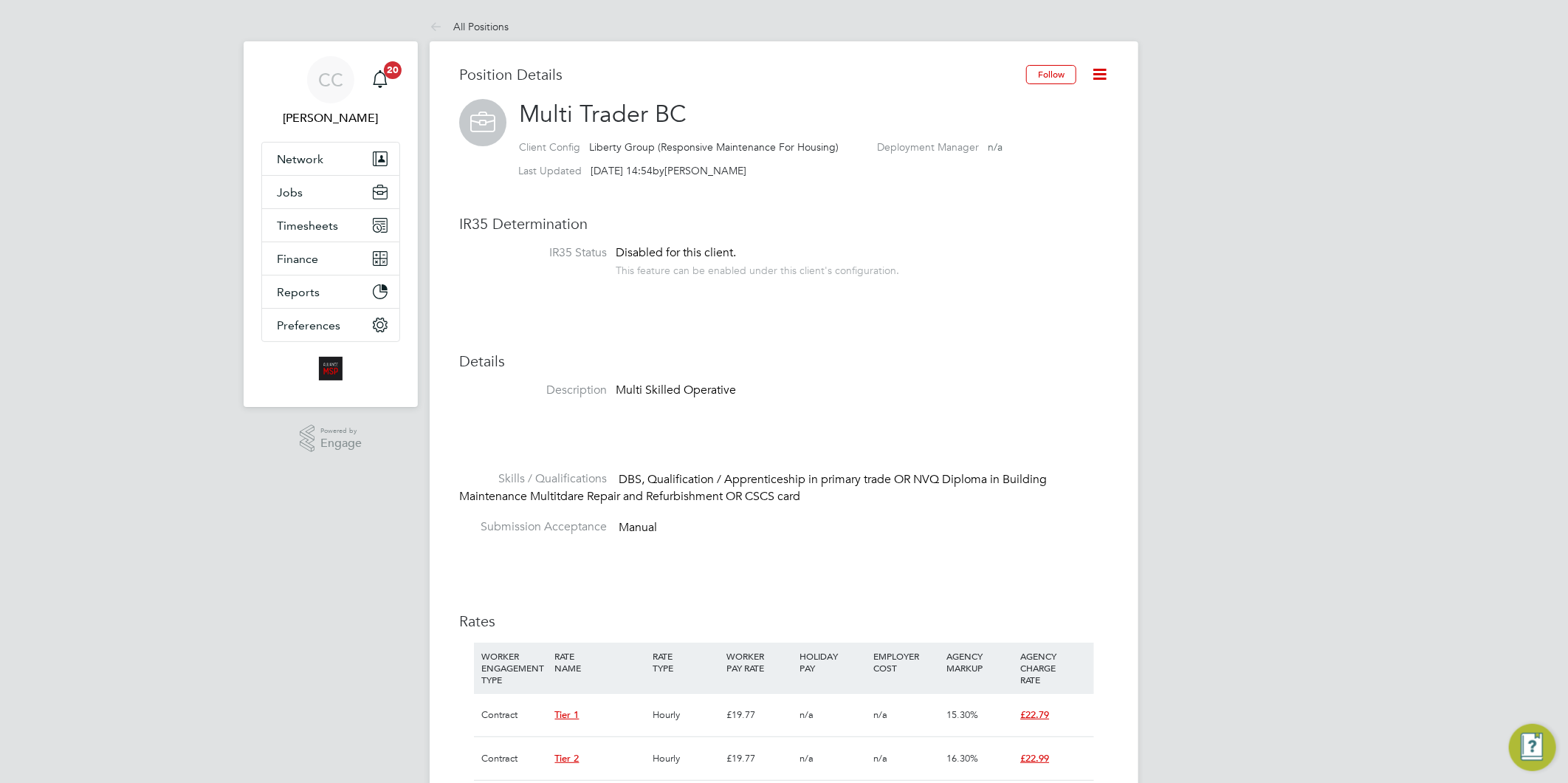
click at [1094, 77] on icon at bounding box center [1099, 74] width 19 height 19
click at [1041, 104] on li "Edit Position e" at bounding box center [1052, 110] width 109 height 21
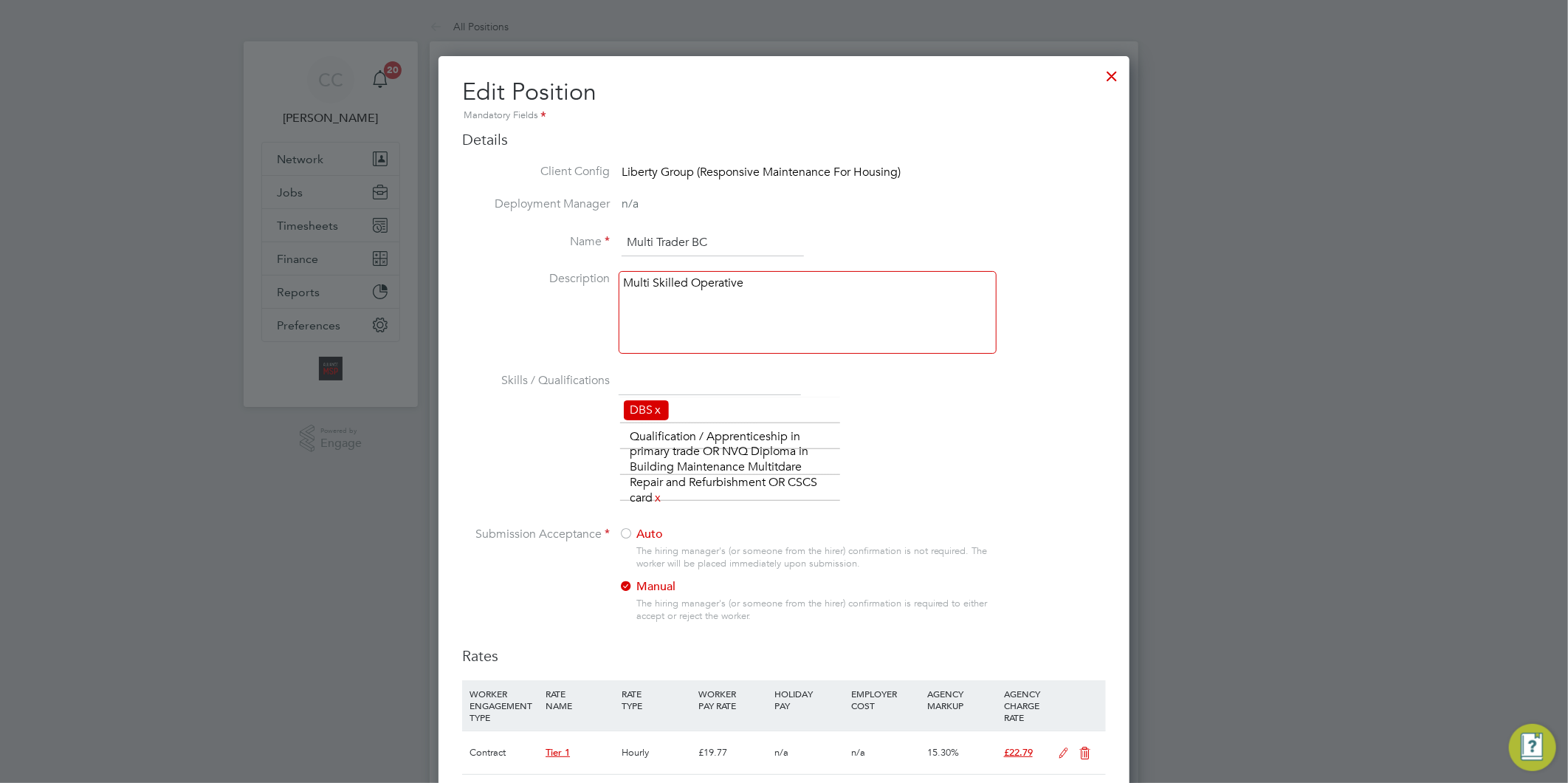
click at [657, 412] on link "x" at bounding box center [658, 410] width 10 height 19
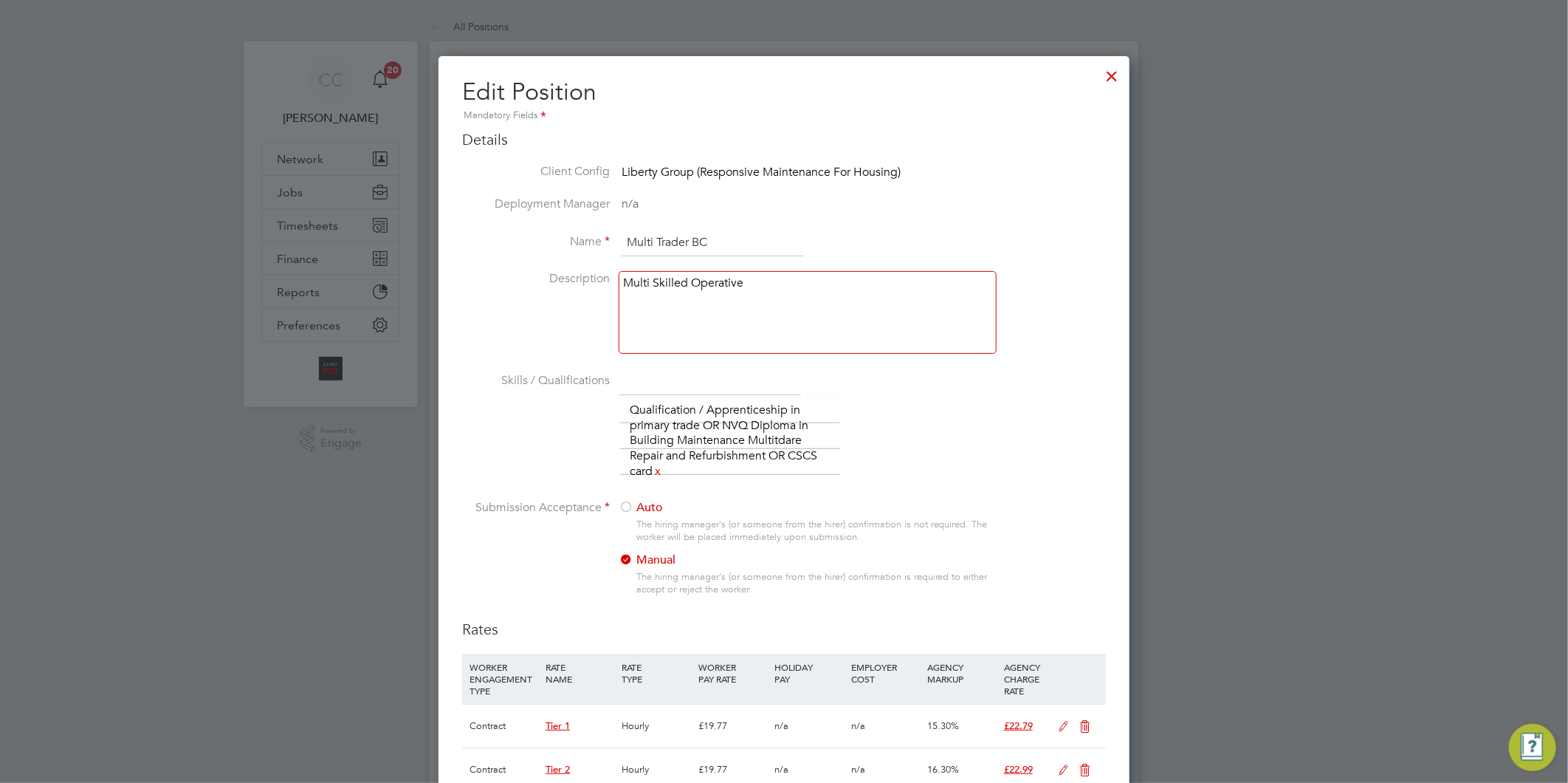
click at [654, 381] on input "text" at bounding box center [710, 382] width 182 height 27
type input "Basic DBS"
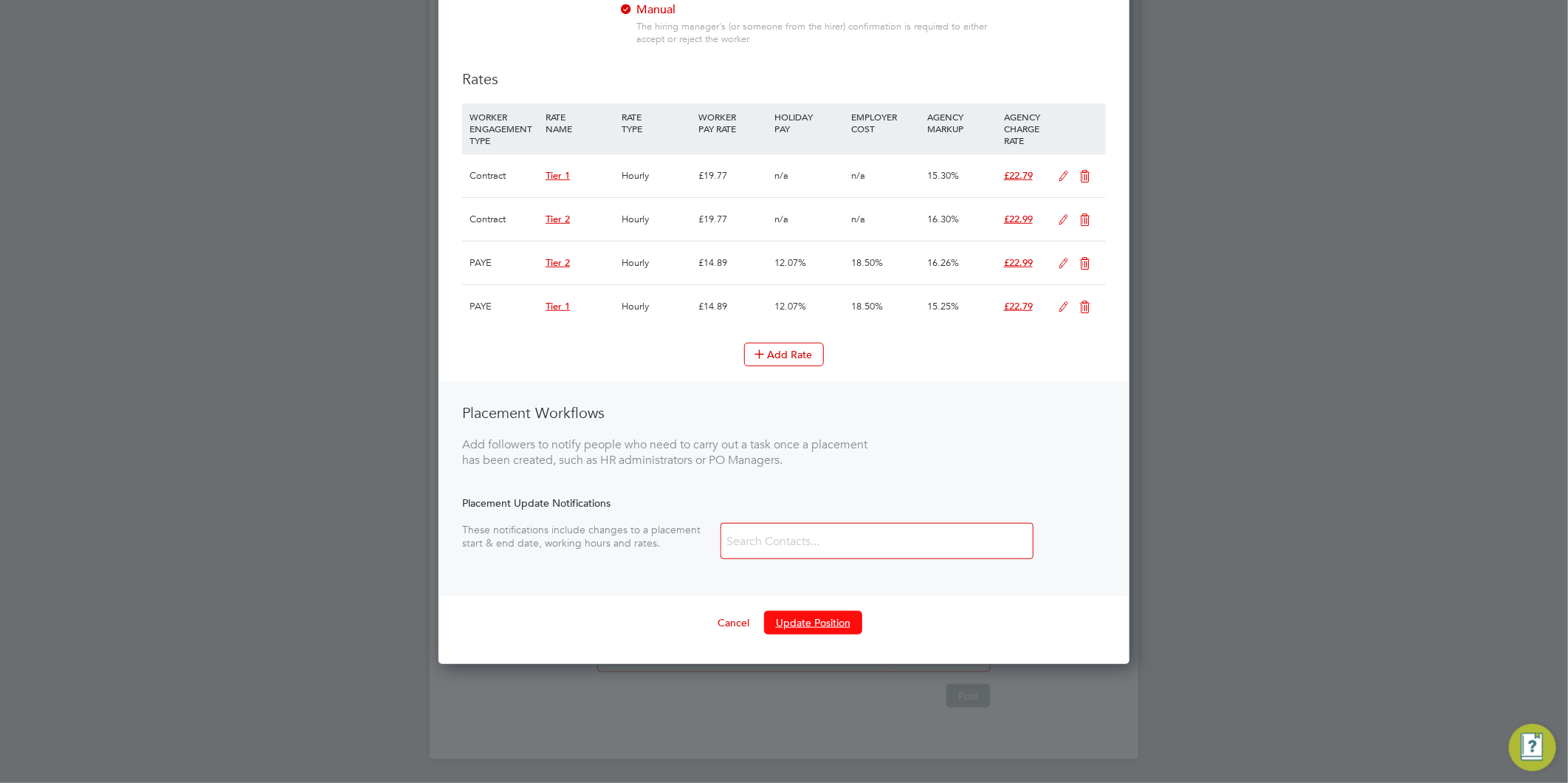
click at [821, 618] on button "Update Position" at bounding box center [813, 623] width 98 height 24
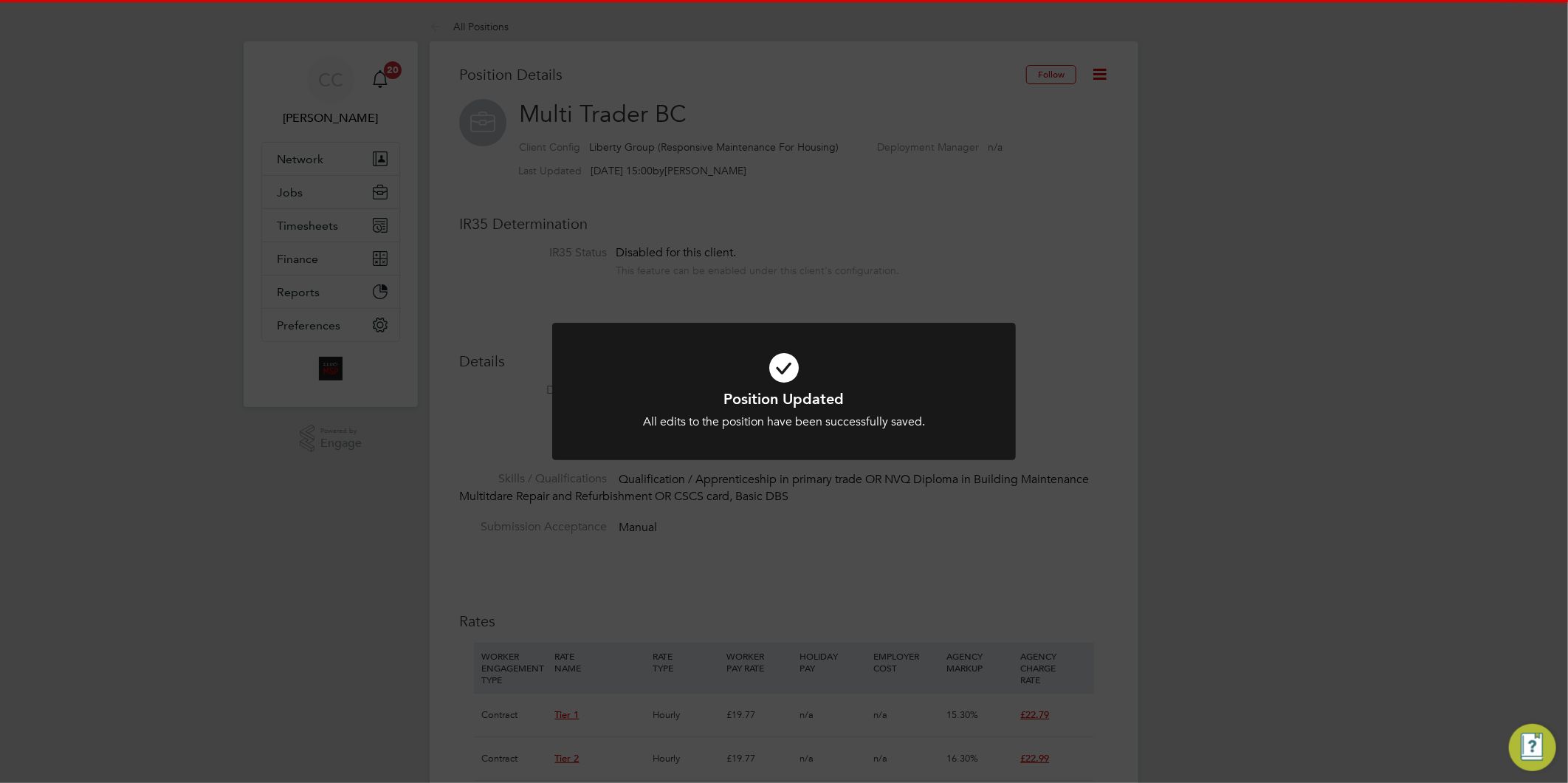
click at [1179, 291] on div "Position Updated All edits to the position have been successfully saved. Cancel…" at bounding box center [784, 391] width 1568 height 783
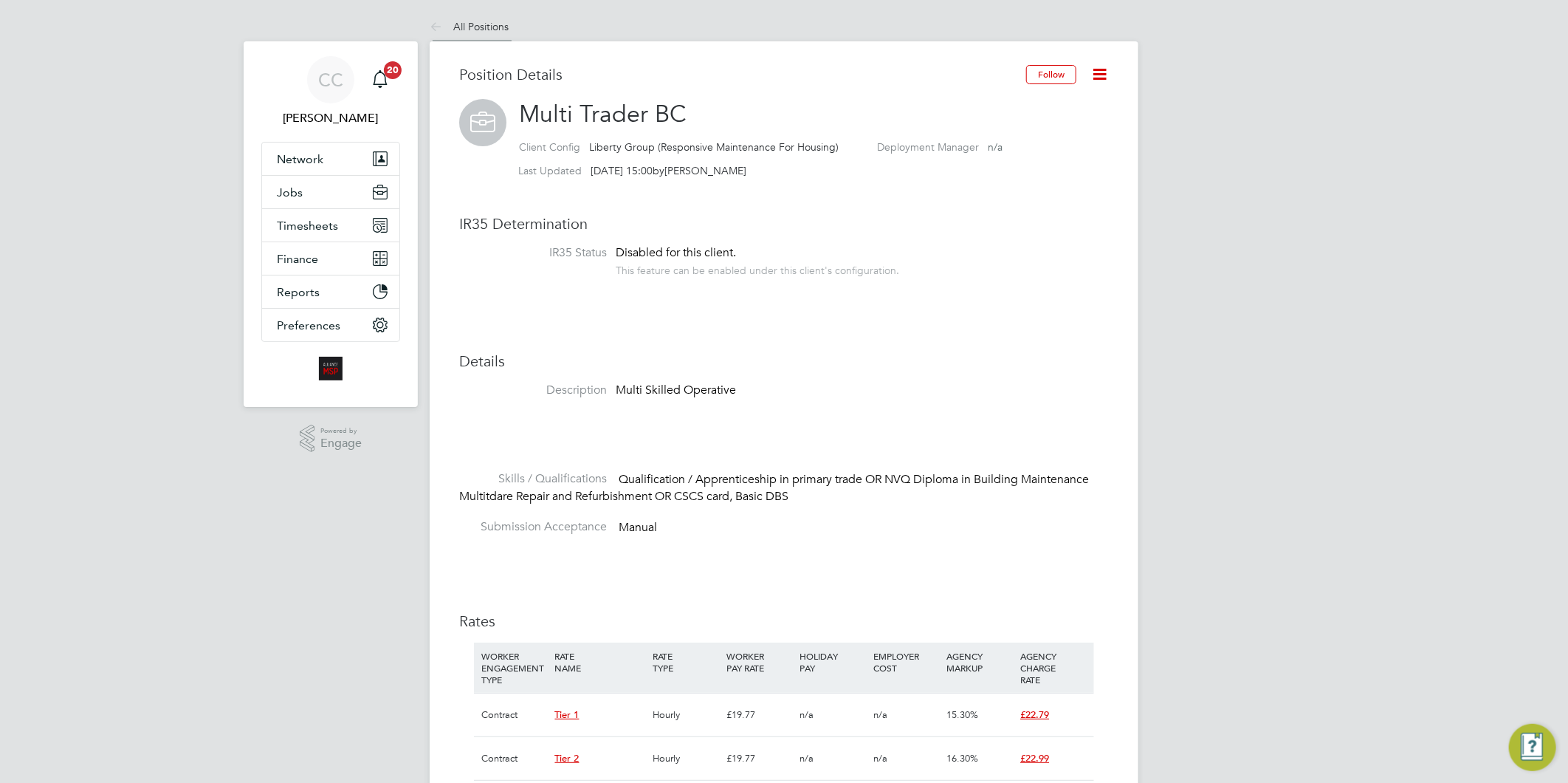
click at [482, 31] on link "All Positions" at bounding box center [469, 27] width 79 height 13
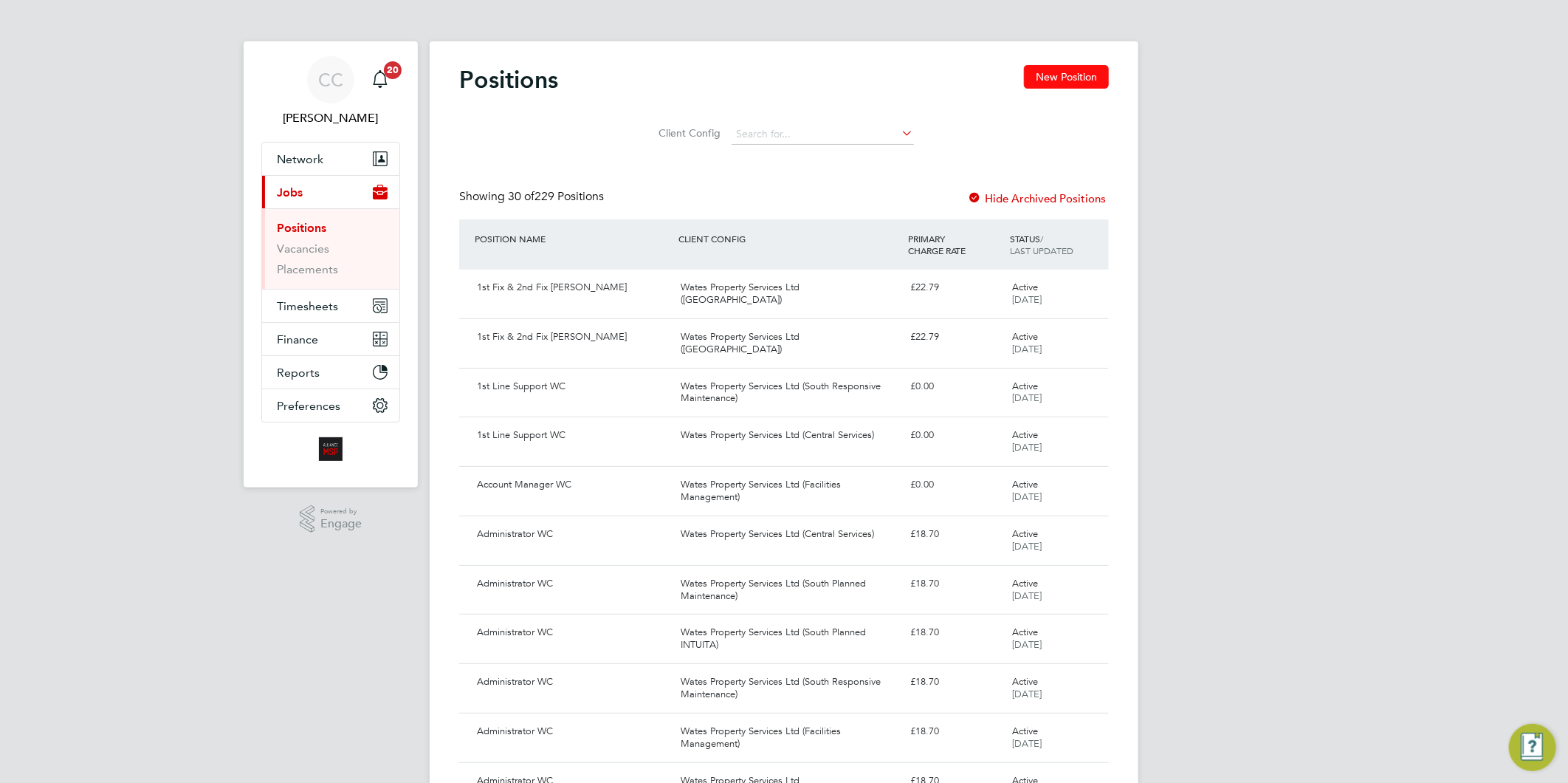
click at [1045, 79] on button "New Position" at bounding box center [1066, 77] width 85 height 24
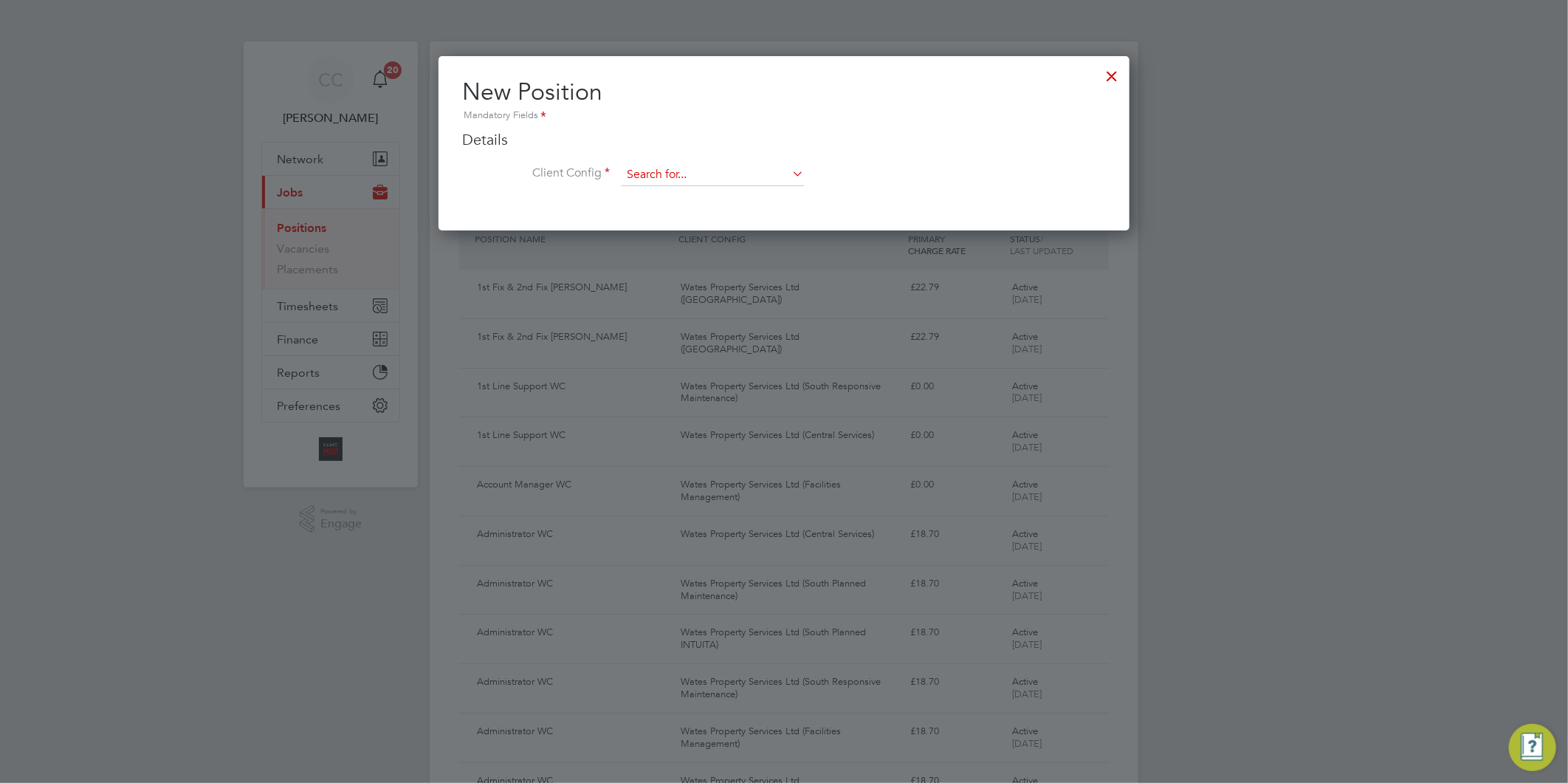
click at [670, 174] on input at bounding box center [713, 175] width 182 height 22
click at [702, 195] on li "Liberty Group (Responsive Maintenance For Housing)" at bounding box center [763, 195] width 284 height 20
type input "Liberty Group (Responsive Maintenance For Housing)"
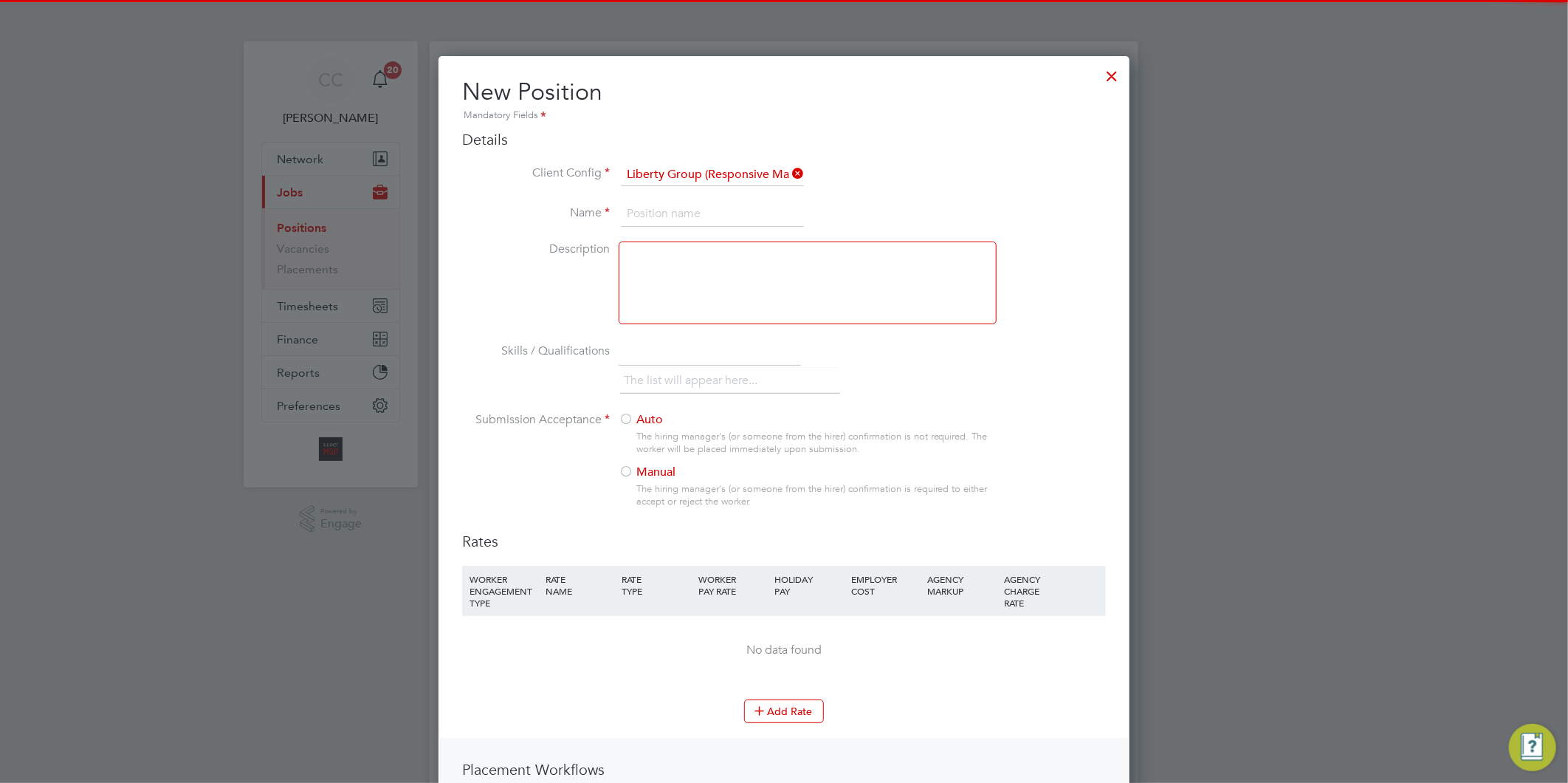
click at [697, 203] on input at bounding box center [713, 215] width 182 height 27
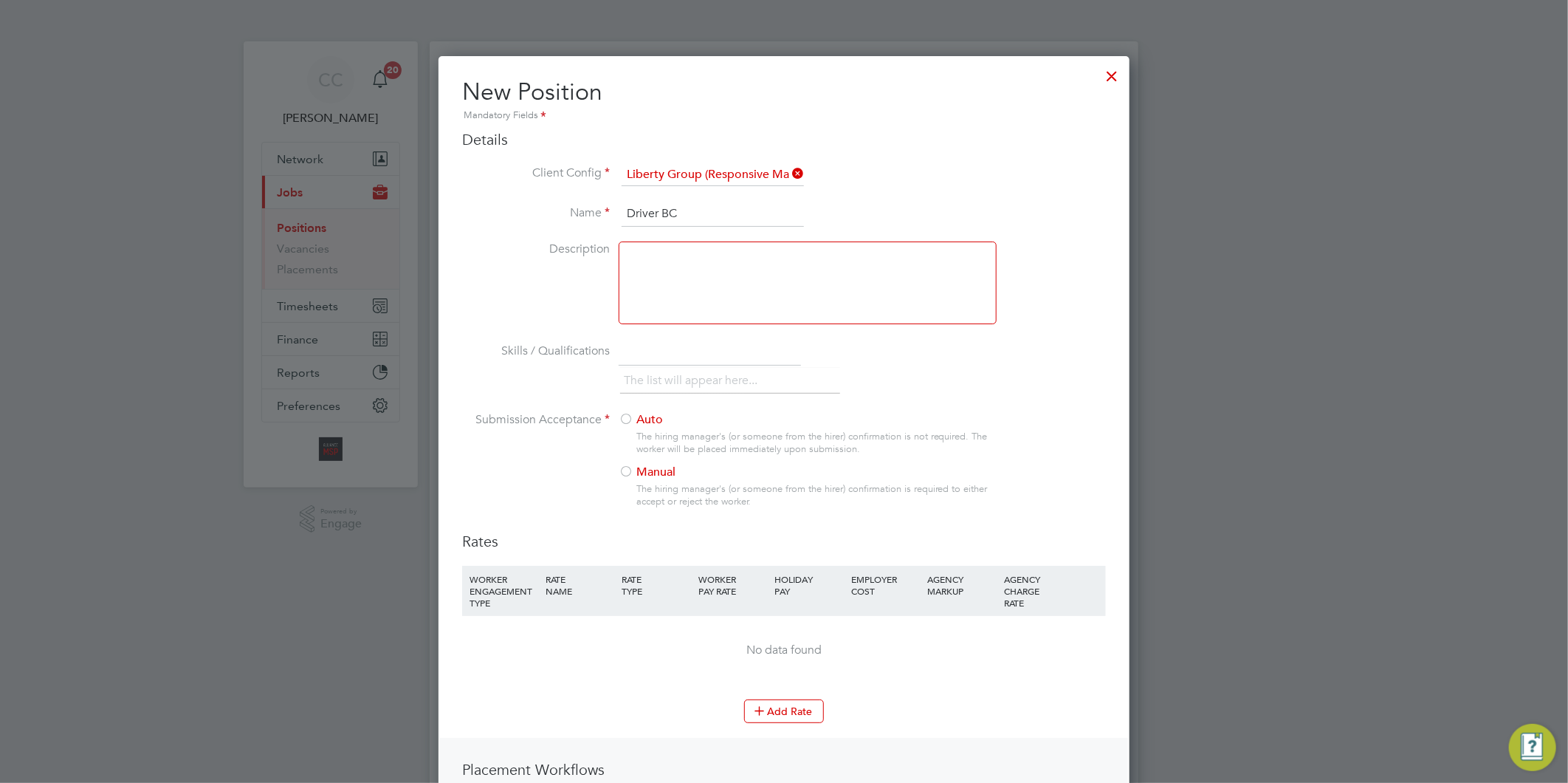
type input "Driver BC"
click at [717, 285] on div at bounding box center [808, 282] width 378 height 83
click at [727, 283] on div "Driver BC" at bounding box center [808, 282] width 378 height 83
click at [696, 356] on input "text" at bounding box center [710, 352] width 182 height 27
type input "Basic DBS"
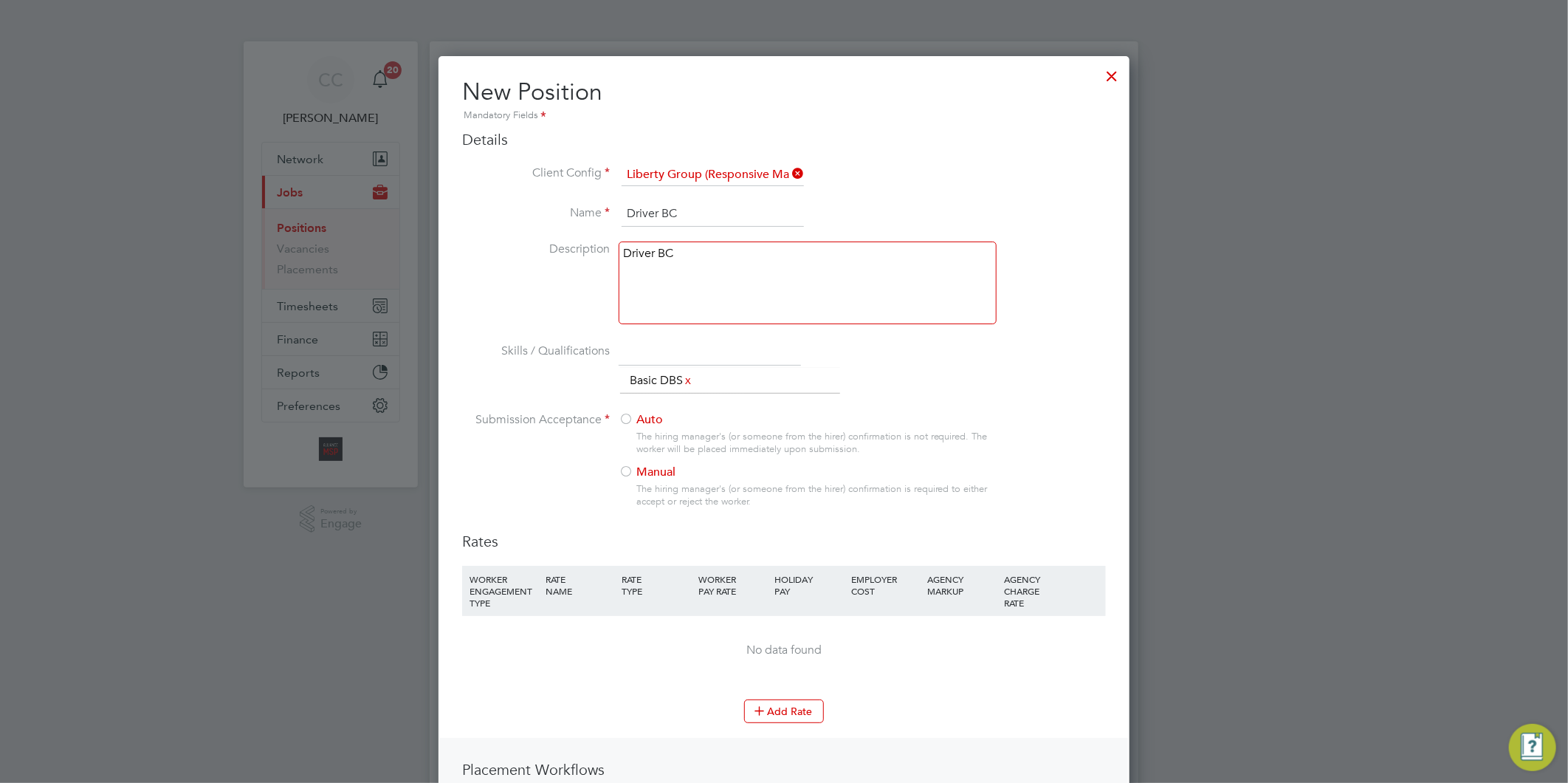
click at [698, 345] on input "text" at bounding box center [710, 352] width 182 height 27
paste input "Level 1 Health & Safety in Construction Skills"
type input "Level 1 Health & Safety in Construction Skills"
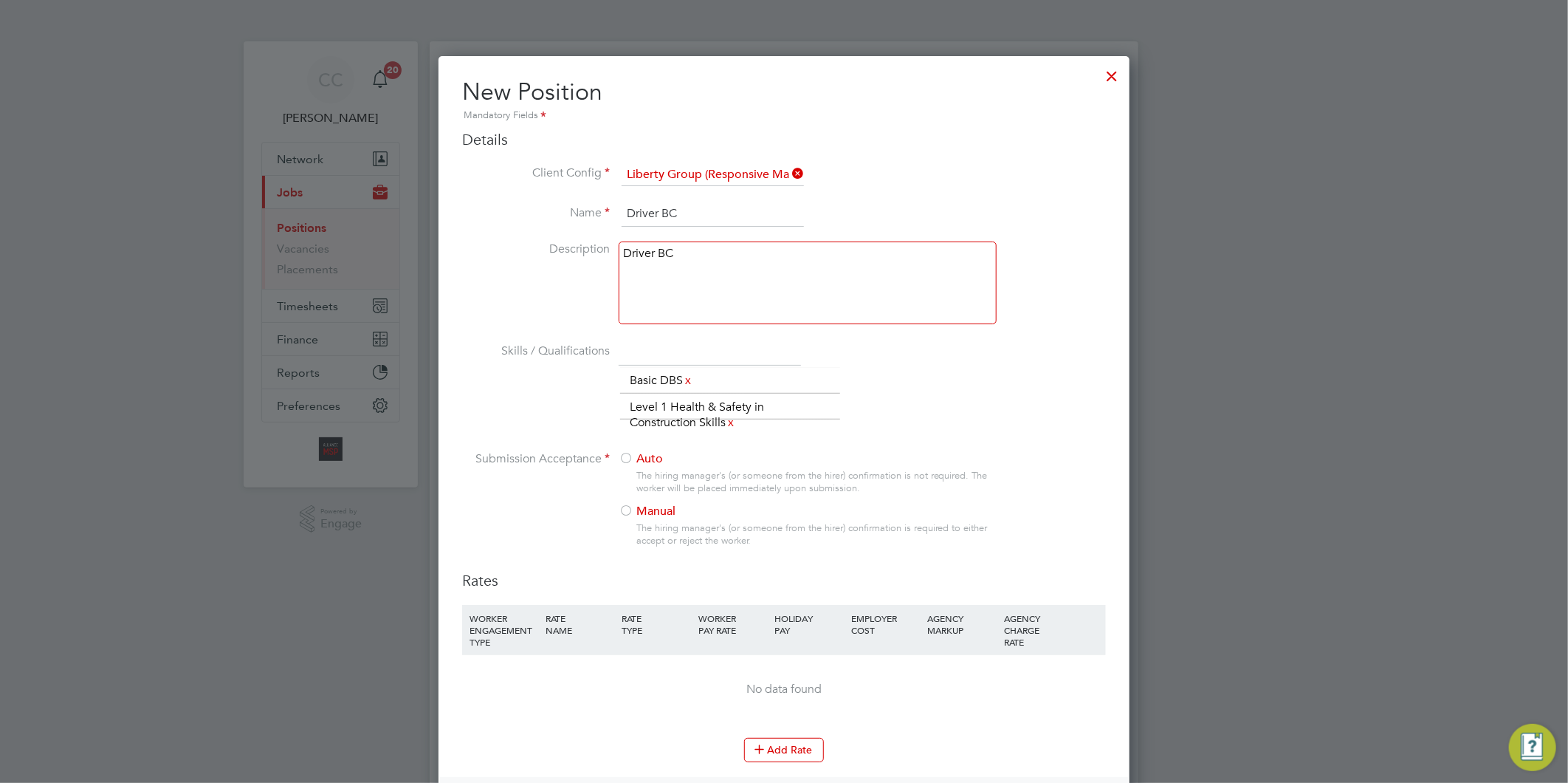
click at [625, 507] on div at bounding box center [626, 512] width 15 height 15
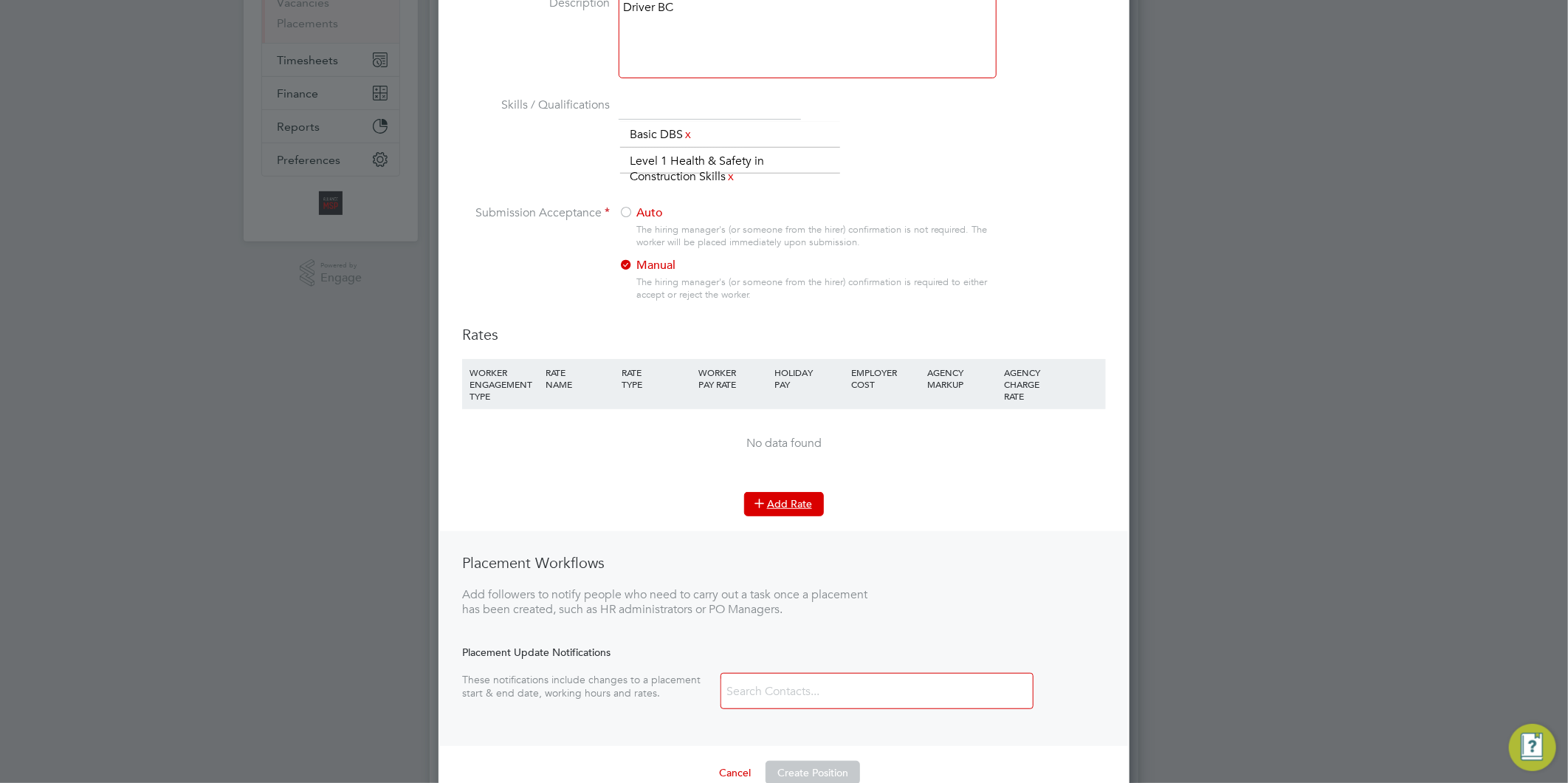
click at [794, 493] on button "Add Rate" at bounding box center [783, 504] width 80 height 24
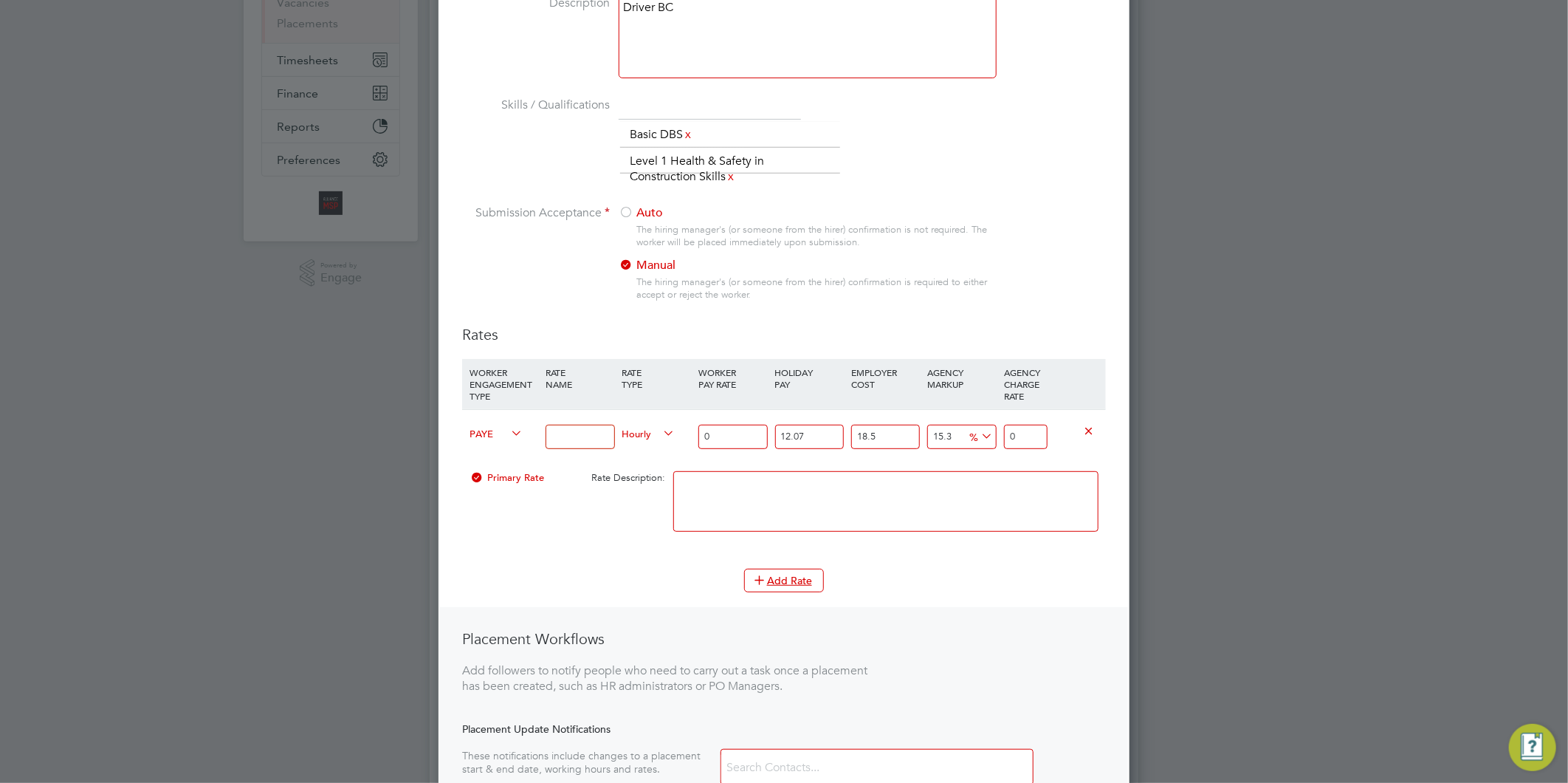
click at [508, 431] on icon at bounding box center [508, 434] width 0 height 21
click at [494, 452] on li "Contract" at bounding box center [494, 448] width 60 height 19
click at [491, 443] on li "Contract" at bounding box center [494, 448] width 60 height 19
click at [577, 425] on input at bounding box center [580, 437] width 68 height 25
type input "Tier 1"
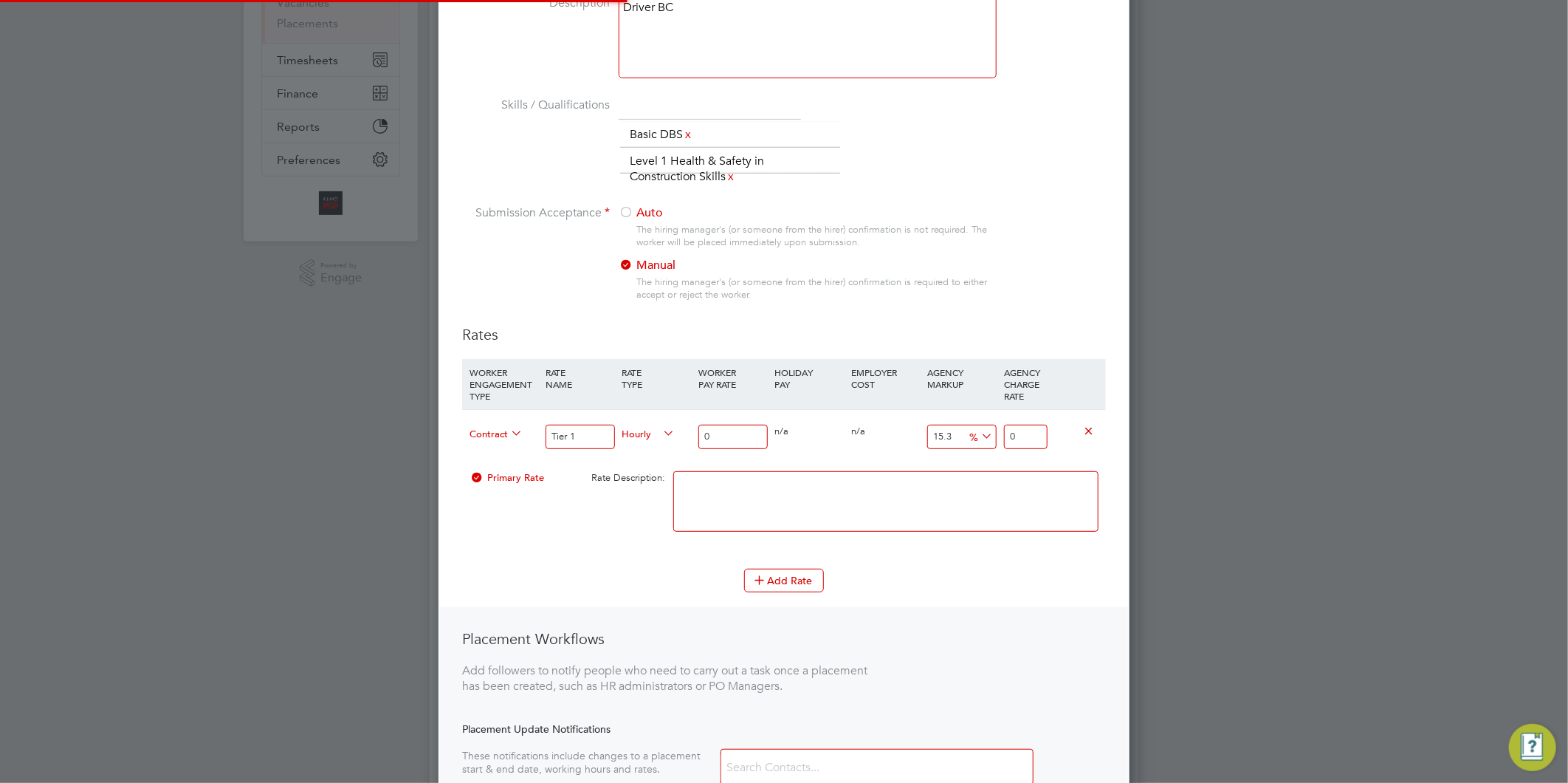
click at [722, 430] on input "0" at bounding box center [733, 437] width 68 height 25
type input "0"
drag, startPoint x: 734, startPoint y: 438, endPoint x: 724, endPoint y: 430, distance: 12.8
click at [733, 438] on input "0" at bounding box center [733, 437] width 68 height 25
type input "1"
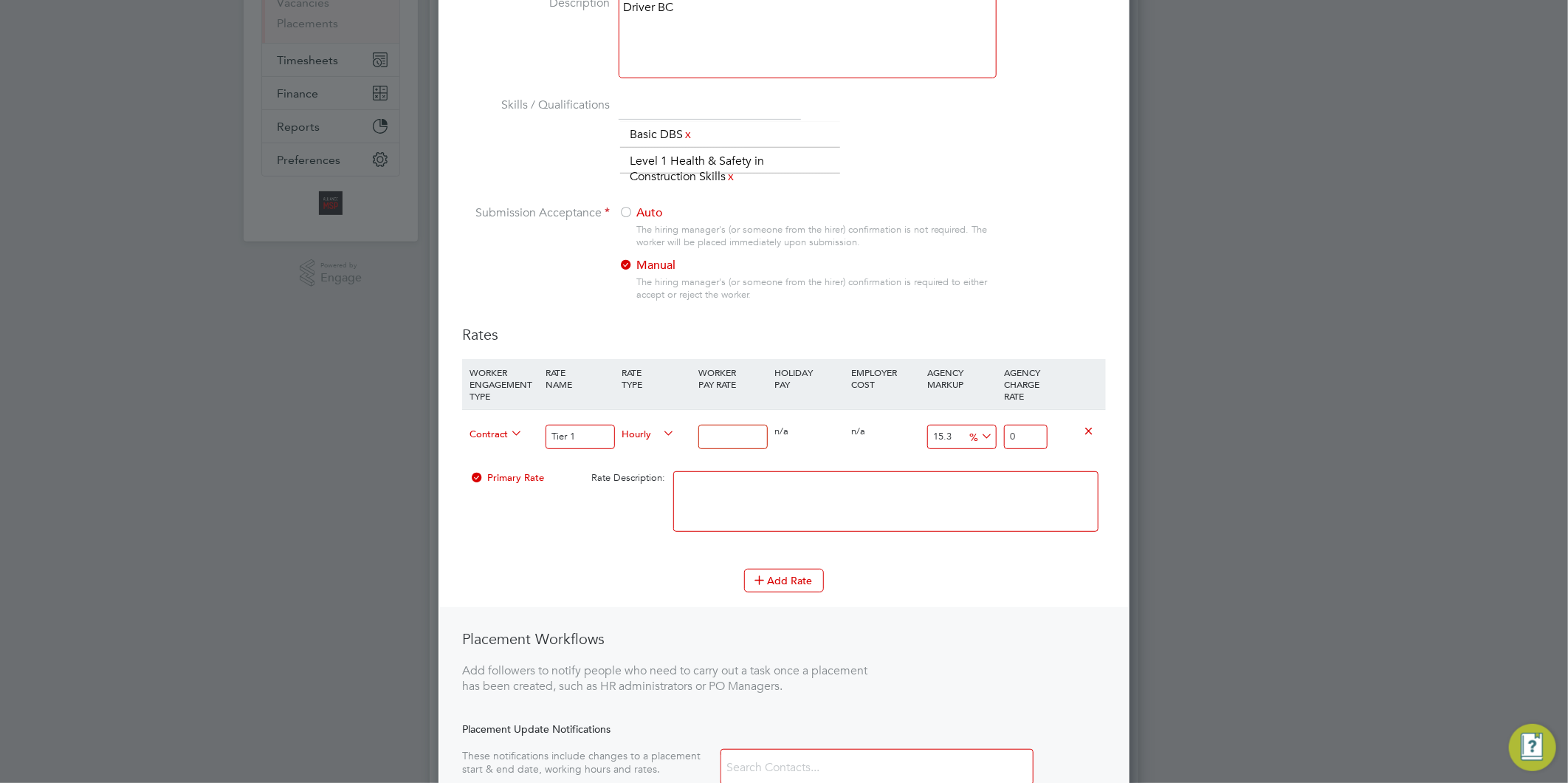
type input "1.153"
type input "16"
type input "18.448"
type input "16.2"
type input "18.6786"
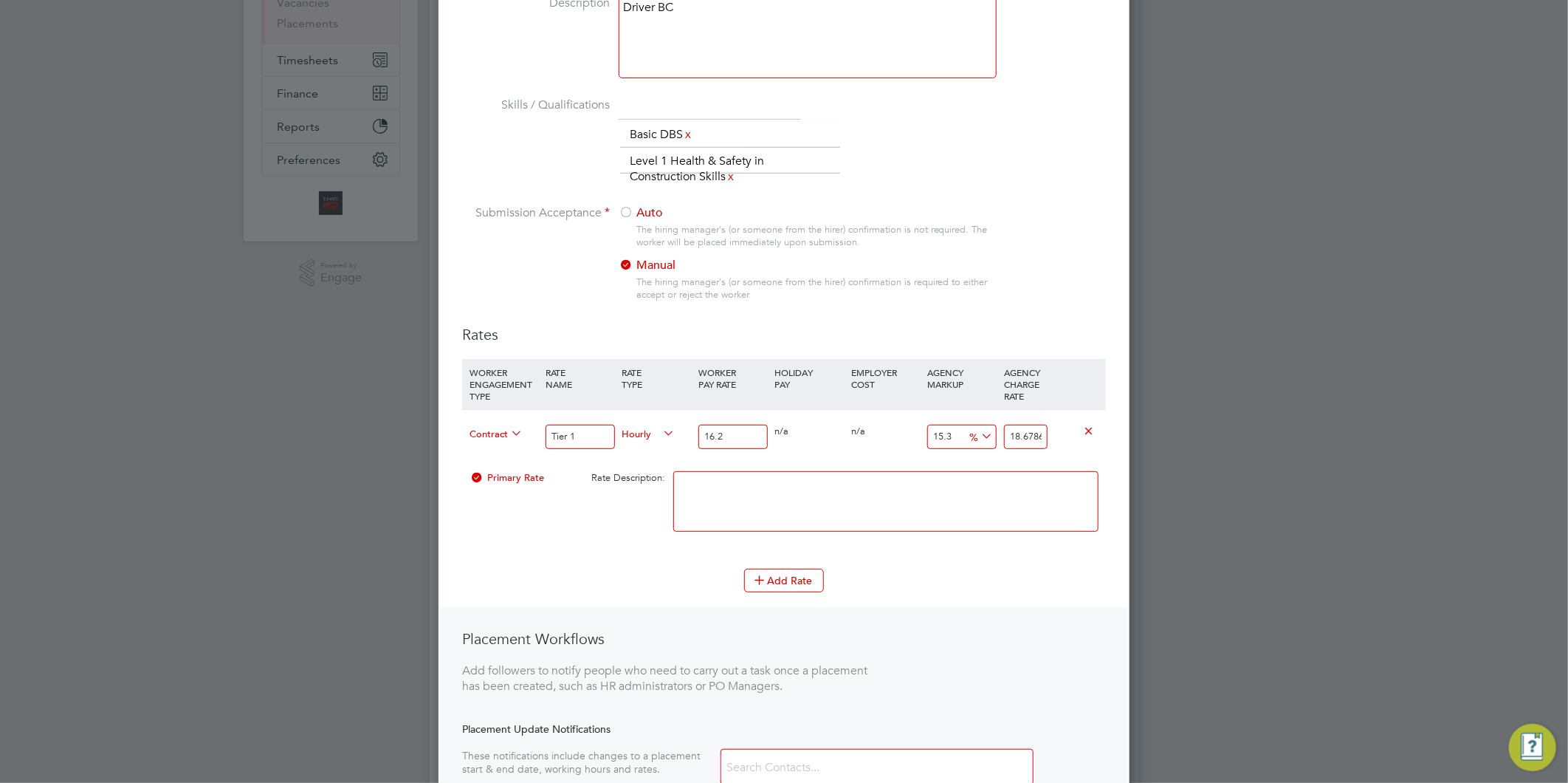
type input "16.22"
type input "18.70166"
type input "16.22"
click at [792, 480] on textarea at bounding box center [885, 501] width 425 height 60
click at [794, 573] on button "Add Rate" at bounding box center [783, 580] width 80 height 24
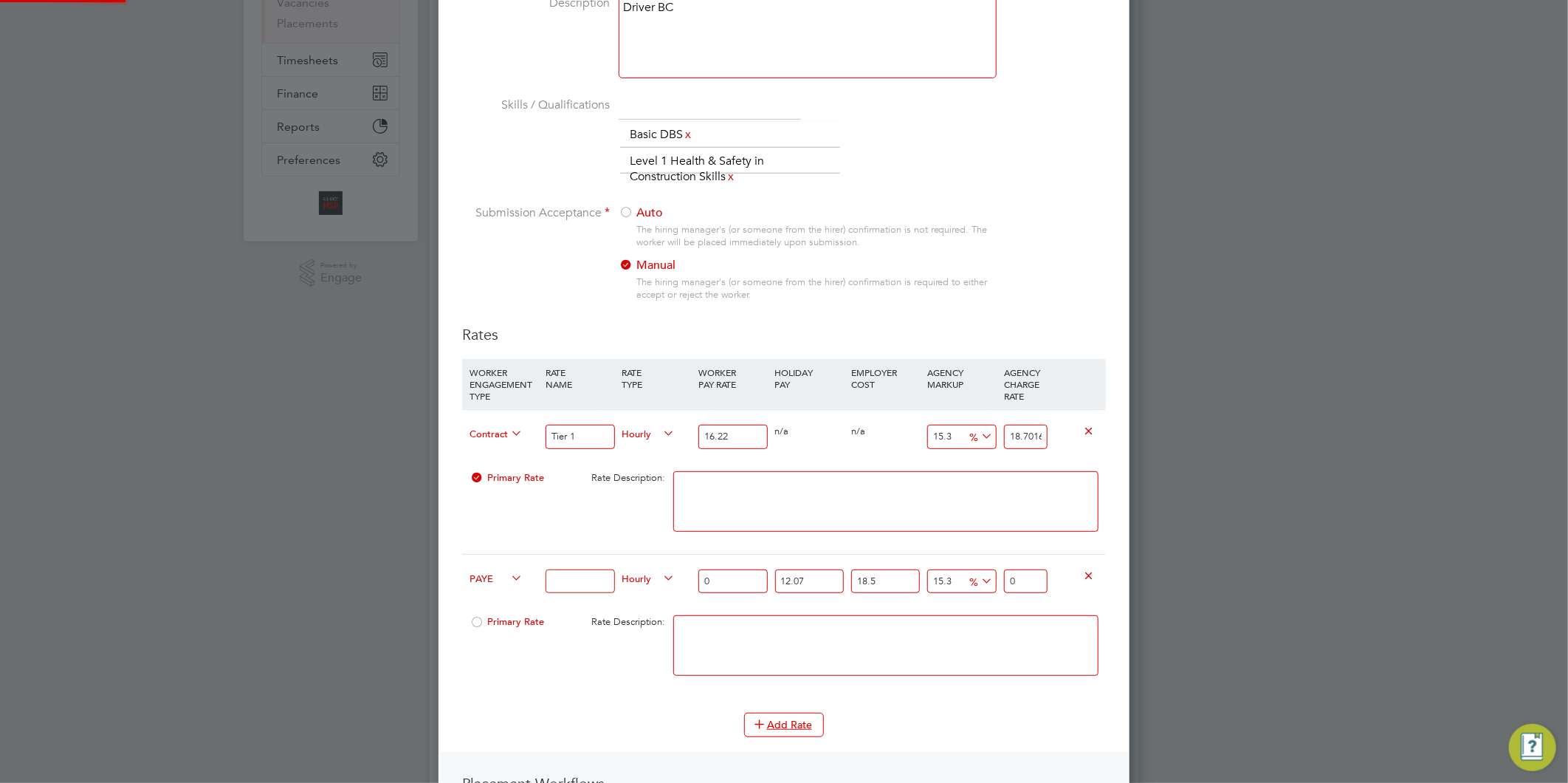
scroll to position [1225, 692]
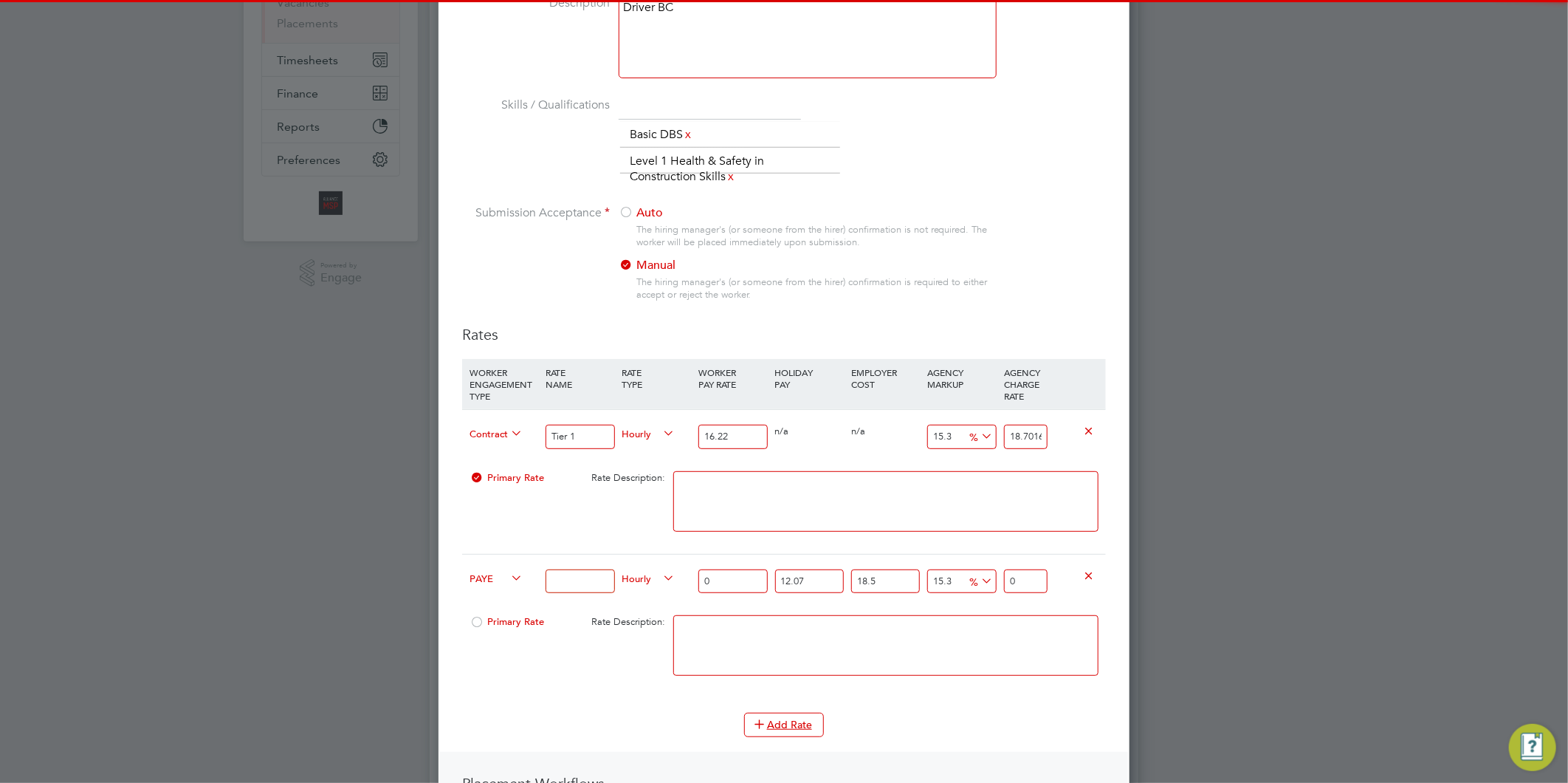
click at [499, 581] on span "PAYE" at bounding box center [496, 577] width 53 height 16
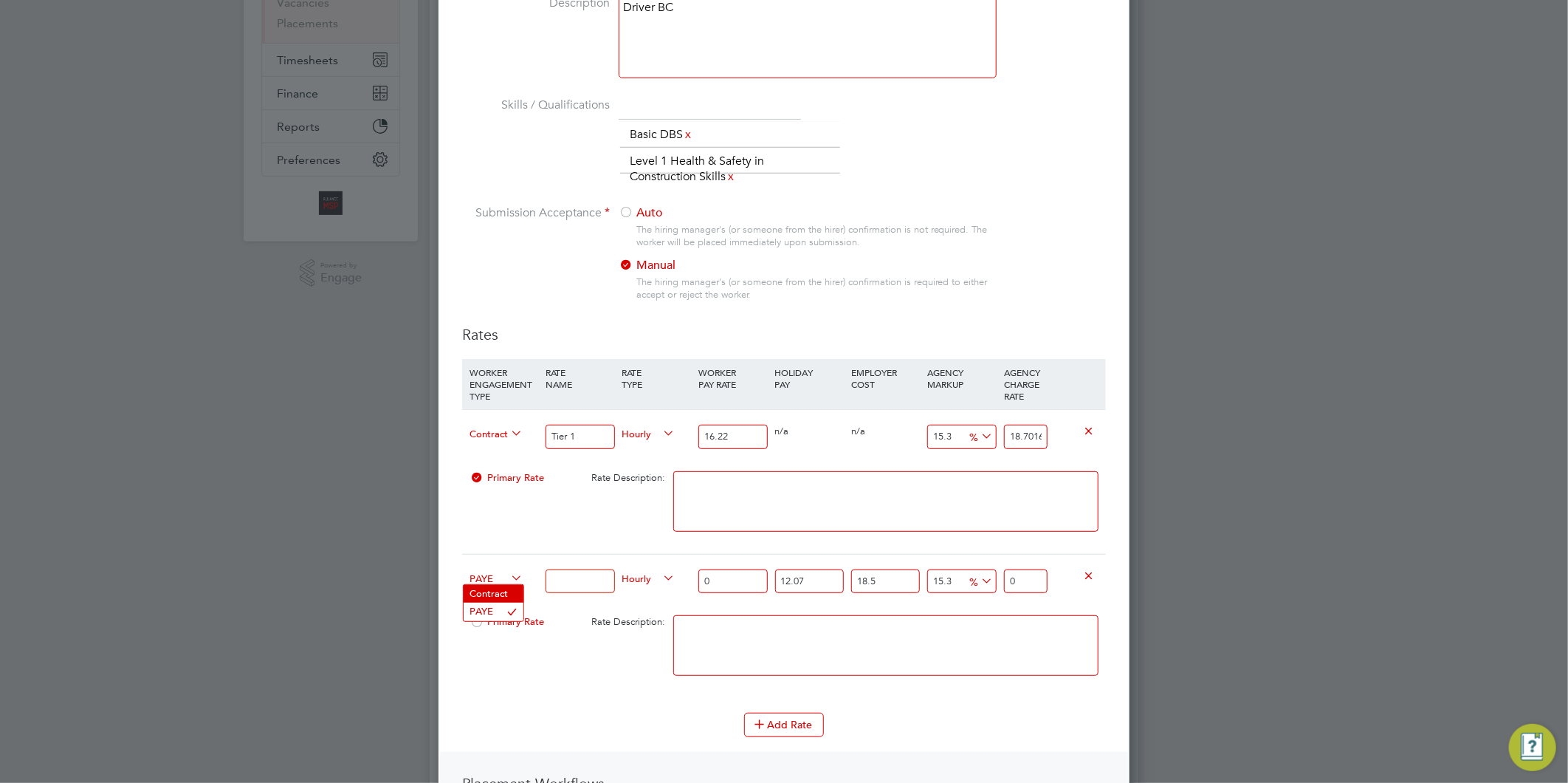
click at [491, 592] on li "Contract" at bounding box center [494, 594] width 60 height 19
click at [563, 585] on input at bounding box center [580, 581] width 68 height 25
type input "Tier 2"
drag, startPoint x: 721, startPoint y: 580, endPoint x: 691, endPoint y: 571, distance: 31.3
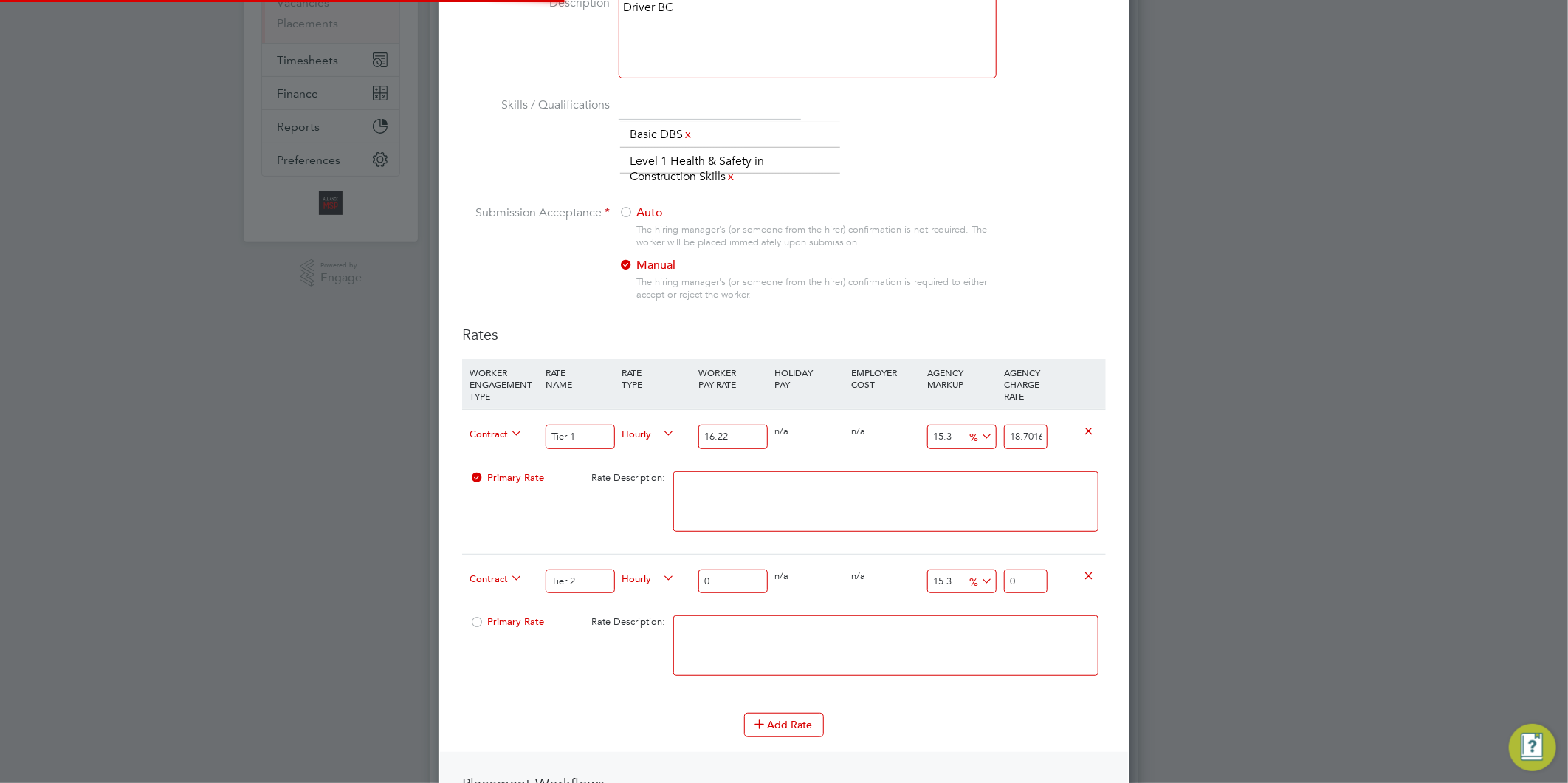
click at [695, 574] on div "0" at bounding box center [733, 582] width 76 height 54
type input "1"
type input "1.153"
type input "16"
type input "18.448"
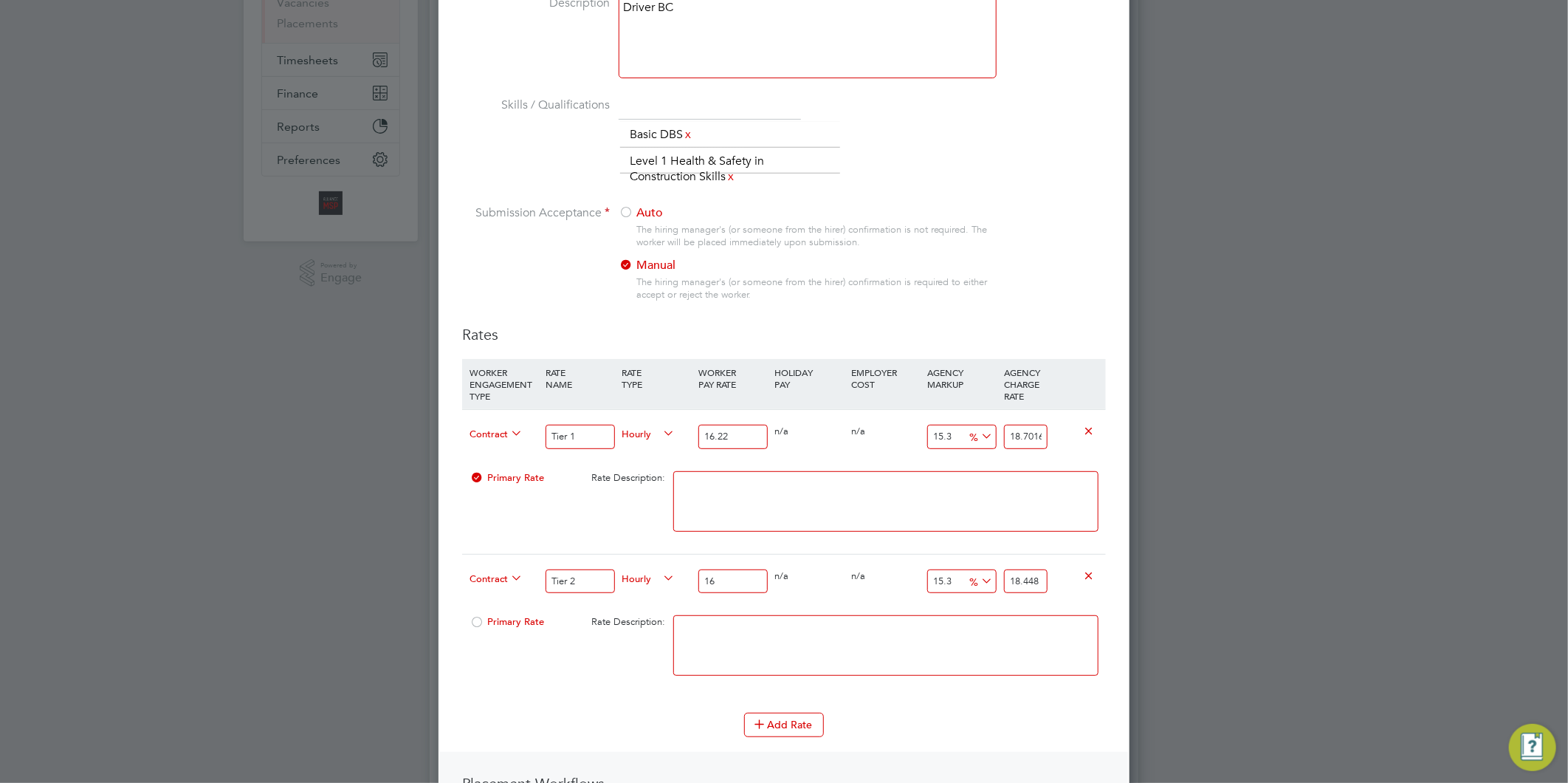
type input "161"
type input "185.633"
type input "161.2"
type input "185.8636"
type input "161.22"
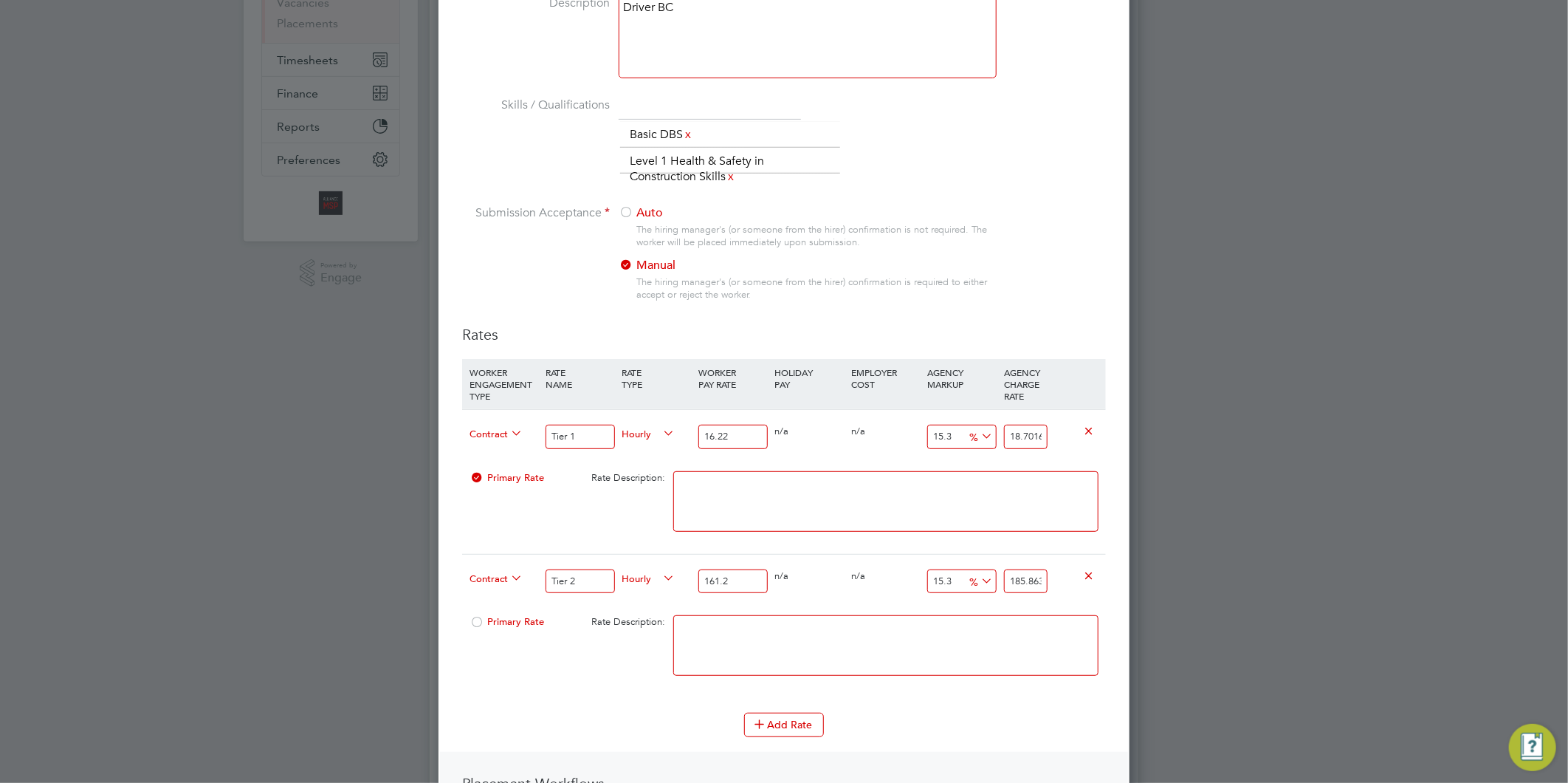
type input "185.88666"
type input "161.2"
type input "185.8636"
type input "161"
type input "185.633"
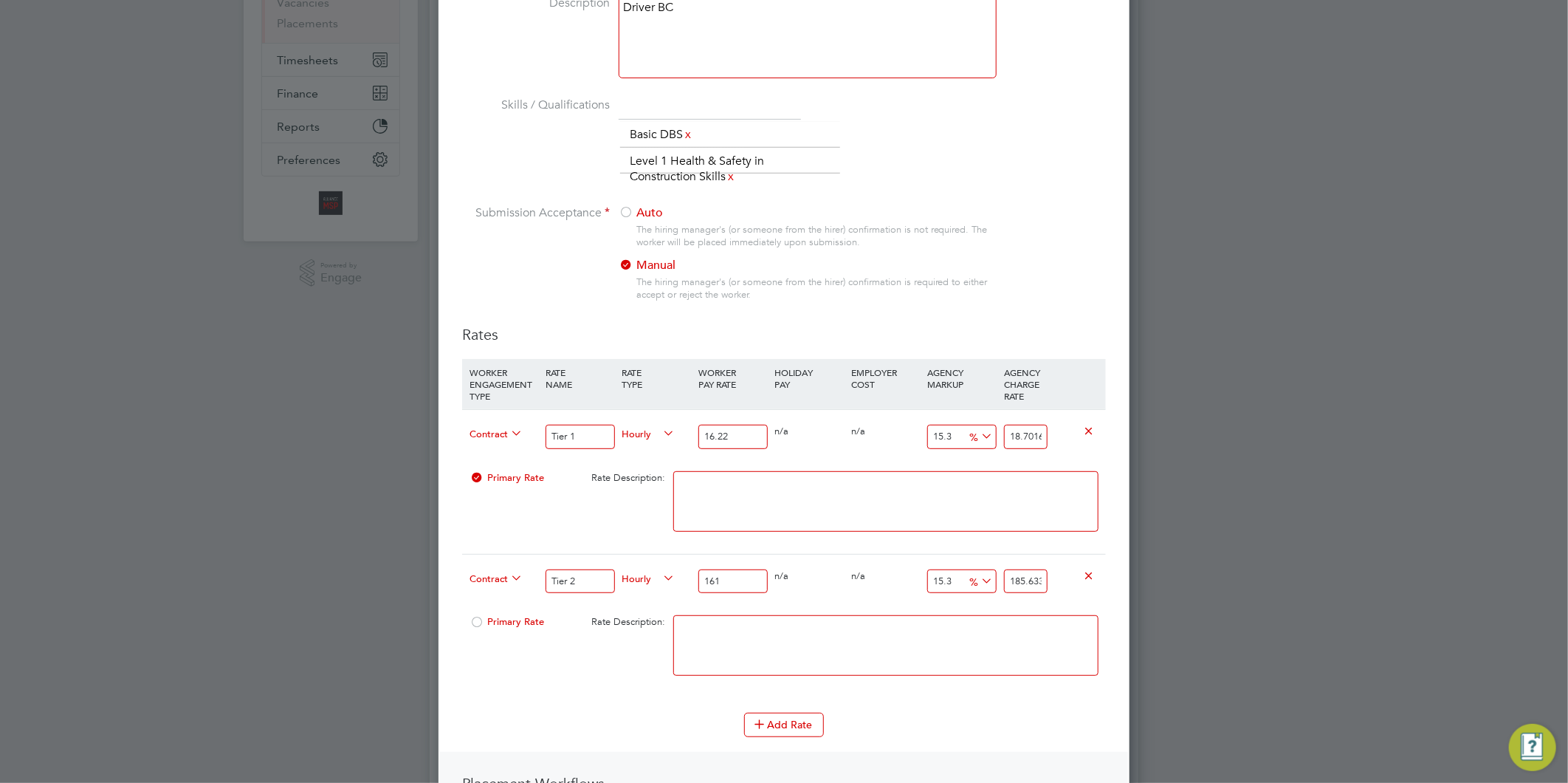
type input "16"
type input "18.448"
type input "16.2"
type input "18.6786"
type input "16.22"
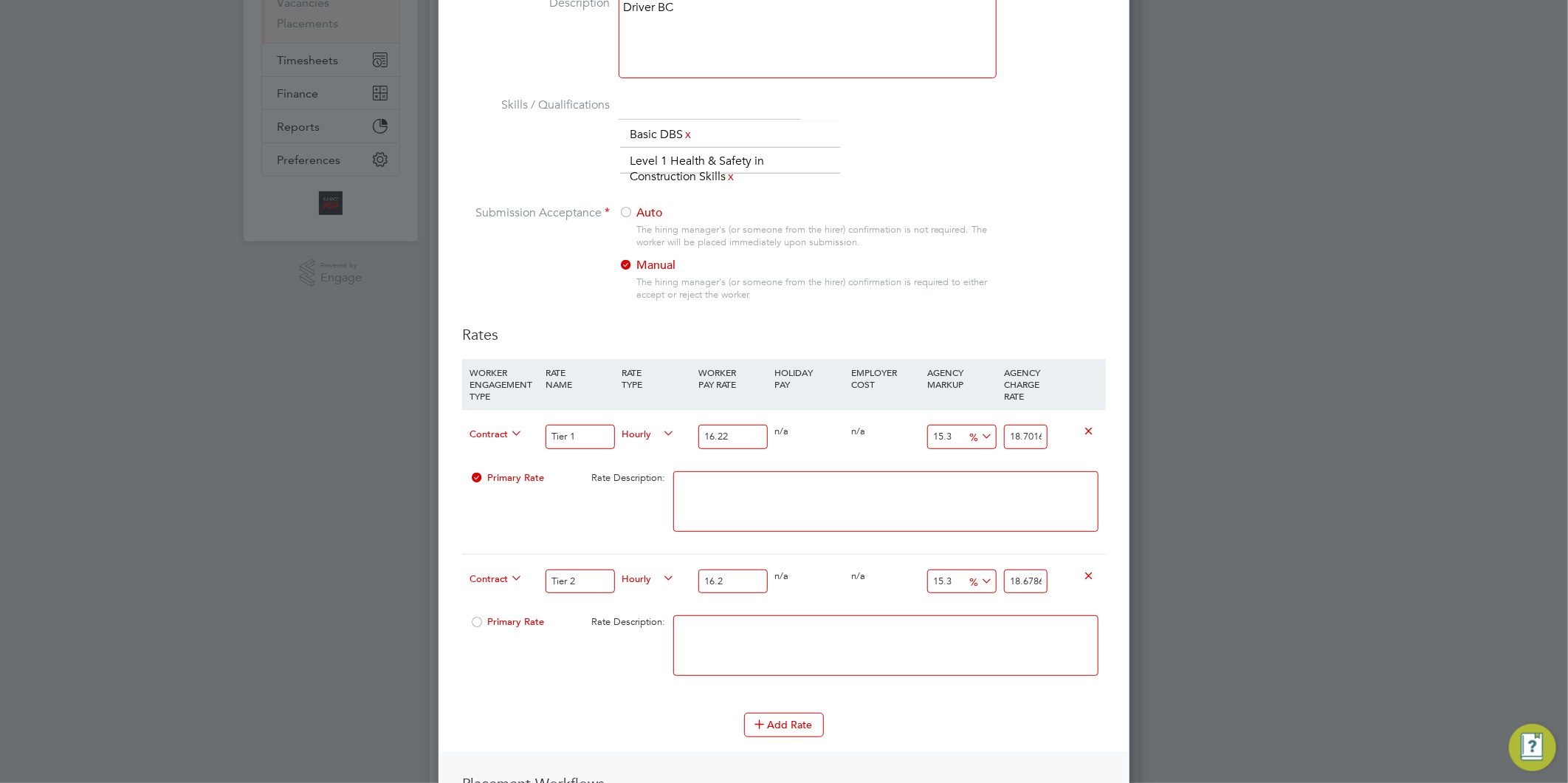
type input "18.70166"
type input "16.22"
click at [942, 580] on input "15.3" at bounding box center [961, 581] width 68 height 25
type input "1.3"
type input "16.43086"
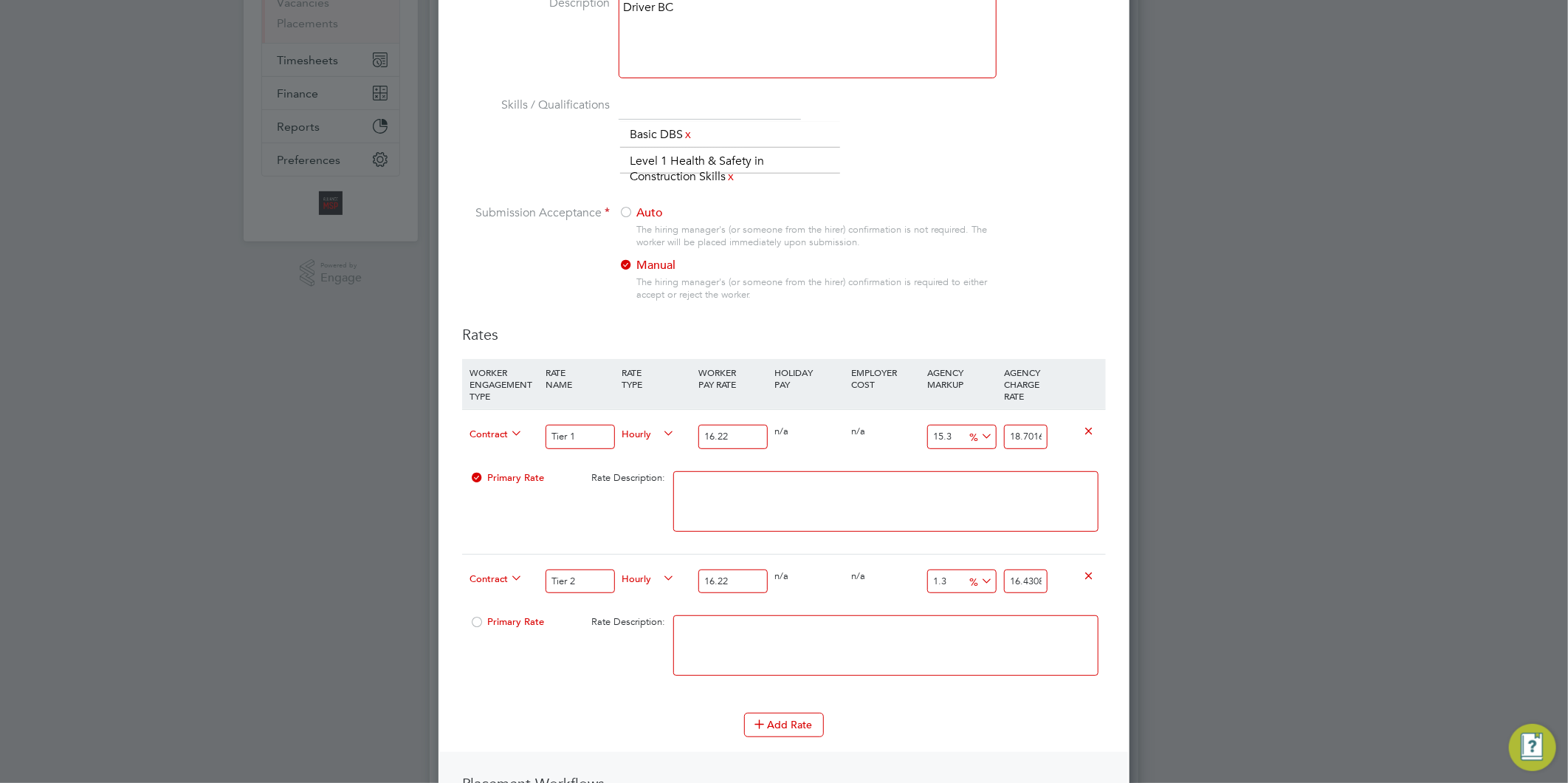
type input "16.3"
type input "18.86386"
type input "16.3"
click at [820, 634] on textarea at bounding box center [885, 645] width 425 height 60
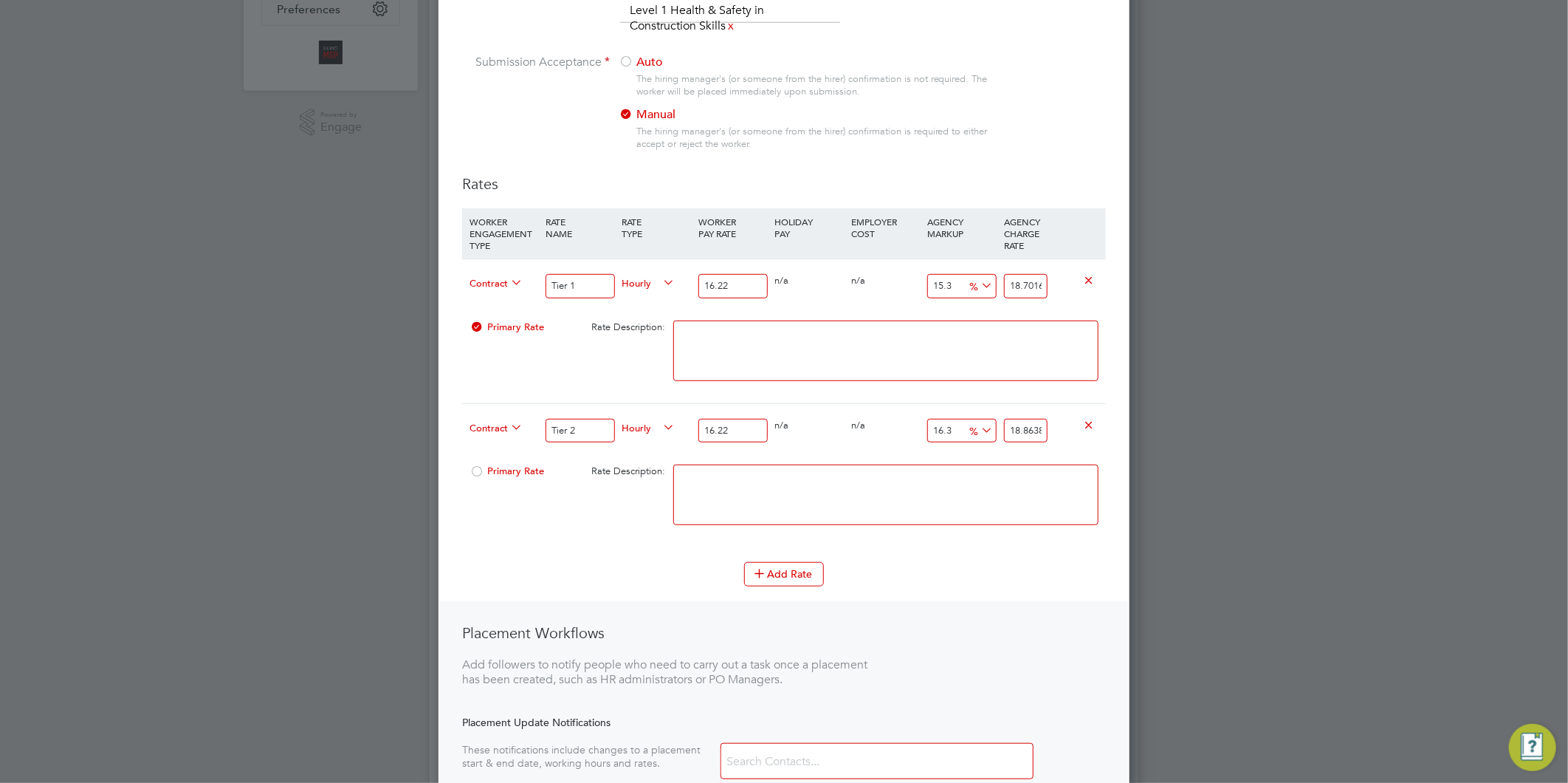
scroll to position [492, 0]
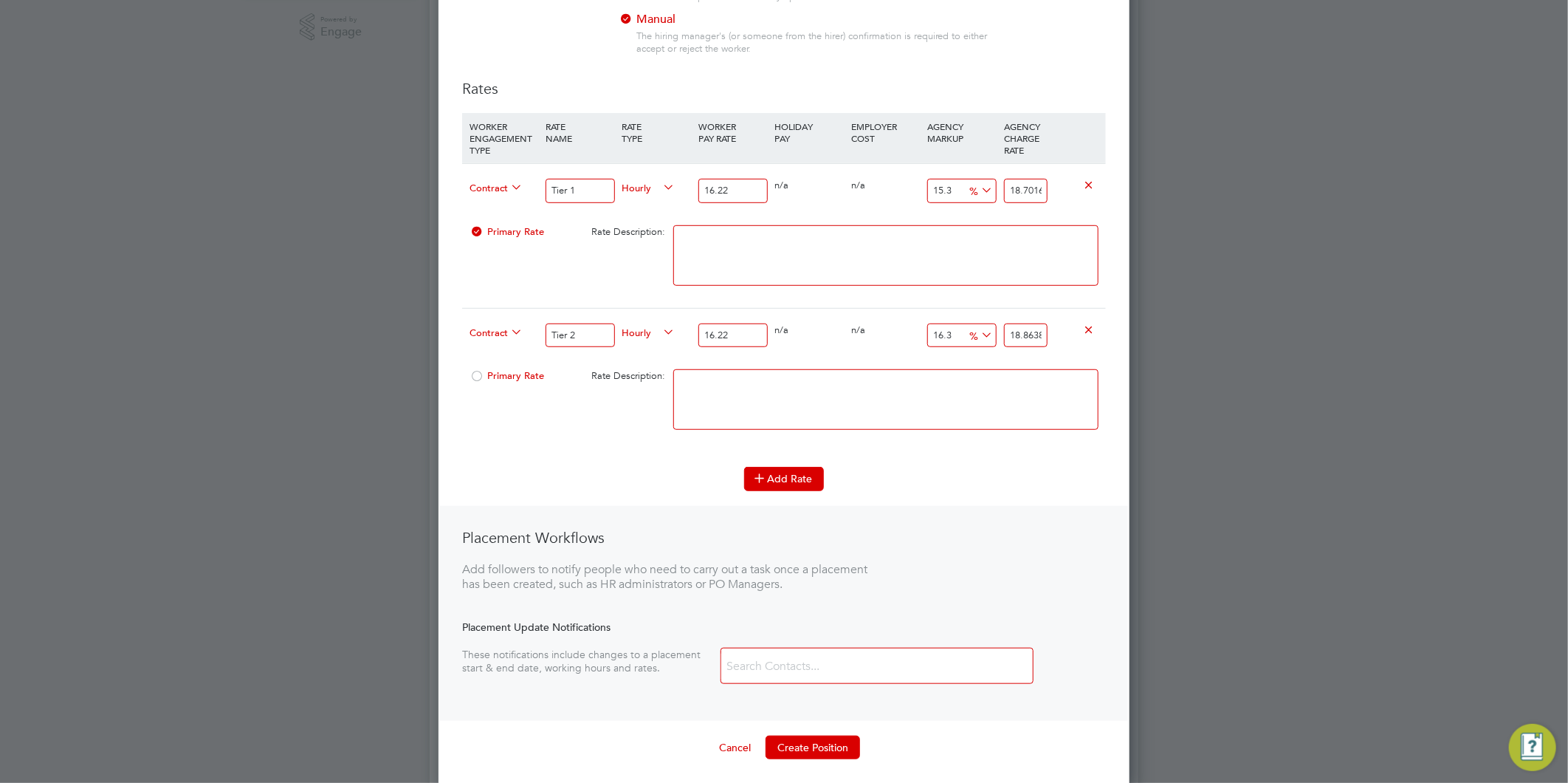
click at [781, 481] on button "Add Rate" at bounding box center [783, 479] width 80 height 24
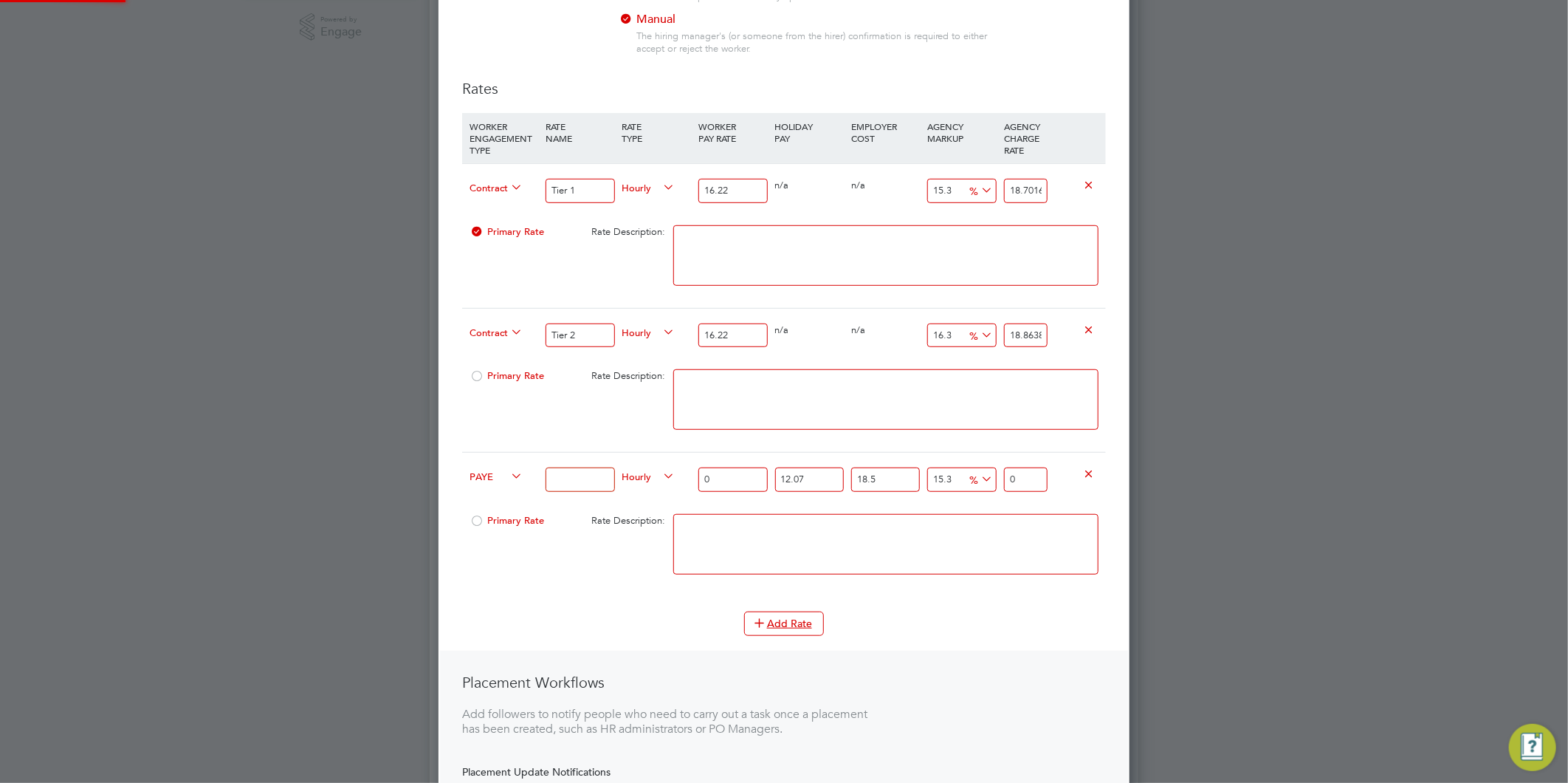
scroll to position [1369, 692]
click at [567, 480] on input at bounding box center [580, 480] width 68 height 25
type input "Tier 1"
click at [725, 479] on input "0" at bounding box center [733, 480] width 68 height 25
type input "1"
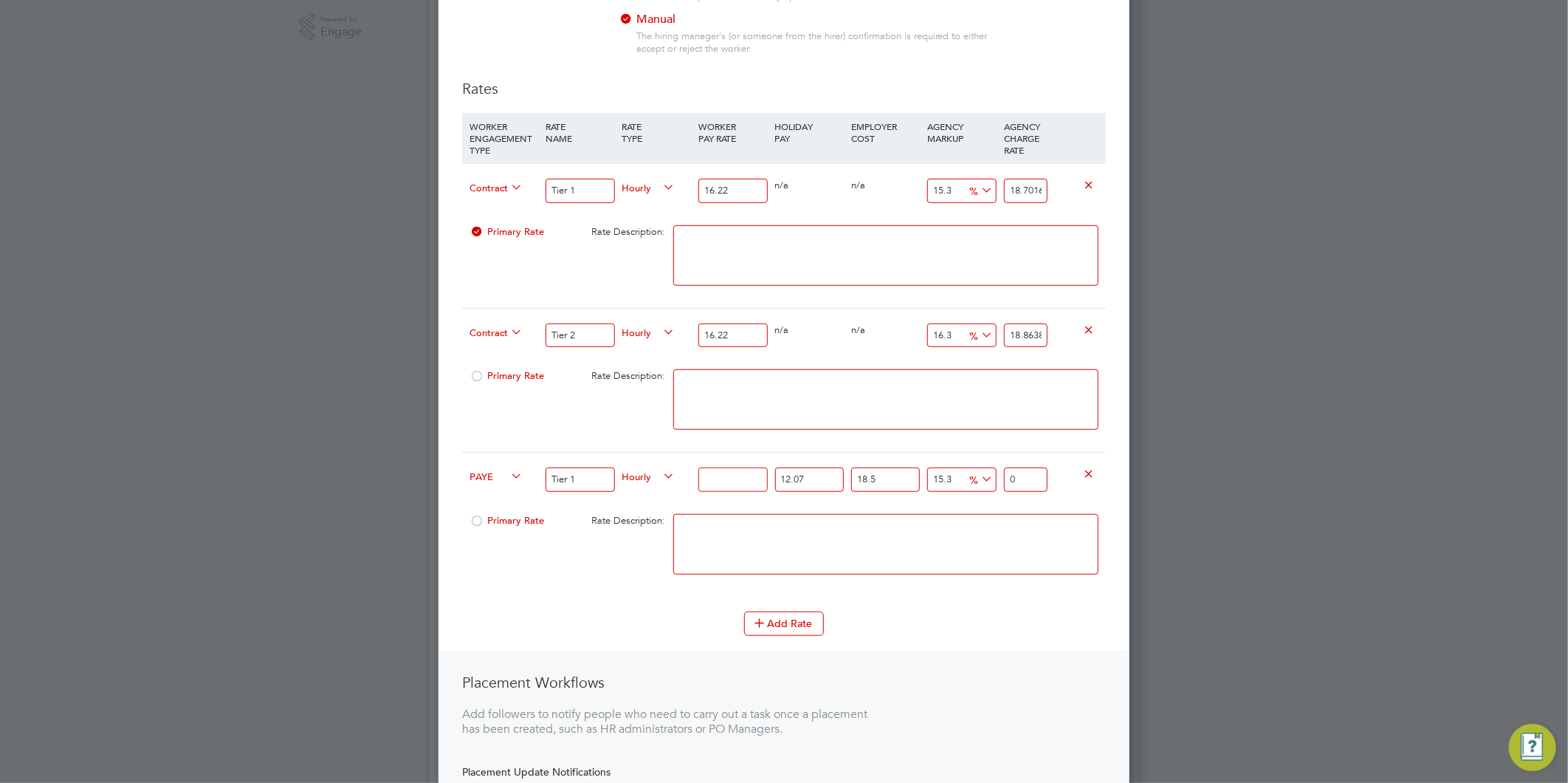
type input "1.5312180135"
type input "12"
type input "18.374616162"
type input "12.2"
type input "18.6808597647"
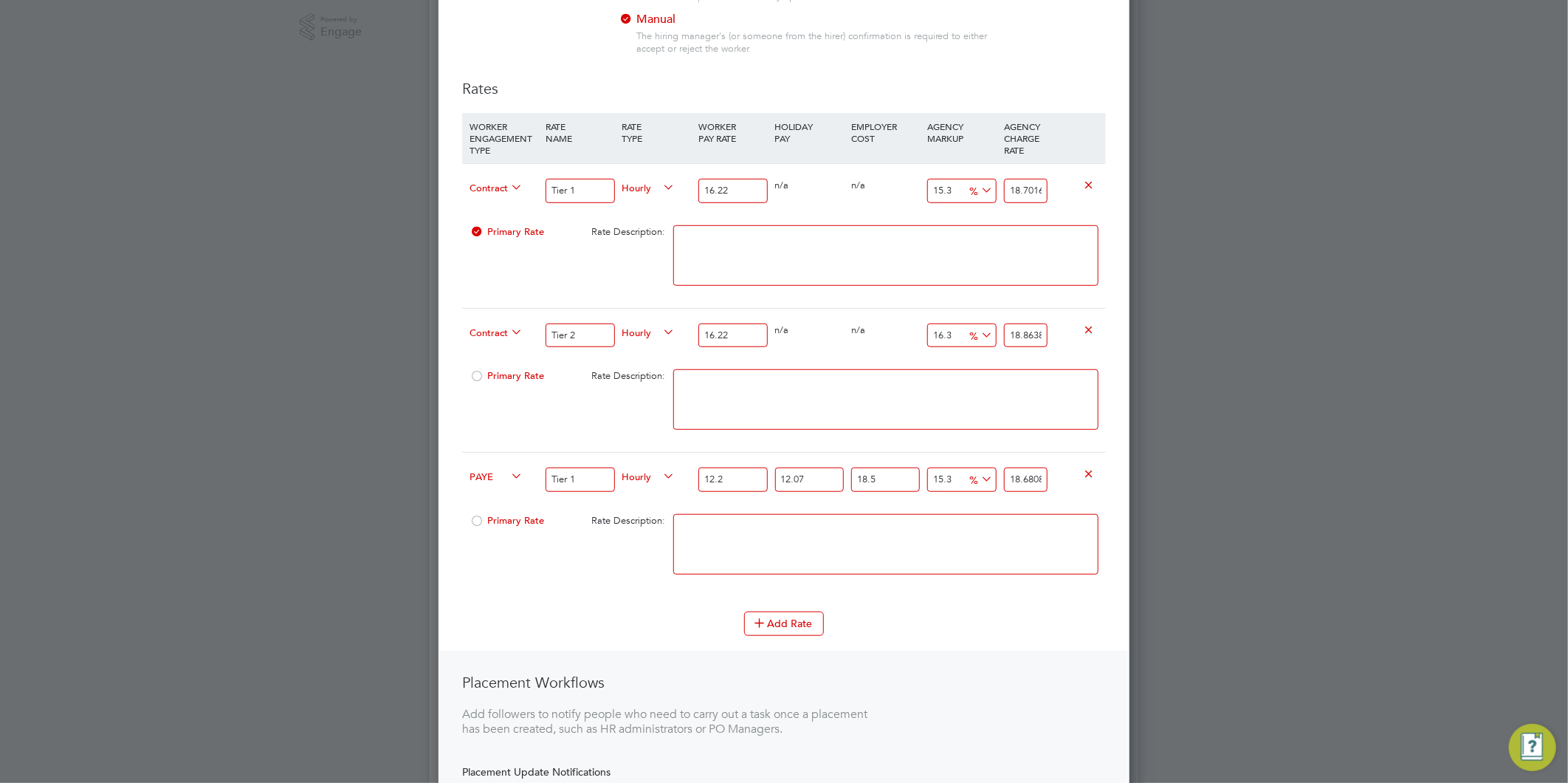
type input "12.21"
type input "18.696171944835"
type input "12.21"
click at [847, 536] on textarea at bounding box center [885, 544] width 425 height 60
click at [813, 623] on button "Add Rate" at bounding box center [783, 624] width 80 height 24
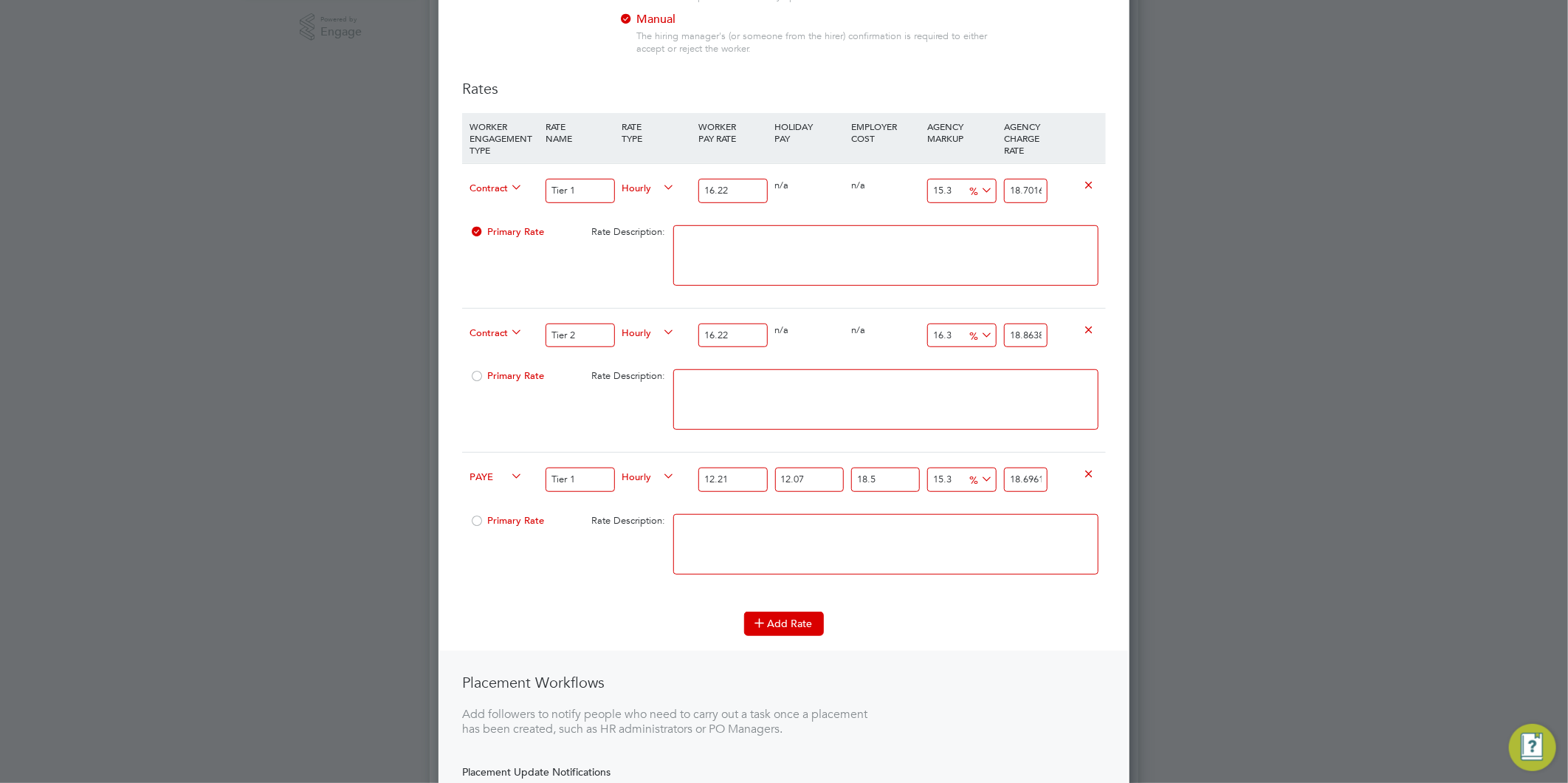
scroll to position [1516, 692]
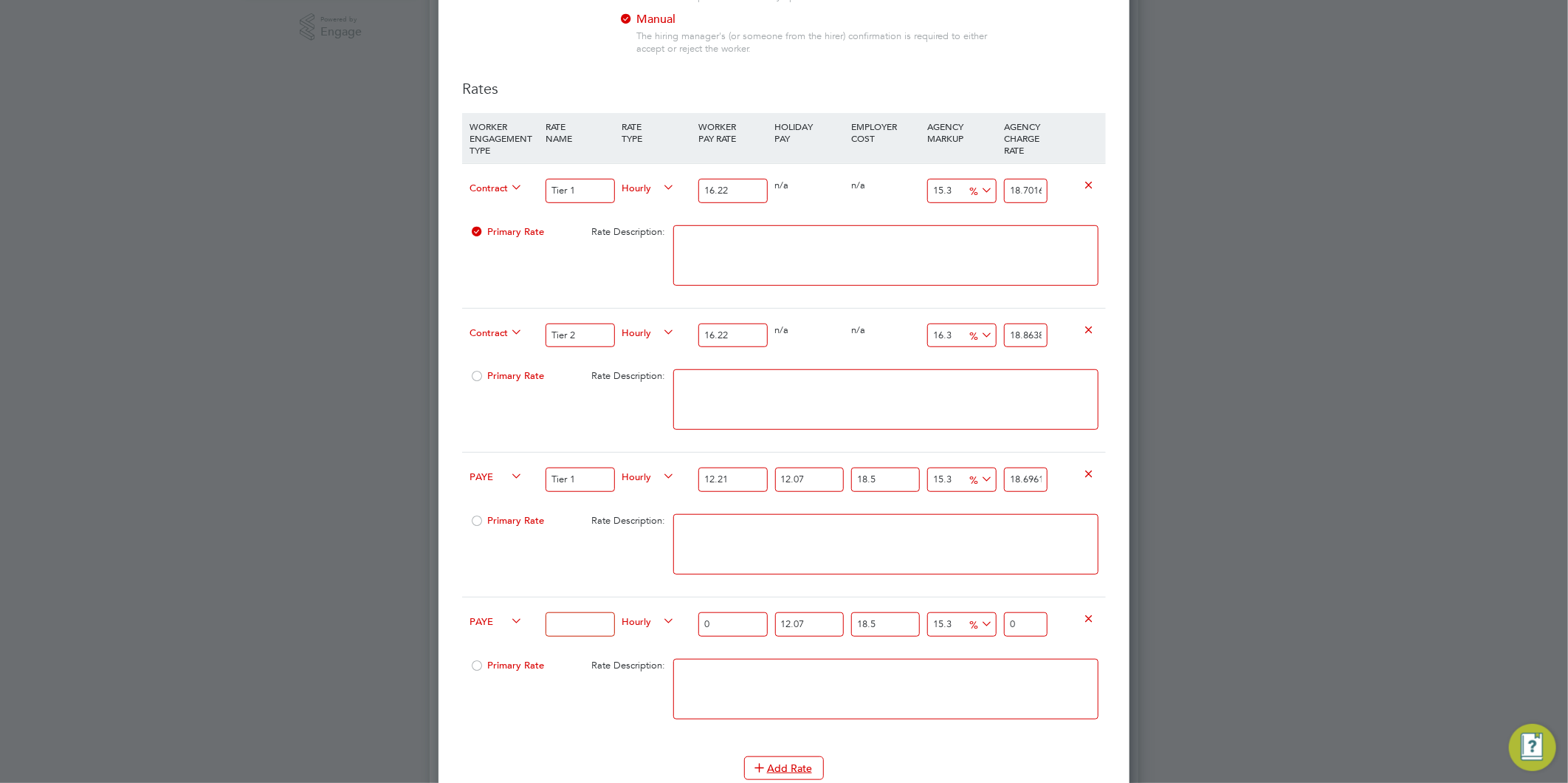
click at [560, 622] on input at bounding box center [580, 624] width 68 height 25
type input "Tier 2"
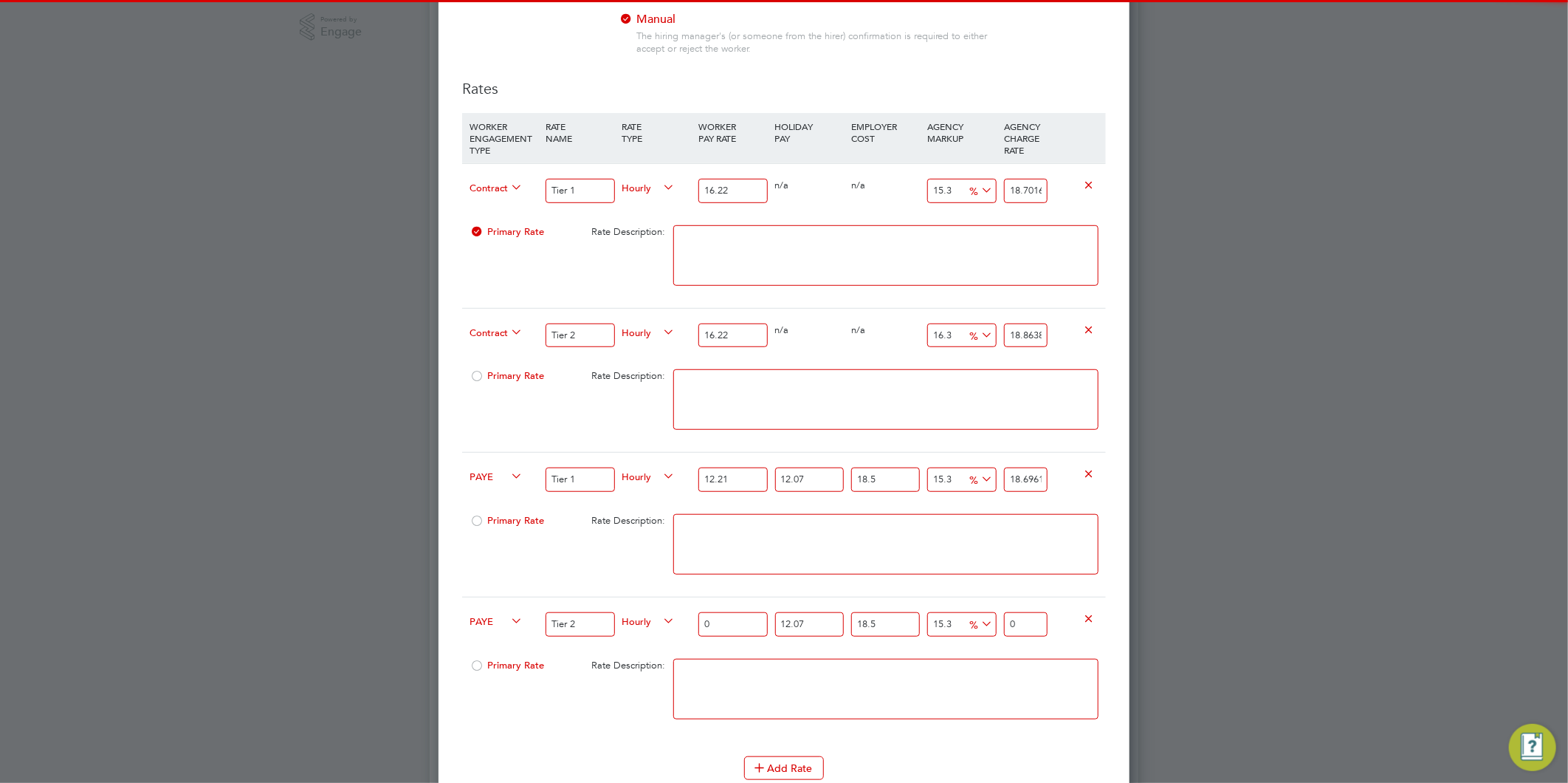
click at [731, 616] on input "0" at bounding box center [733, 624] width 68 height 25
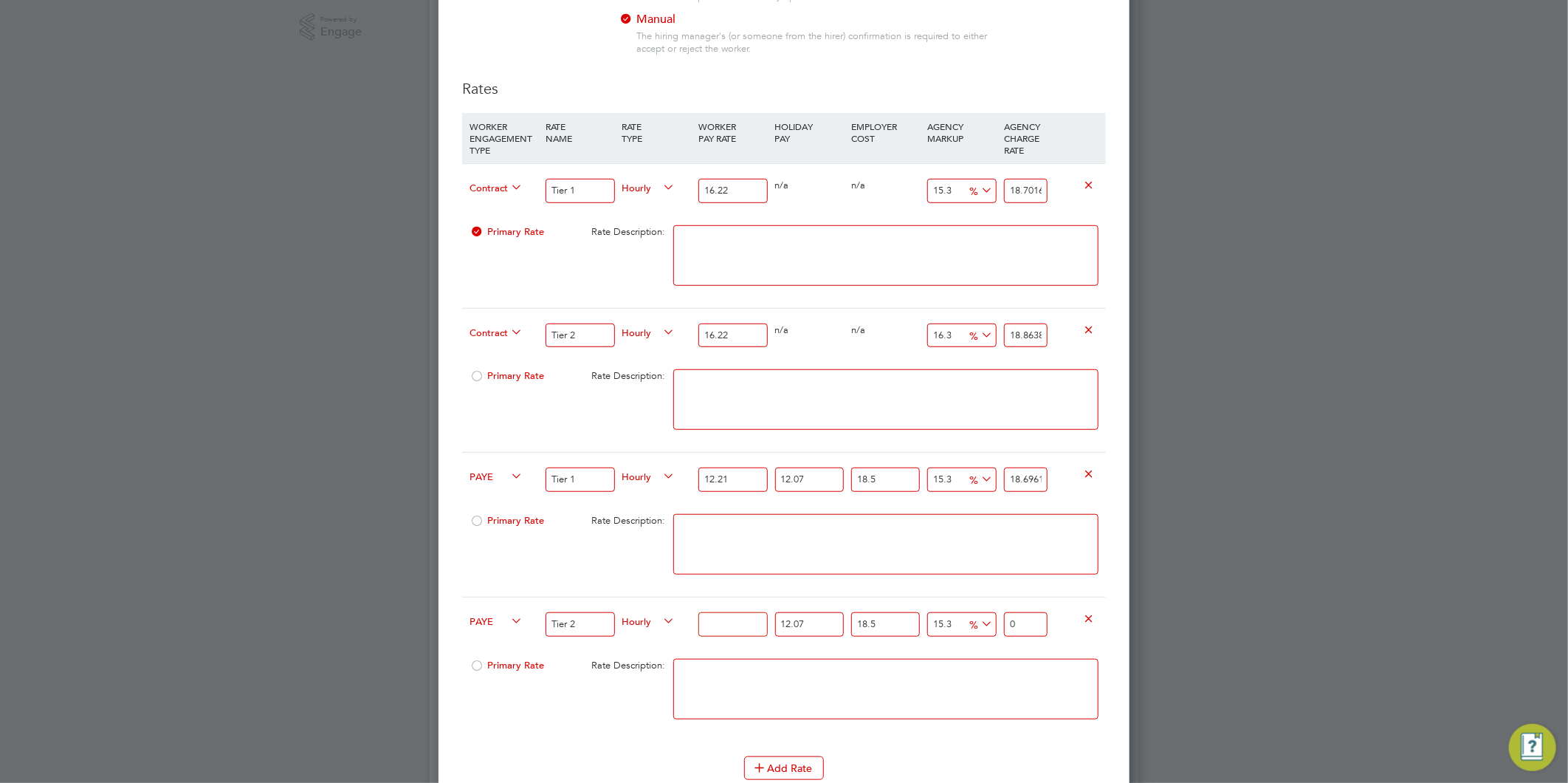
type input "1"
type input "1.5312180135"
type input "12"
type input "18.374616162"
type input "12.2"
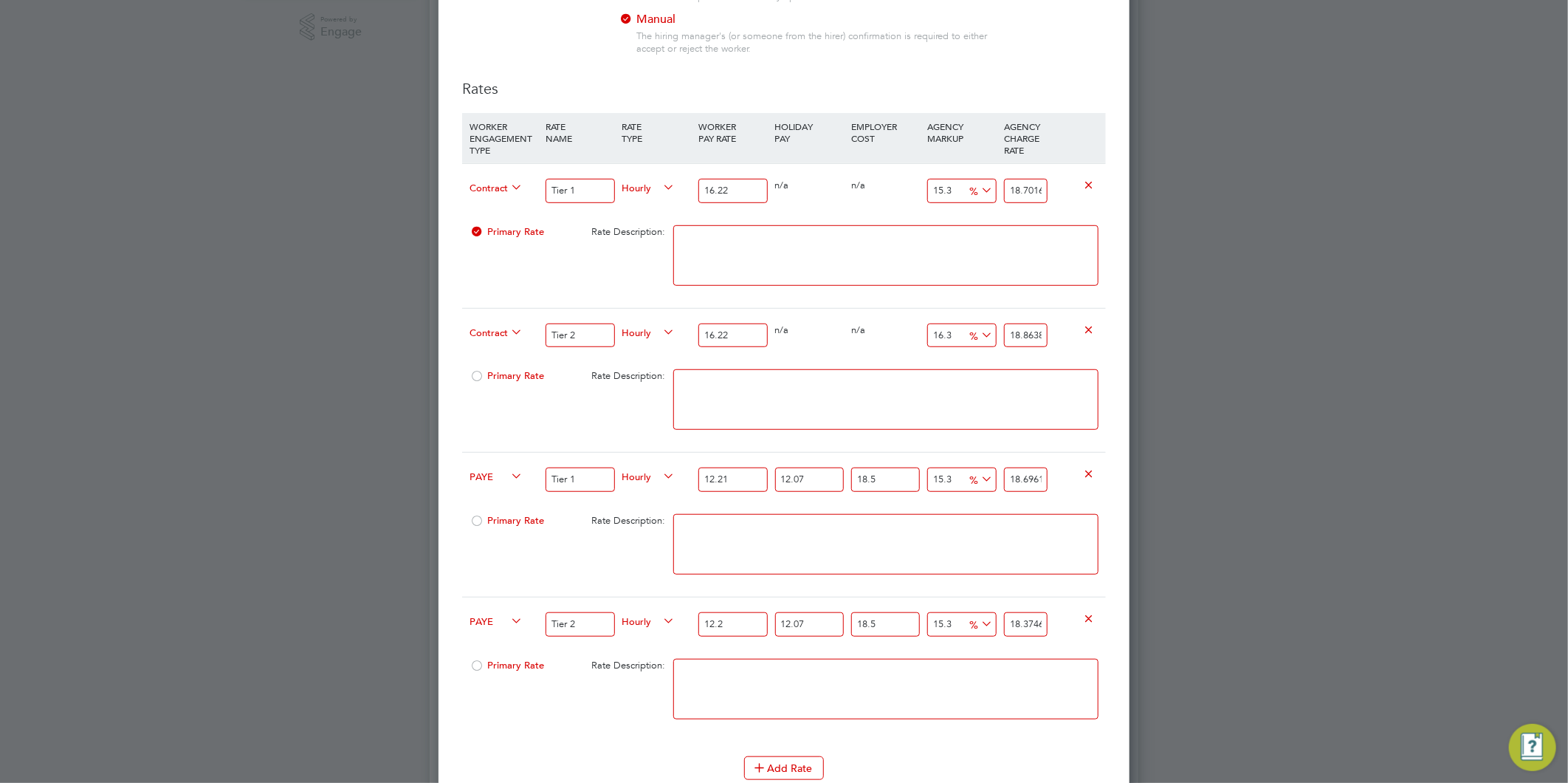
type input "18.6808597647"
type input "12.21"
type input "18.696171944835"
type input "12.21"
click at [948, 623] on input "15.3" at bounding box center [961, 624] width 68 height 25
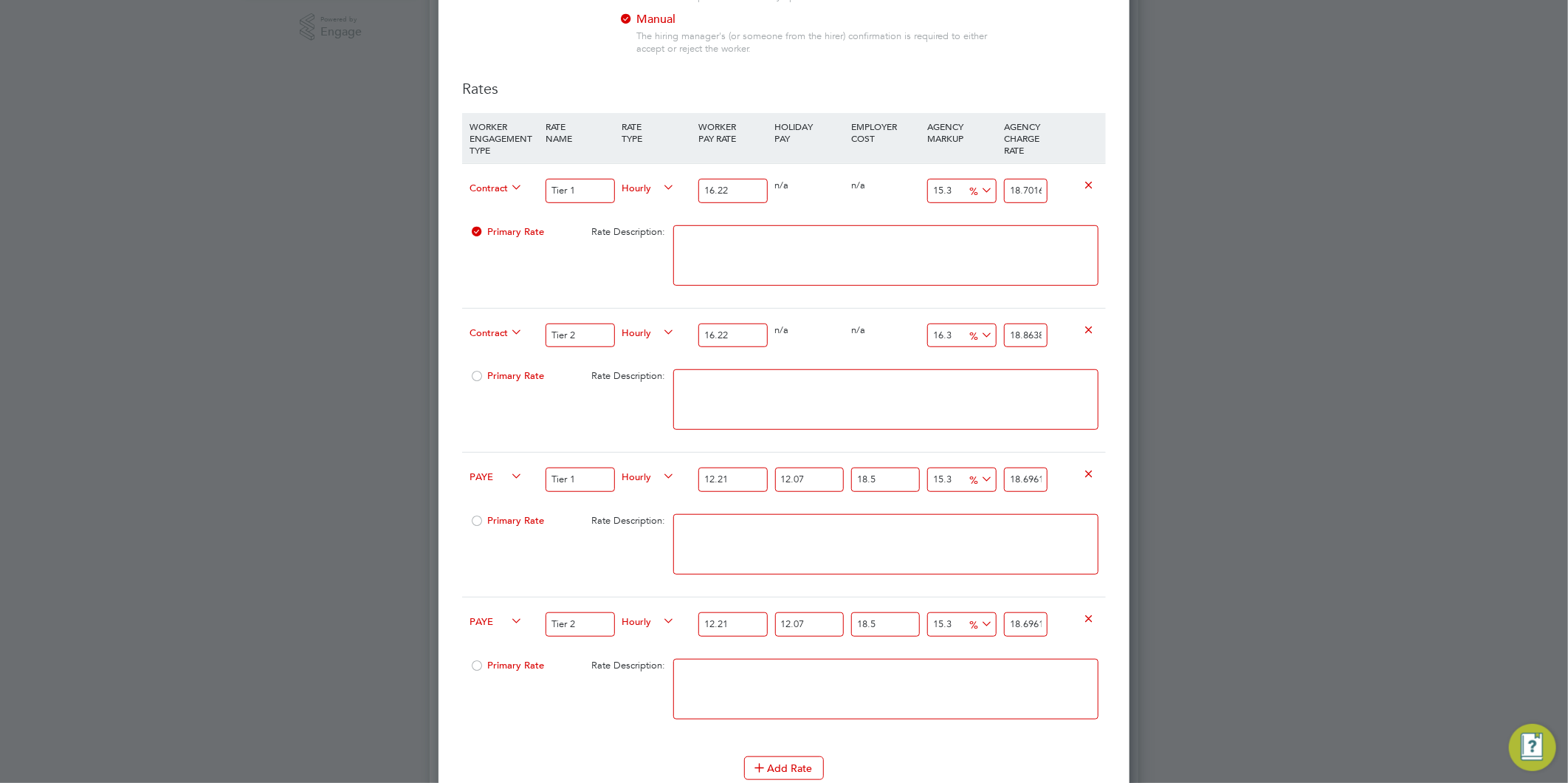
drag, startPoint x: 942, startPoint y: 624, endPoint x: 946, endPoint y: 638, distance: 14.6
click at [942, 624] on input "15.3" at bounding box center [961, 624] width 68 height 25
type input "1.3"
type input "16.426038317535"
type input "16.3"
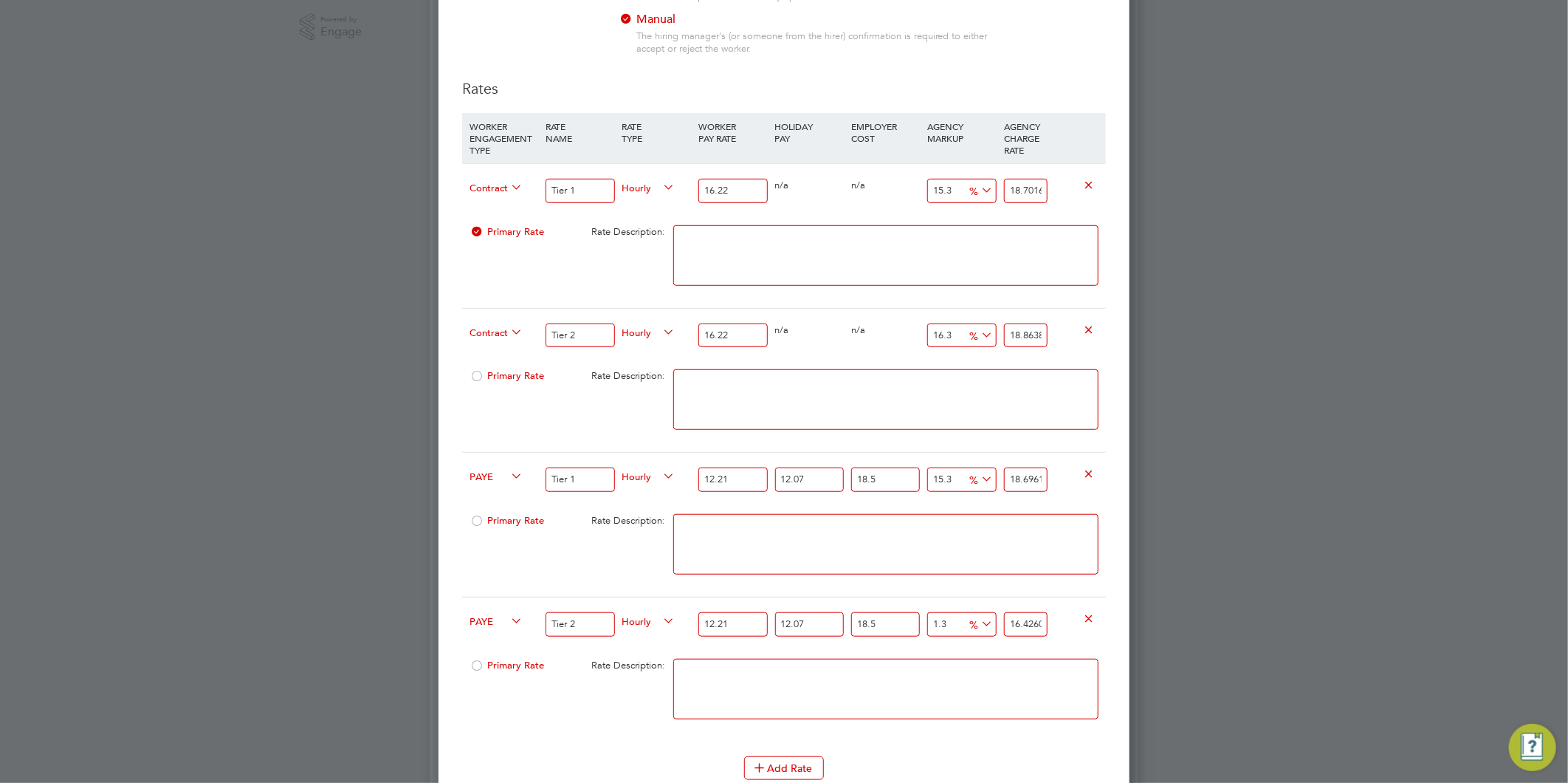
type input "18.858324346785"
type input "16.3"
click at [930, 700] on textarea at bounding box center [885, 688] width 425 height 60
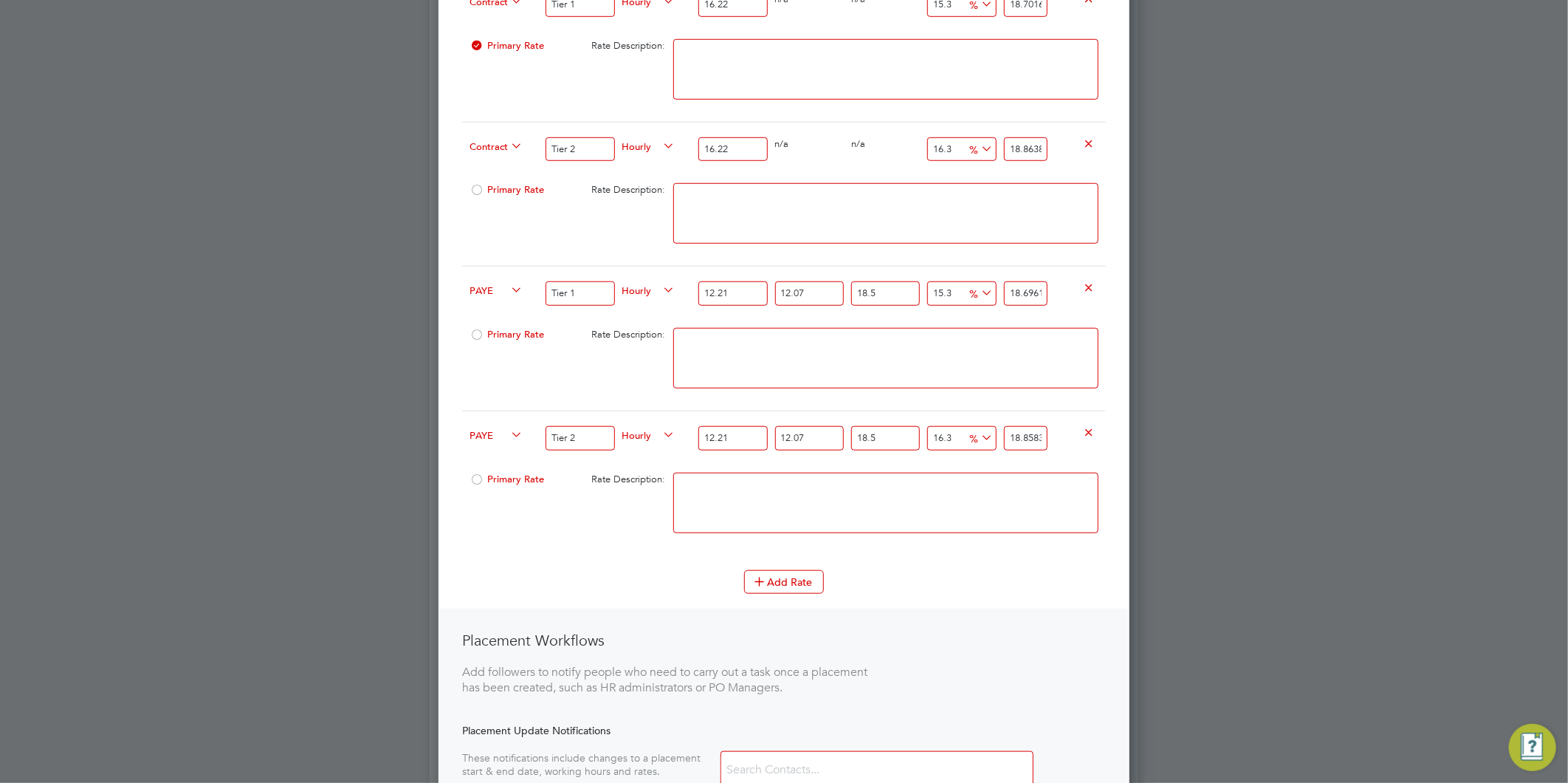
scroll to position [821, 0]
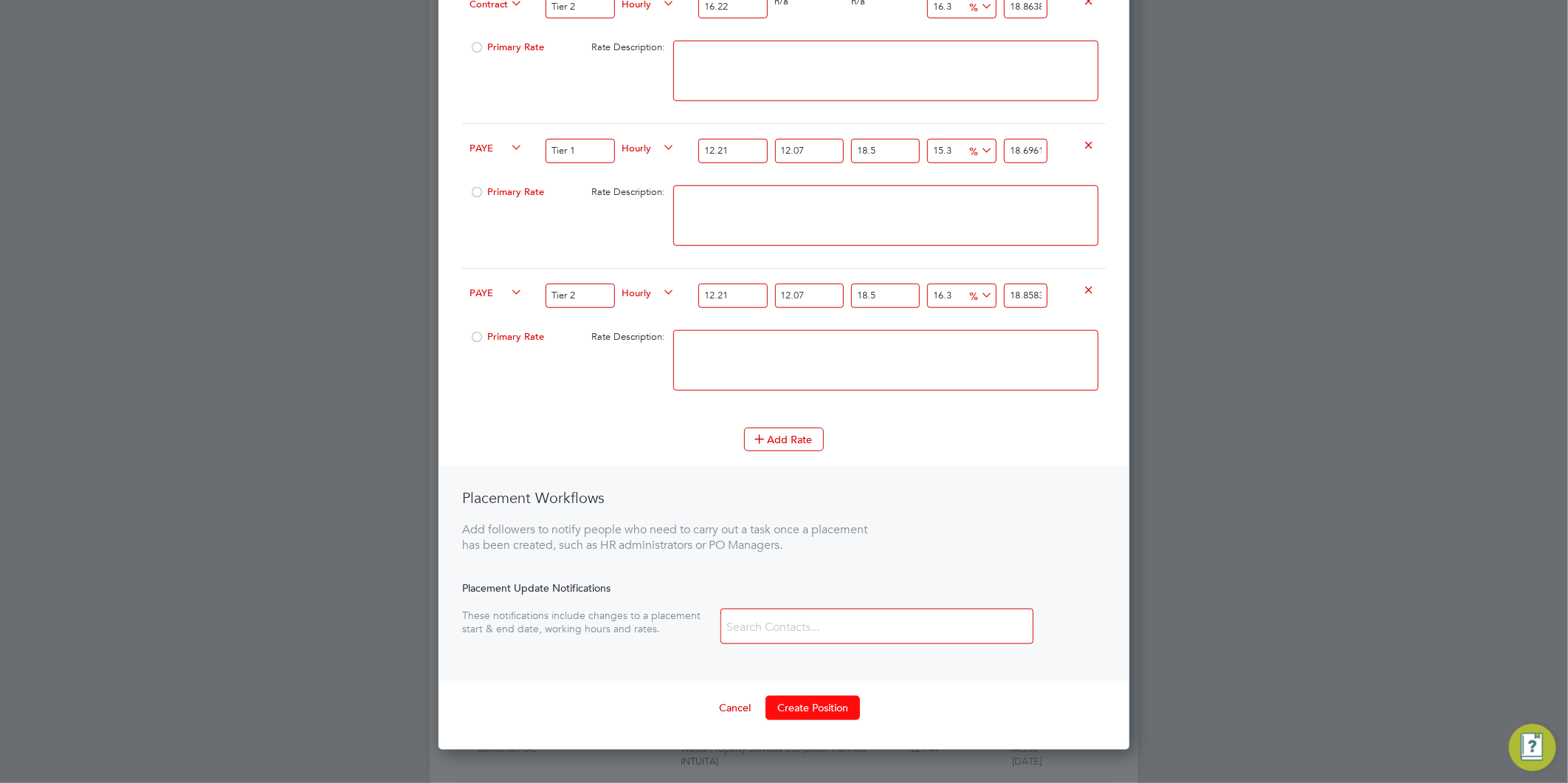
click at [825, 713] on button "Create Position" at bounding box center [812, 708] width 95 height 24
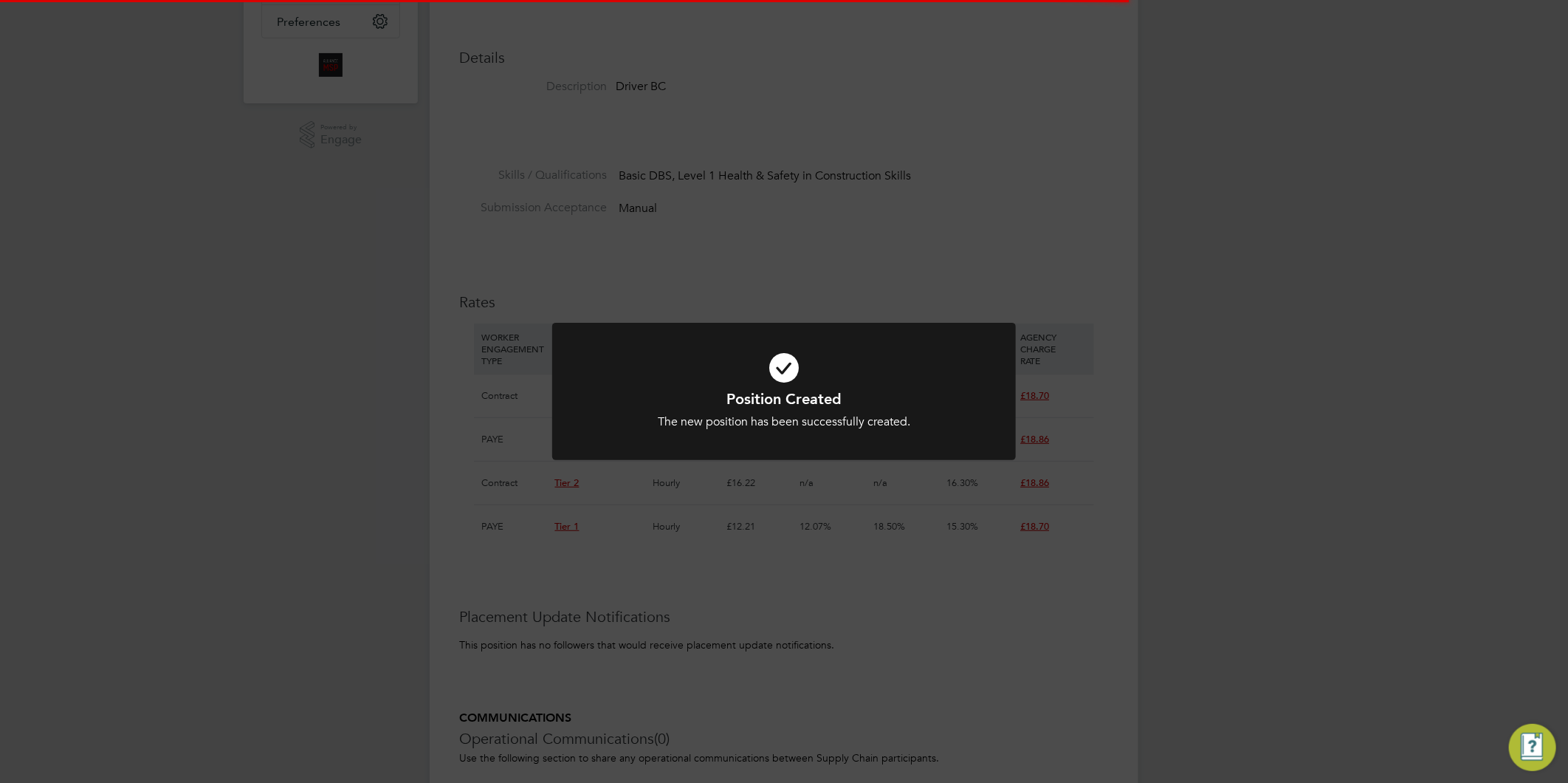
scroll to position [7, 8]
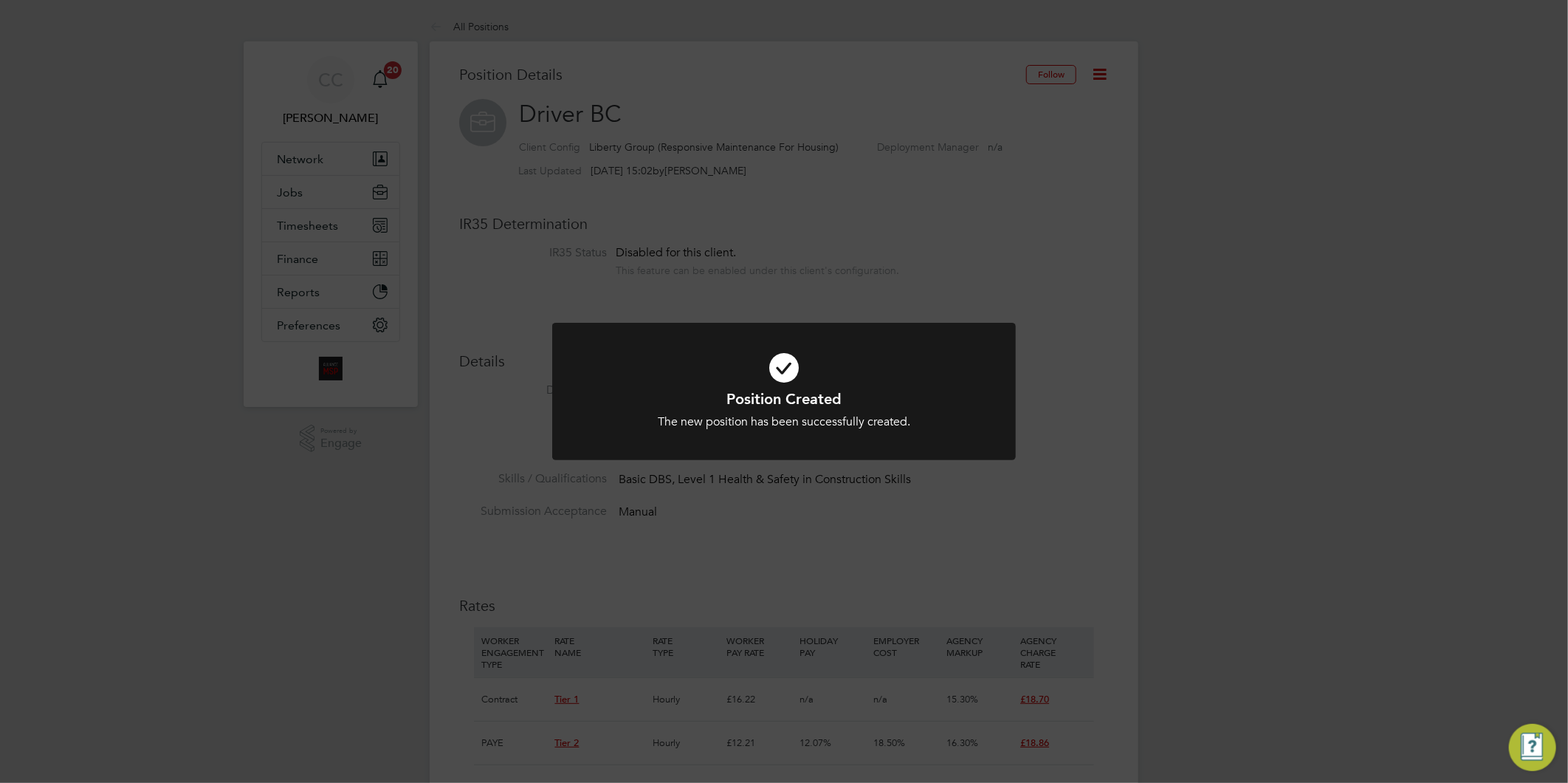
click at [843, 613] on div "Position Created The new position has been successfully created. Cancel Okay" at bounding box center [784, 391] width 1568 height 783
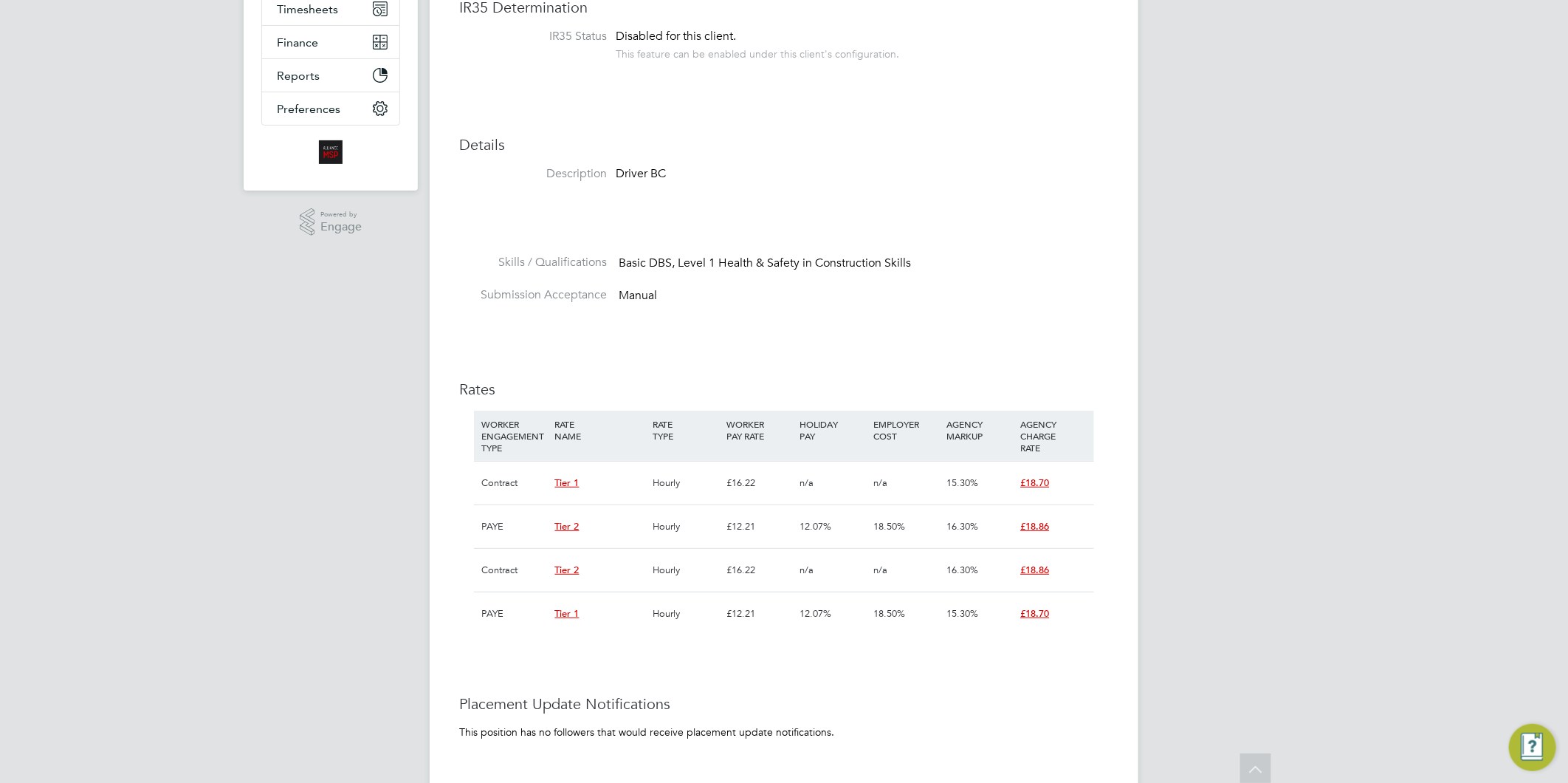
scroll to position [0, 0]
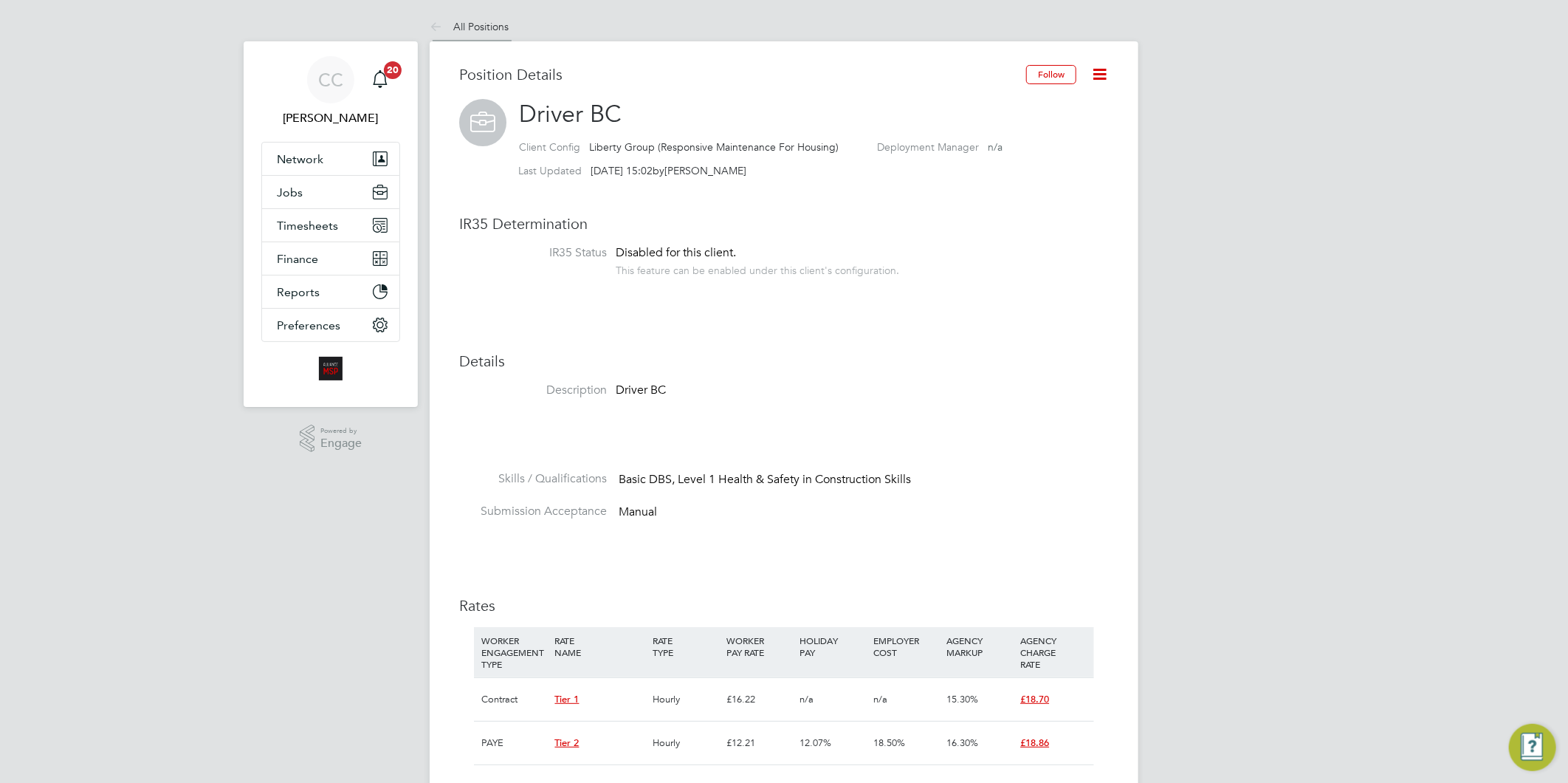
click at [499, 25] on link "All Positions" at bounding box center [469, 27] width 79 height 13
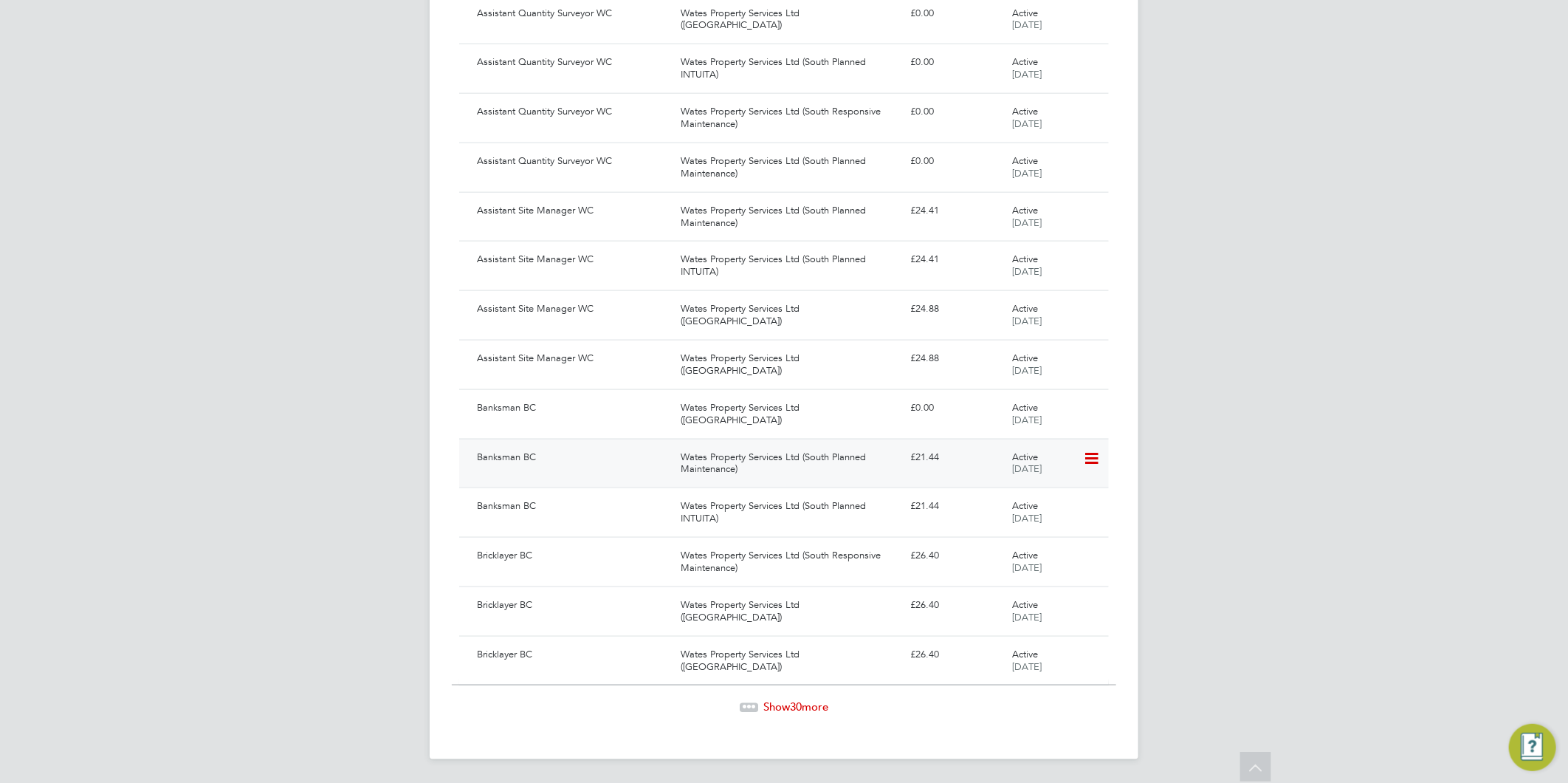
scroll to position [1065, 0]
drag, startPoint x: 815, startPoint y: 704, endPoint x: 808, endPoint y: 697, distance: 9.9
click at [814, 705] on span "Show 30 more" at bounding box center [795, 707] width 65 height 14
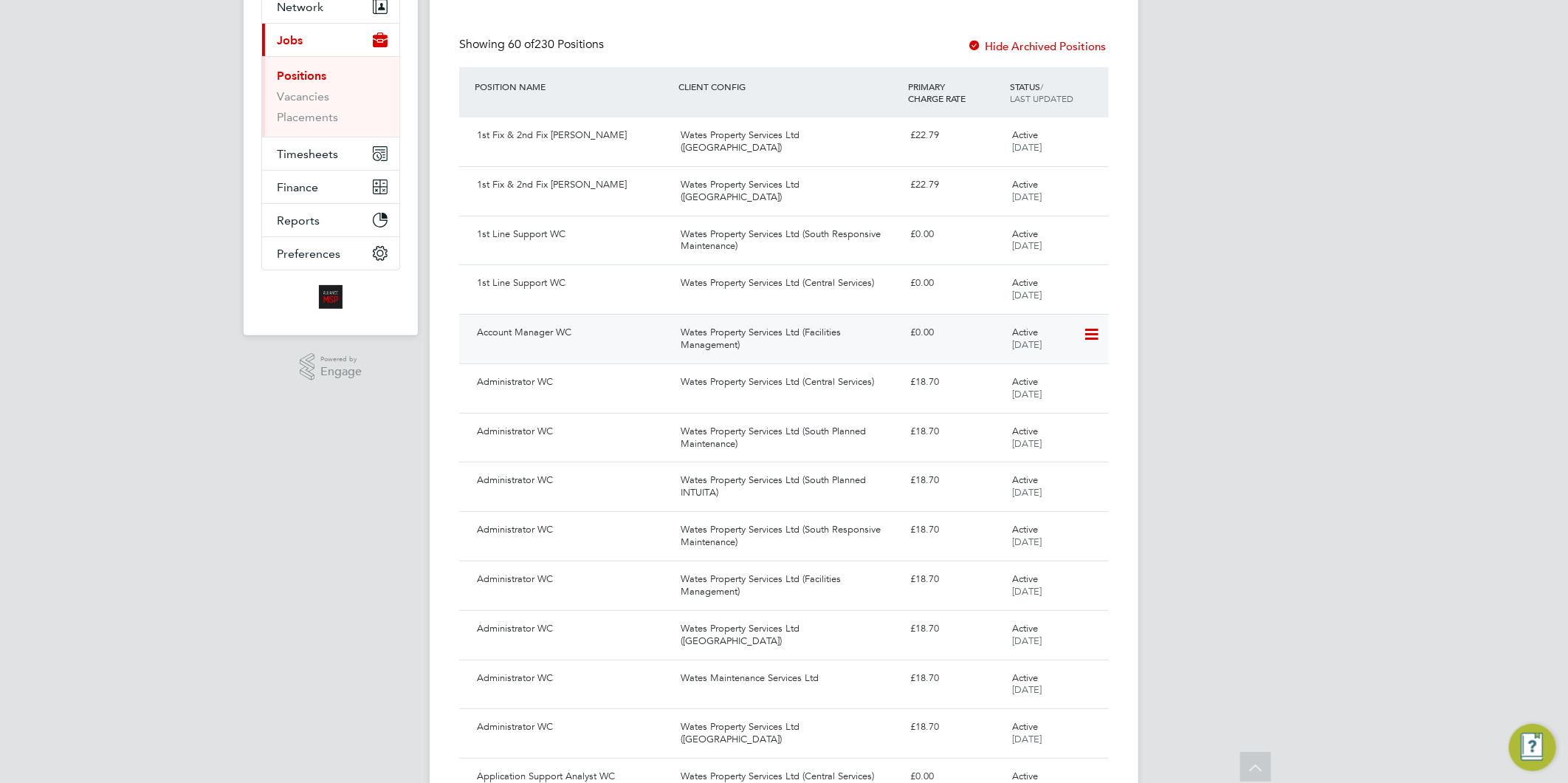
scroll to position [0, 0]
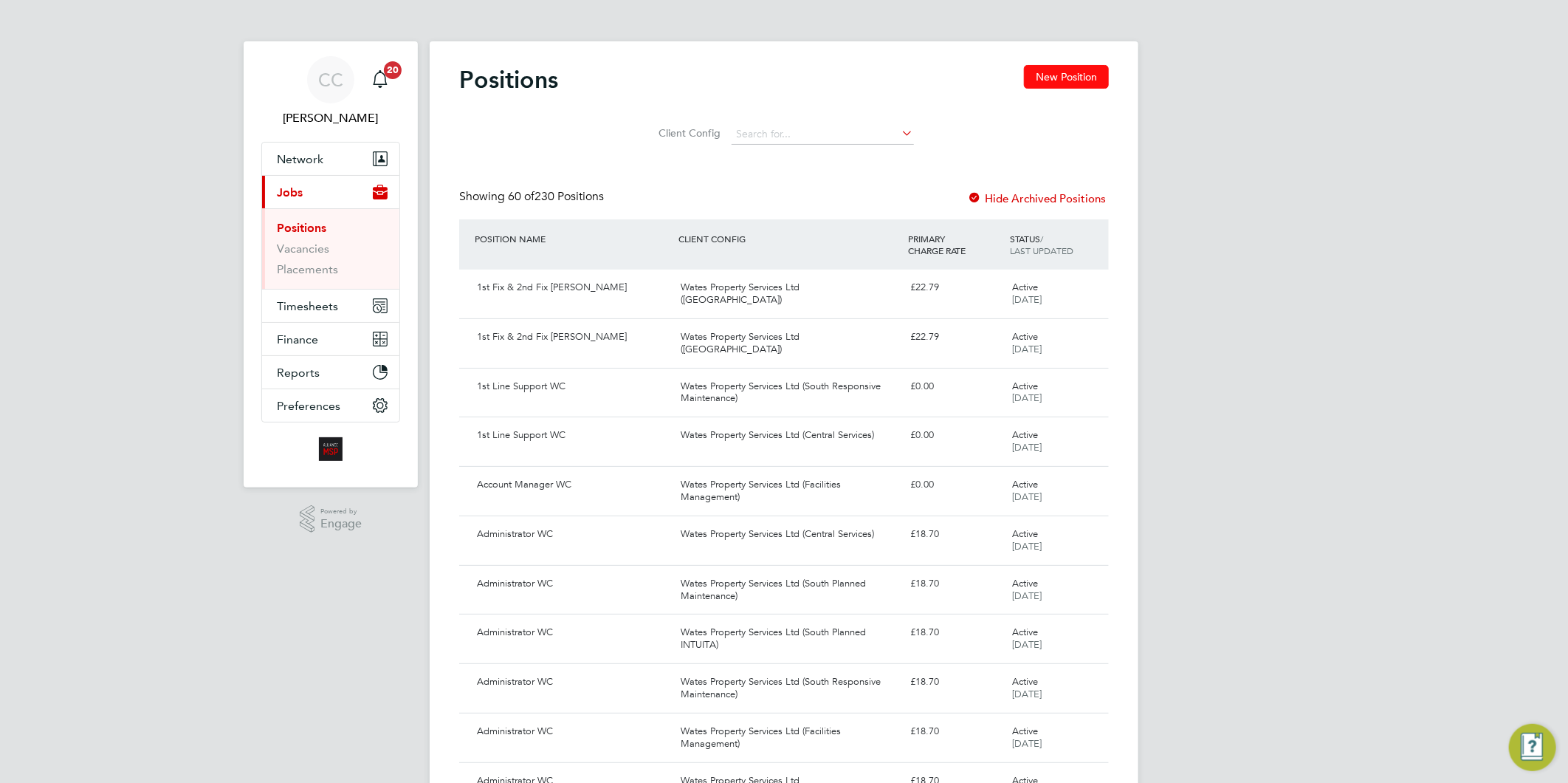
click at [1083, 69] on button "New Position" at bounding box center [1066, 77] width 85 height 24
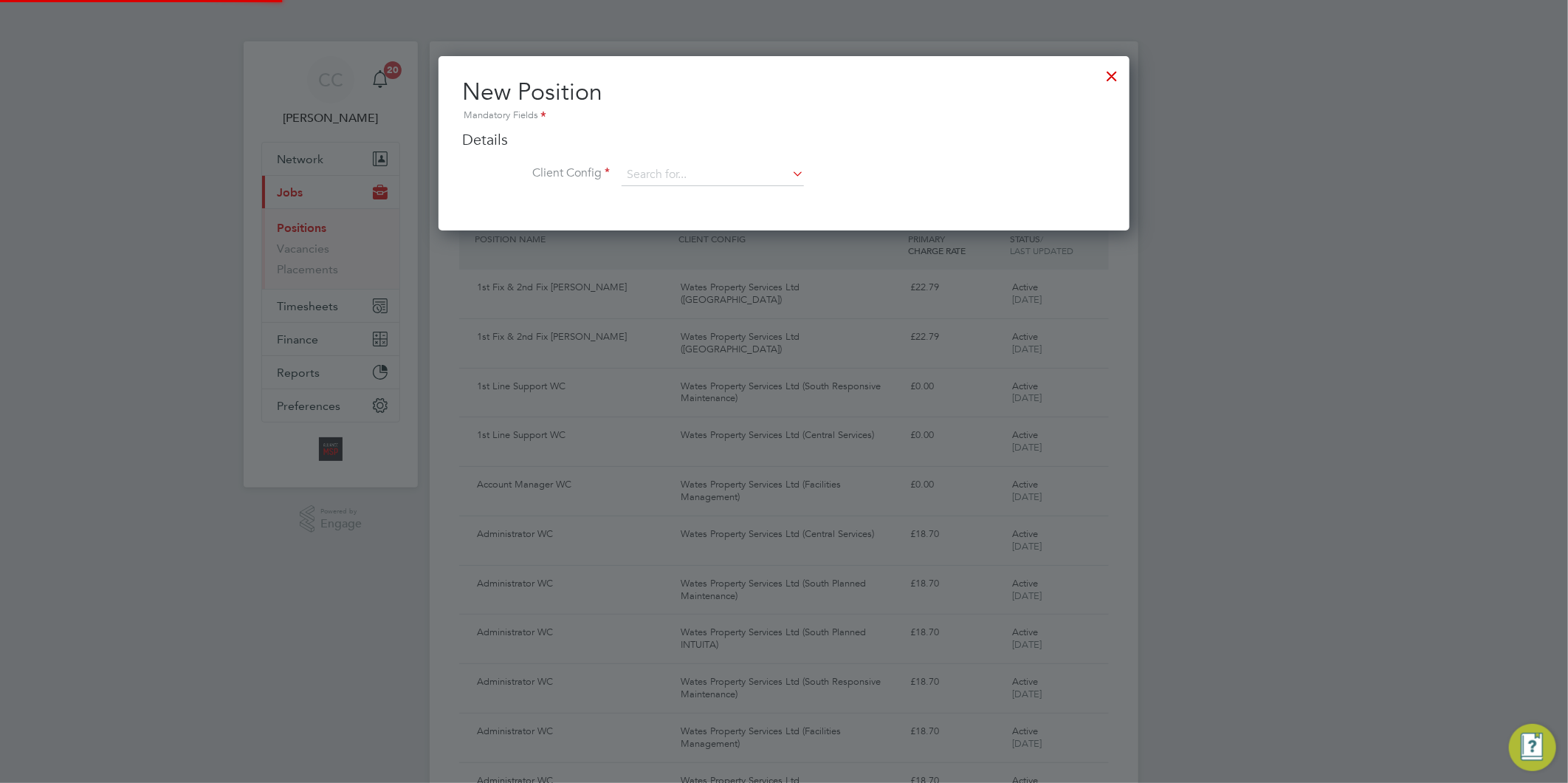
scroll to position [174, 692]
click at [662, 171] on input at bounding box center [713, 175] width 182 height 22
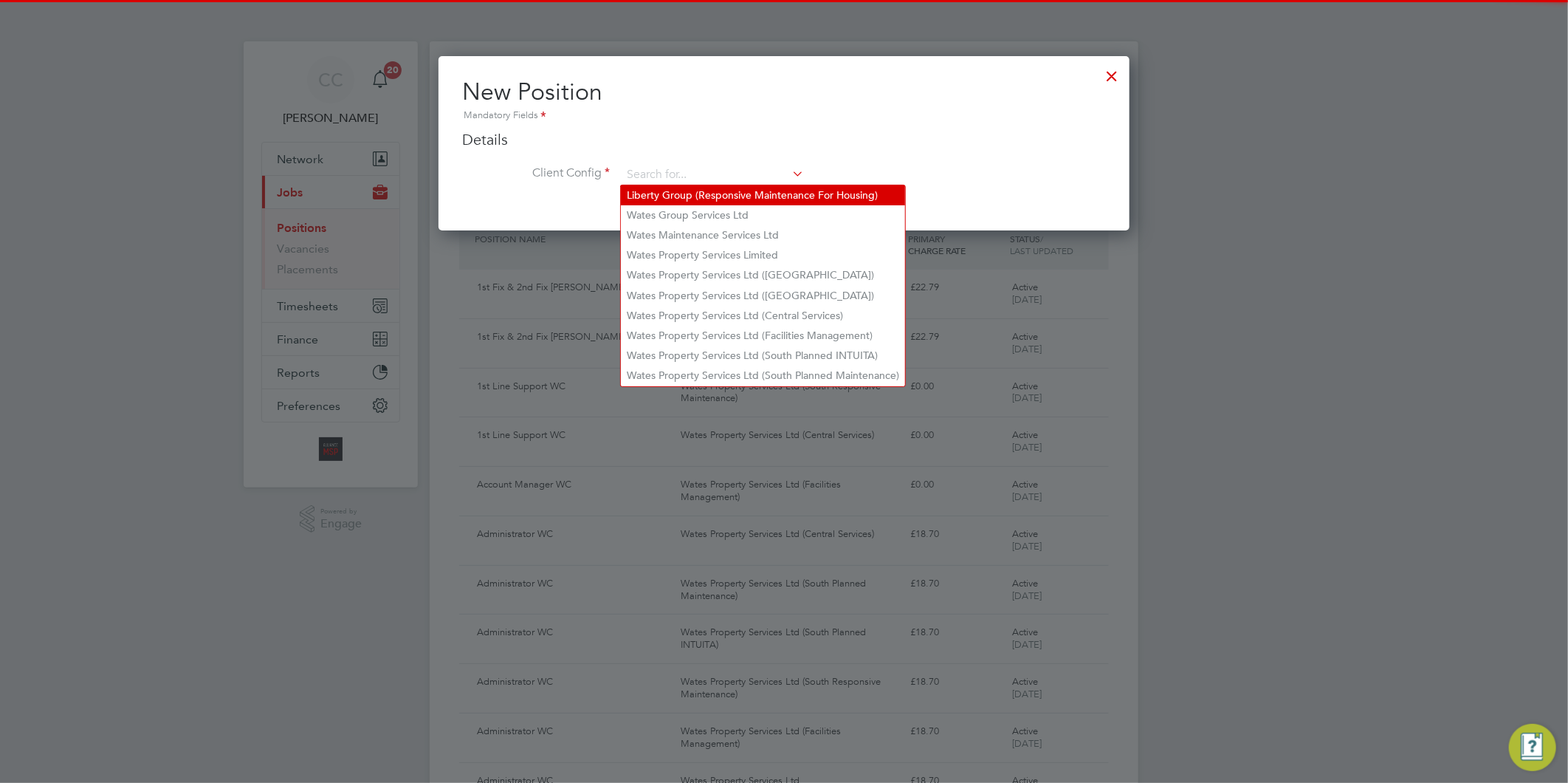
click at [691, 195] on li "Liberty Group (Responsive Maintenance For Housing)" at bounding box center [763, 195] width 284 height 20
type input "Liberty Group (Responsive Maintenance For Housing)"
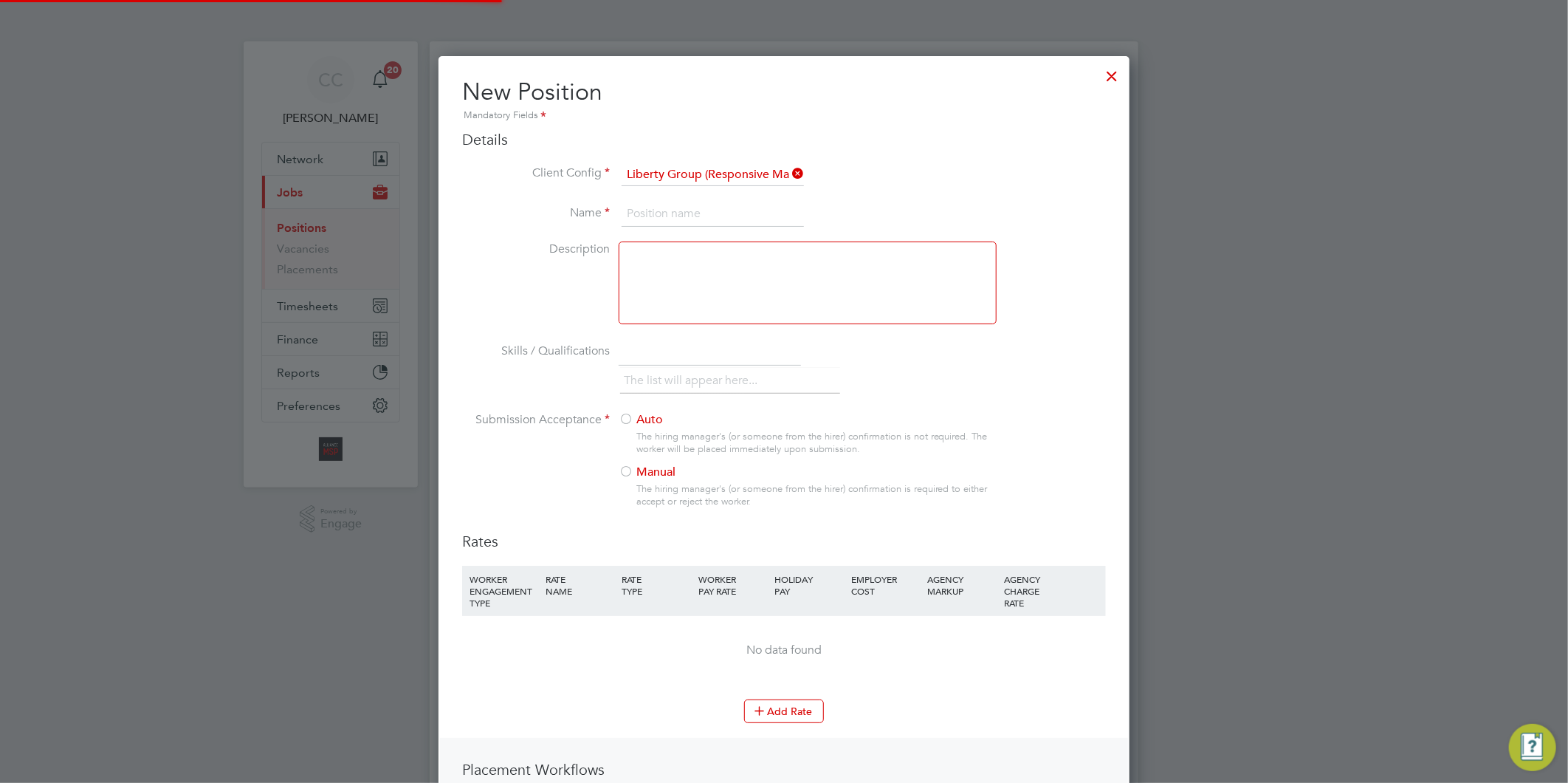
scroll to position [965, 692]
click at [694, 208] on input at bounding box center [713, 215] width 182 height 27
type input "c"
drag, startPoint x: 712, startPoint y: 211, endPoint x: 608, endPoint y: 206, distance: 104.1
click at [608, 206] on li "Name [PERSON_NAME]" at bounding box center [784, 222] width 644 height 42
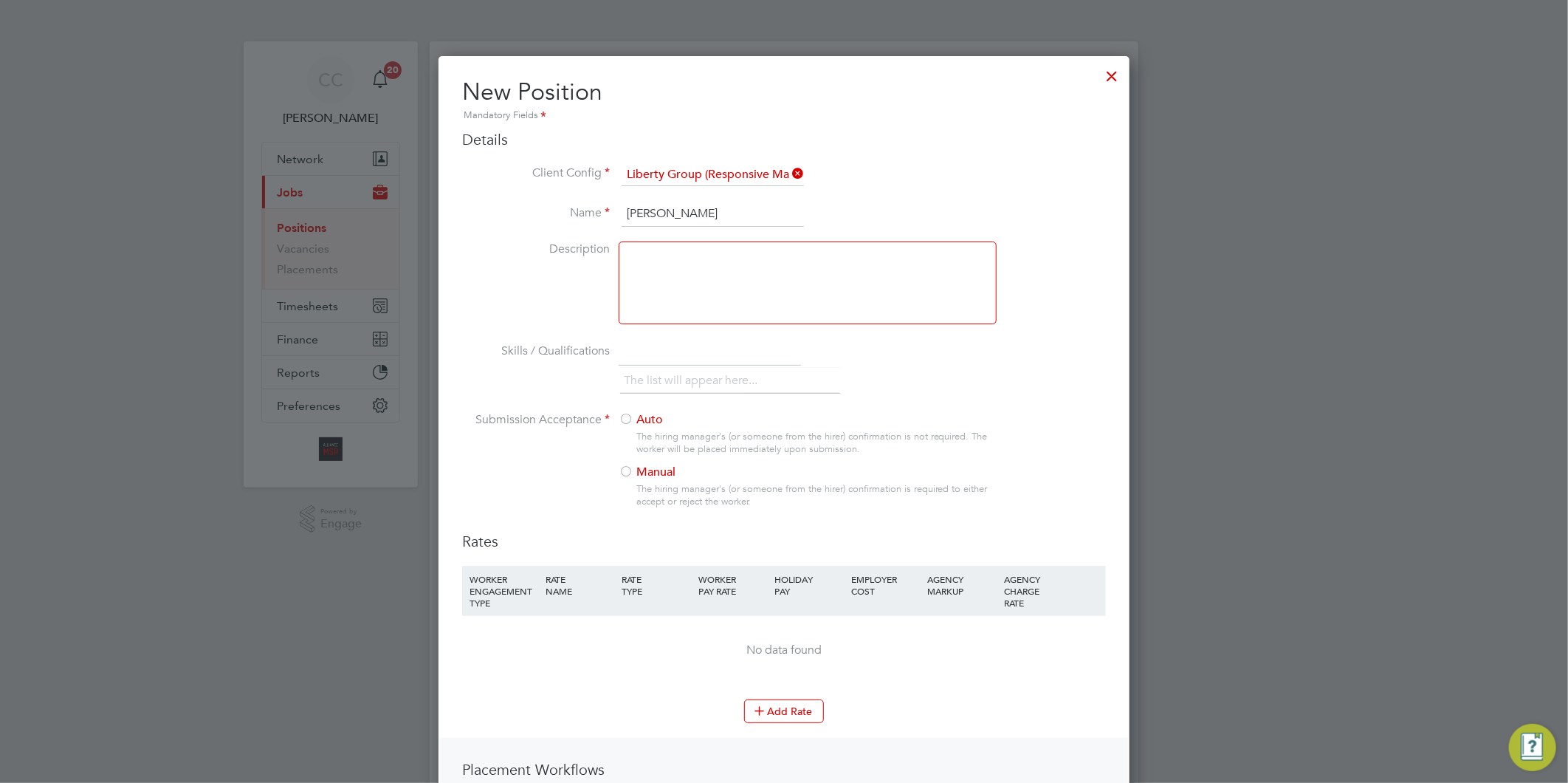
type input "[PERSON_NAME]"
drag, startPoint x: 646, startPoint y: 217, endPoint x: 630, endPoint y: 273, distance: 58.2
click at [630, 273] on div at bounding box center [808, 282] width 378 height 83
click at [643, 275] on div at bounding box center [808, 282] width 378 height 83
drag, startPoint x: 634, startPoint y: 212, endPoint x: 568, endPoint y: 212, distance: 66.0
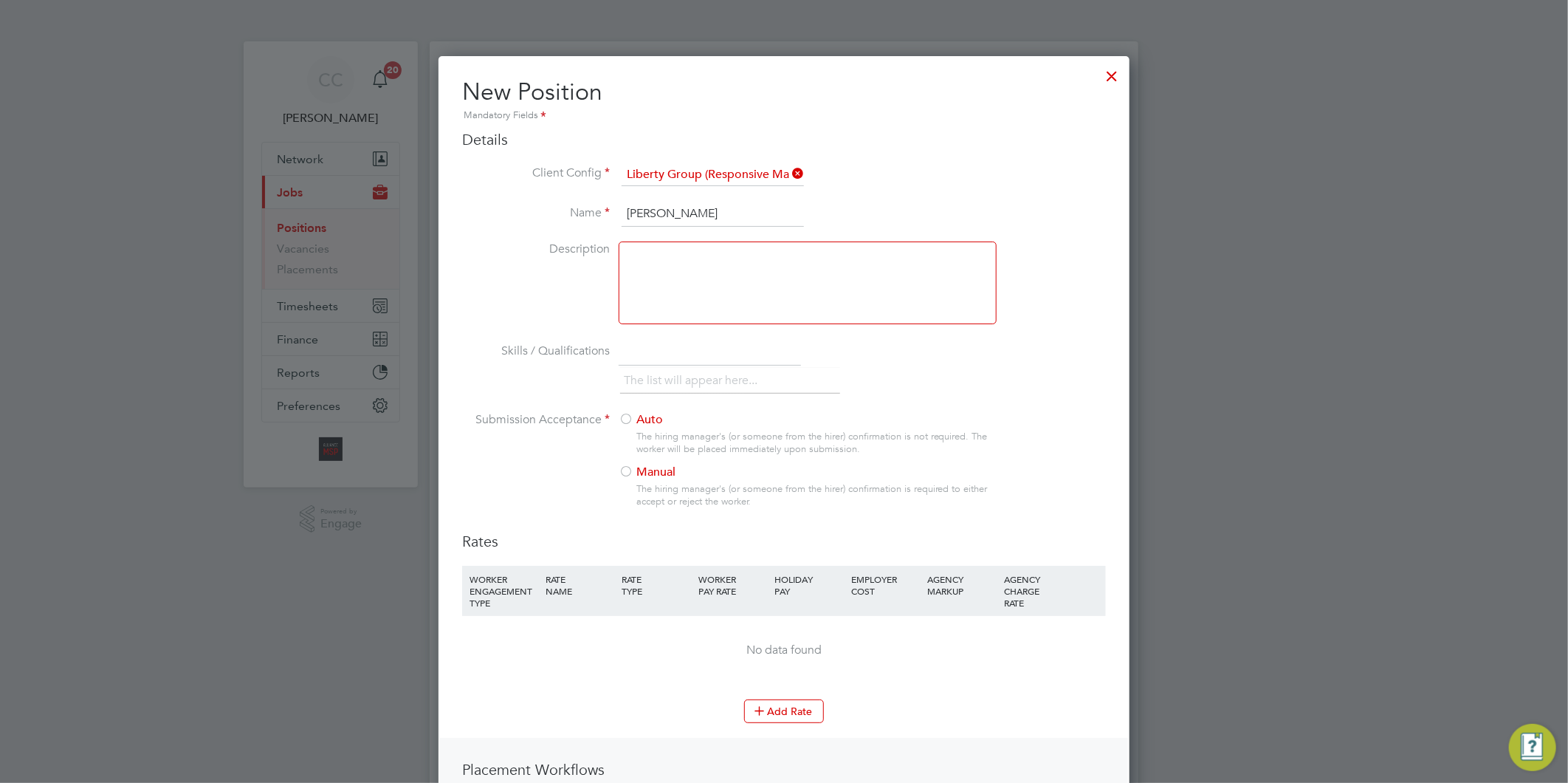
click at [568, 212] on li "Name [PERSON_NAME]" at bounding box center [784, 222] width 644 height 42
click at [703, 278] on div at bounding box center [808, 282] width 378 height 83
paste div
click at [684, 352] on input "text" at bounding box center [710, 352] width 182 height 27
type input "Basic DBS"
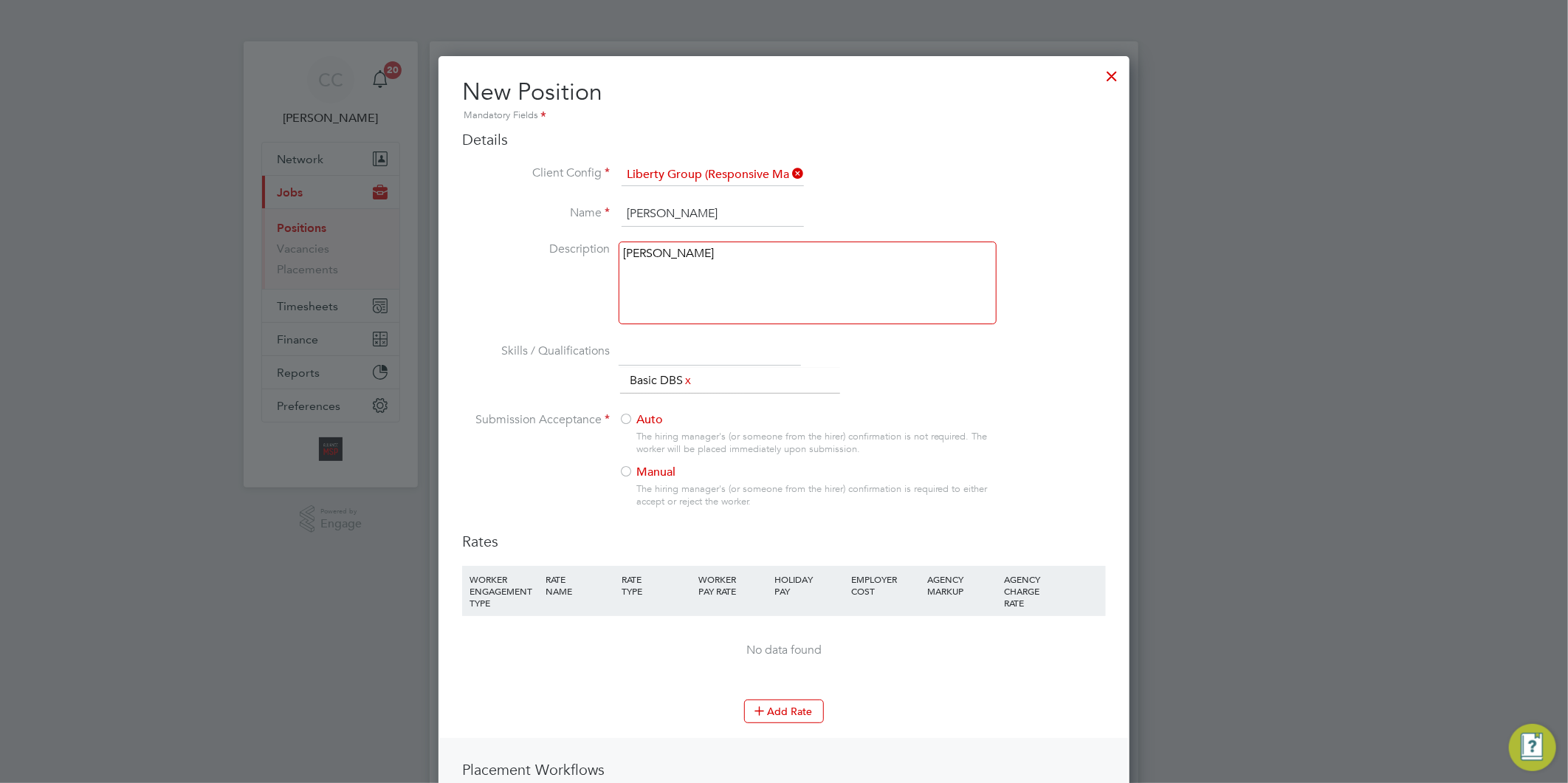
click at [658, 349] on input "text" at bounding box center [710, 352] width 182 height 27
paste input "Carpentry & joinery Apprenticeship; C & G Carpentry & Joinery; Certificate in C…"
type input "Carpentry & joinery Apprenticeship; C & G Carpentry & Joinery; Certificate in C…"
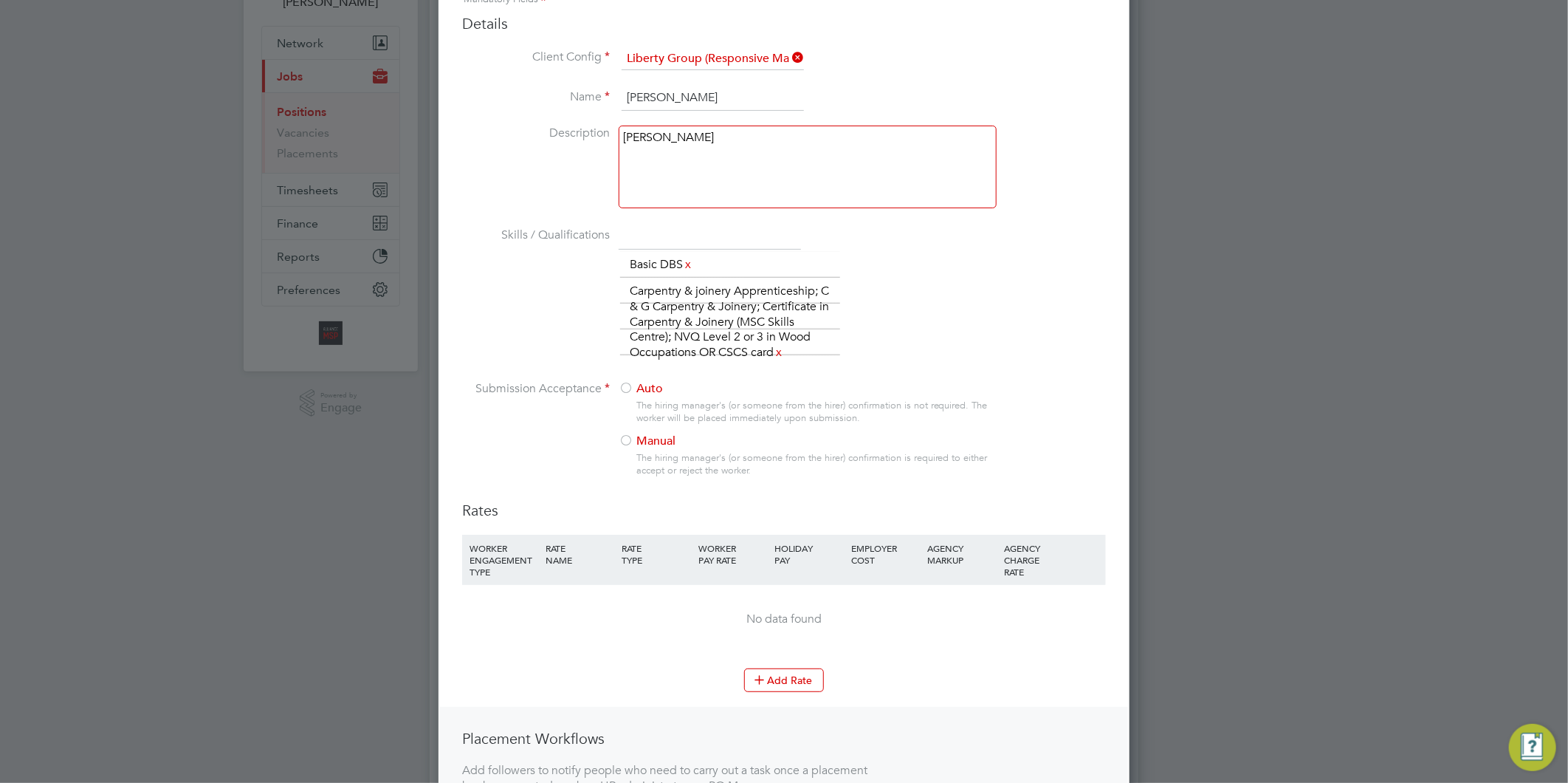
scroll to position [164, 0]
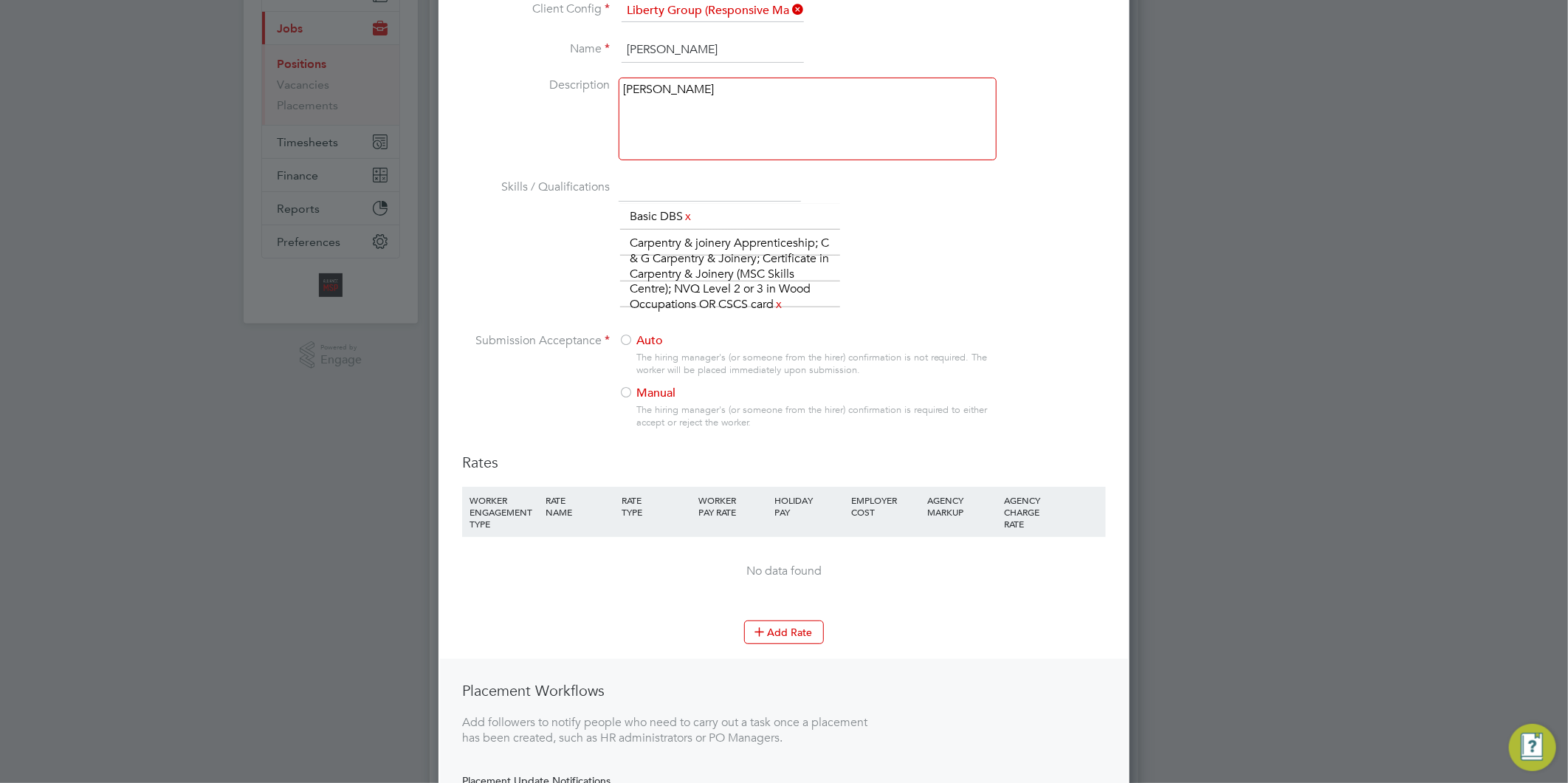
click at [674, 393] on label "Manual" at bounding box center [801, 393] width 366 height 16
click at [803, 624] on button "Add Rate" at bounding box center [783, 633] width 80 height 24
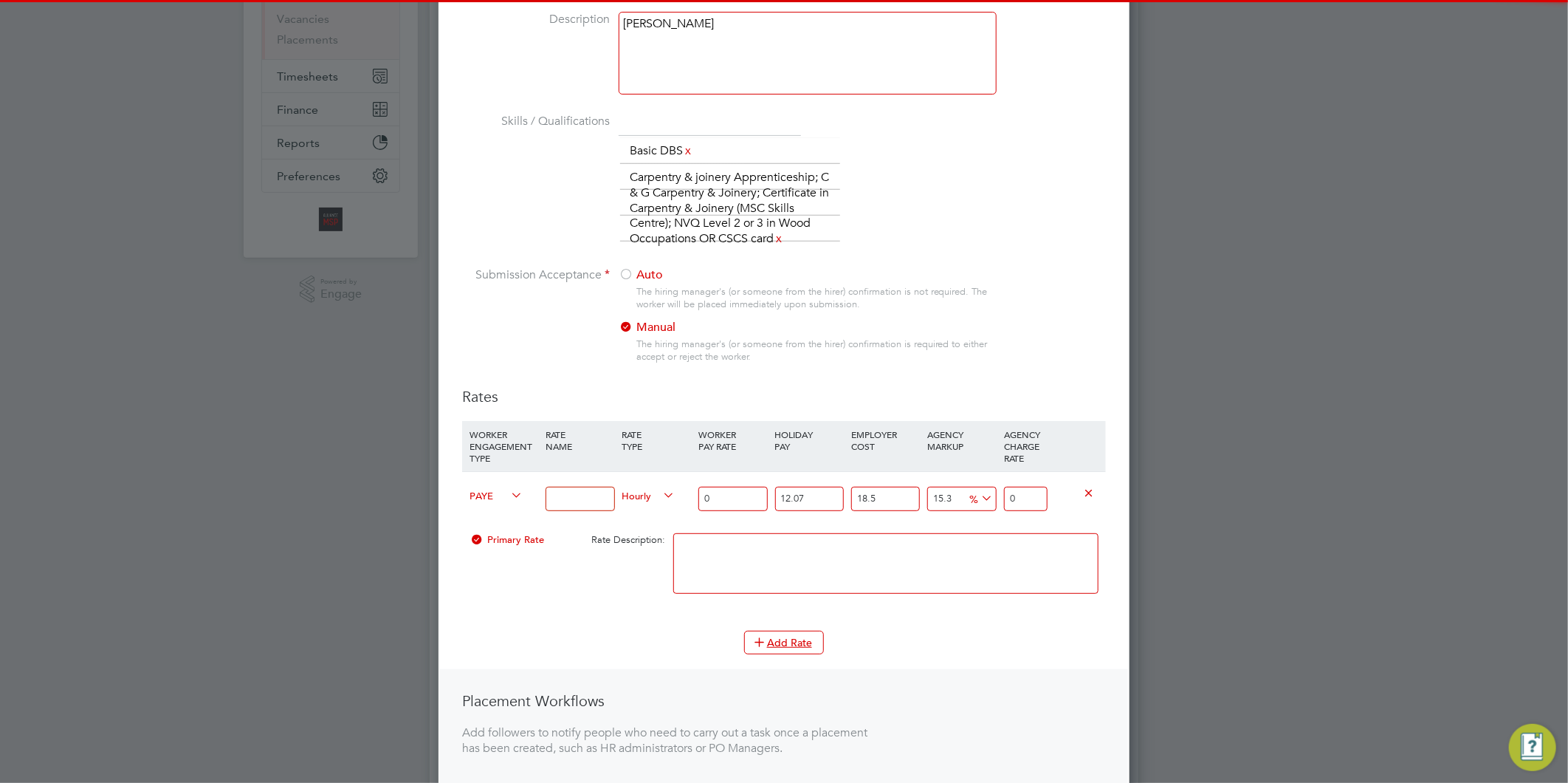
scroll to position [328, 0]
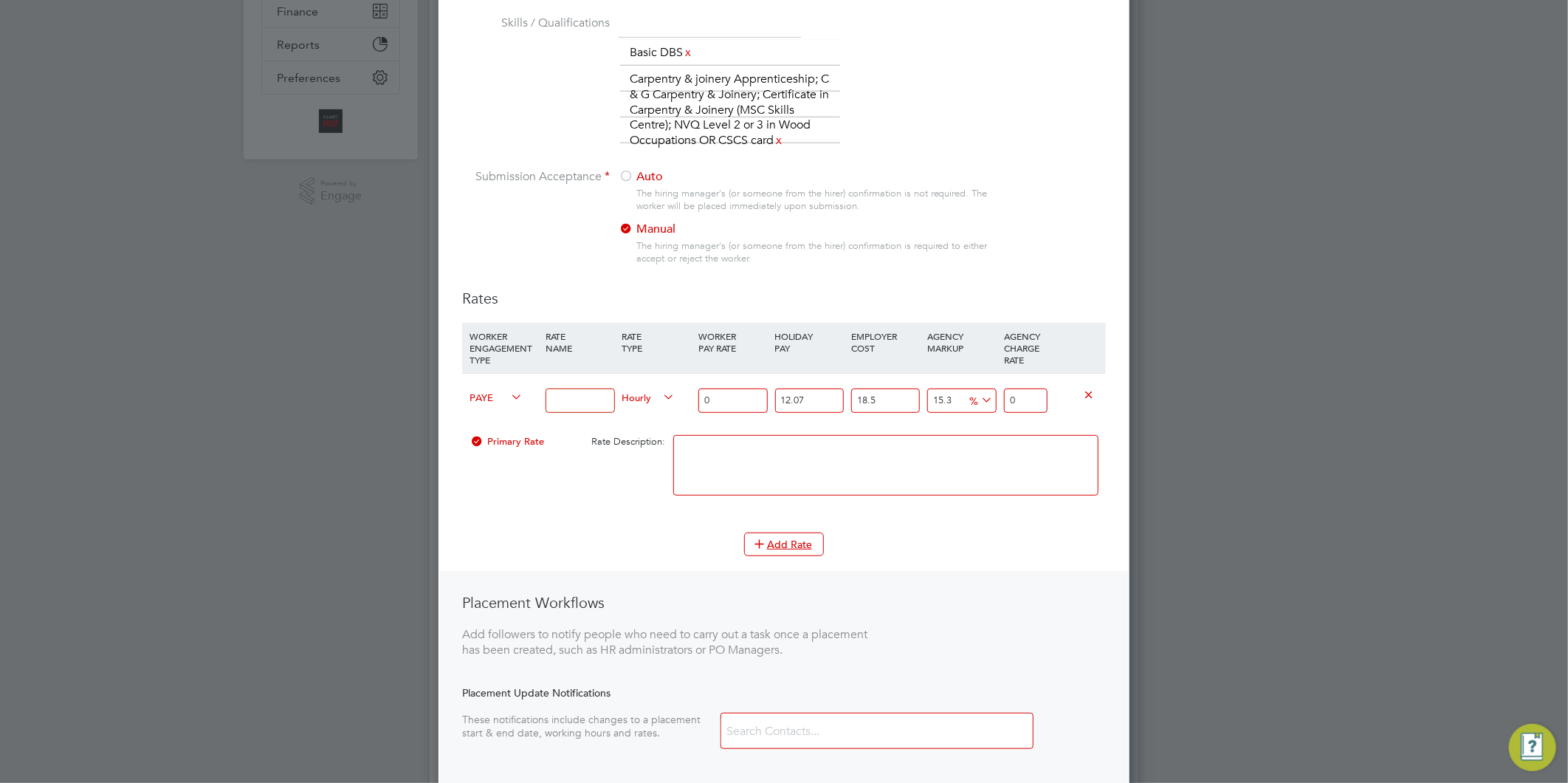
click at [497, 385] on div "PAYE" at bounding box center [504, 399] width 76 height 50
click at [485, 396] on span "PAYE" at bounding box center [496, 397] width 53 height 16
click at [493, 416] on li "Contract" at bounding box center [494, 413] width 60 height 19
click at [584, 401] on input at bounding box center [580, 401] width 68 height 25
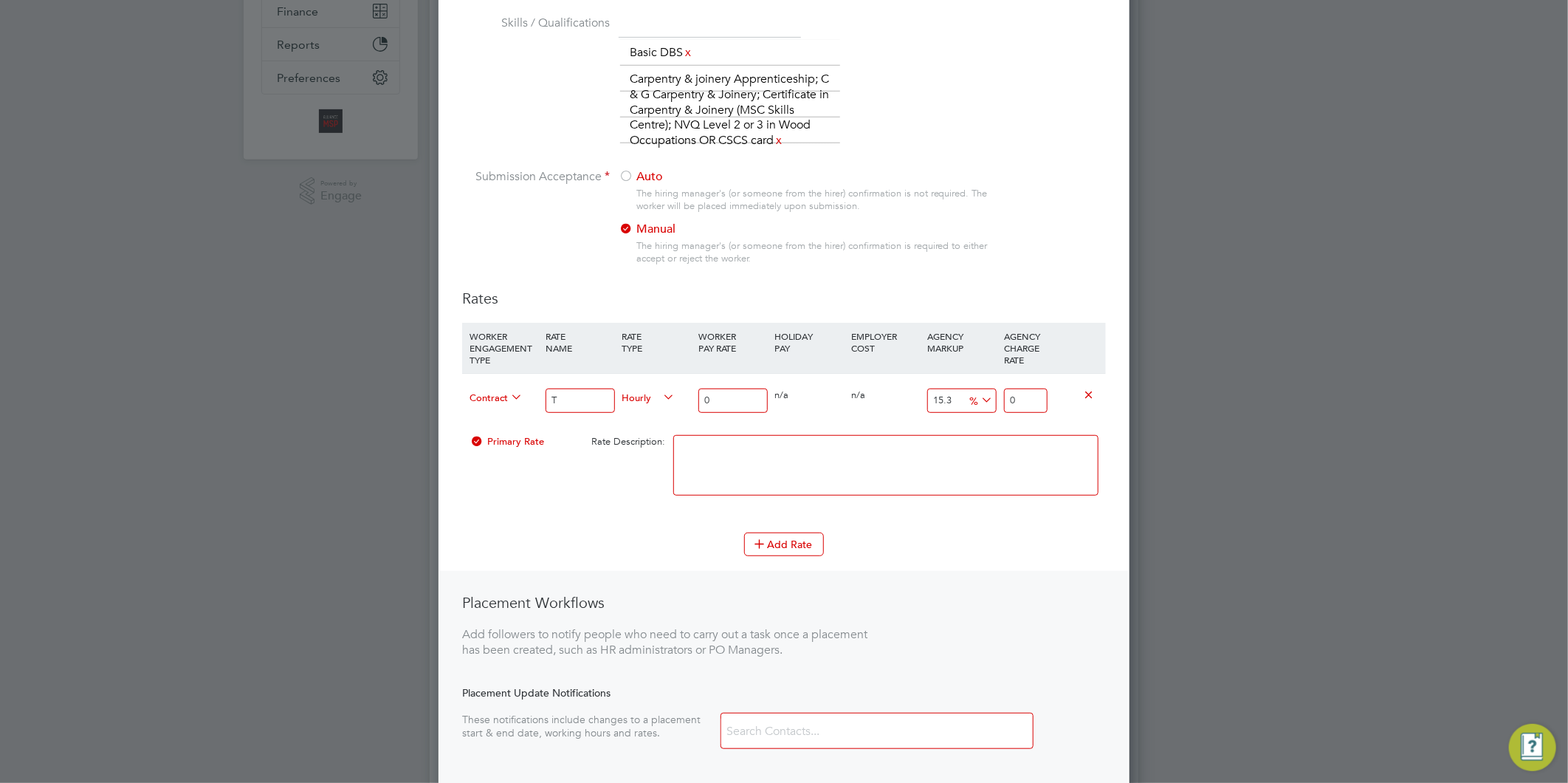
type input "Tier 1"
click at [724, 402] on input "0" at bounding box center [733, 401] width 68 height 25
type input "0"
click at [720, 393] on input "0" at bounding box center [733, 401] width 68 height 25
type input "1"
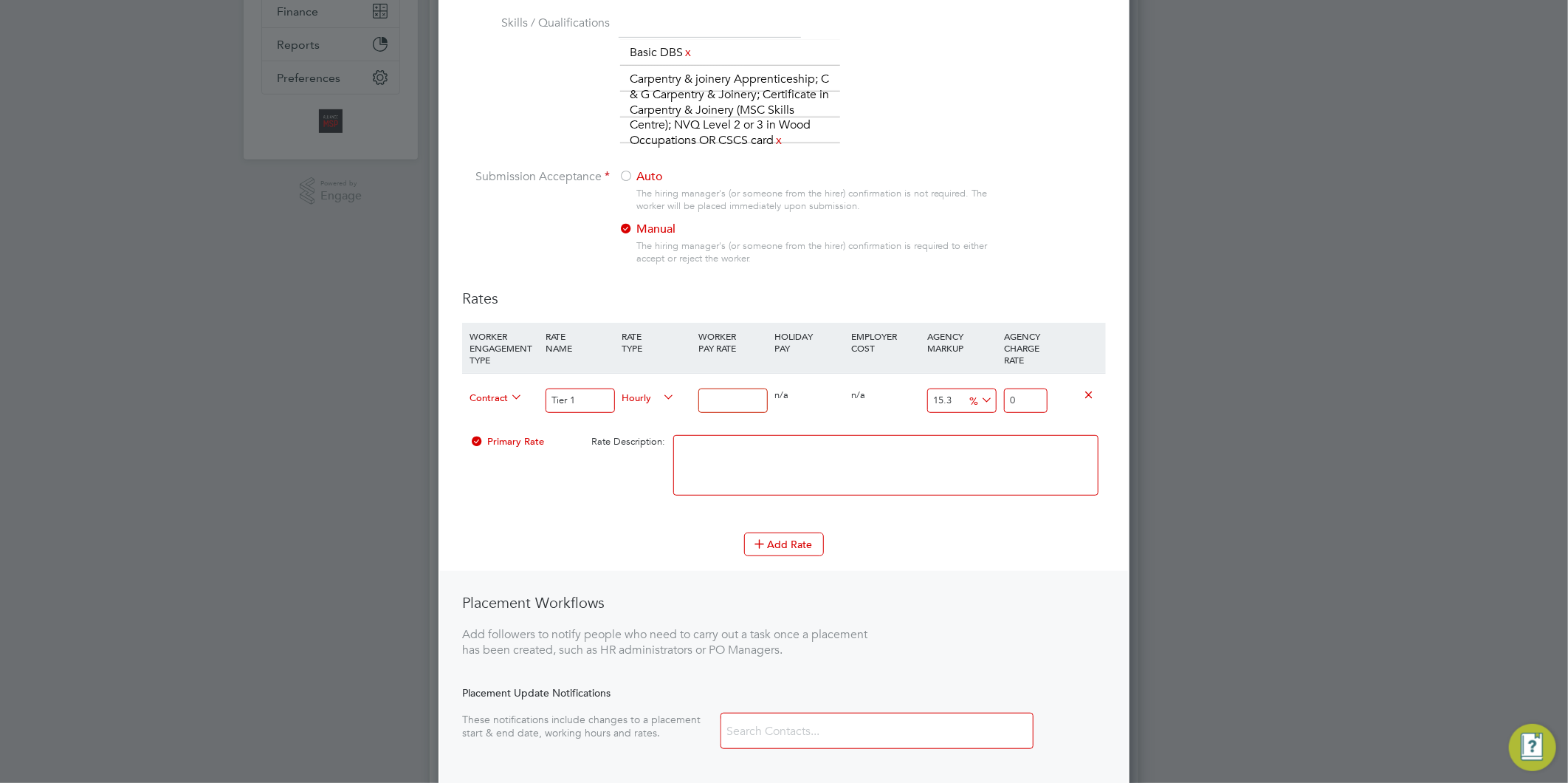
type input "1.153"
type input "19"
type input "21.907"
type input "19.7"
type input "22.7141"
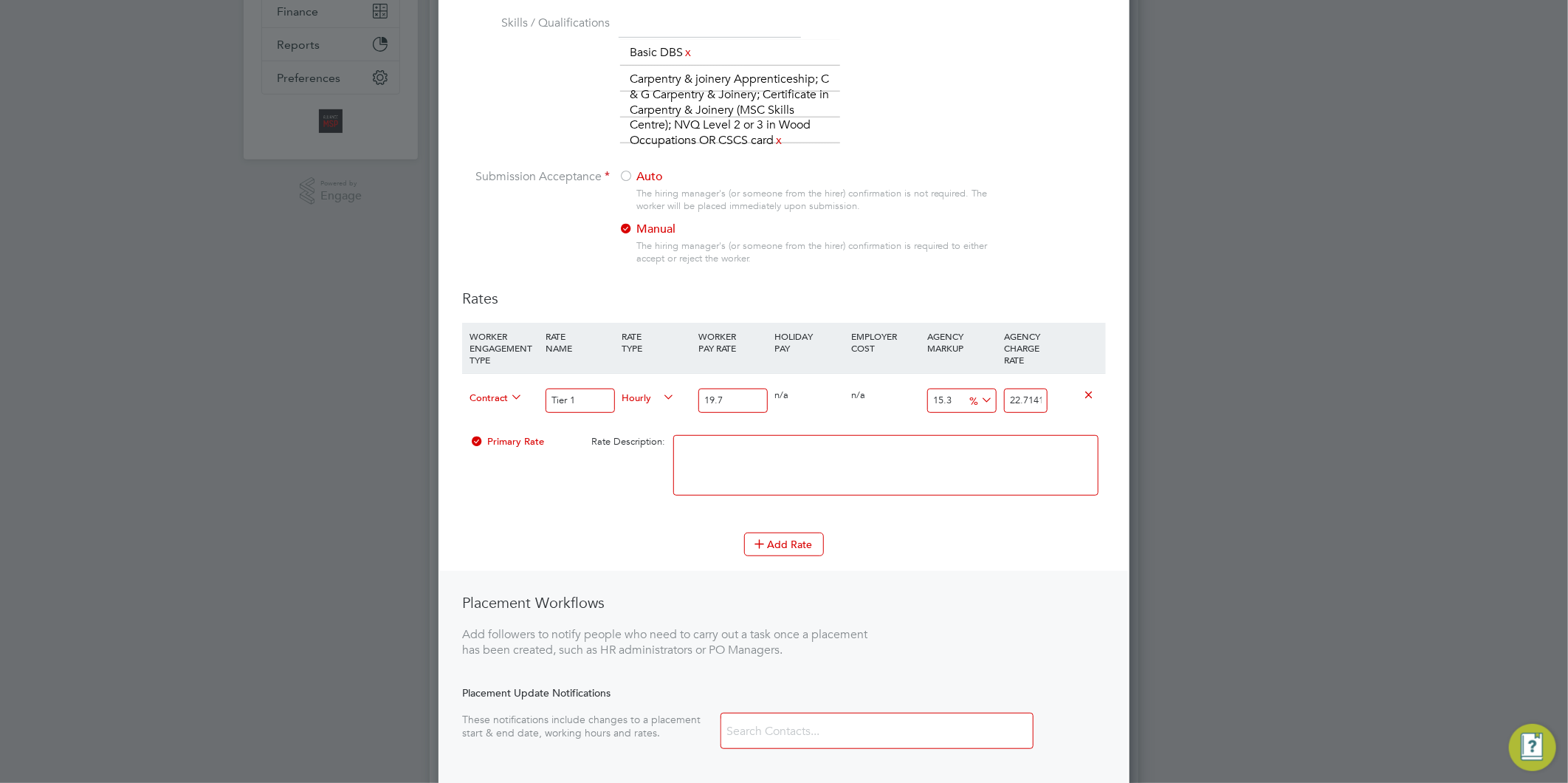
type input "19.77"
type input "22.79481"
type input "19.77"
click at [899, 456] on textarea at bounding box center [885, 465] width 425 height 60
click at [780, 545] on button "Add Rate" at bounding box center [783, 545] width 80 height 24
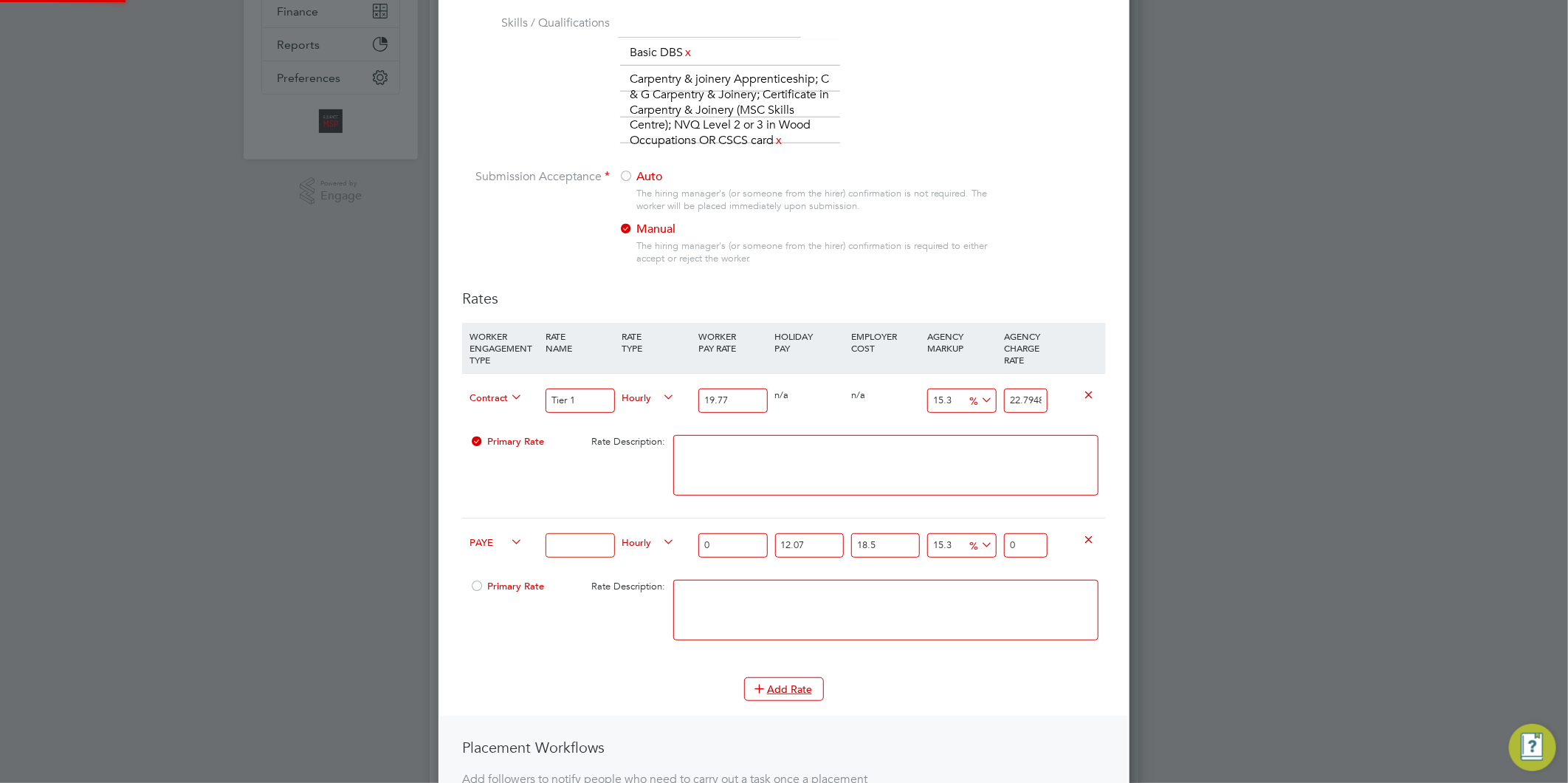
scroll to position [1271, 692]
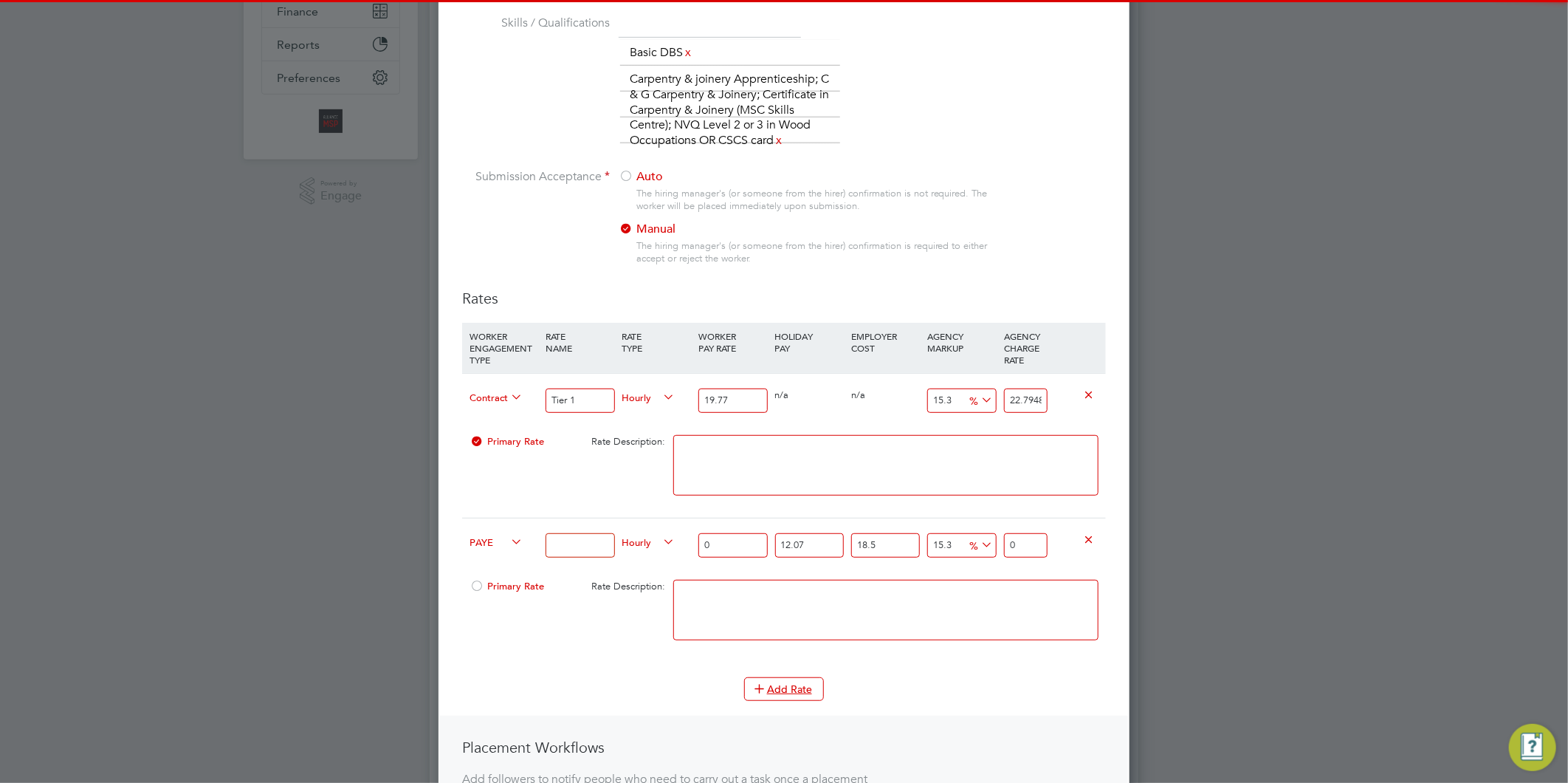
click at [503, 545] on span "PAYE" at bounding box center [496, 542] width 53 height 16
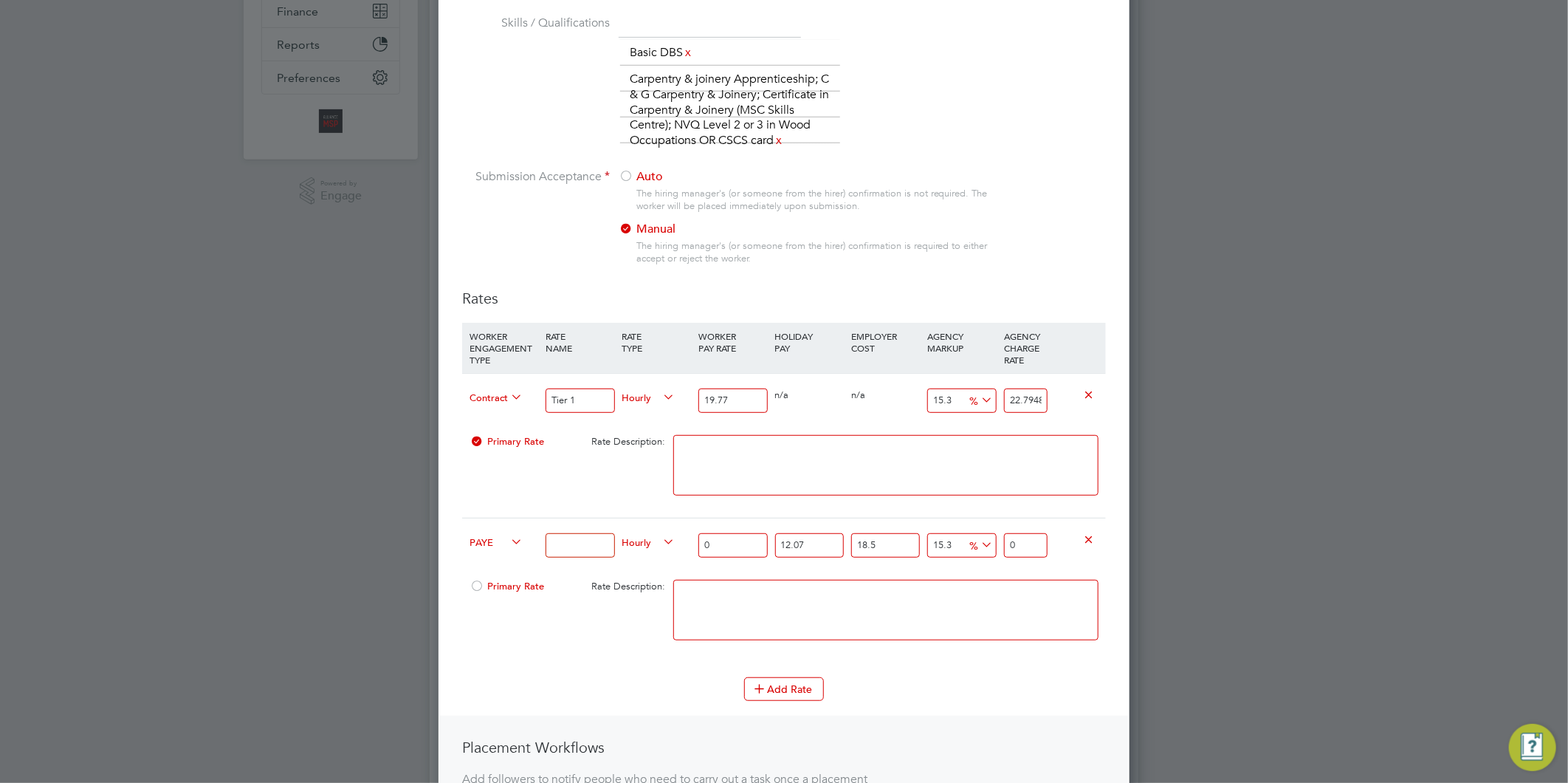
click at [485, 558] on li "Contract" at bounding box center [494, 558] width 60 height 19
type input "0"
click at [577, 548] on input at bounding box center [580, 545] width 68 height 25
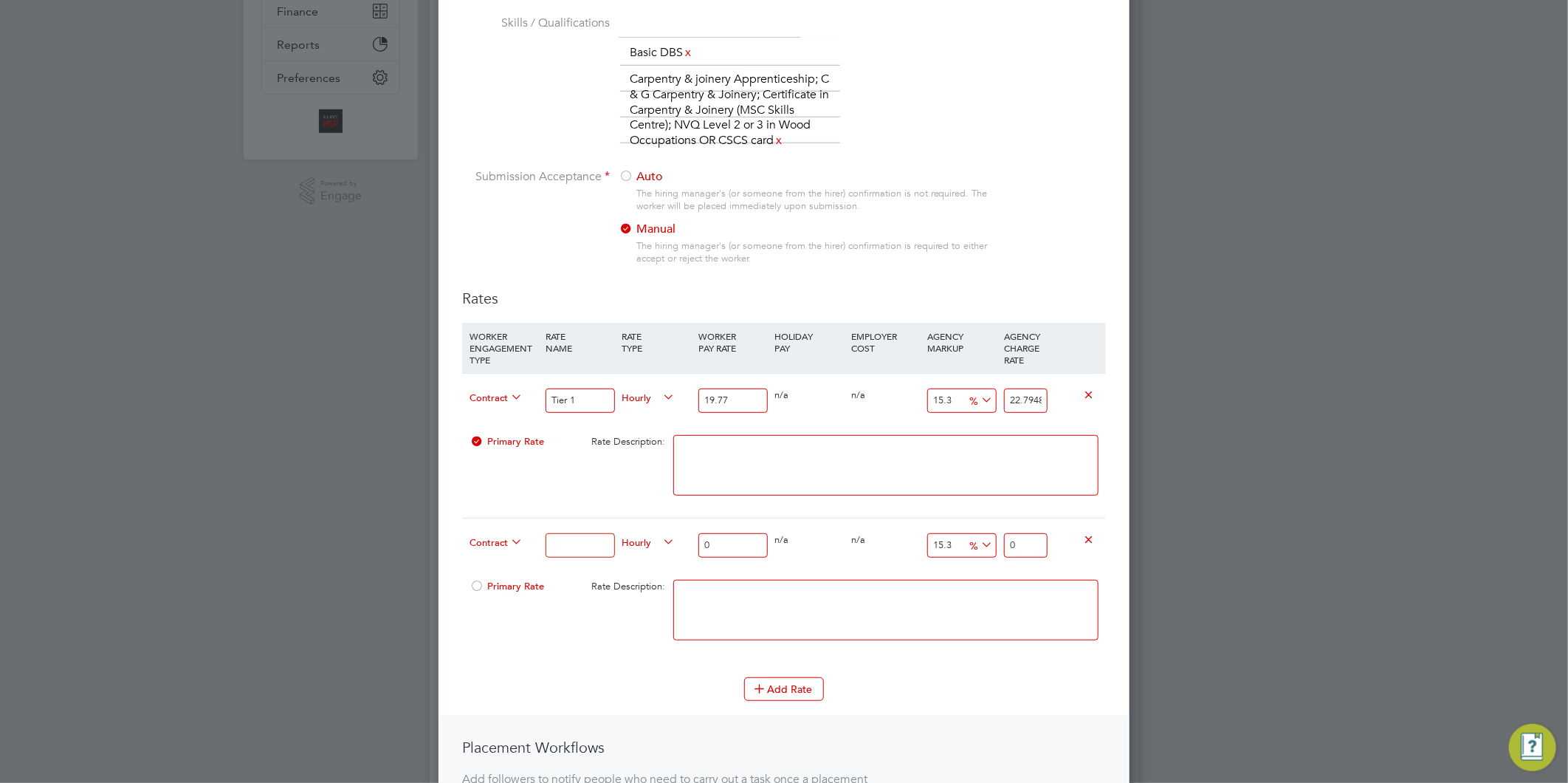
type input "Tier 2"
drag, startPoint x: 717, startPoint y: 543, endPoint x: 678, endPoint y: 539, distance: 39.2
click at [678, 548] on div "Contract Tier 2 Hourly 0 0 n/a 0 n/a 15.3 0 % 0" at bounding box center [784, 545] width 644 height 54
type input "1"
type input "1.153"
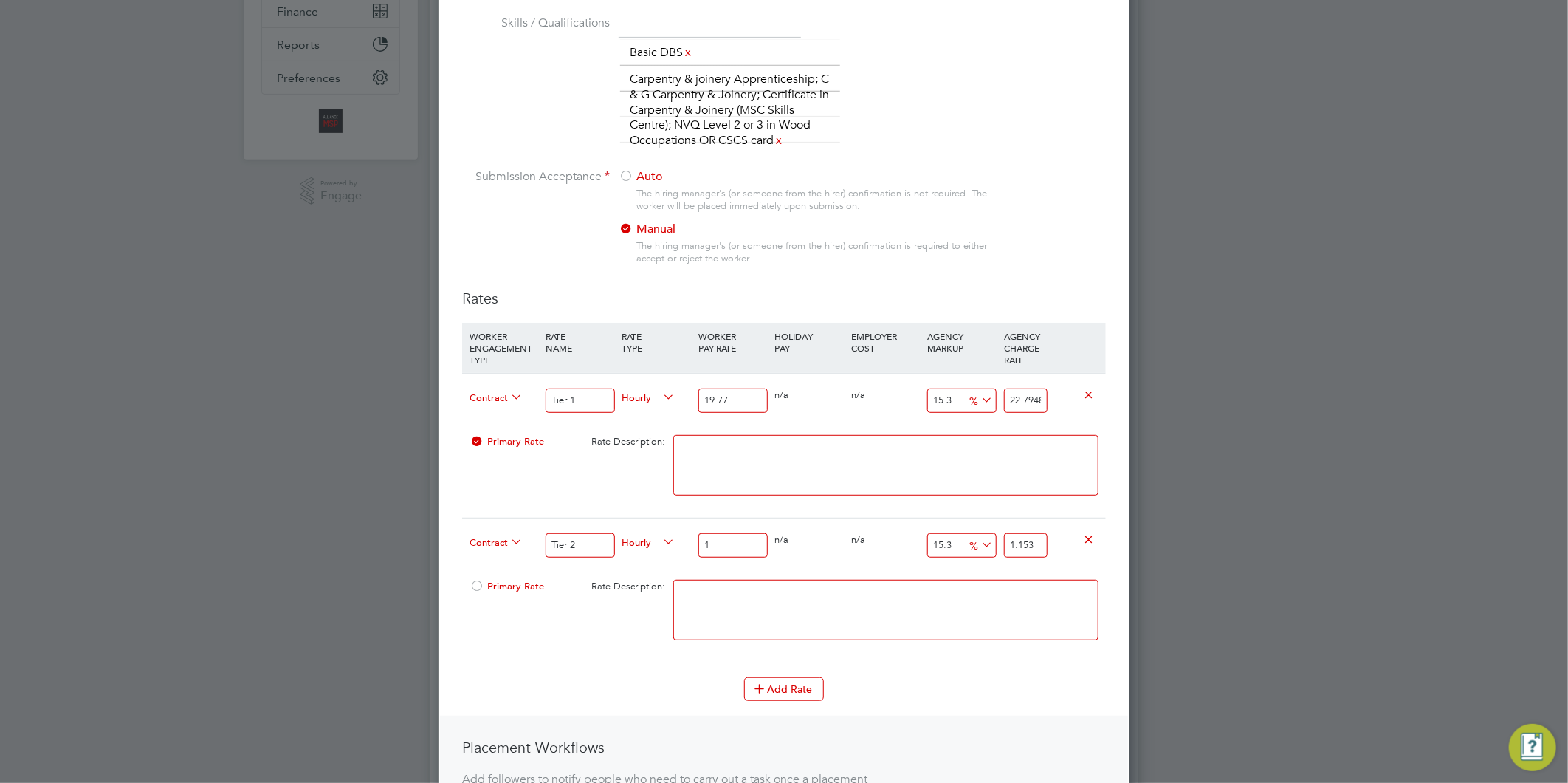
type input "19"
type input "21.907"
type input "197"
type input "227.141"
type input "1977"
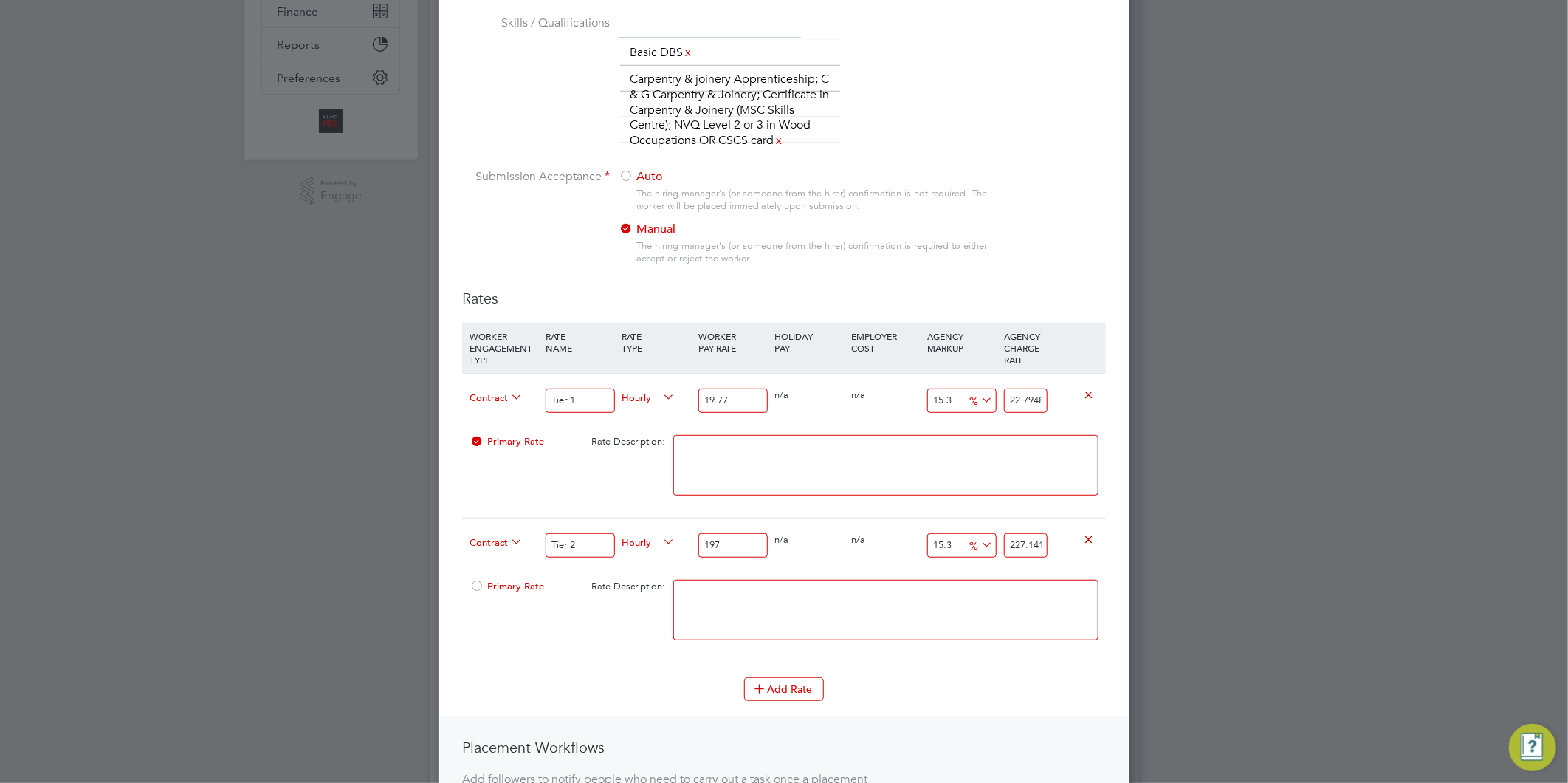
type input "2279.481"
type input "197"
type input "227.141"
type input "19"
type input "21.907"
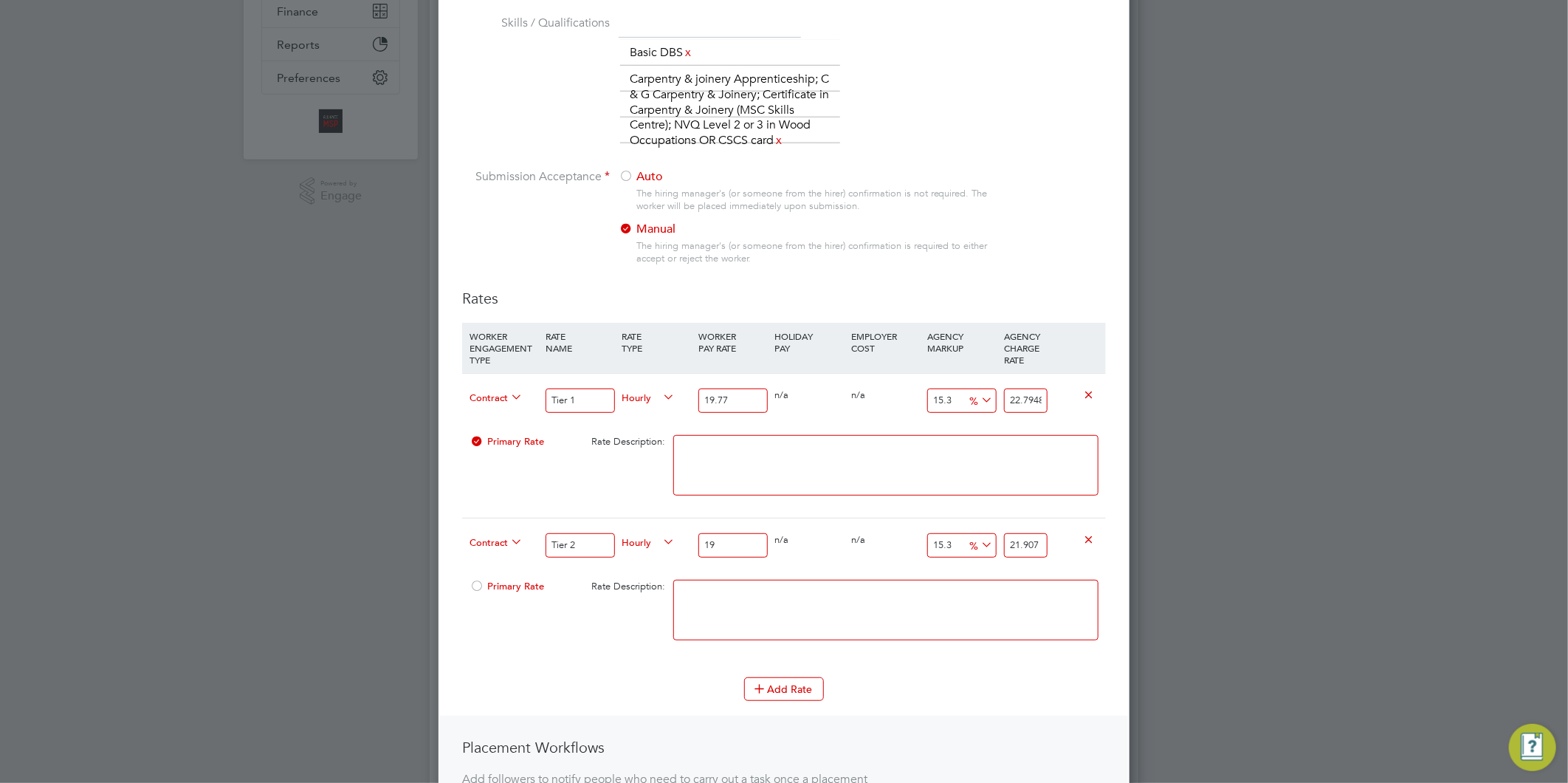
type input "19.7"
type input "22.7141"
type input "19.77"
type input "22.79481"
type input "19.77"
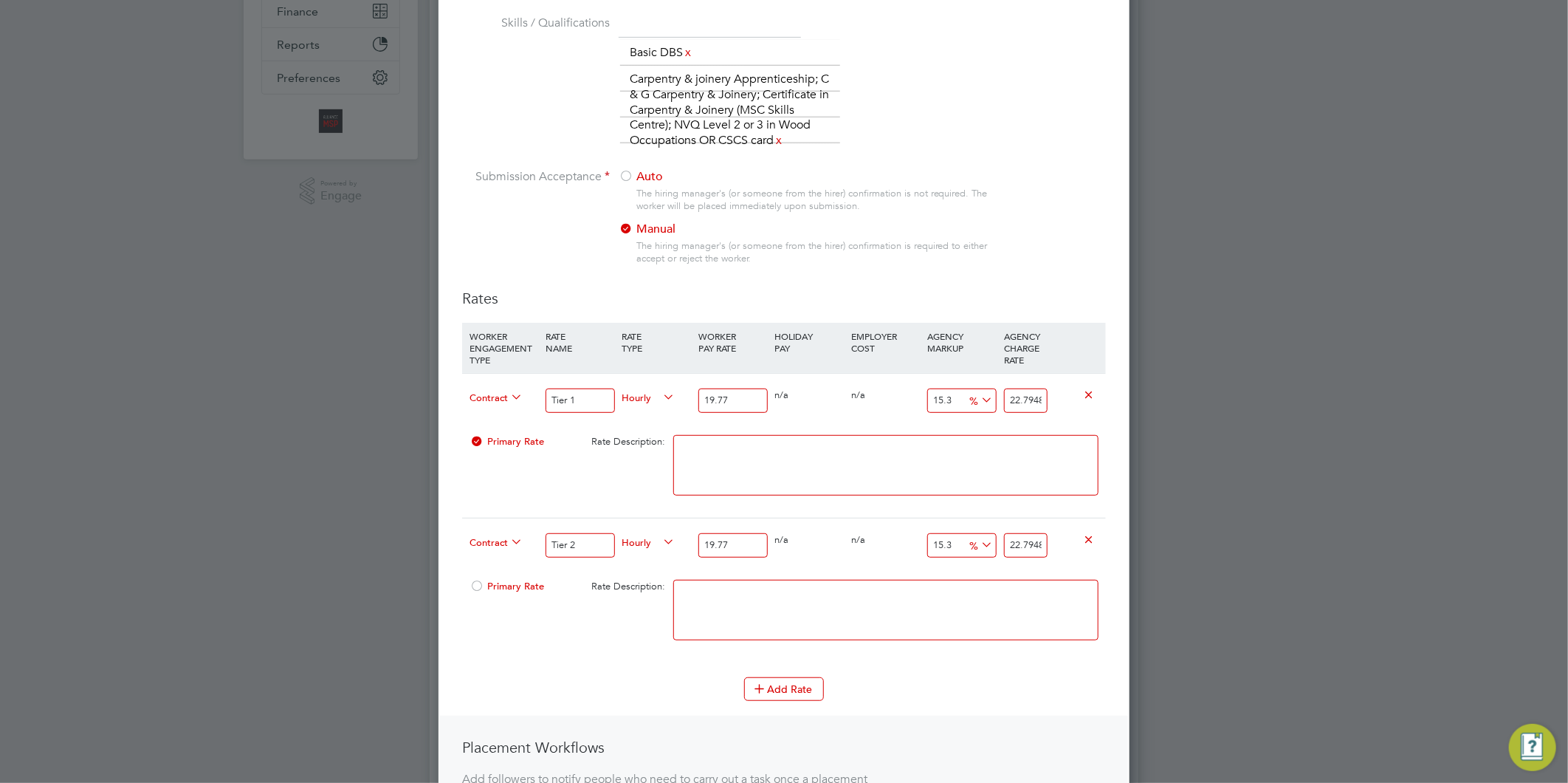
drag, startPoint x: 943, startPoint y: 537, endPoint x: 930, endPoint y: 557, distance: 23.9
click at [943, 538] on input "15.3" at bounding box center [961, 545] width 68 height 25
type input "1.3"
type input "20.02701"
type input "16.3"
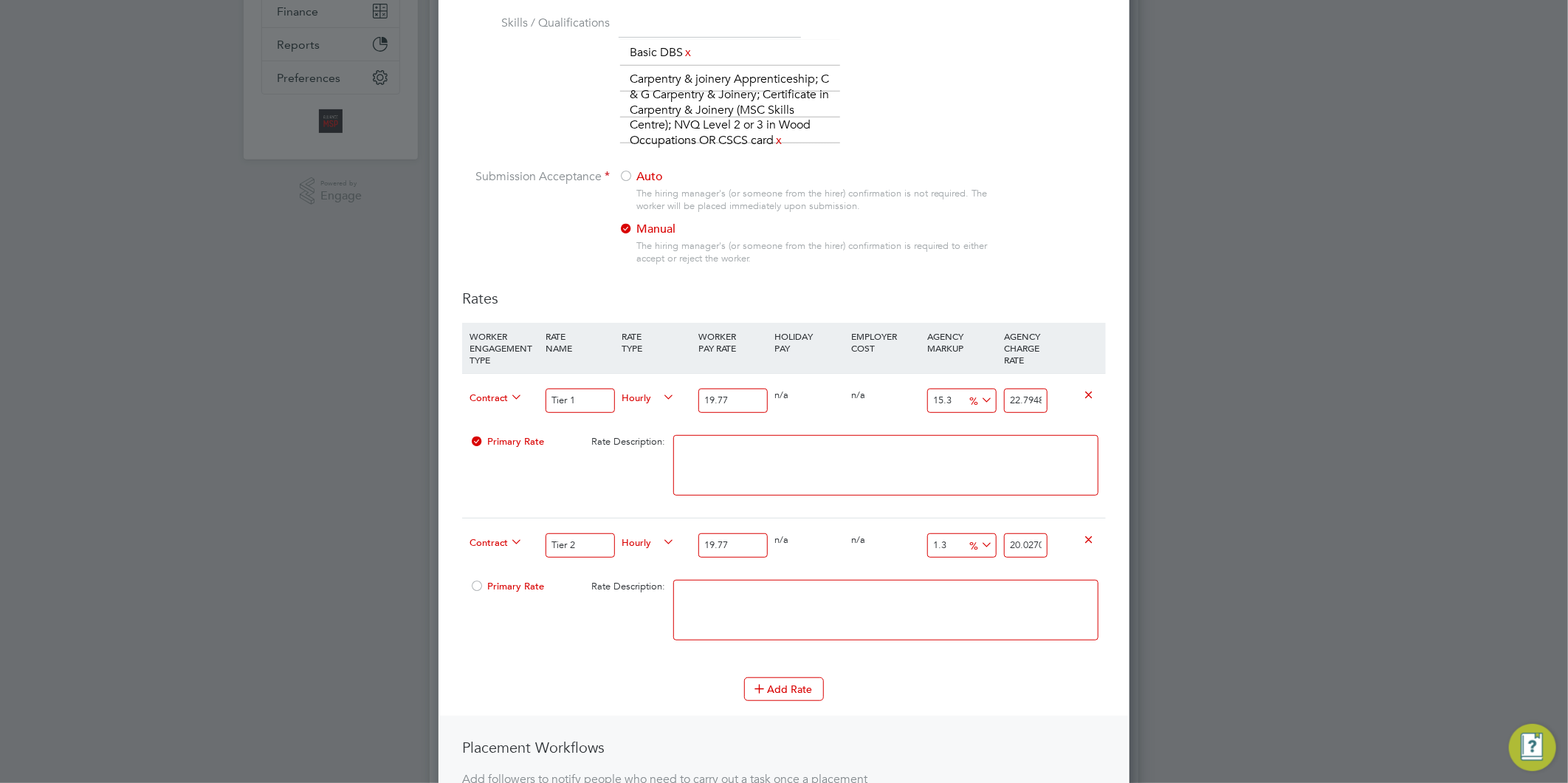
type input "22.99251"
type input "16.3"
click at [784, 685] on button "Add Rate" at bounding box center [783, 689] width 80 height 24
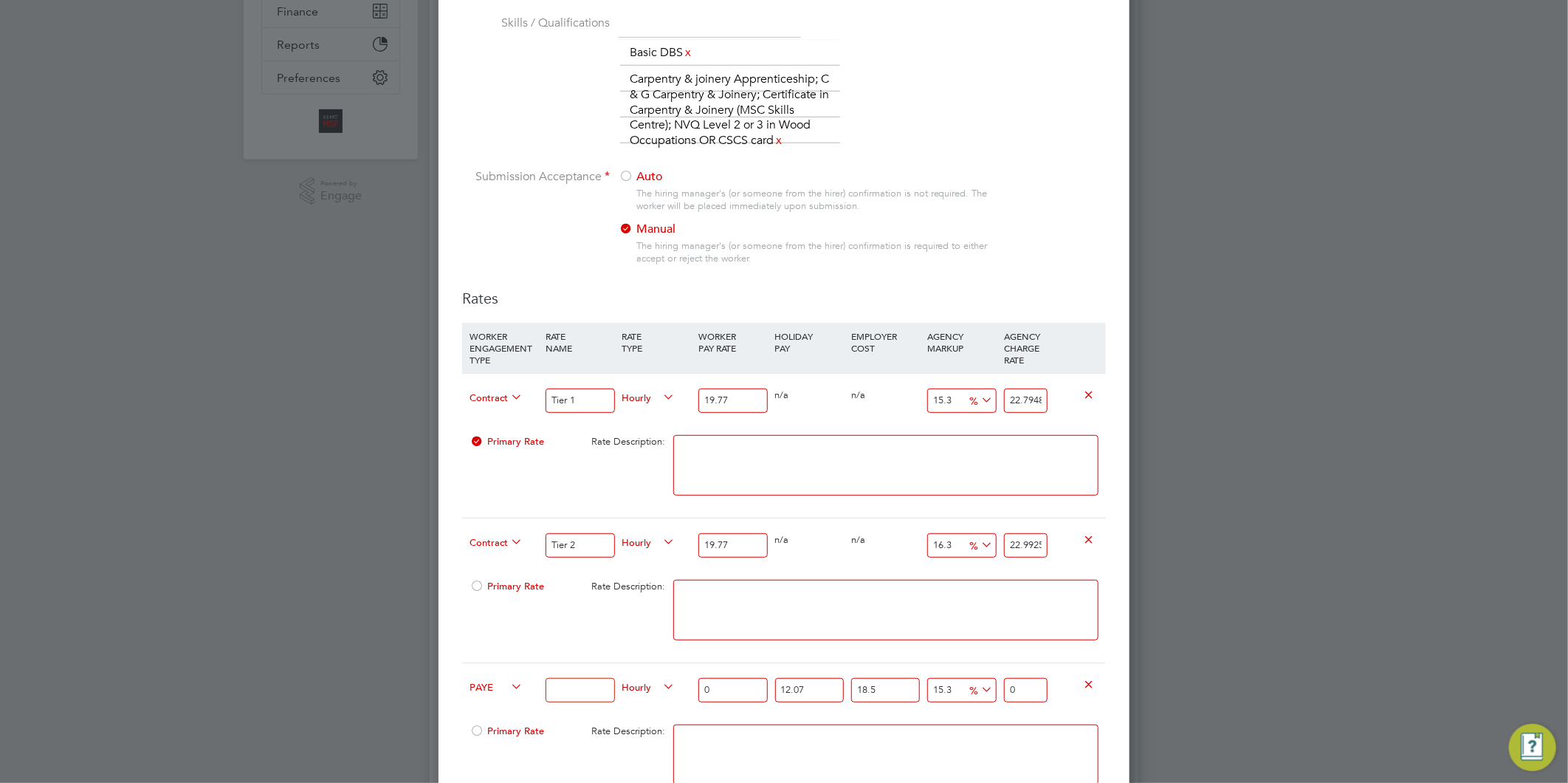
click at [555, 687] on input at bounding box center [580, 690] width 68 height 25
type input "Tier 1"
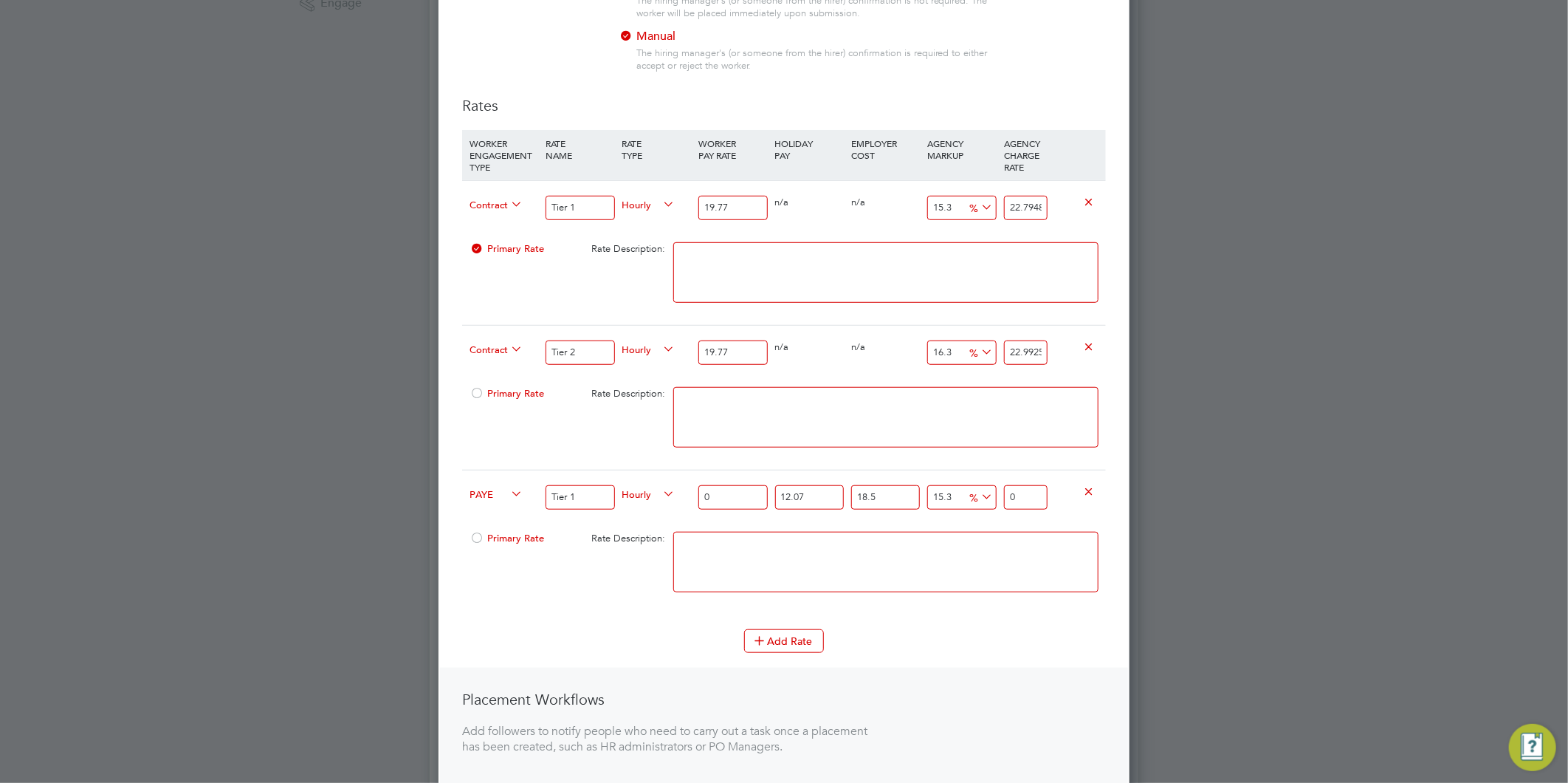
scroll to position [574, 0]
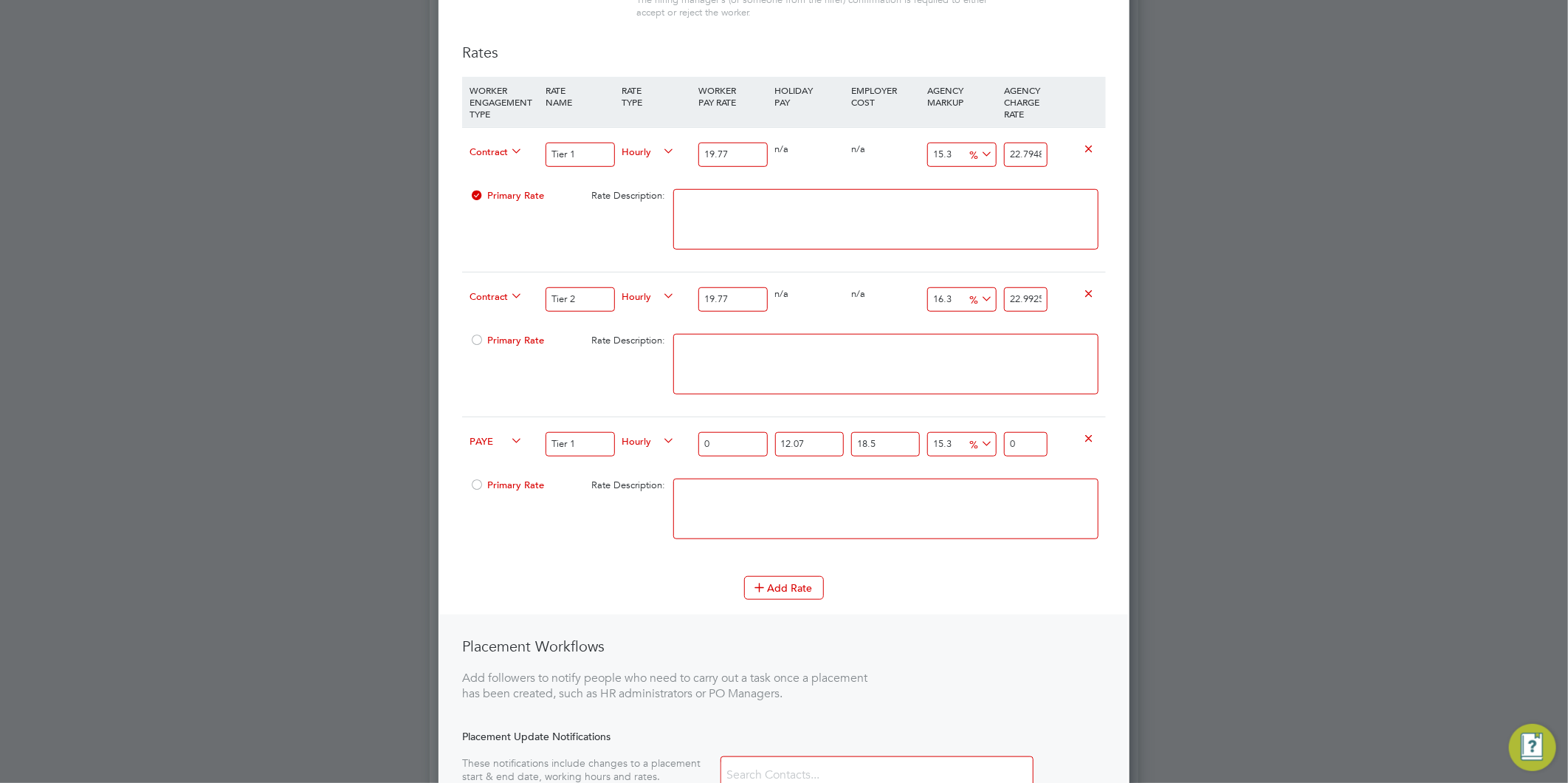
click at [724, 445] on input "0" at bounding box center [733, 444] width 68 height 25
type input "1"
type input "1.5312180135"
type input "14"
type input "21.437052189"
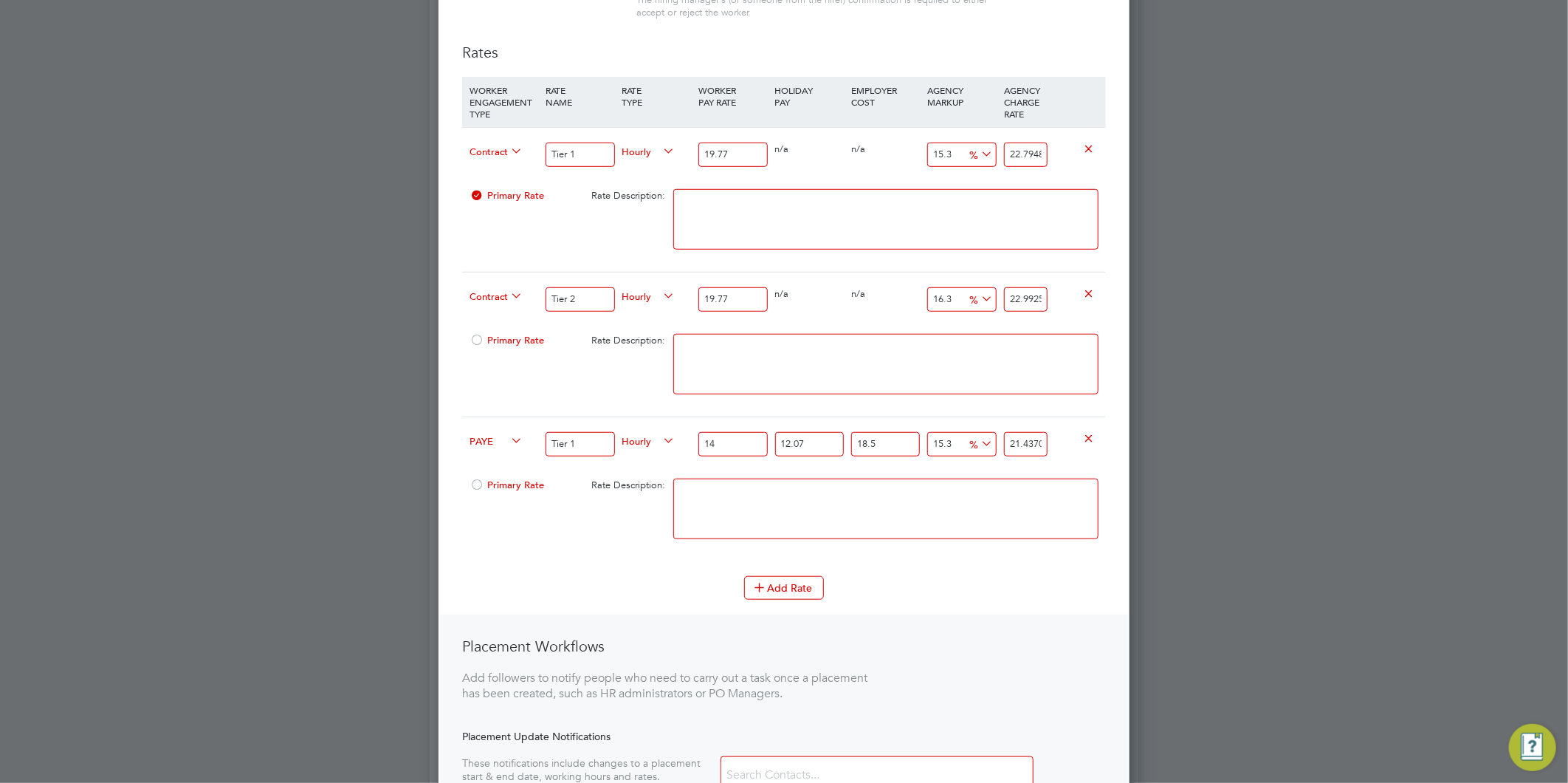
type input "14.8"
type input "22.6620265998"
type input "14.89"
type input "22.799836221015"
type input "14.89"
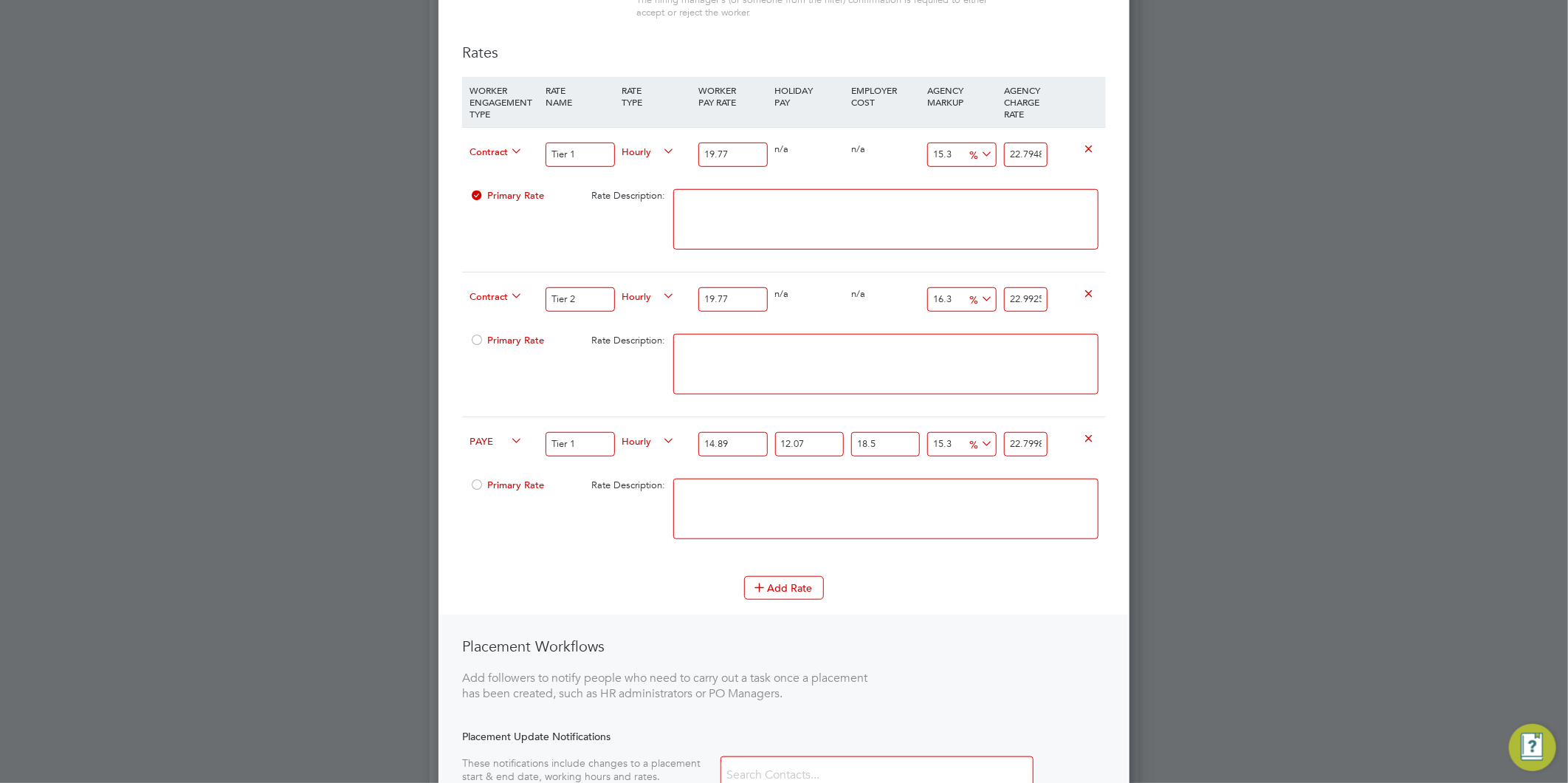
click at [938, 441] on input "15.3" at bounding box center [961, 444] width 68 height 25
drag, startPoint x: 913, startPoint y: 478, endPoint x: 852, endPoint y: 548, distance: 92.8
click at [911, 479] on textarea at bounding box center [885, 509] width 425 height 60
click at [765, 588] on icon at bounding box center [759, 586] width 11 height 11
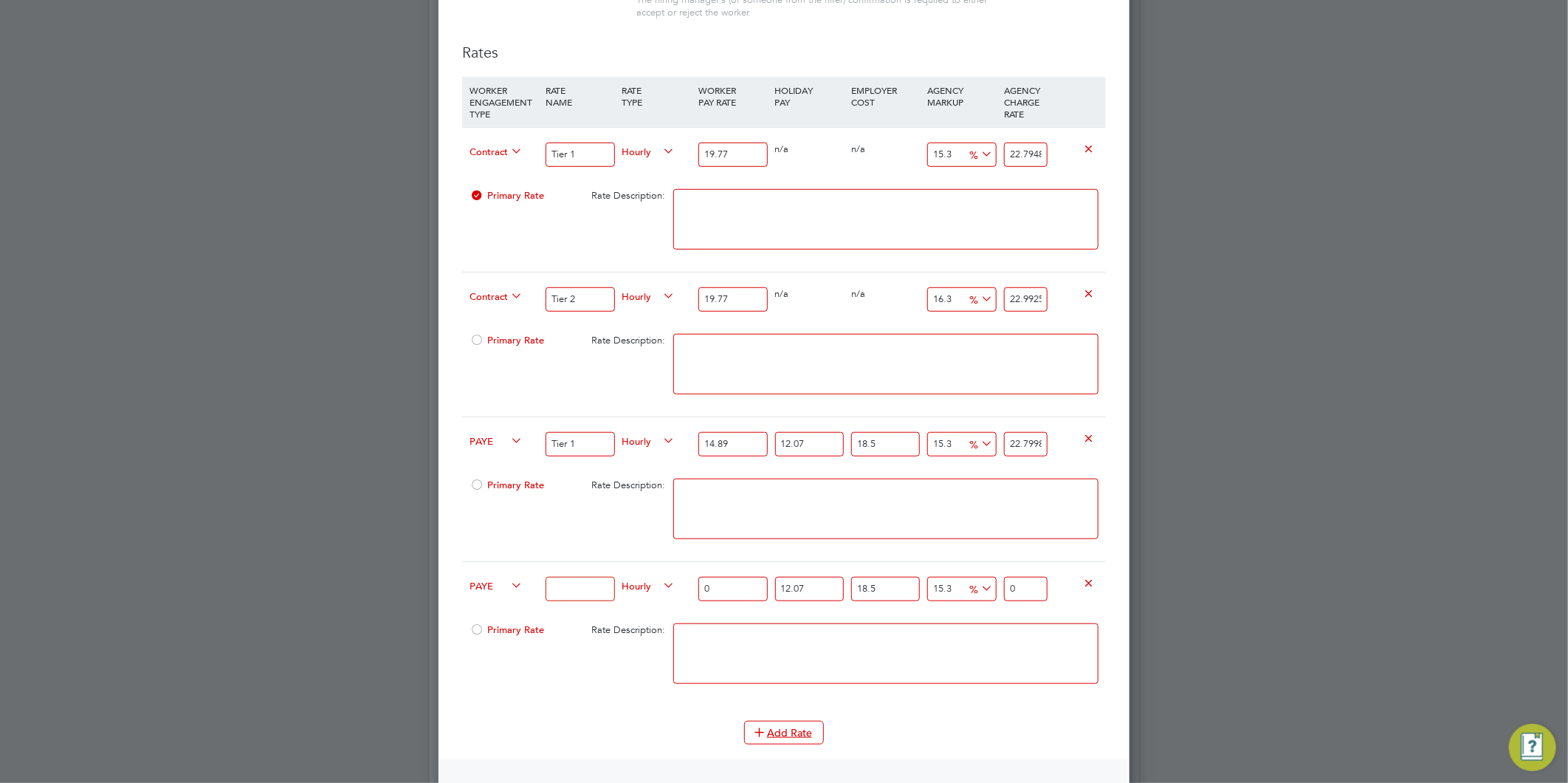
click at [581, 582] on input at bounding box center [580, 589] width 68 height 25
type input "Tier 2"
click at [722, 586] on input "0" at bounding box center [733, 589] width 68 height 25
type input "1"
type input "1.5312180135"
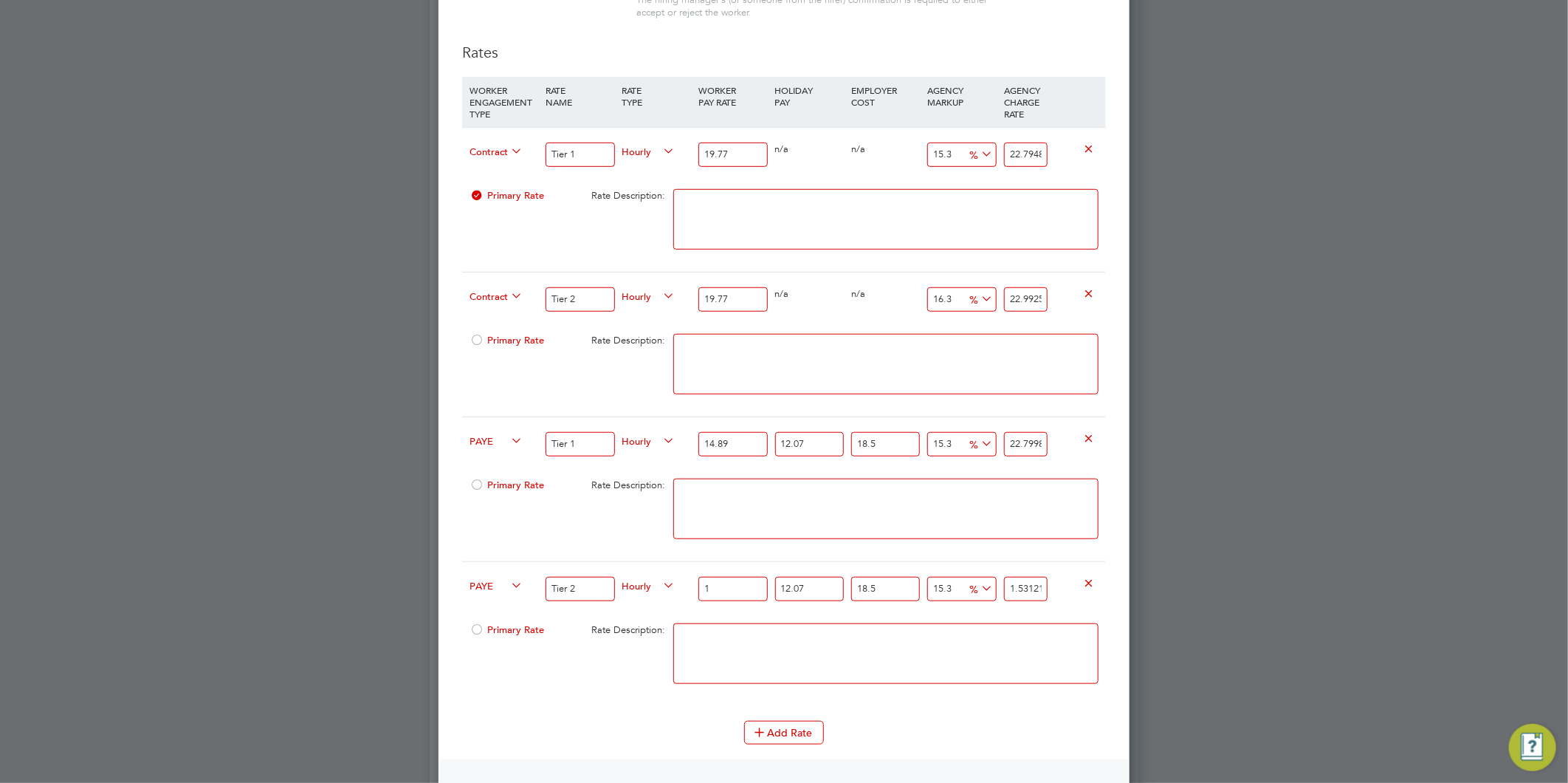
type input "14"
type input "21.437052189"
type input "14.8"
type input "22.6620265998"
type input "14.89"
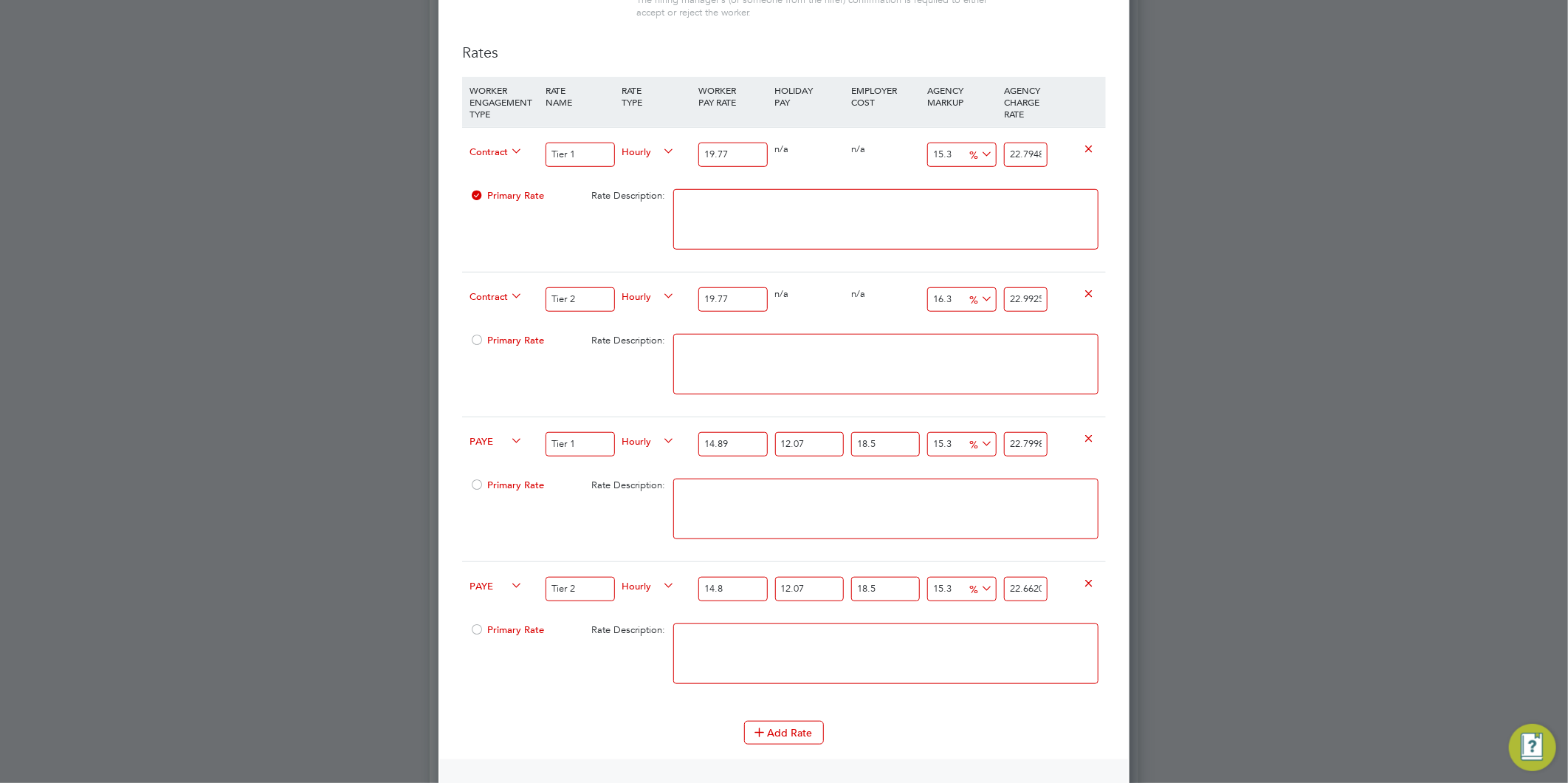
type input "22.799836221015"
type input "14.89"
click at [942, 585] on input "15.3" at bounding box center [961, 589] width 68 height 25
type input "1.3"
type input "20.031425925315"
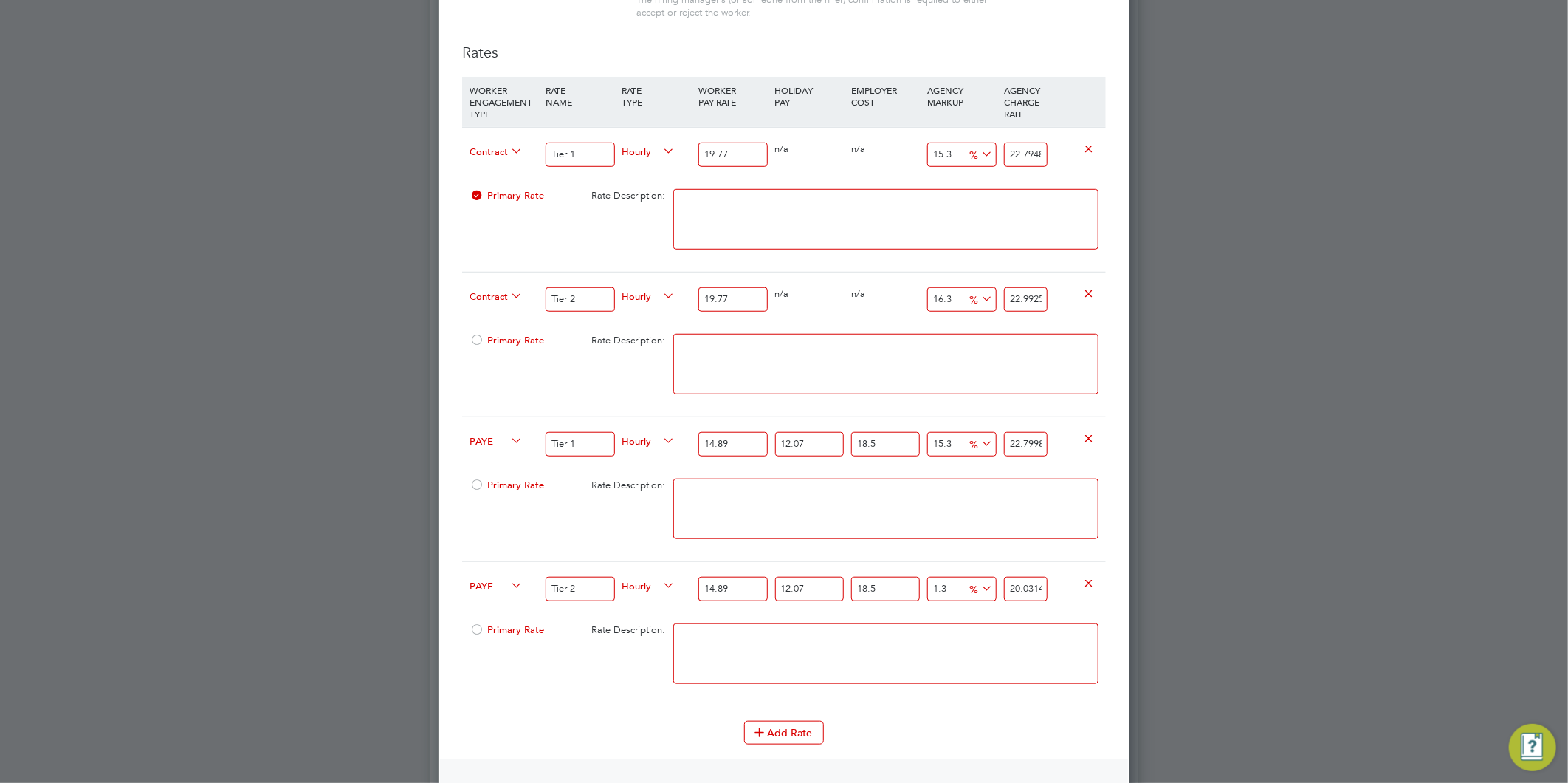
type input "16.3"
type input "22.997579813565"
type input "16.3"
click at [923, 644] on textarea at bounding box center [885, 653] width 425 height 60
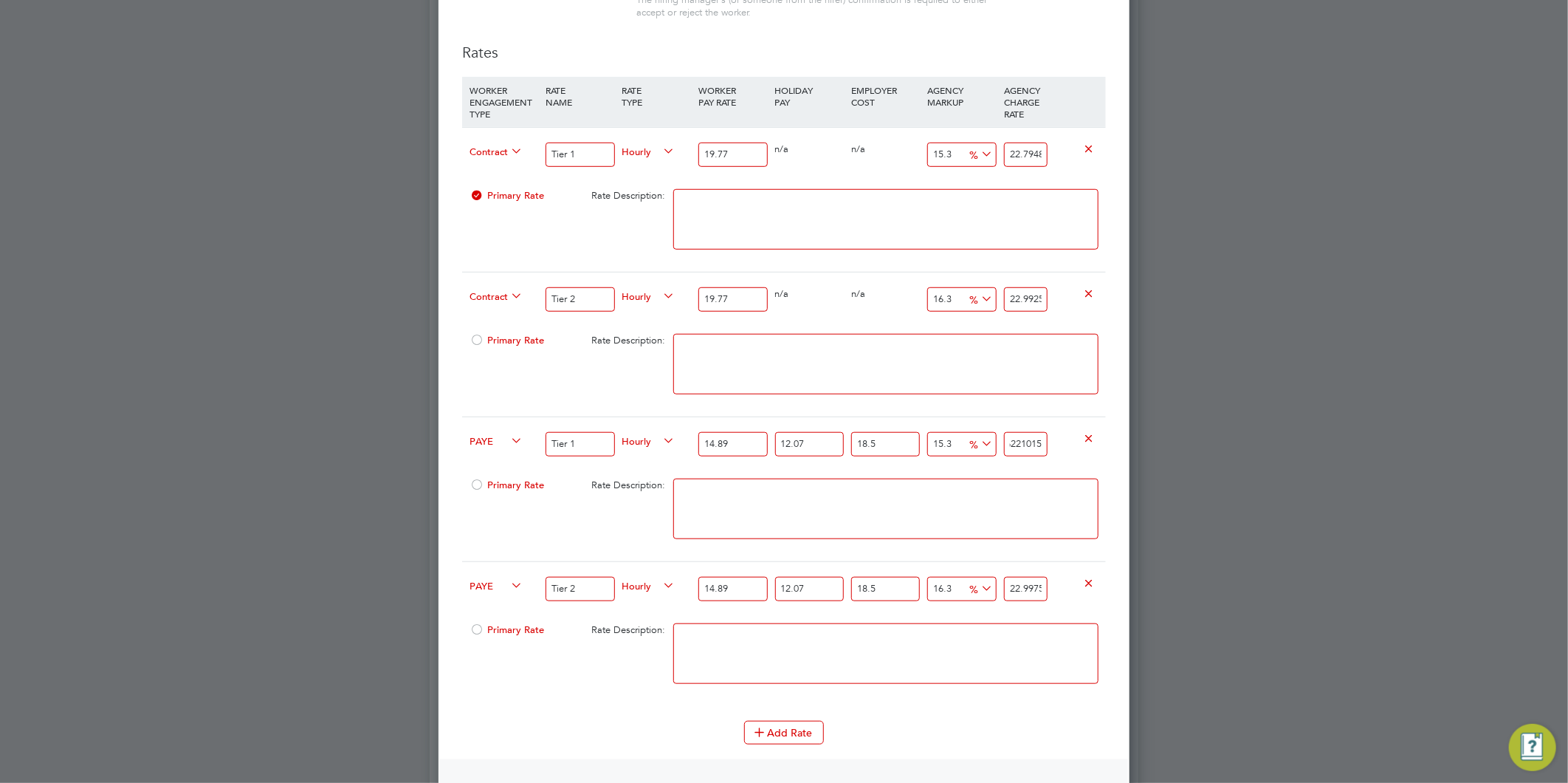
drag, startPoint x: 1005, startPoint y: 437, endPoint x: 1202, endPoint y: 434, distance: 197.0
type input "-89.88589225972369"
type input "2"
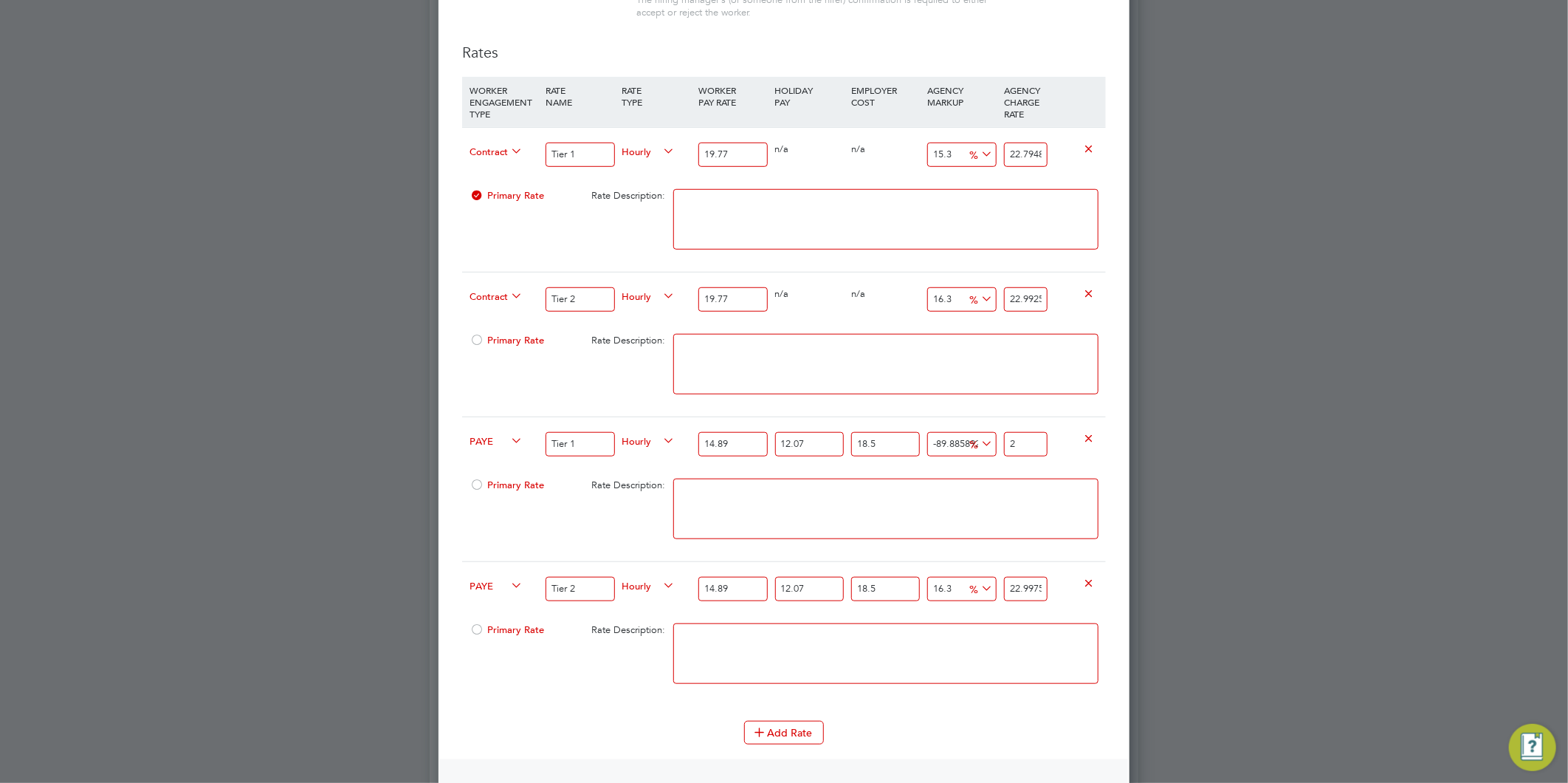
type input "11.255185143039418"
type input "22"
type input "14.795122852136126"
type input "22.7"
type input "15.25025770044856"
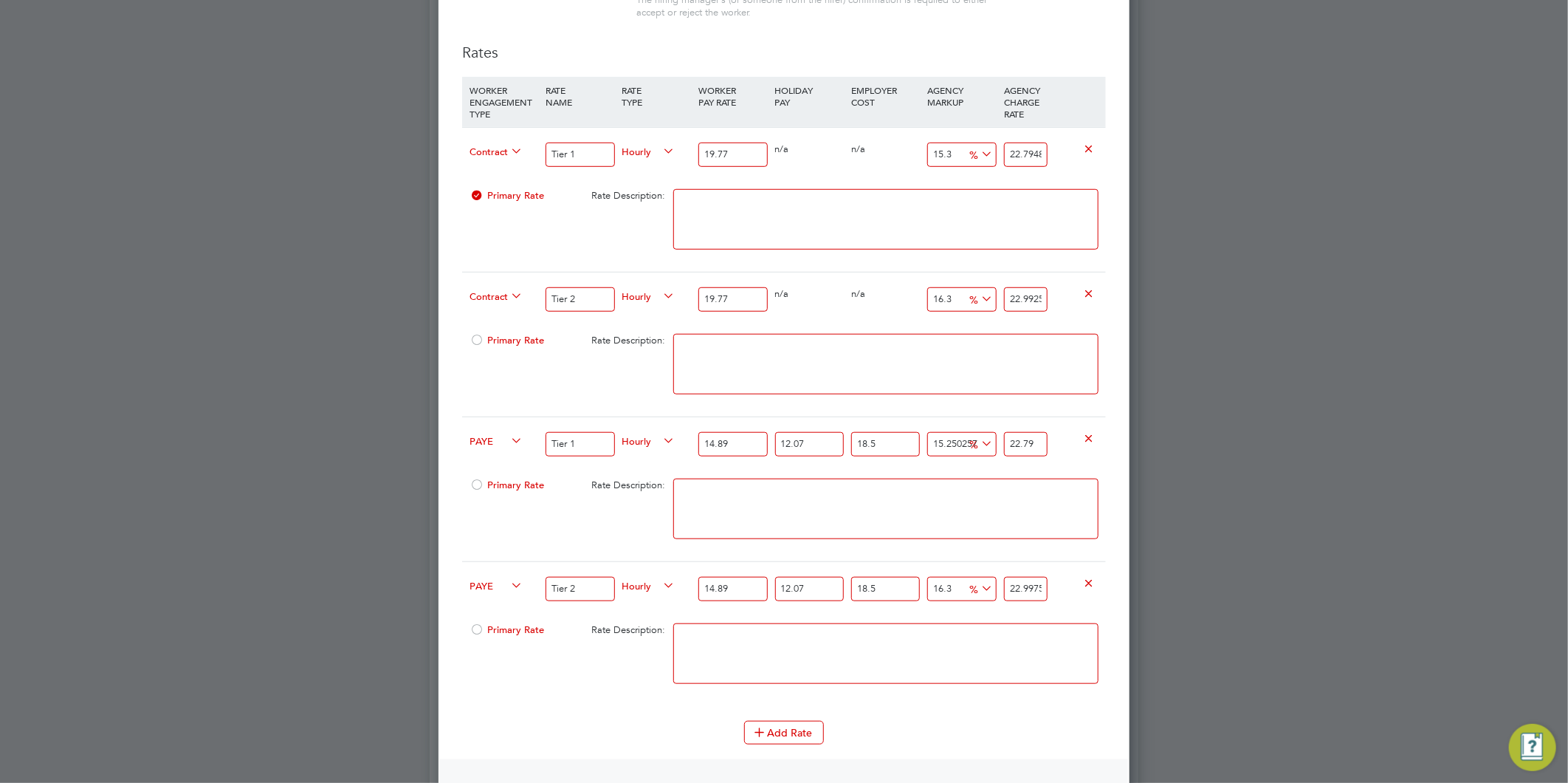
type input "22.79"
drag, startPoint x: 1011, startPoint y: 587, endPoint x: 1310, endPoint y: 595, distance: 299.1
type input "-89.88589225972369"
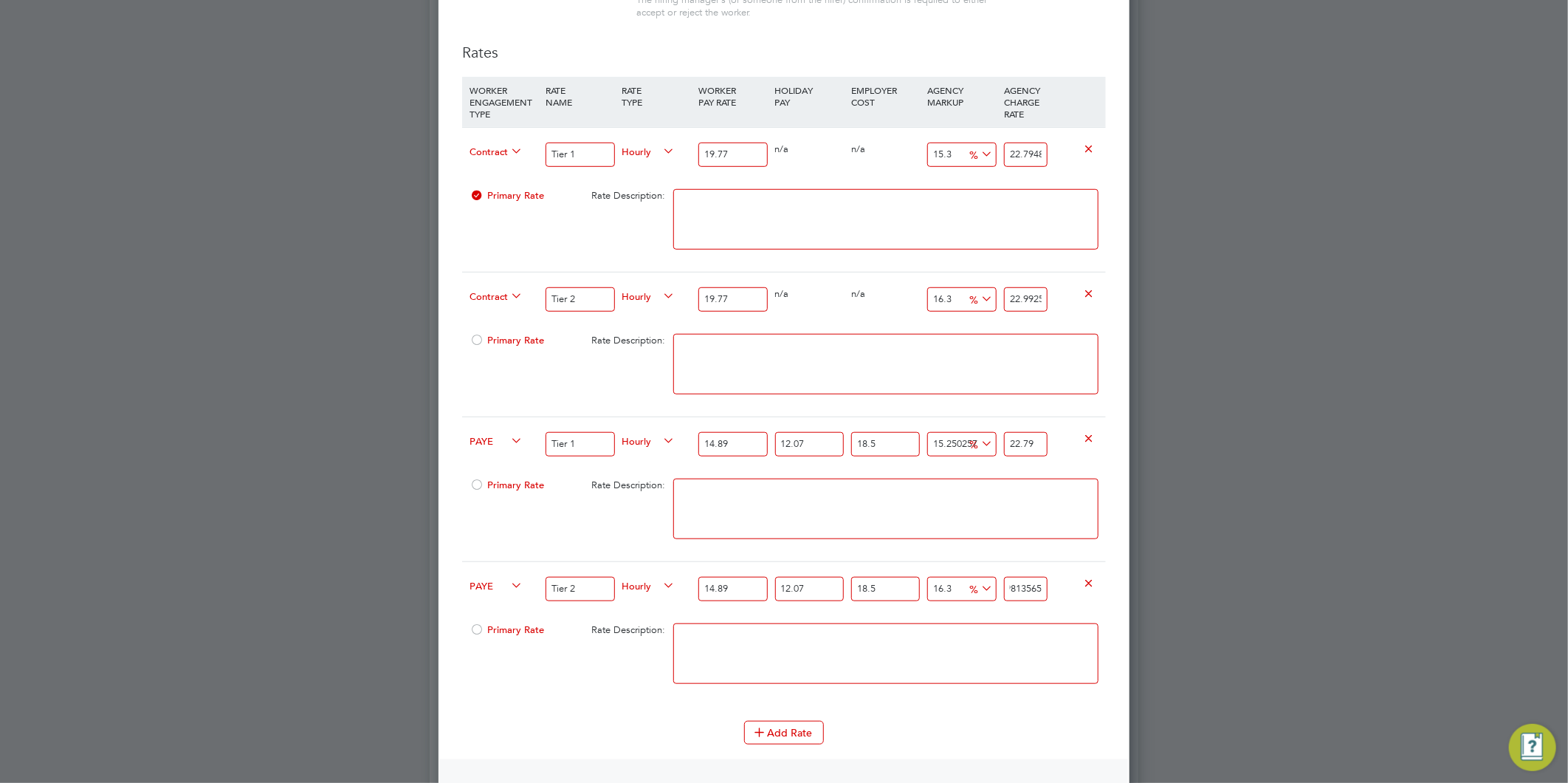
type input "2"
type input "11.255185143039418"
type input "22"
type input "15.806533626163757"
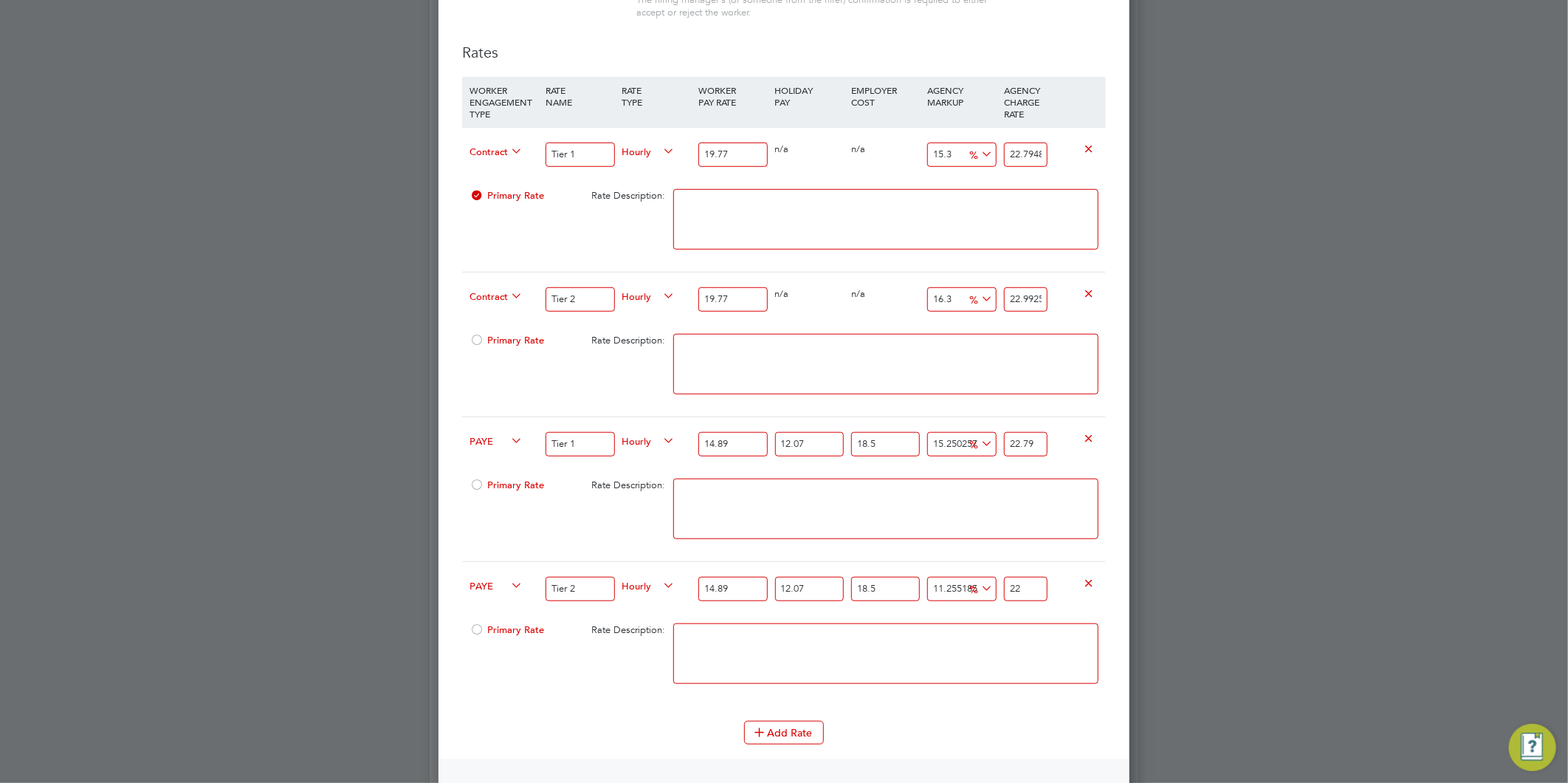
type input "22.9"
type input "16.261668474476192"
type input "22.99"
click at [1027, 630] on textarea at bounding box center [885, 653] width 425 height 60
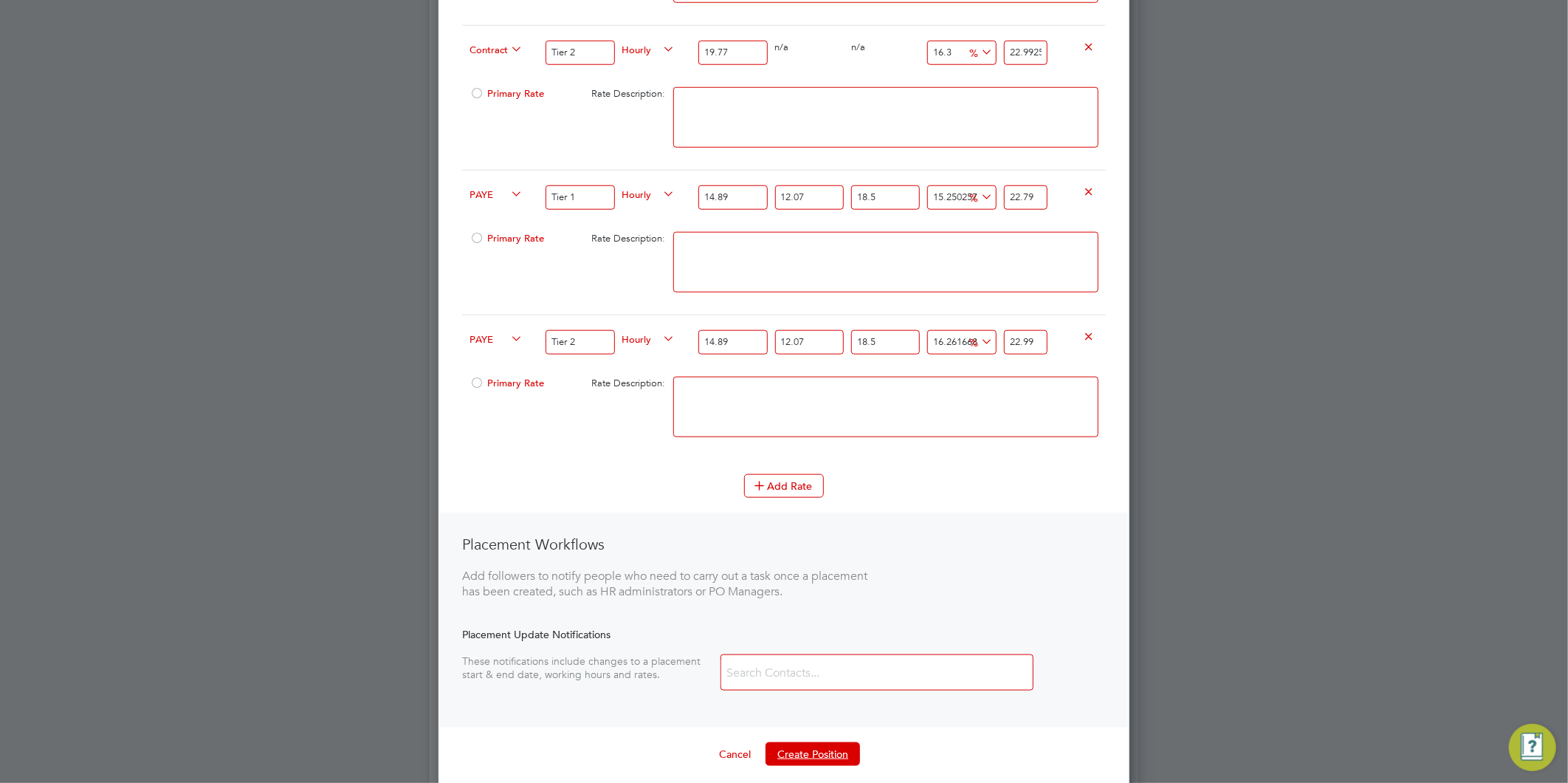
click at [816, 746] on button "Create Position" at bounding box center [812, 754] width 95 height 24
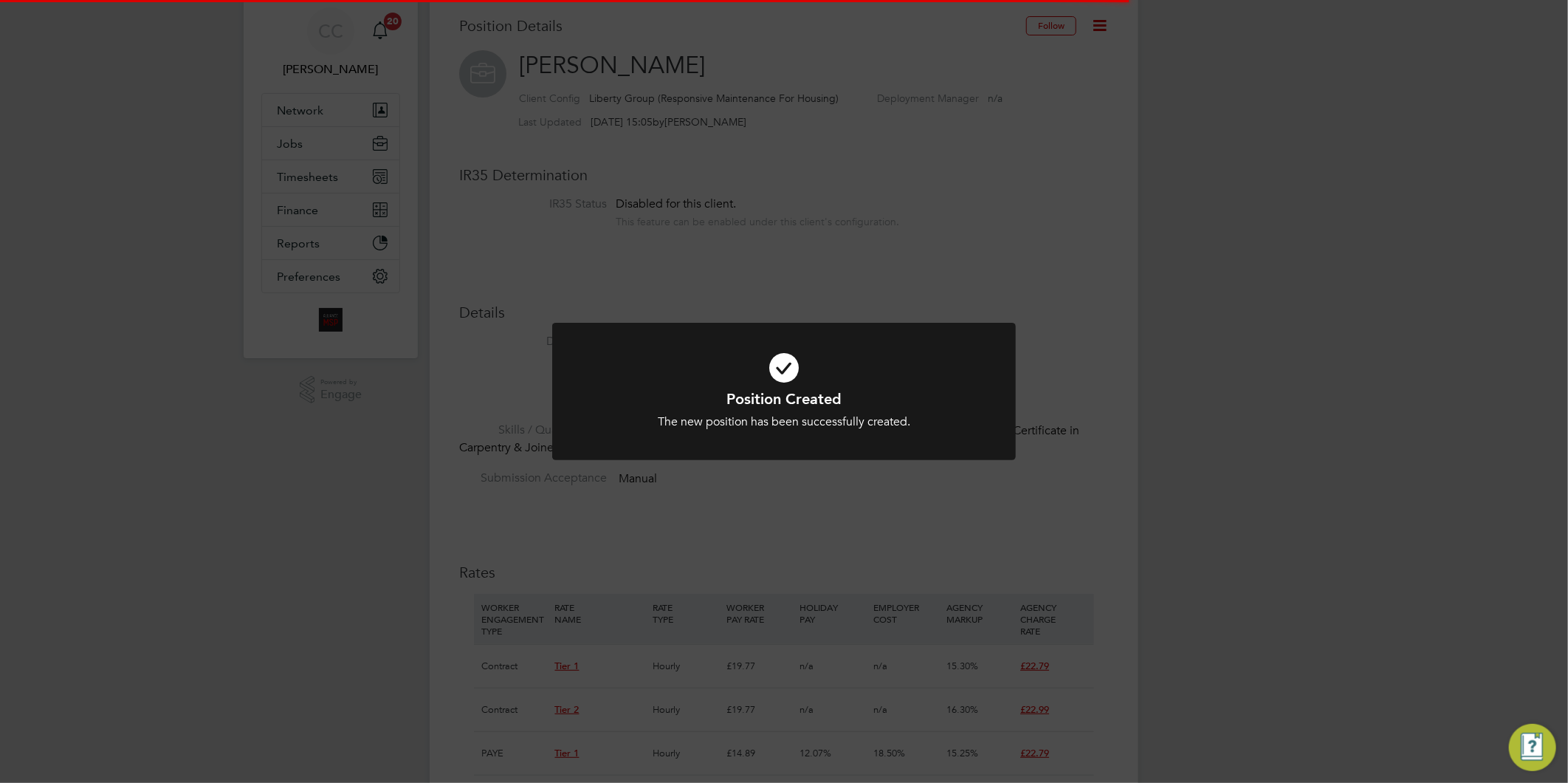
scroll to position [43, 99]
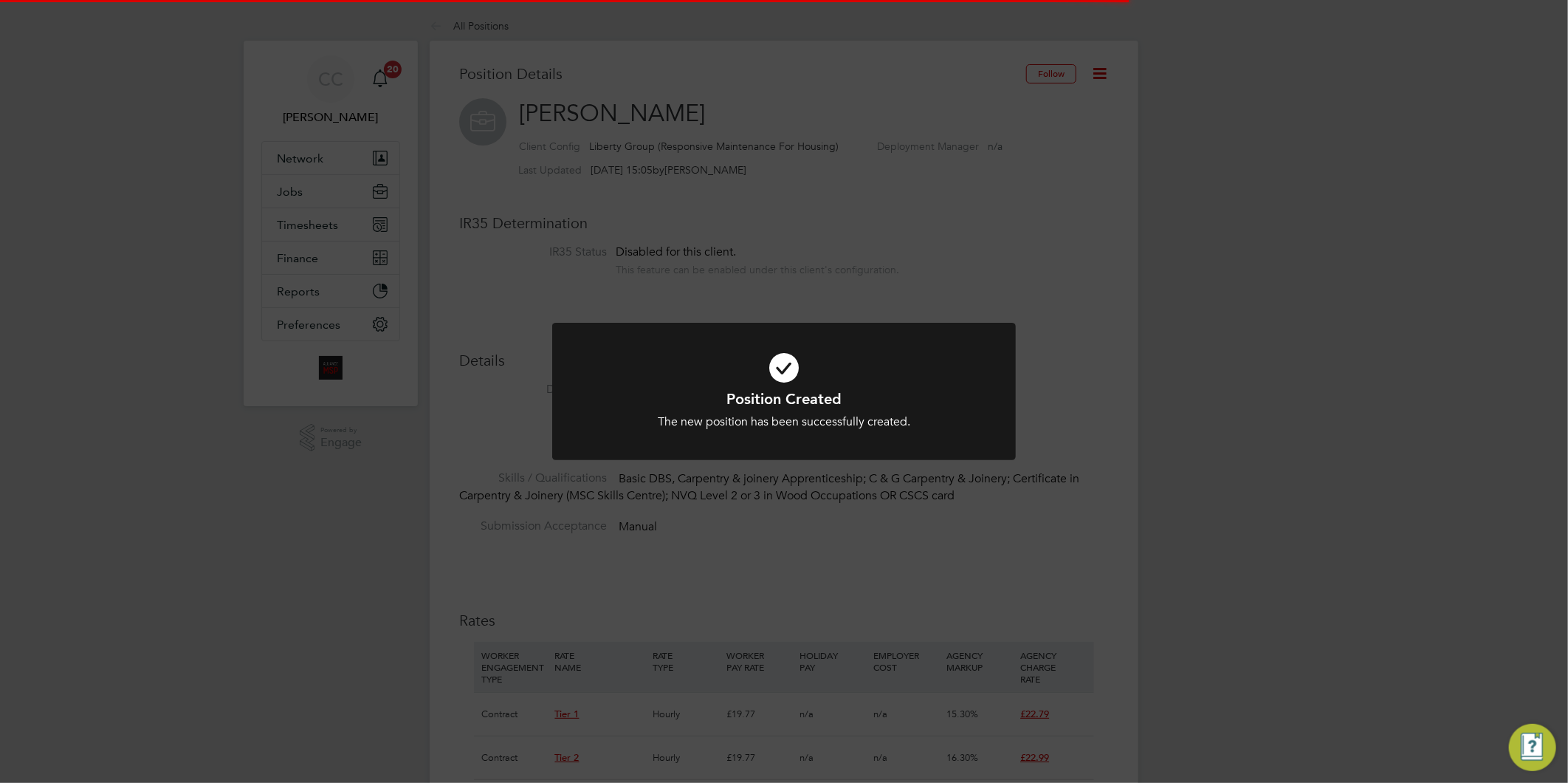
click at [1252, 397] on div "Position Created The new position has been successfully created. Cancel Okay" at bounding box center [784, 391] width 1568 height 783
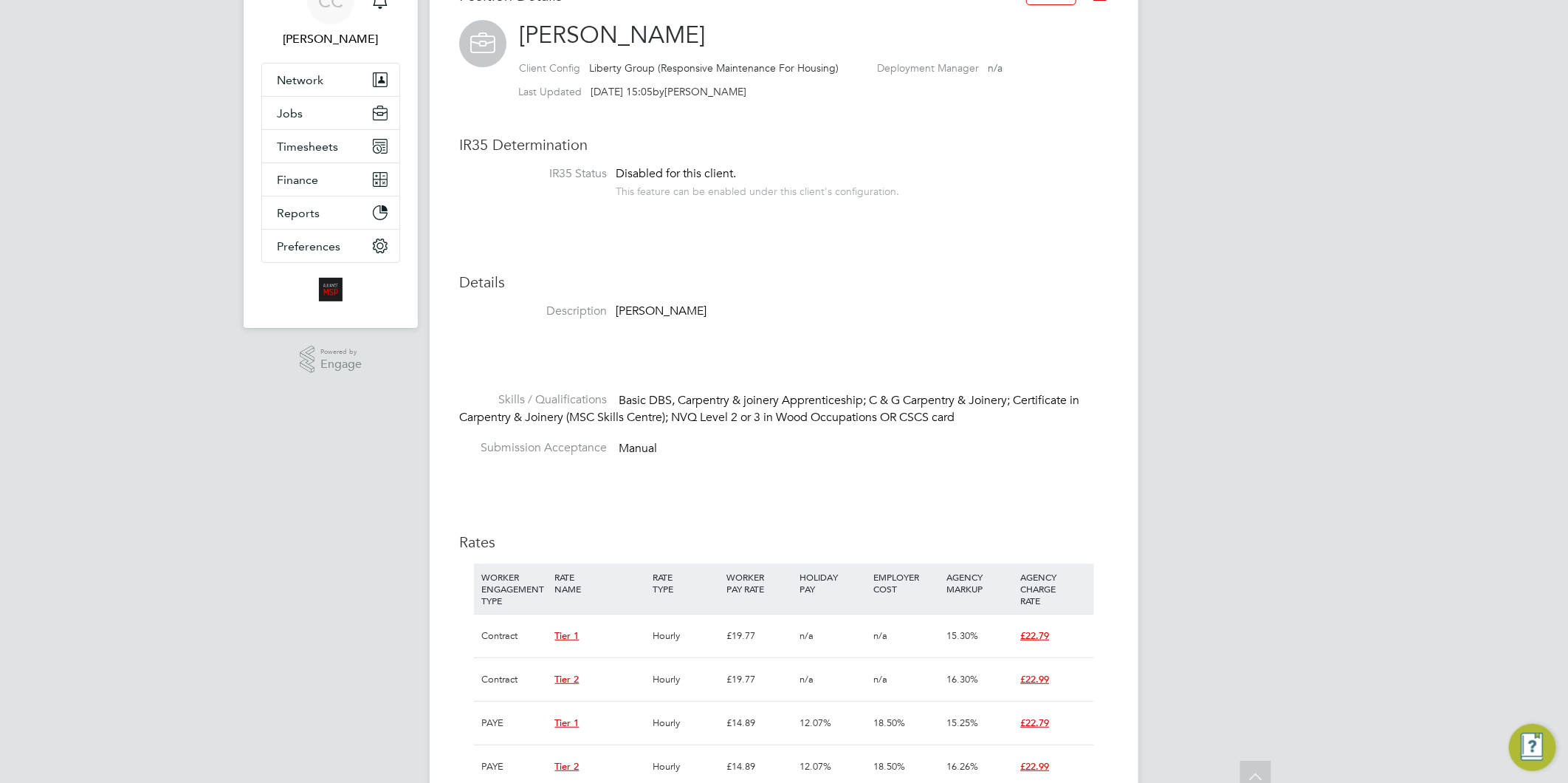
scroll to position [0, 0]
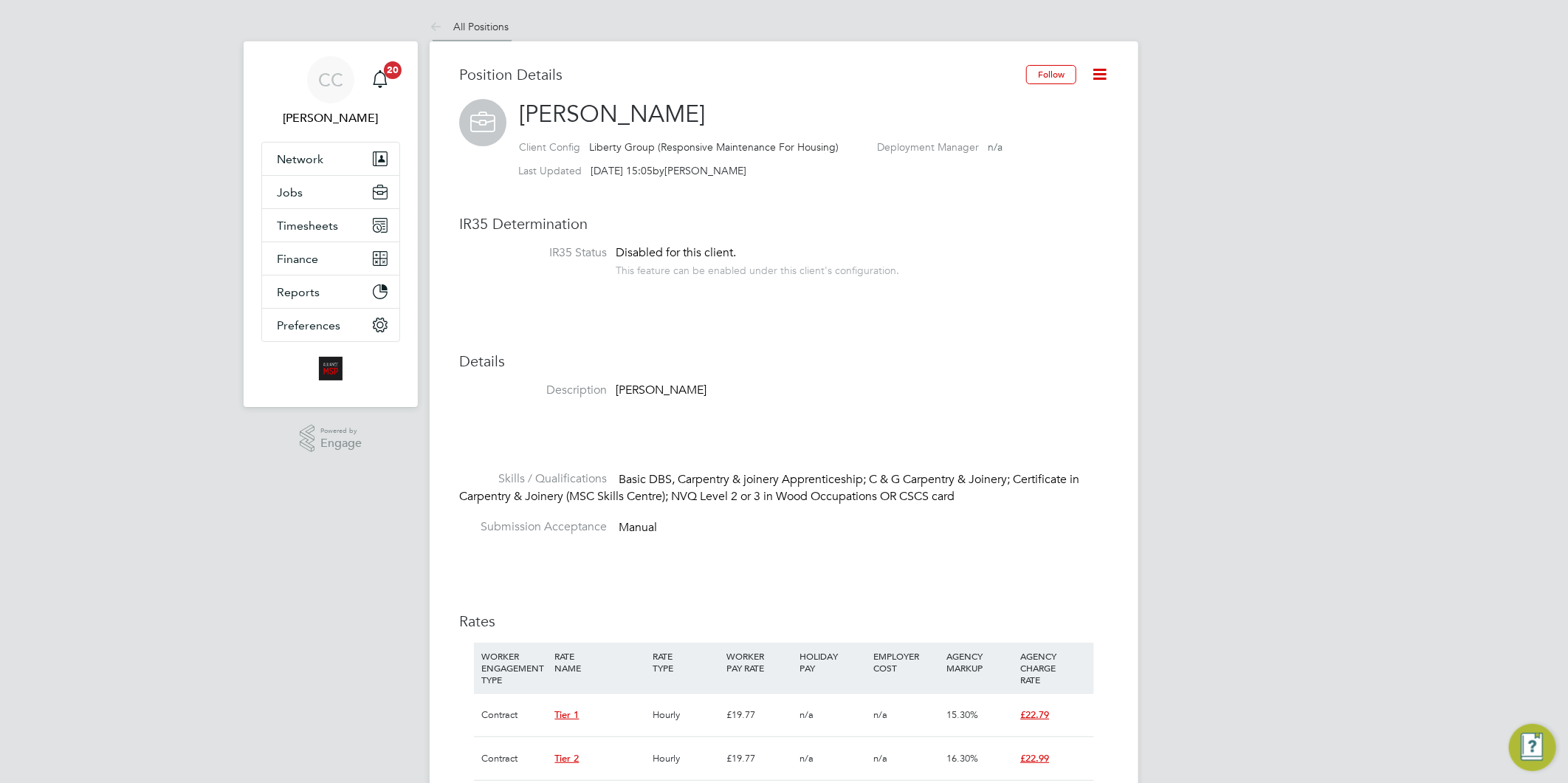
click at [474, 31] on link "All Positions" at bounding box center [469, 27] width 79 height 13
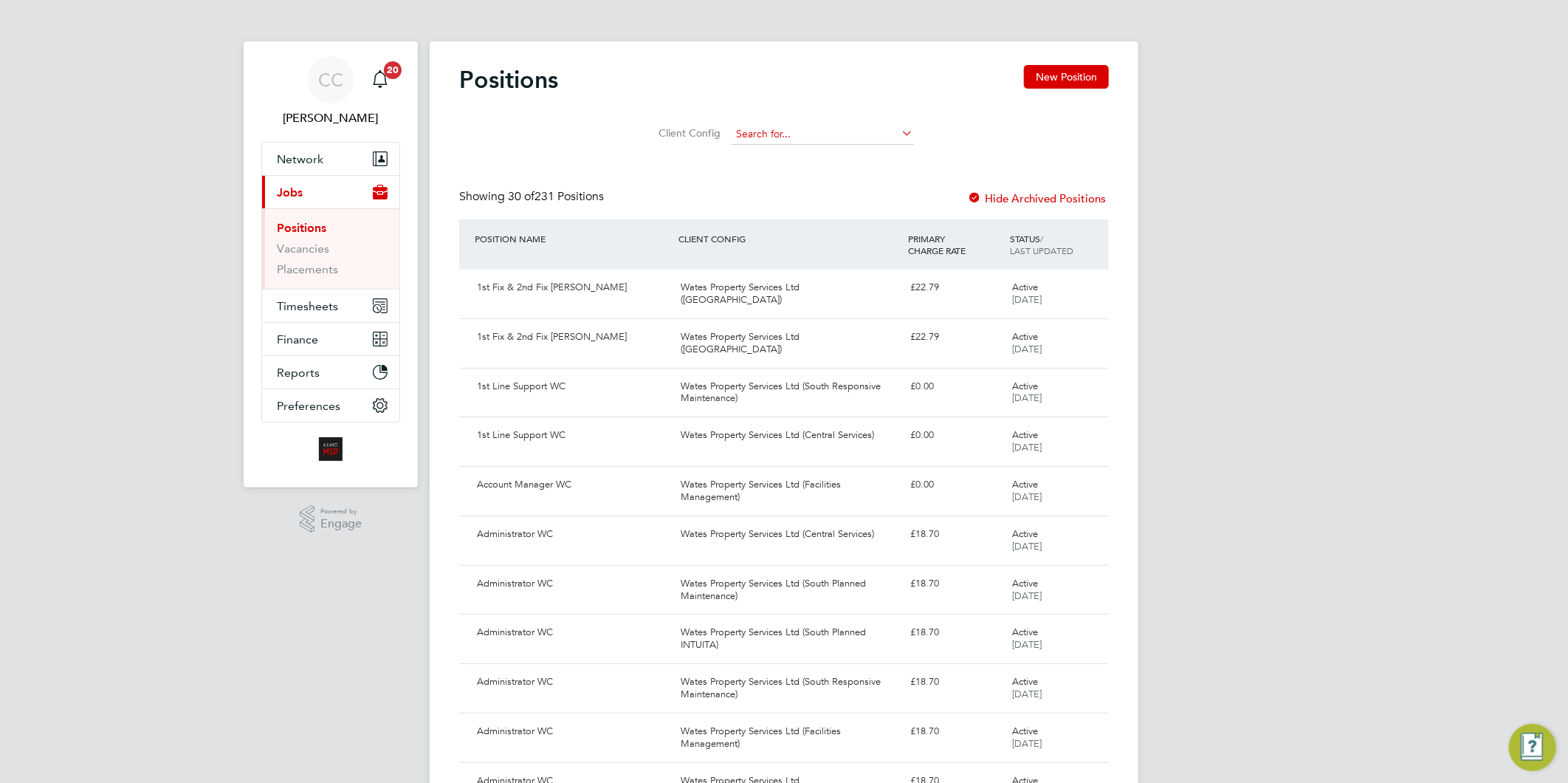
click at [783, 134] on input at bounding box center [823, 135] width 182 height 21
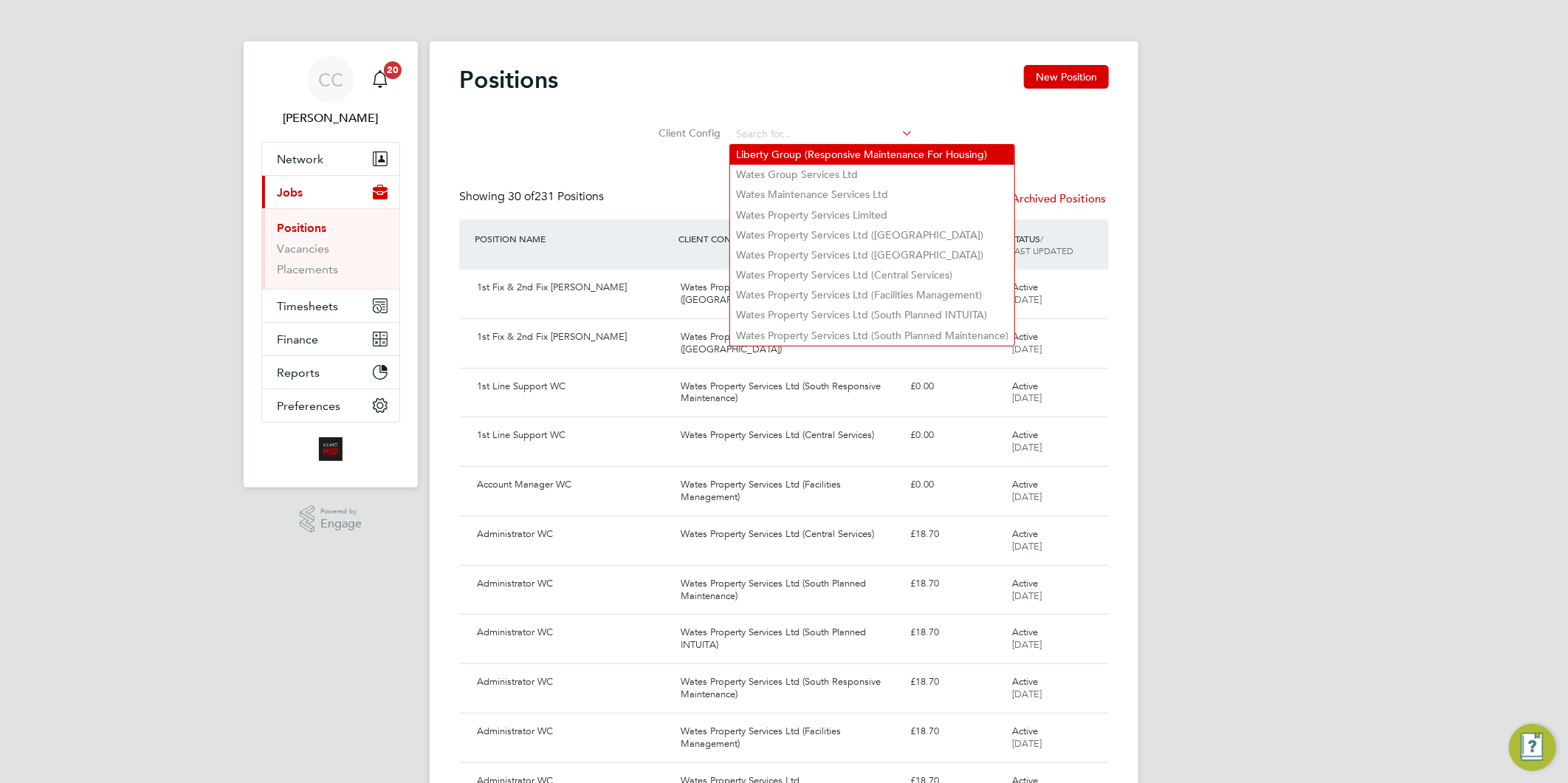
click at [783, 155] on li "Liberty Group (Responsive Maintenance For Housing)" at bounding box center [873, 154] width 284 height 20
type input "Liberty Group (Responsive Maintenance For Housing)"
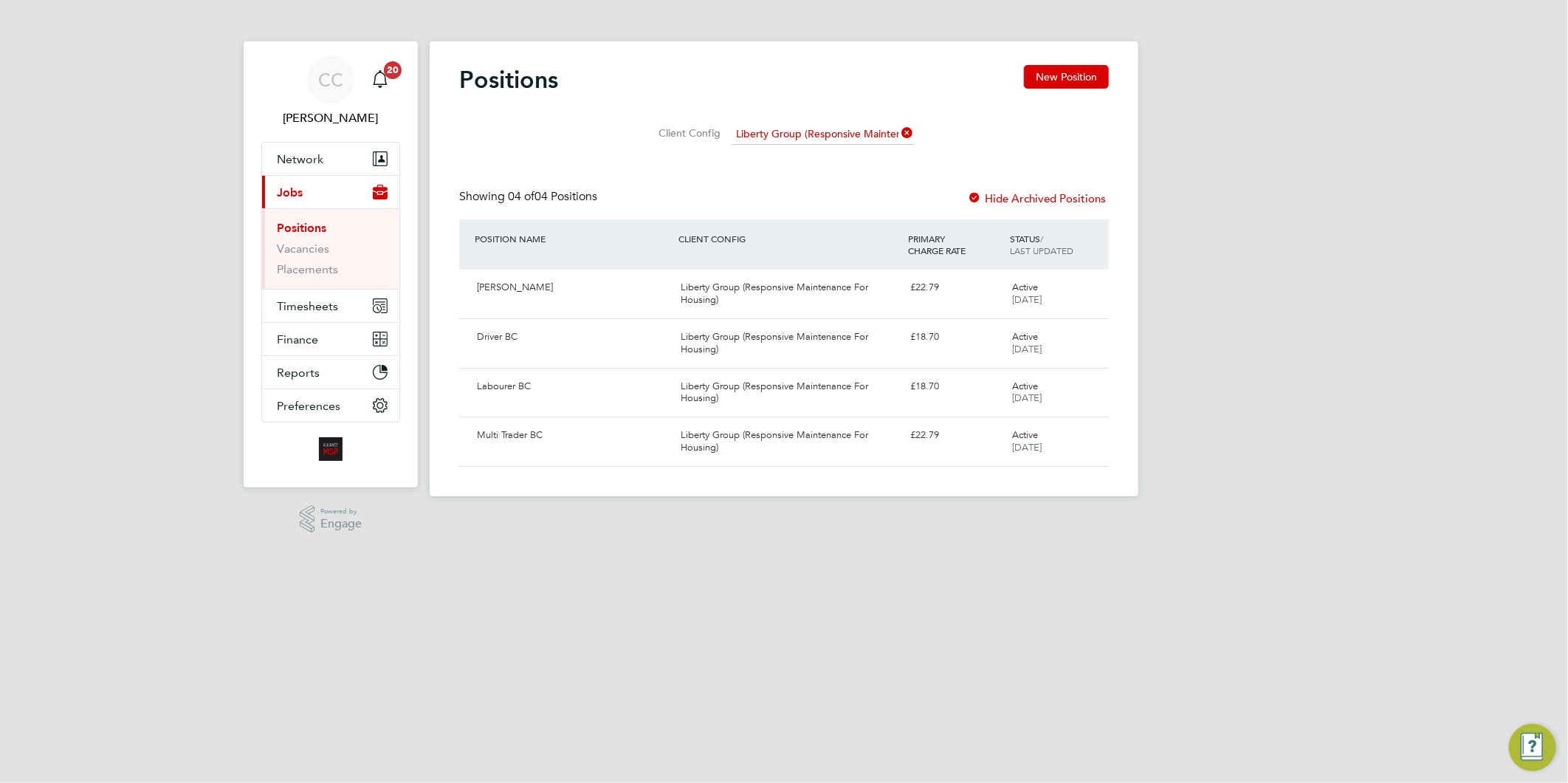
click at [1042, 92] on div "Positions New Position" at bounding box center [784, 86] width 650 height 44
click at [1049, 77] on button "New Position" at bounding box center [1066, 77] width 85 height 24
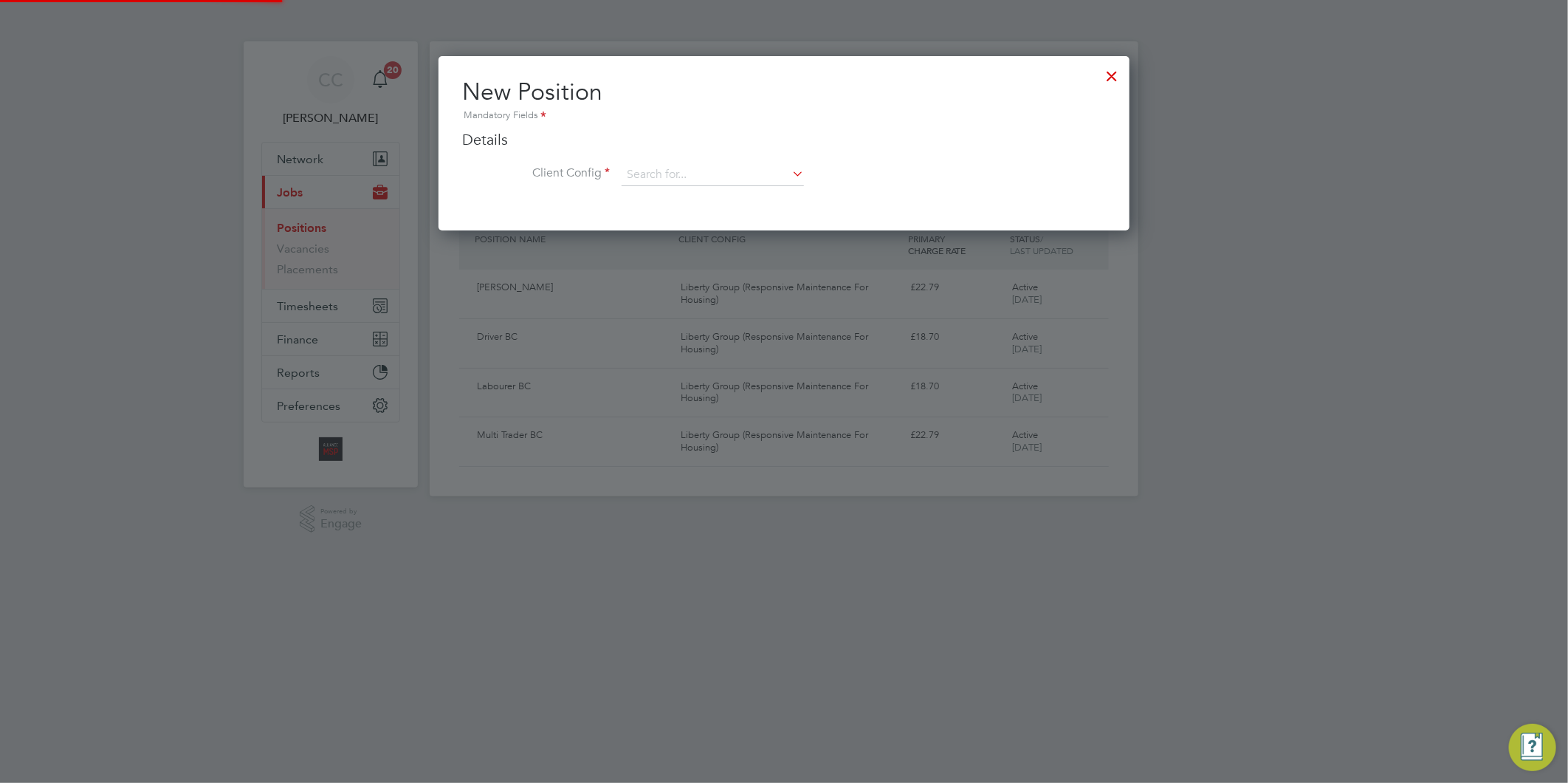
scroll to position [174, 692]
